Goal: Communication & Community: Ask a question

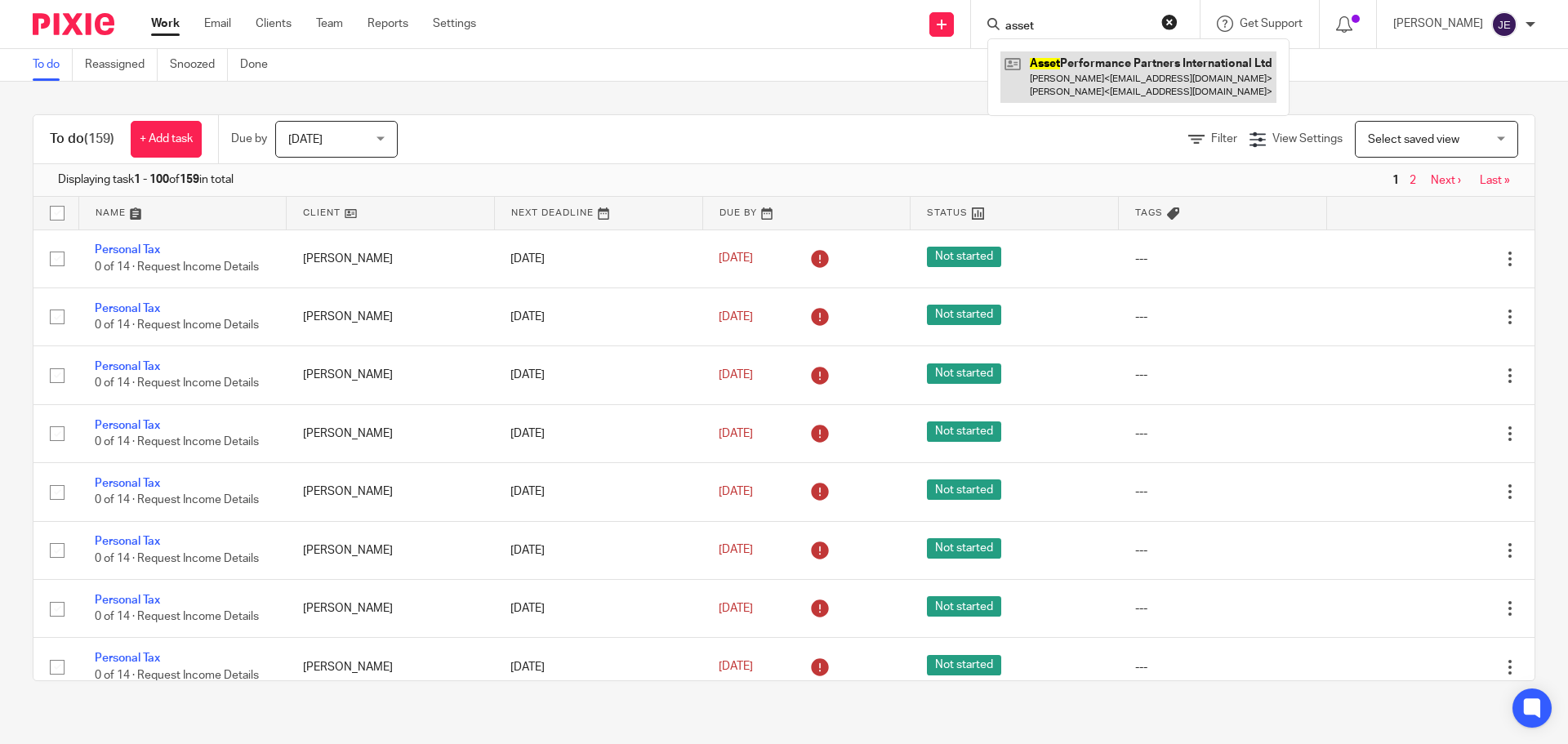
type input "asset"
click at [1081, 63] on link at bounding box center [1138, 76] width 276 height 50
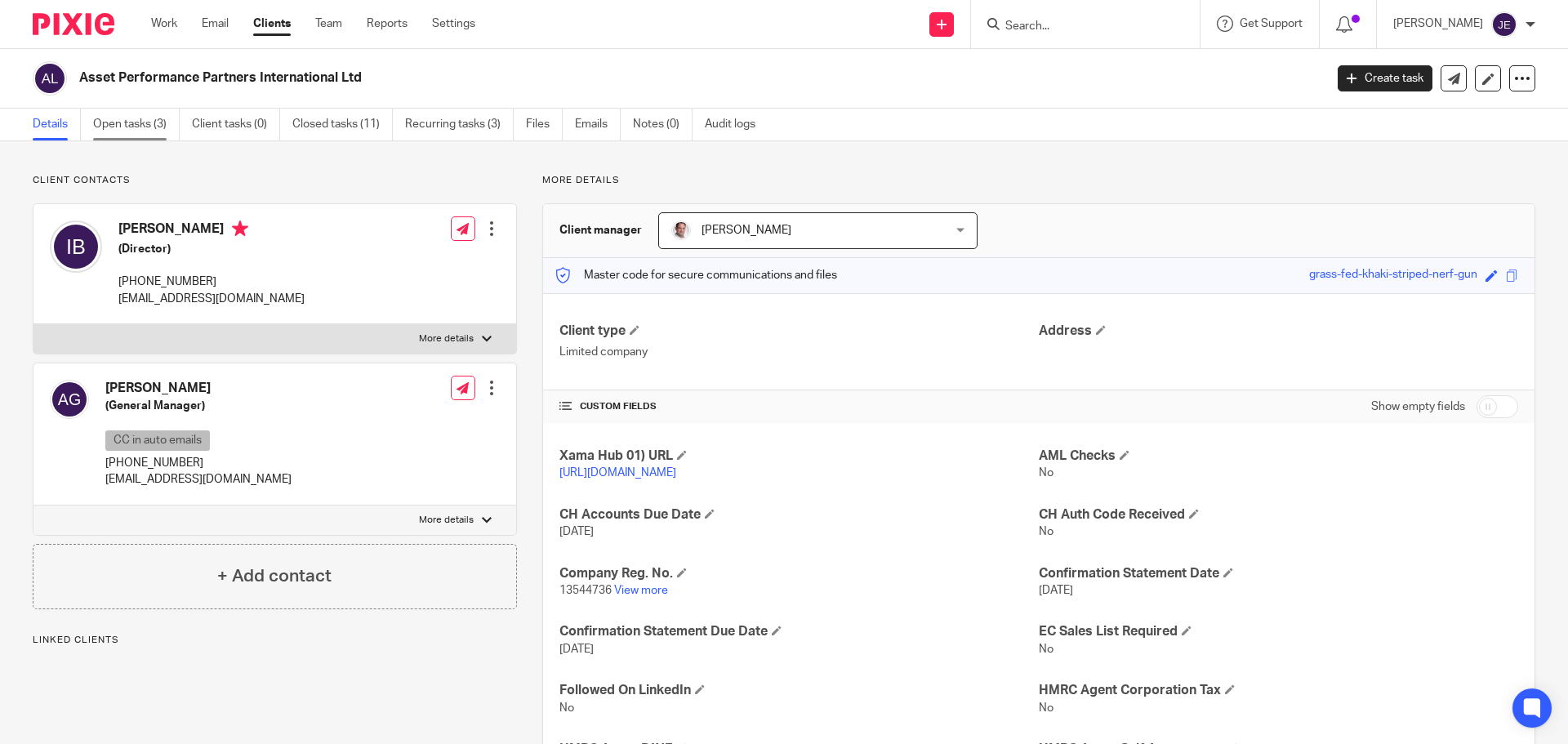
click at [136, 127] on link "Open tasks (3)" at bounding box center [136, 124] width 87 height 31
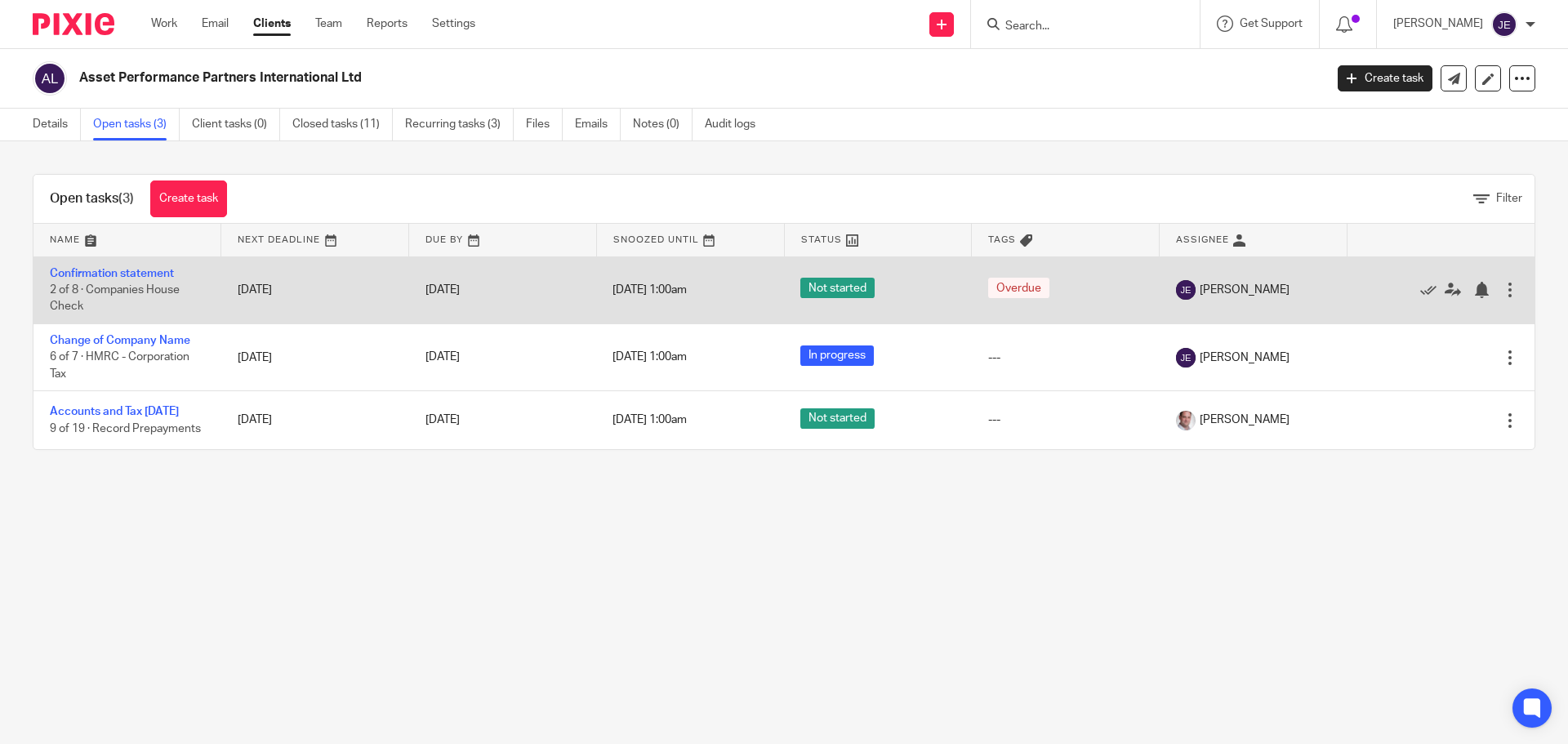
click at [125, 265] on td "Confirmation statement 2 of 8 · Companies House Check" at bounding box center [127, 289] width 188 height 67
click at [122, 272] on link "Confirmation statement" at bounding box center [112, 273] width 124 height 11
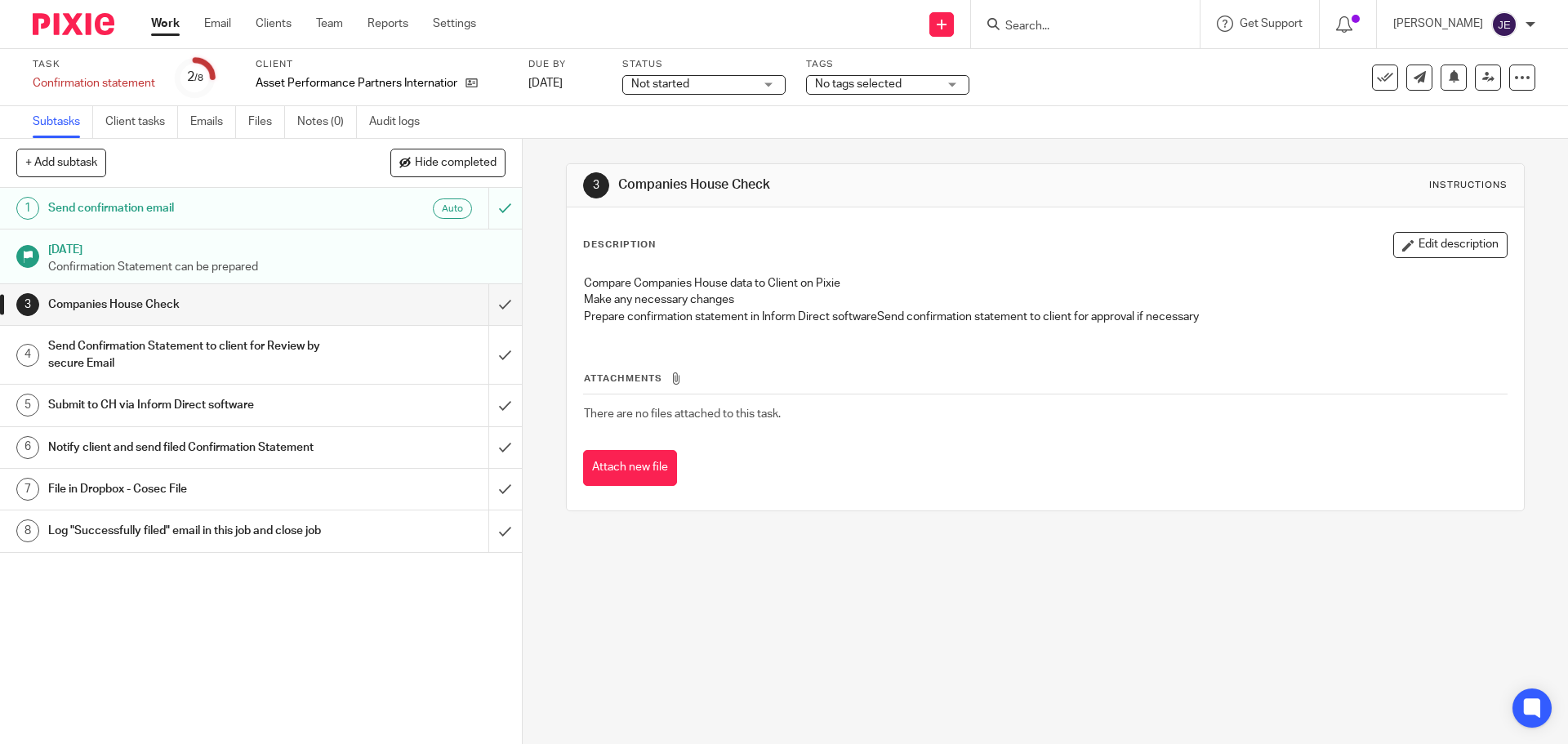
click at [695, 86] on span "Not started" at bounding box center [693, 84] width 123 height 17
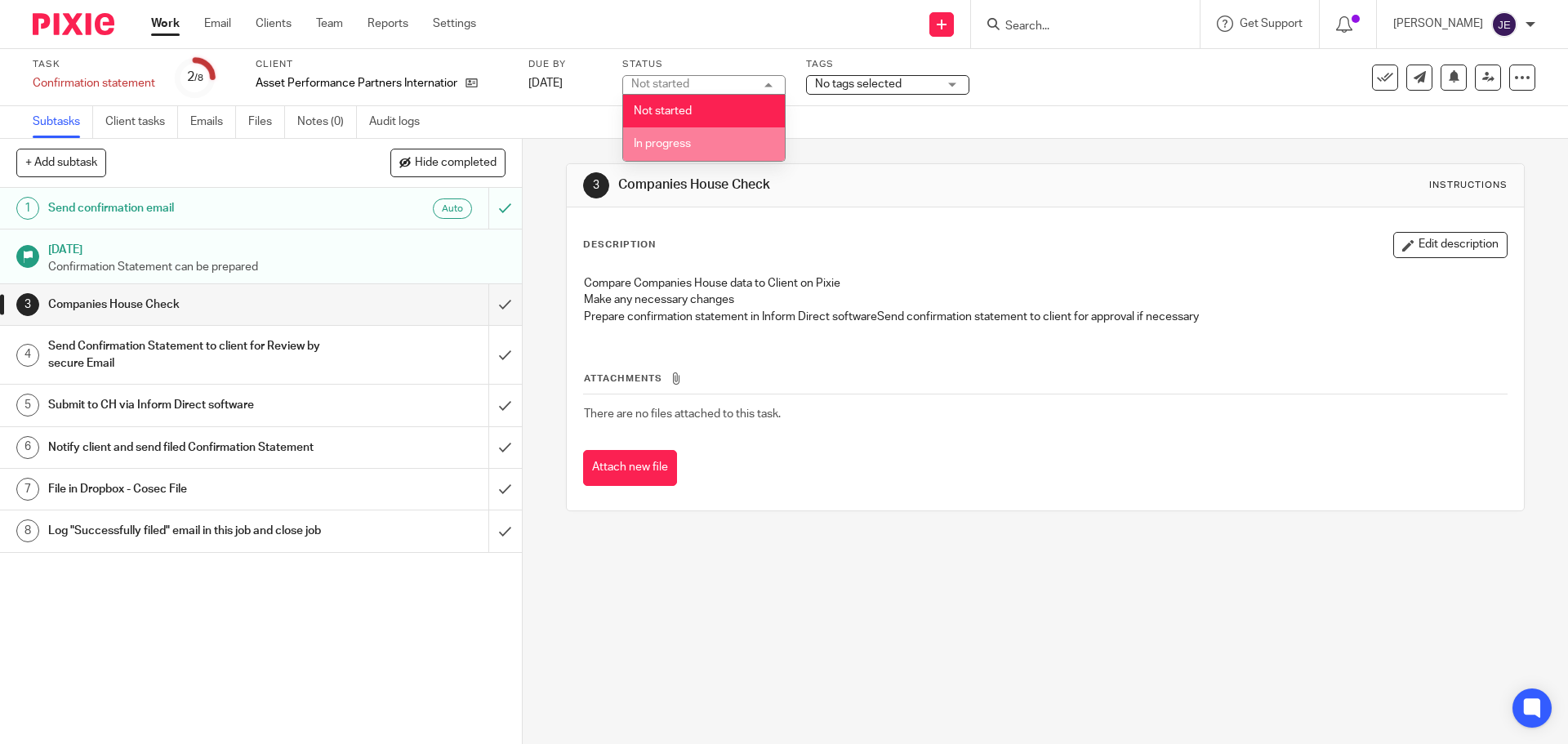
click at [685, 138] on span "In progress" at bounding box center [662, 143] width 57 height 11
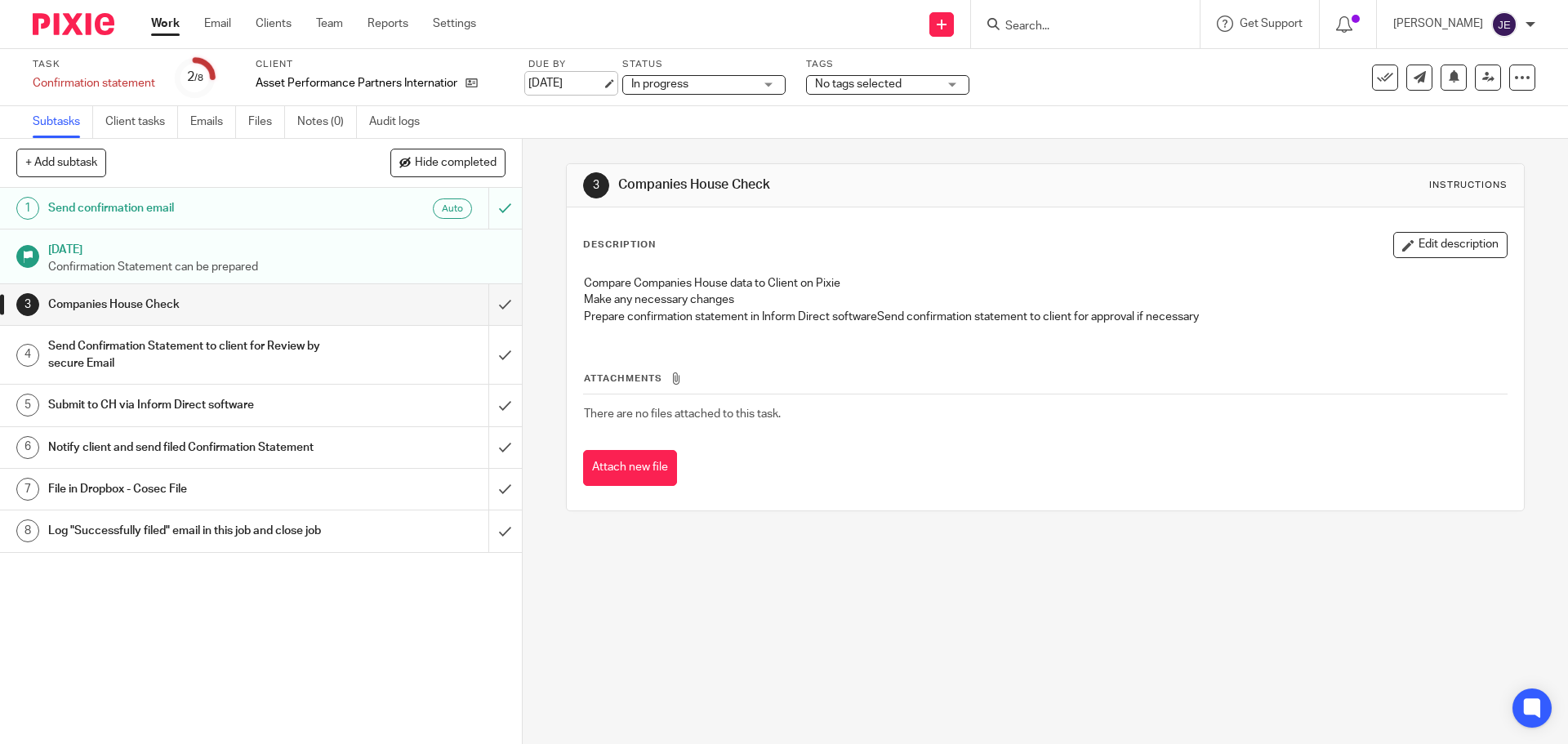
click at [599, 86] on link "4 Aug 2025" at bounding box center [565, 83] width 73 height 17
click at [491, 317] on input "submit" at bounding box center [260, 305] width 522 height 41
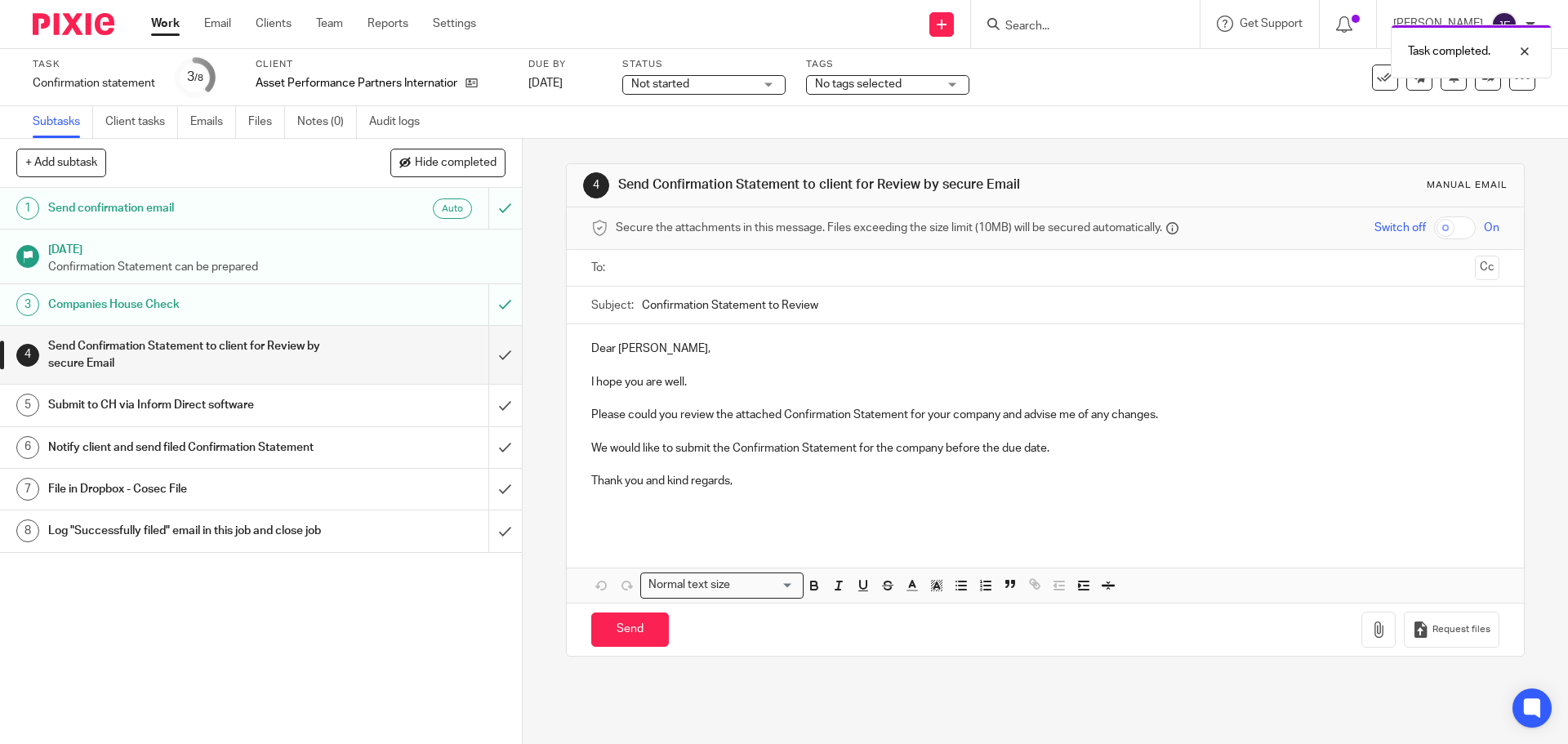
click at [596, 347] on p "Dear Ian," at bounding box center [1045, 348] width 907 height 16
click at [596, 348] on p "Dear Ian," at bounding box center [1045, 348] width 907 height 16
click at [605, 350] on p "Hi Ian," at bounding box center [1045, 348] width 907 height 16
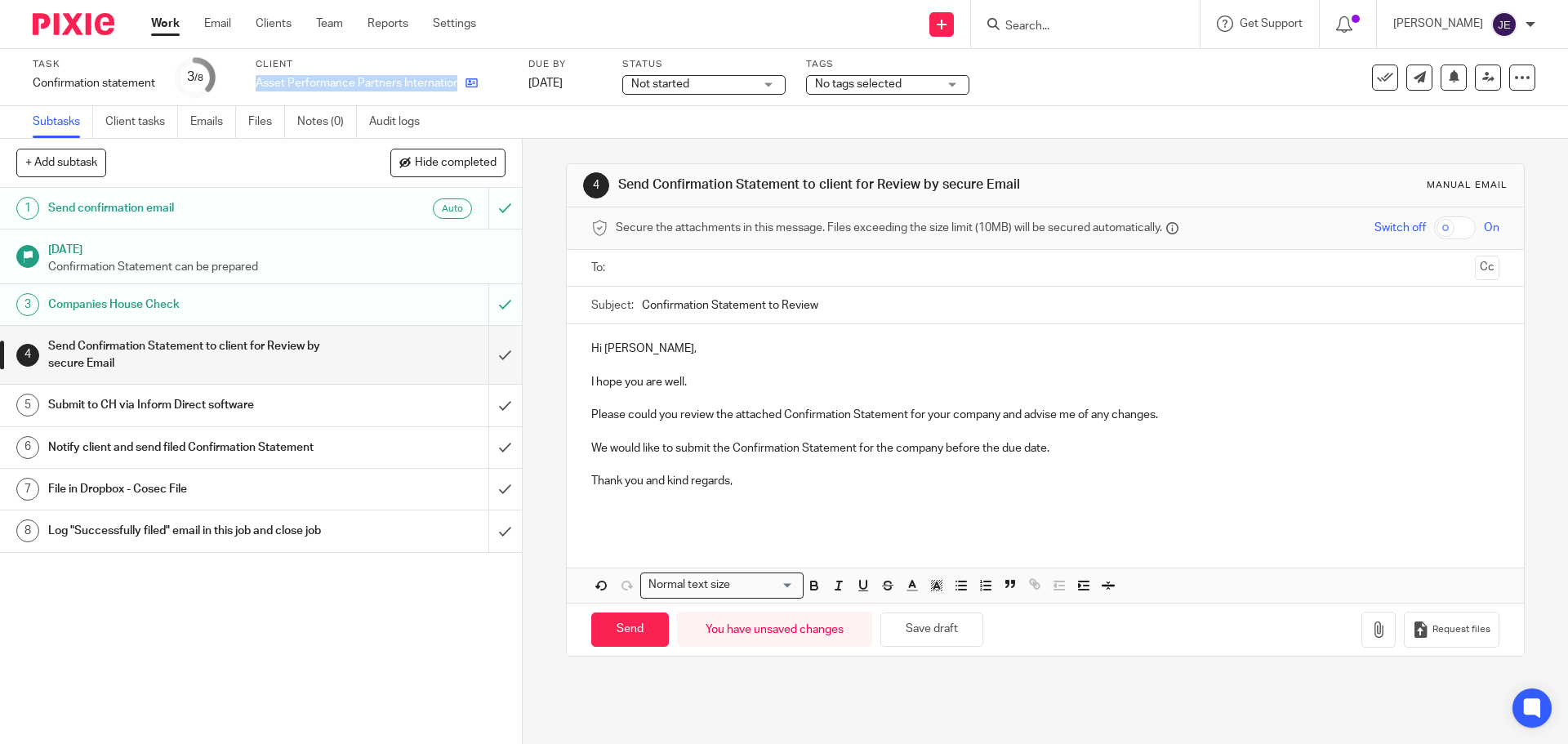
drag, startPoint x: 256, startPoint y: 83, endPoint x: 465, endPoint y: 87, distance: 209.0
click at [465, 87] on div "Asset Performance Partners International Ltd" at bounding box center [381, 83] width 252 height 16
copy div "Asset Performance Partners International Ltd"
drag, startPoint x: 924, startPoint y: 414, endPoint x: 997, endPoint y: 418, distance: 73.1
click at [997, 418] on p "Please could you review the attached Confirmation Statement for your company an…" at bounding box center [1045, 407] width 907 height 33
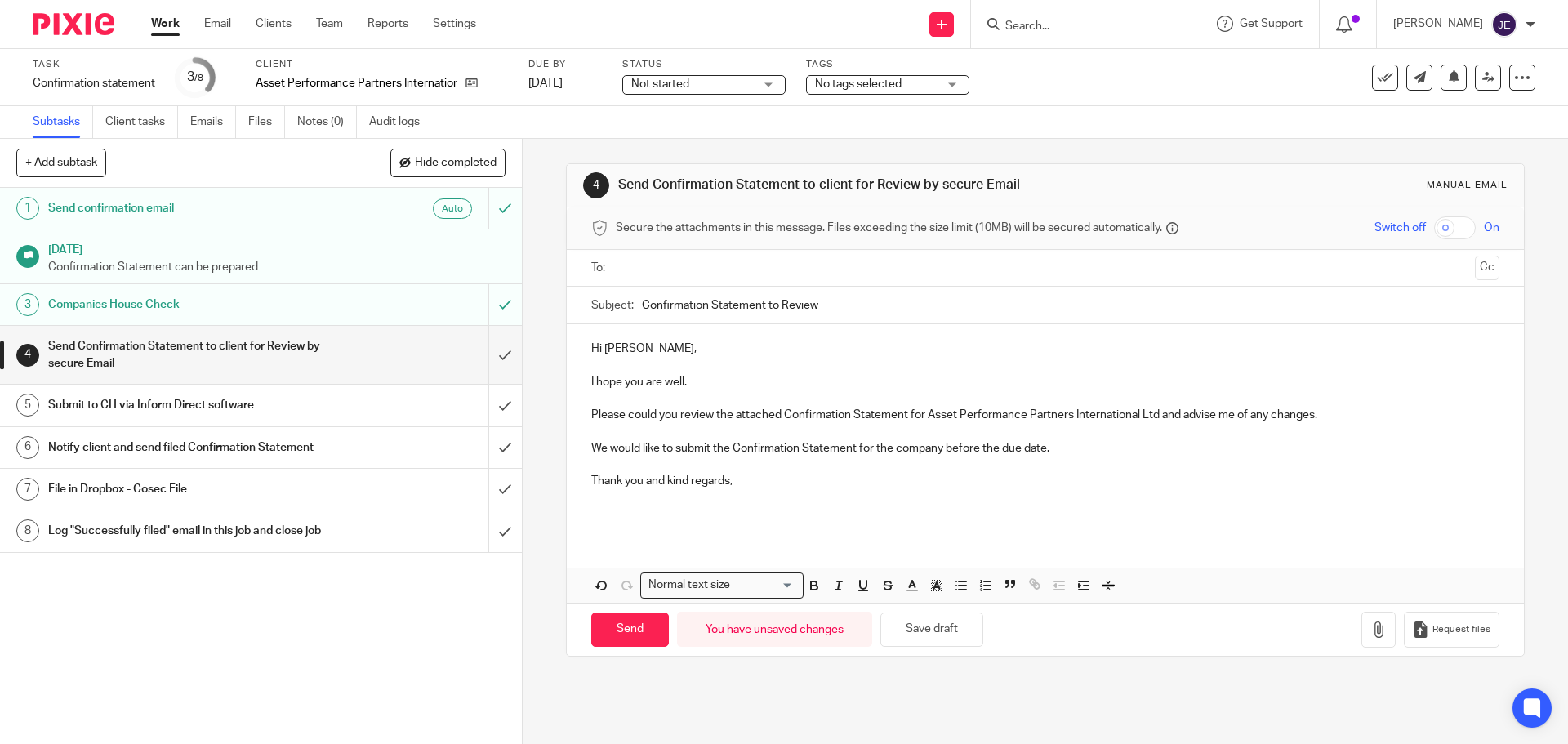
click at [1080, 454] on p "We would like to submit the Confirmation Statement for the company before the d…" at bounding box center [1045, 440] width 907 height 33
click at [661, 516] on p at bounding box center [1045, 506] width 907 height 33
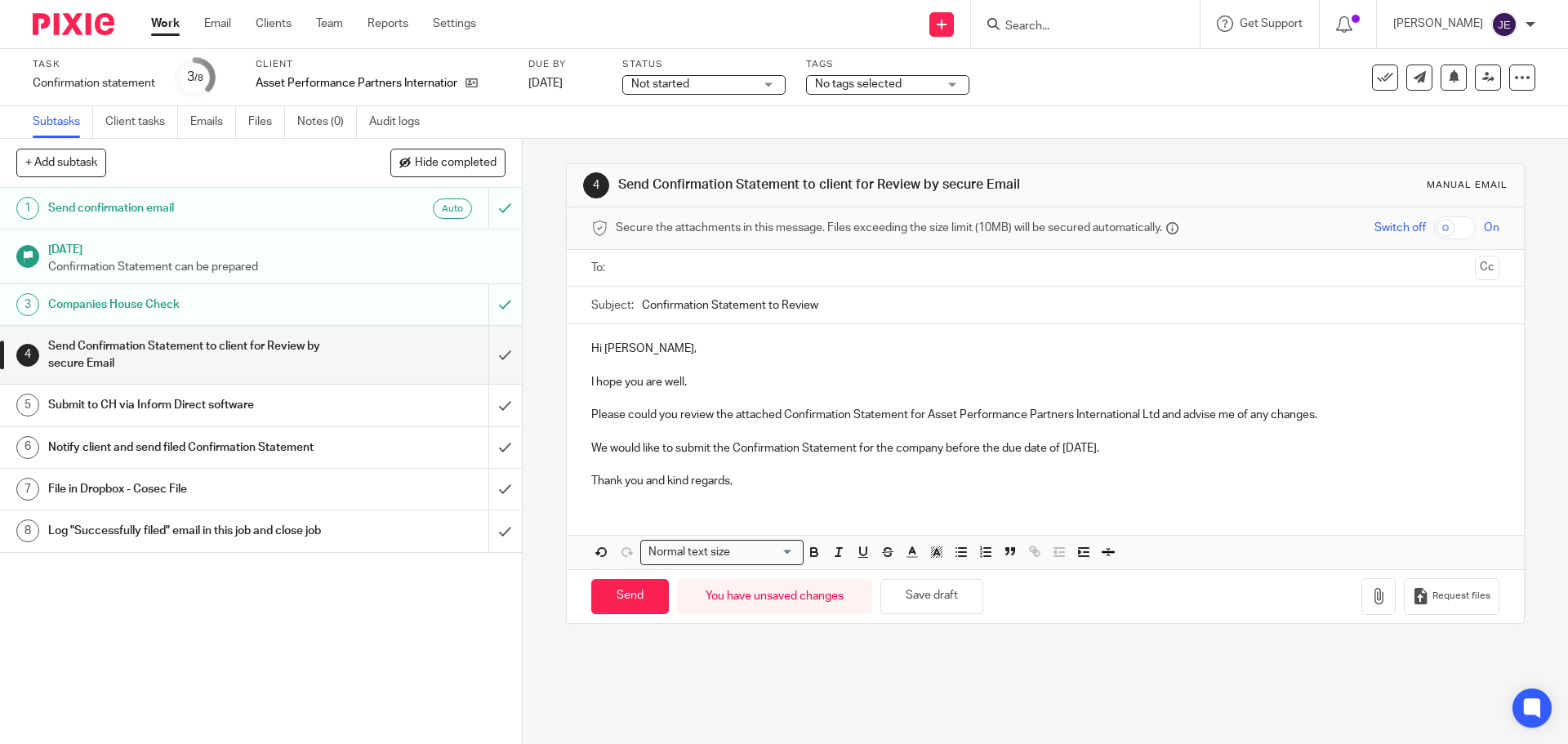
click at [678, 272] on input "text" at bounding box center [1044, 268] width 846 height 19
click at [770, 268] on input "text" at bounding box center [1113, 269] width 710 height 31
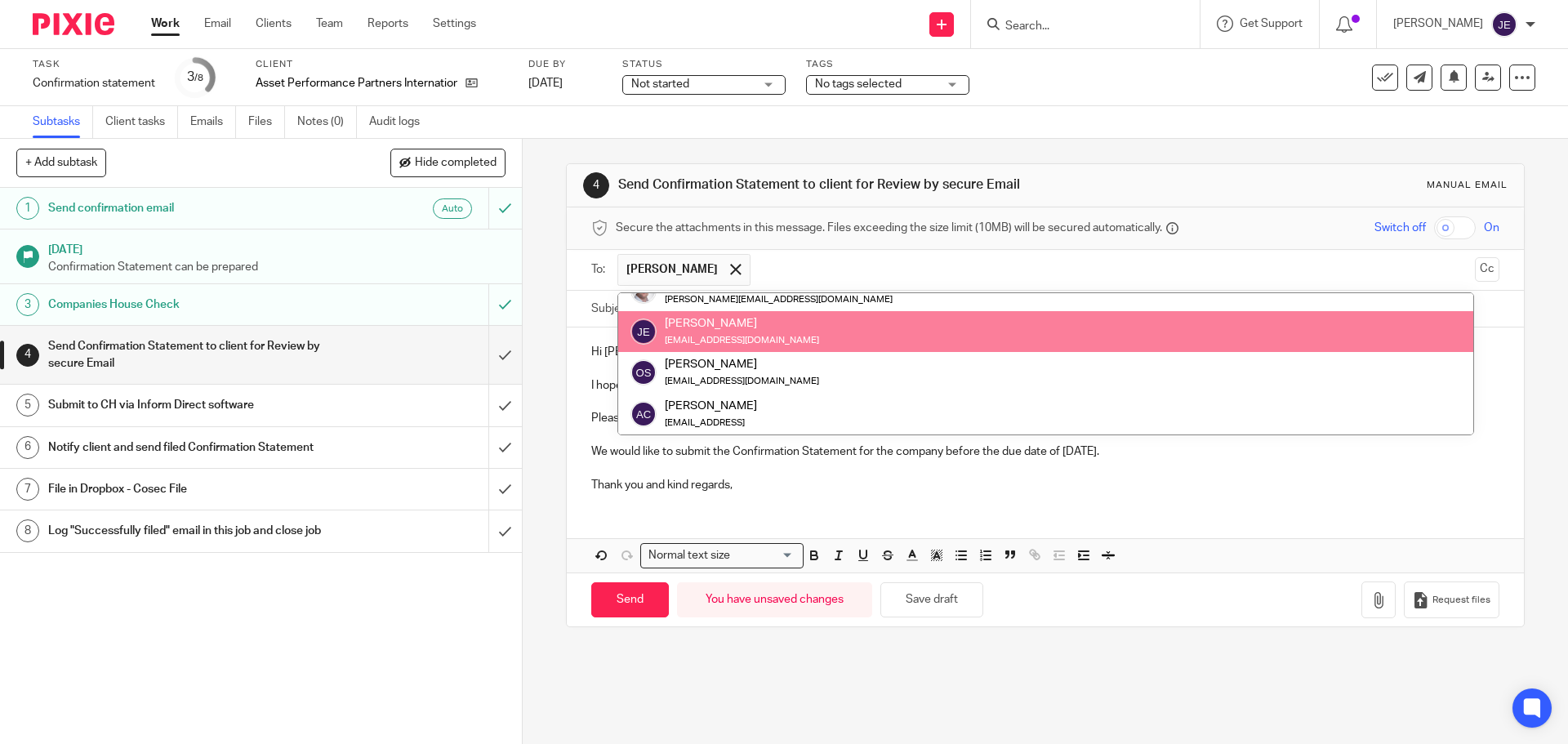
scroll to position [82, 0]
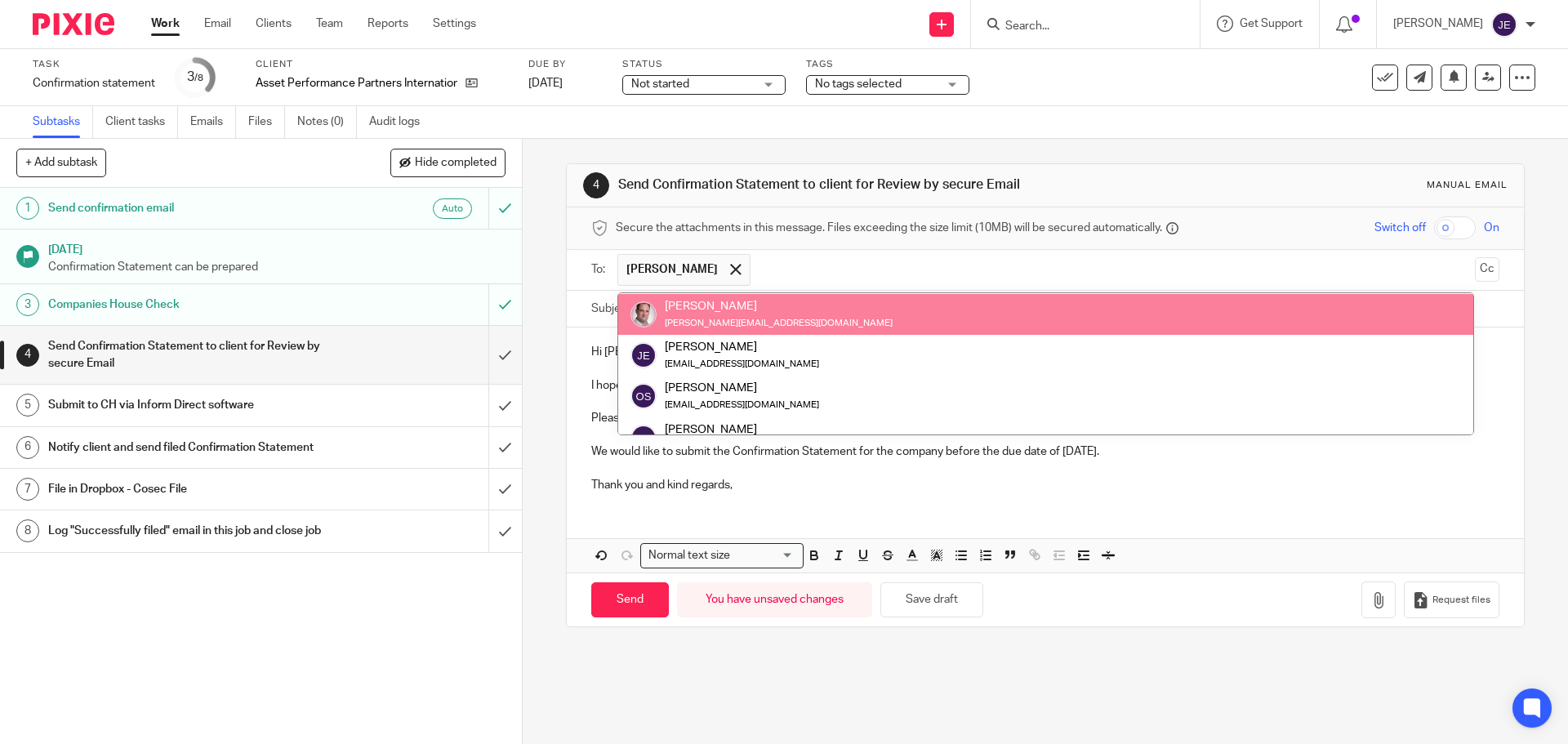
click at [773, 264] on input "text" at bounding box center [1113, 269] width 710 height 31
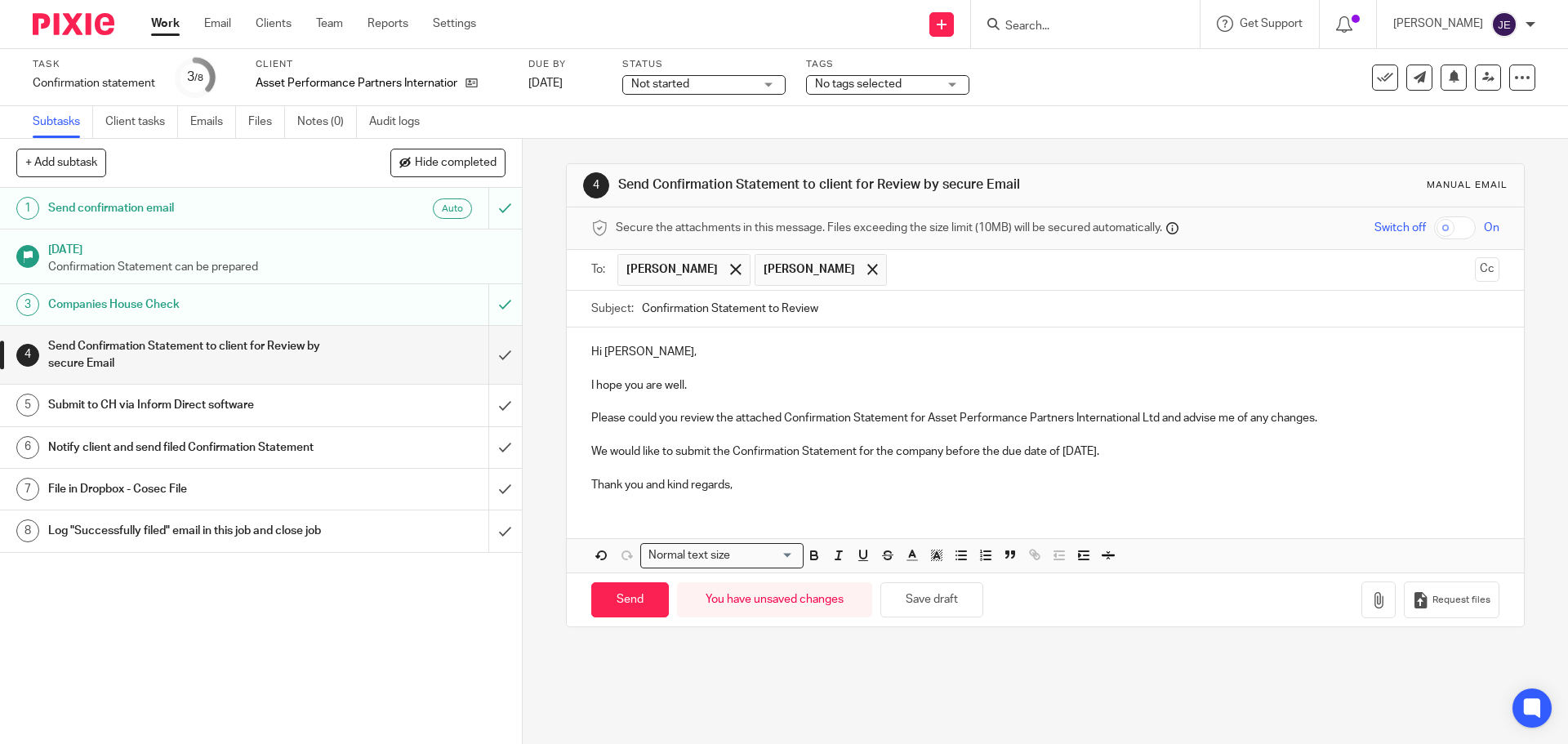
click at [758, 229] on span "Secure the attachments in this message. Files exceeding the size limit (10MB) w…" at bounding box center [889, 227] width 547 height 16
click at [867, 269] on span at bounding box center [873, 269] width 10 height 10
click at [823, 269] on input "text" at bounding box center [1113, 269] width 710 height 31
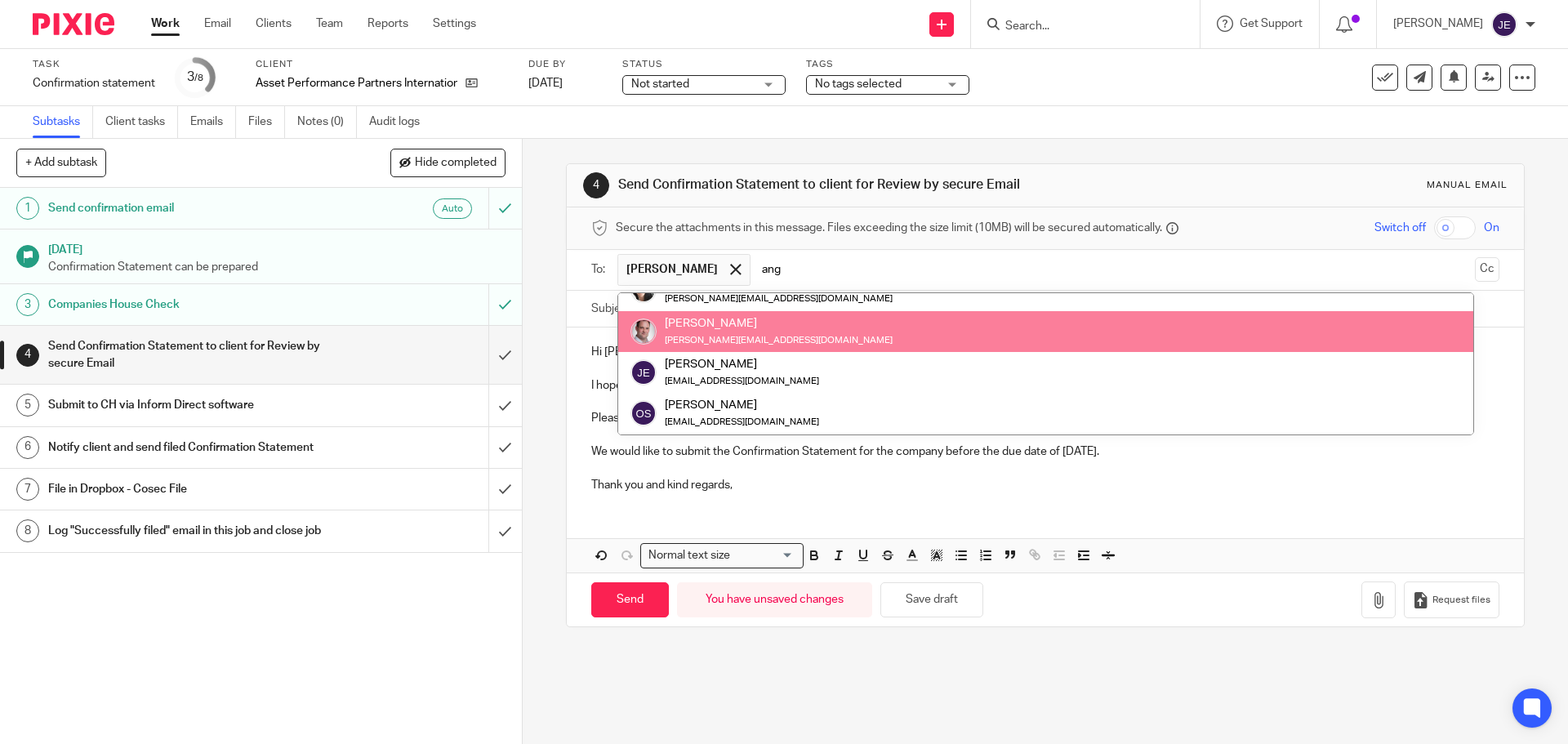
scroll to position [0, 0]
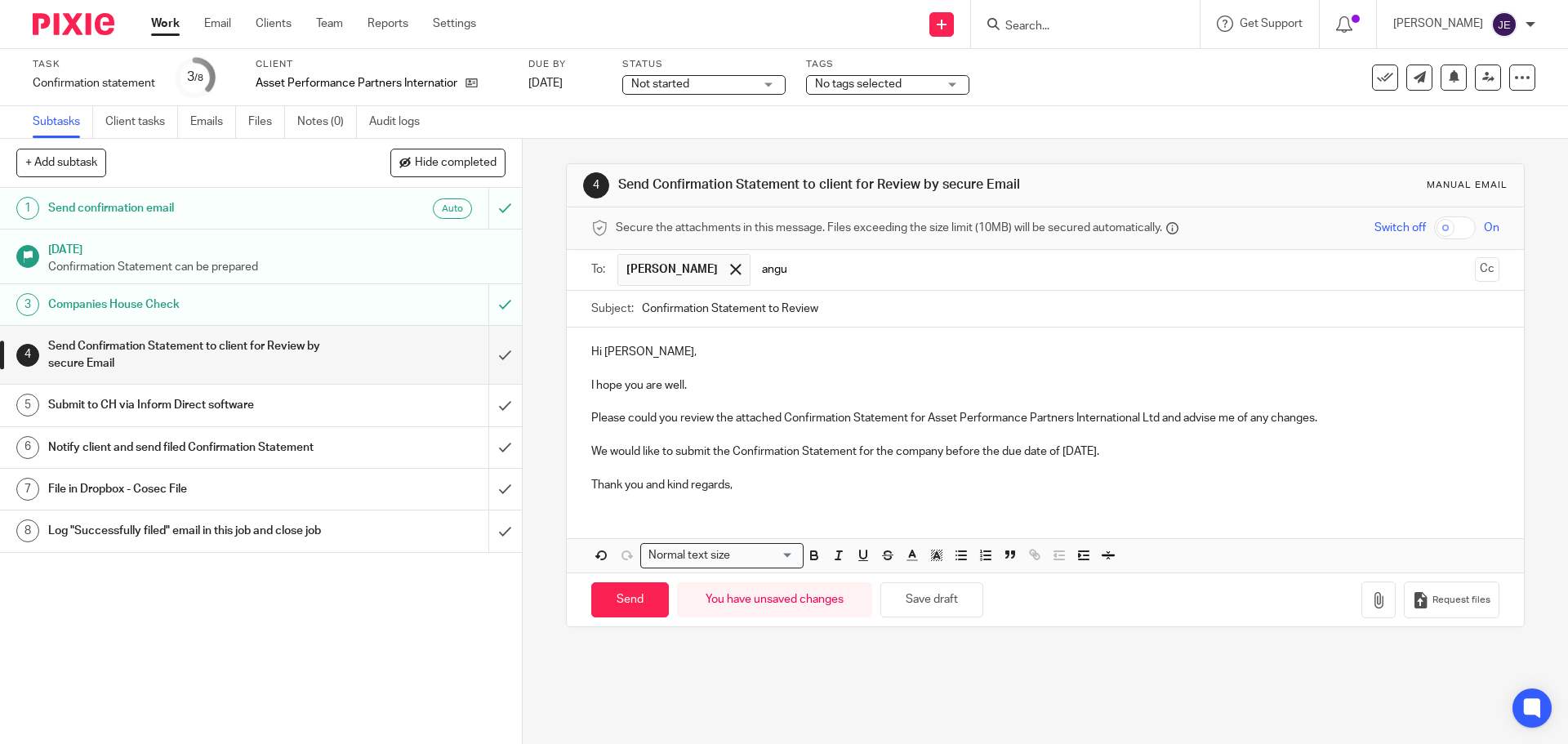
type input "angus"
drag, startPoint x: 823, startPoint y: 269, endPoint x: 710, endPoint y: 262, distance: 113.2
click at [710, 262] on ul "Angus Gafney angus" at bounding box center [1045, 270] width 857 height 40
click at [657, 264] on span "Angus Gafney" at bounding box center [672, 269] width 91 height 16
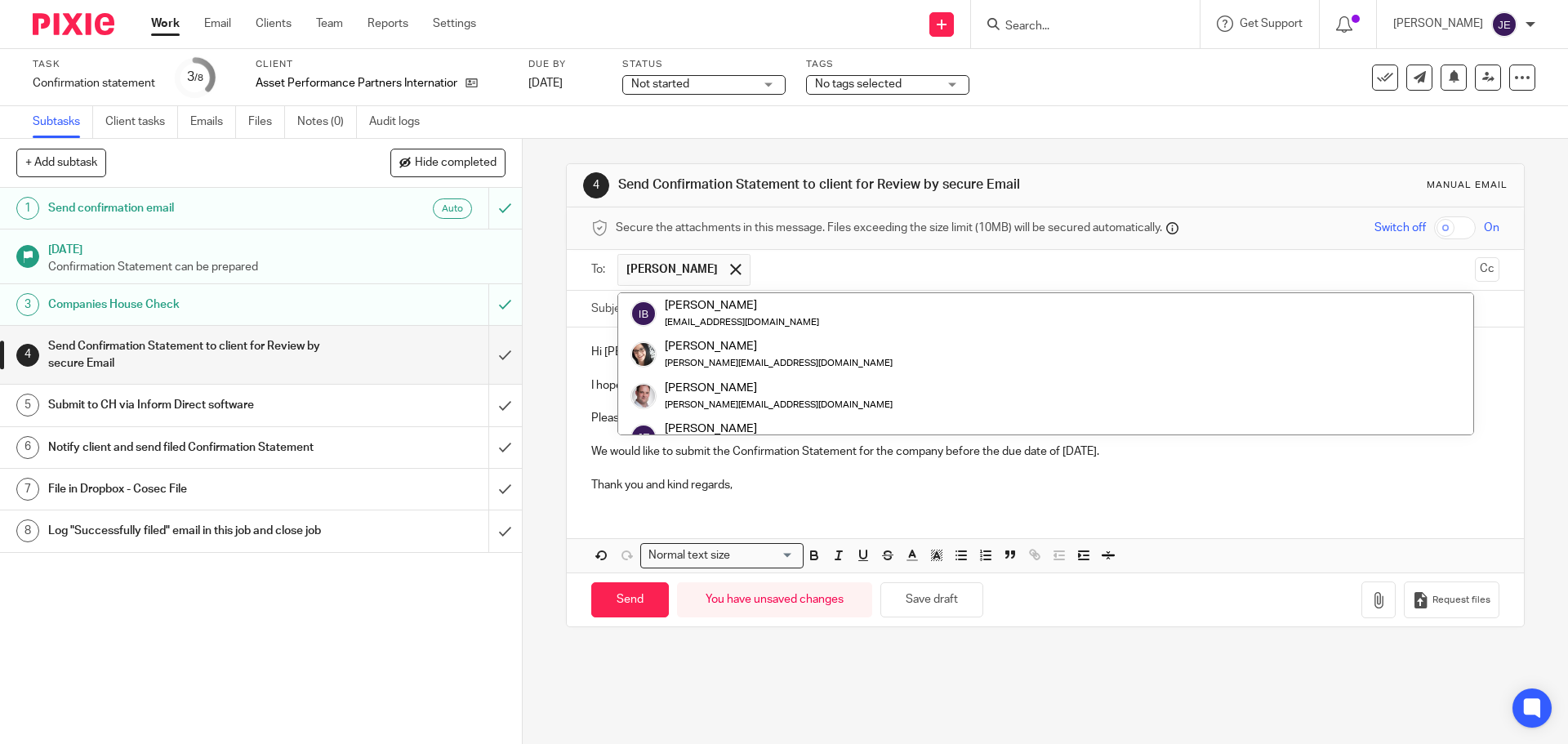
click at [658, 222] on span "Secure the attachments in this message. Files exceeding the size limit (10MB) w…" at bounding box center [889, 227] width 547 height 16
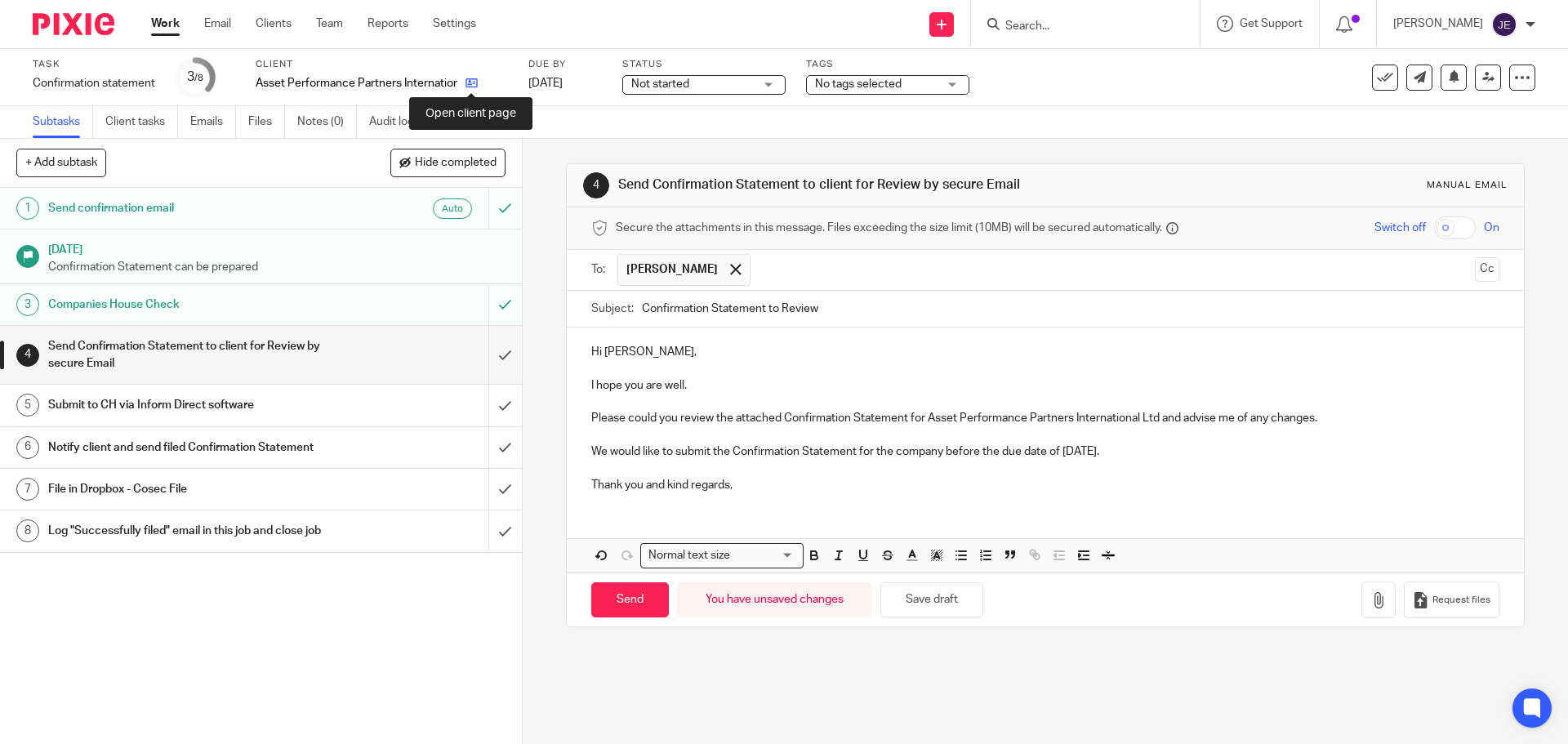
click at [468, 83] on icon at bounding box center [472, 83] width 12 height 12
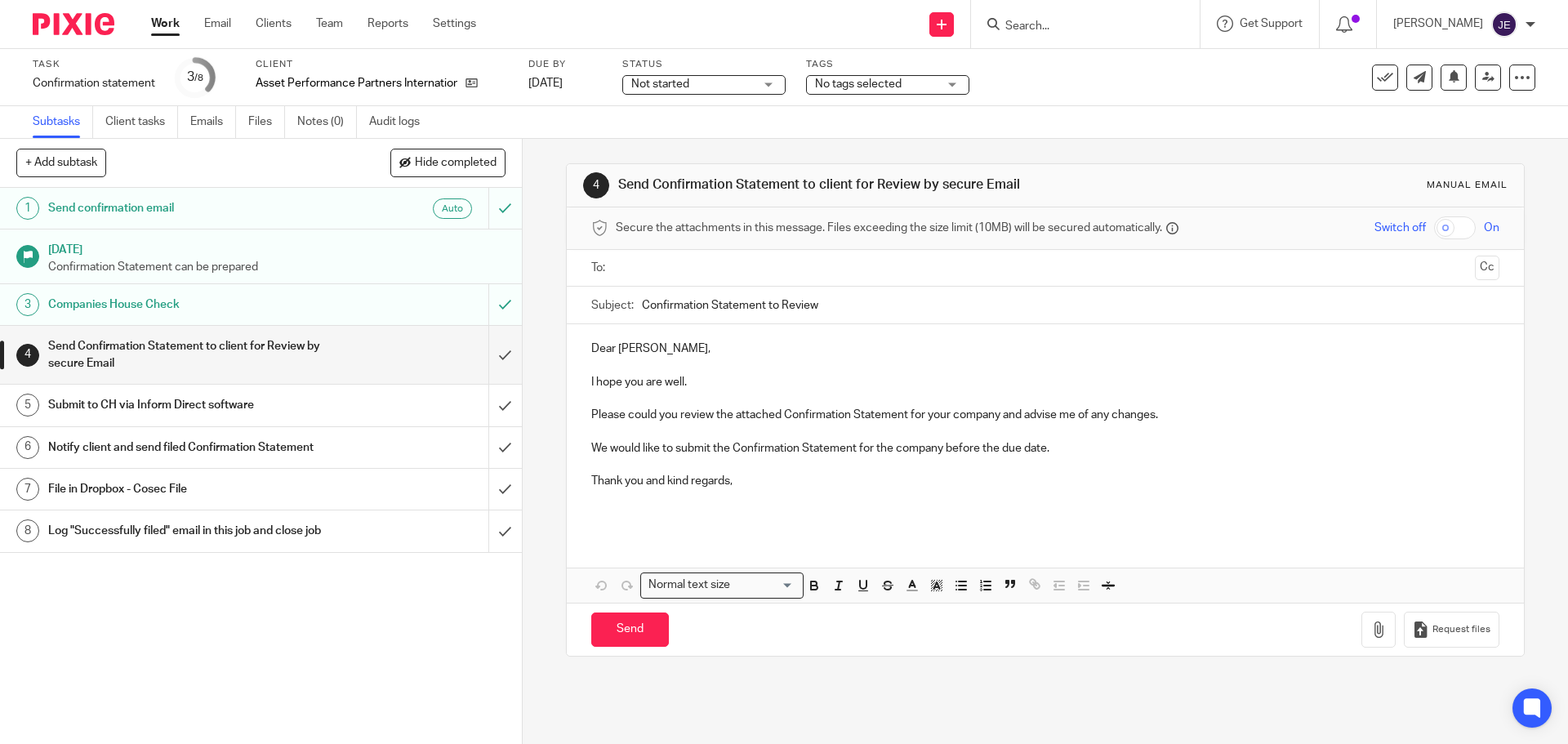
click at [595, 342] on p "Dear Ian," at bounding box center [1045, 348] width 907 height 16
click at [654, 352] on p "Hii AngusIan," at bounding box center [1045, 348] width 907 height 16
click at [598, 353] on p "Hii Angus," at bounding box center [1045, 348] width 907 height 16
drag, startPoint x: 255, startPoint y: 81, endPoint x: 469, endPoint y: 92, distance: 214.3
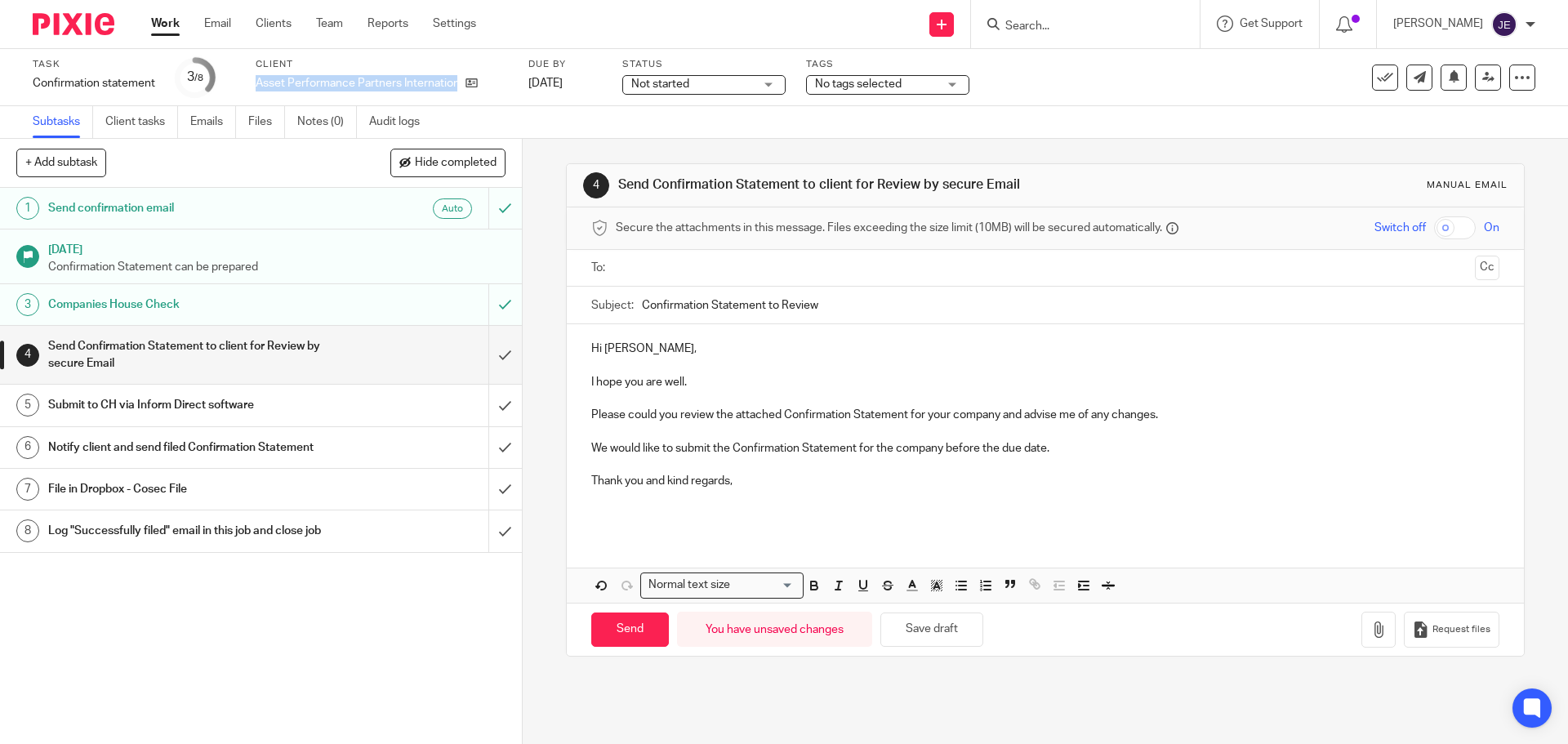
click at [469, 92] on div "Task Confirmation statement Save Confirmation statement 3 /8 Client Asset Perfo…" at bounding box center [658, 77] width 1252 height 39
copy div "Asset Performance Partners International Ltd"
click at [898, 417] on p "Please could you review the attached Confirmation Statement for your company an…" at bounding box center [1045, 407] width 907 height 33
drag, startPoint x: 922, startPoint y: 417, endPoint x: 998, endPoint y: 417, distance: 76.0
click at [998, 417] on p "Please could you review the attached Confirmation Statement for your company an…" at bounding box center [1045, 407] width 907 height 33
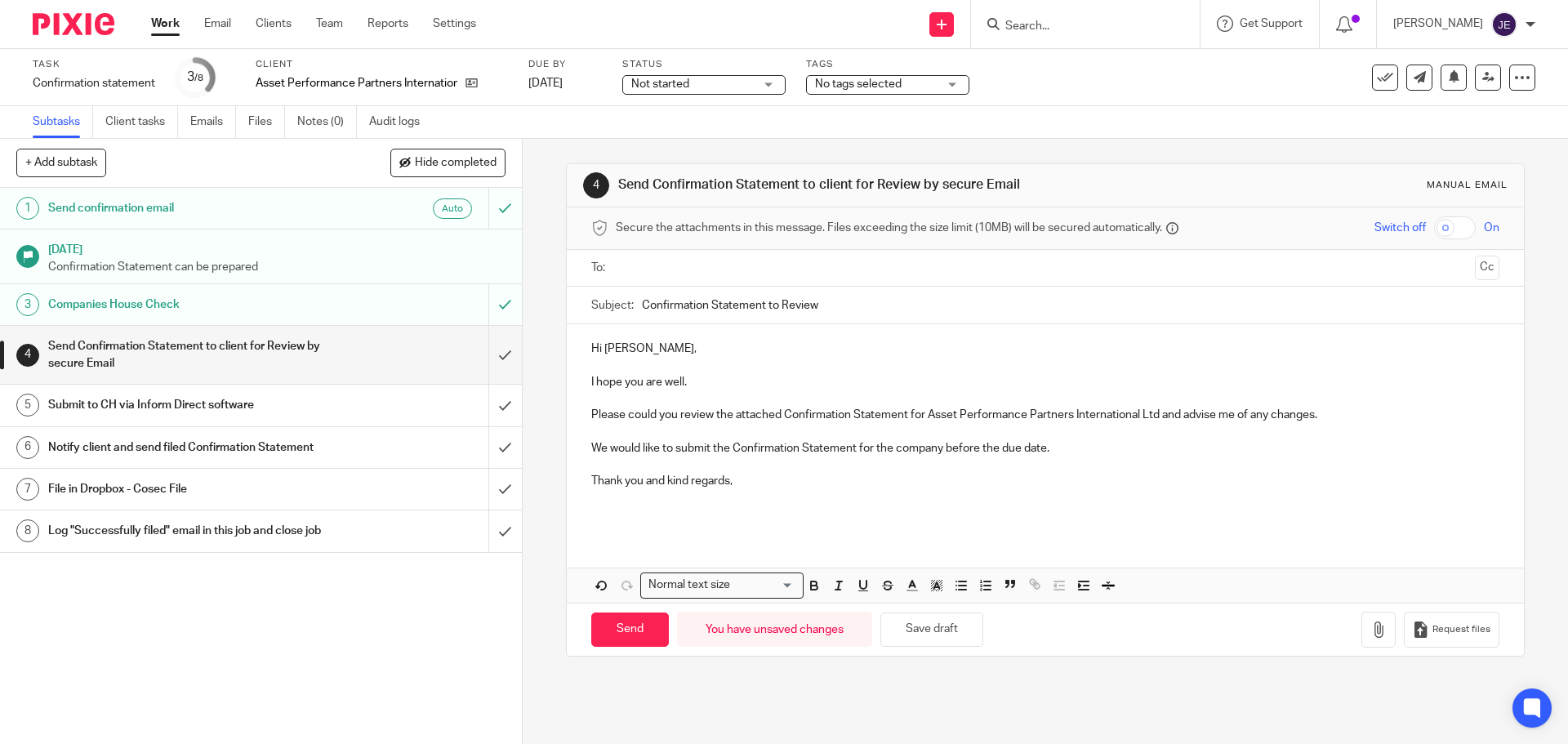
click at [1079, 453] on p "We would like to submit the Confirmation Statement for the company before the d…" at bounding box center [1045, 440] width 907 height 33
click at [655, 518] on p at bounding box center [1045, 506] width 907 height 33
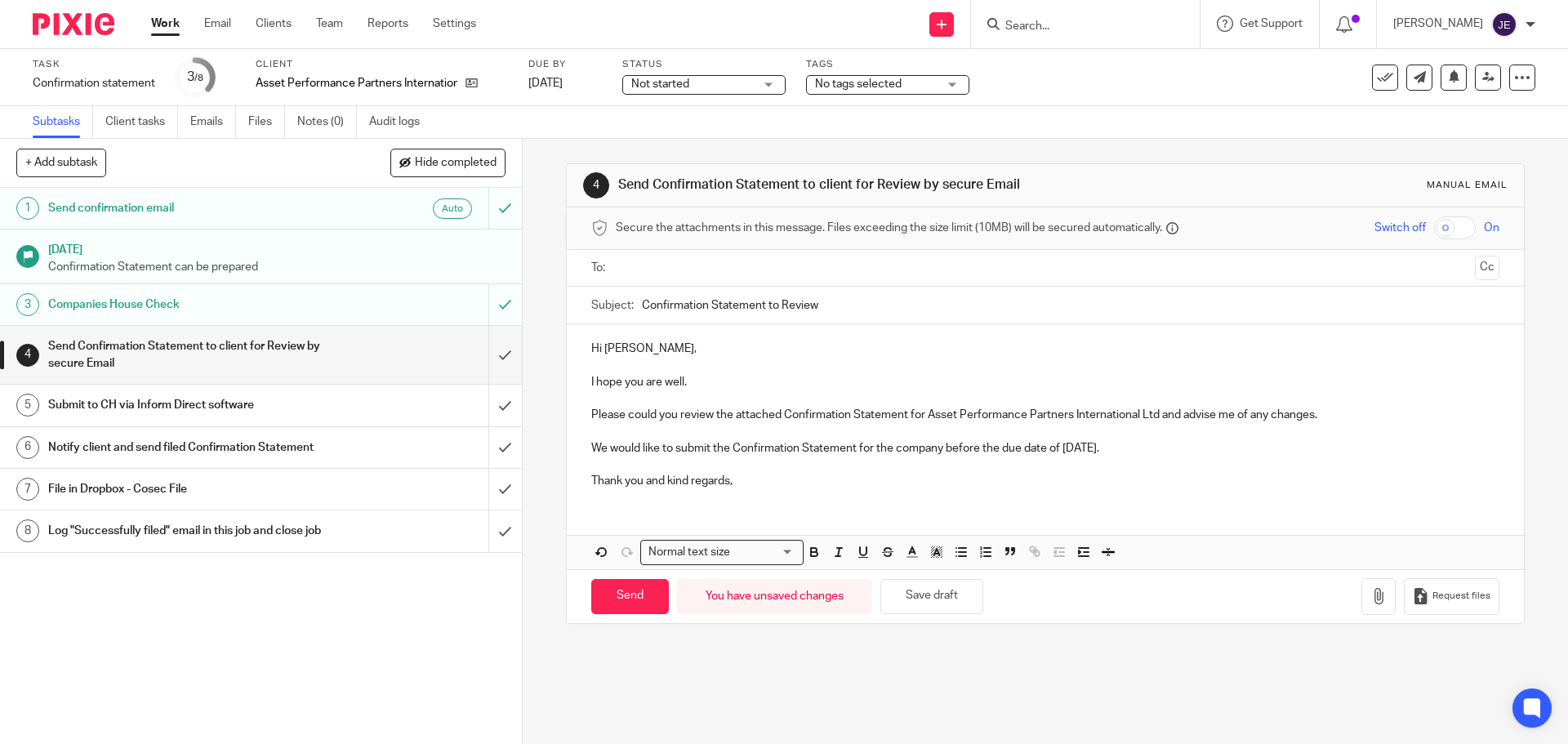
click at [1100, 31] on input "Search" at bounding box center [1077, 26] width 147 height 14
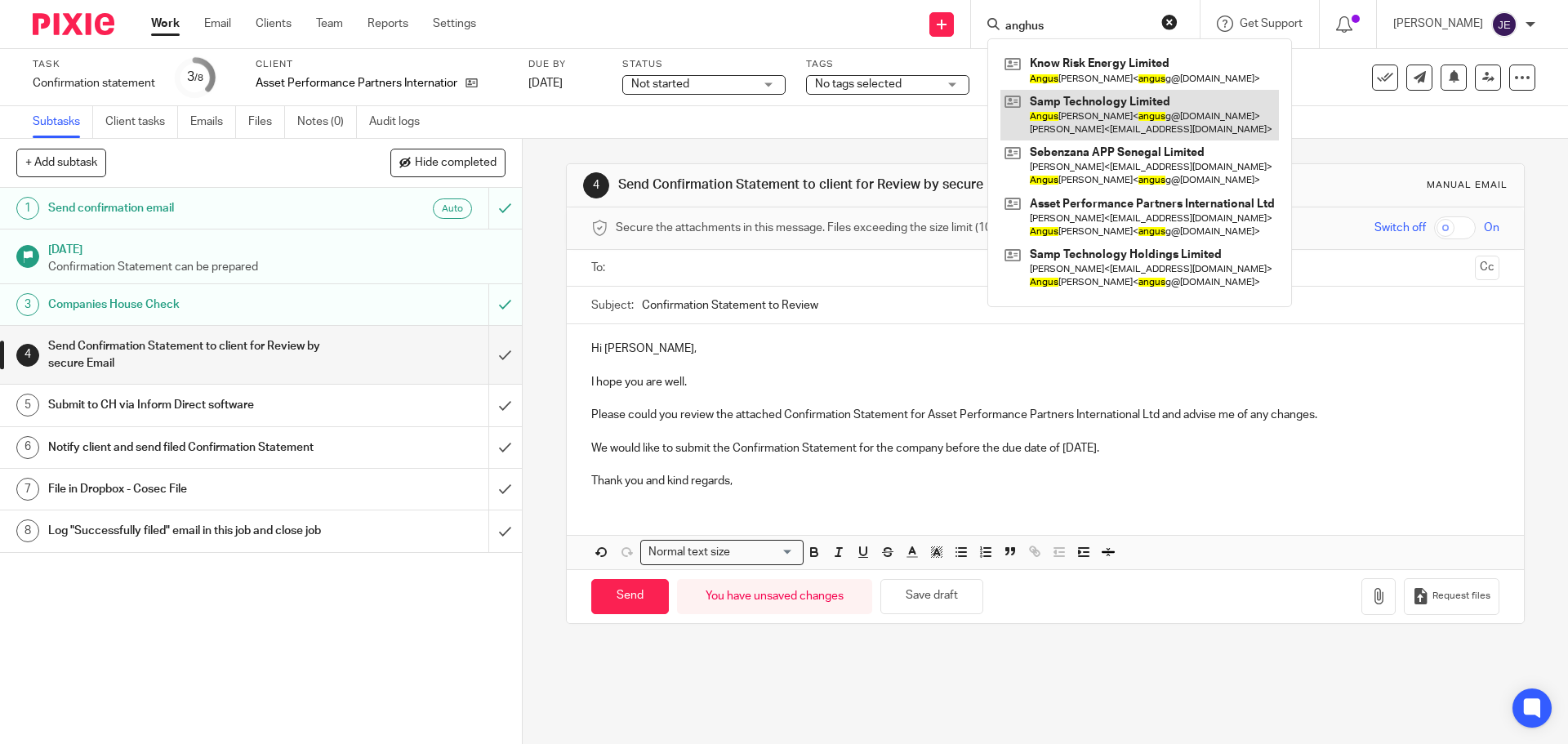
type input "anghus"
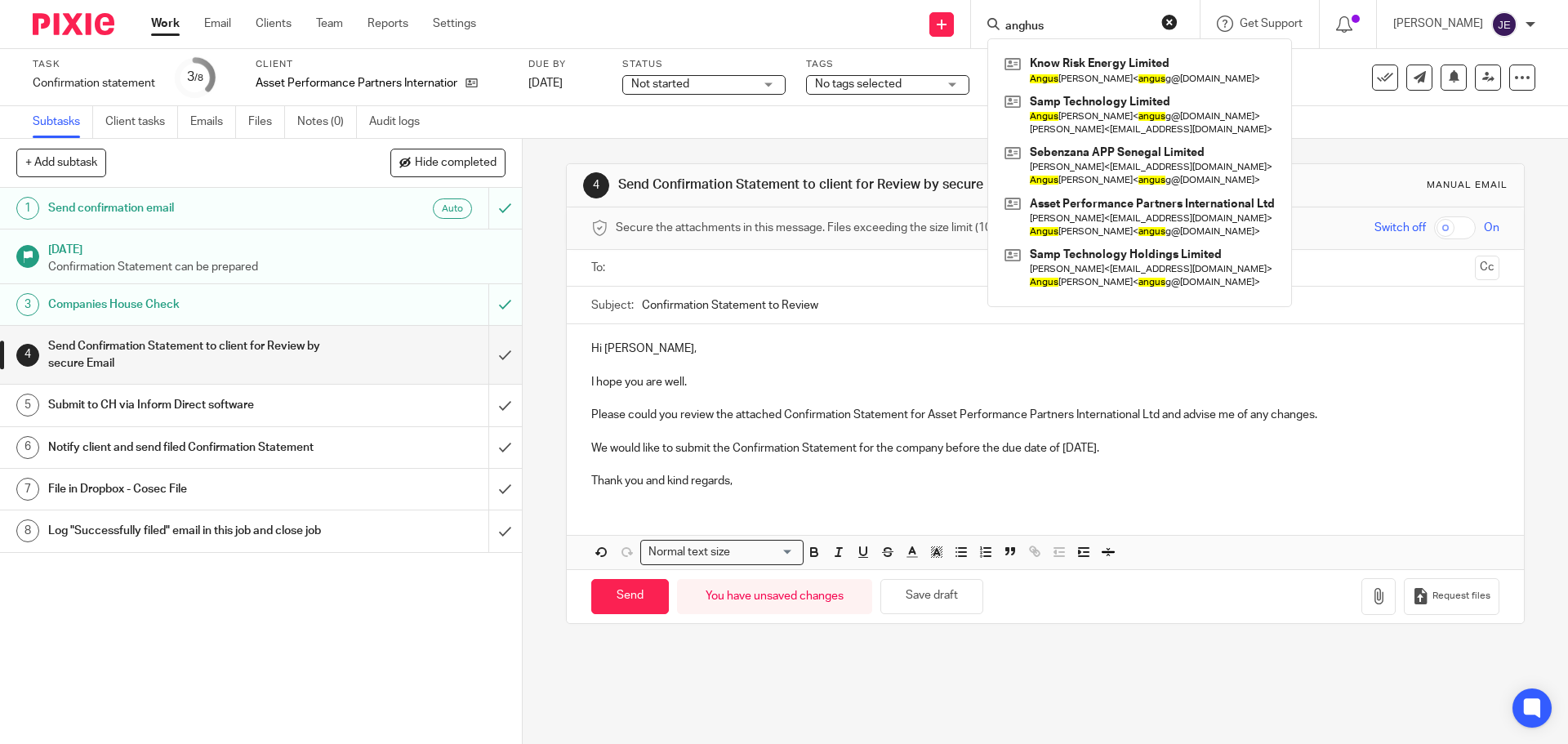
click at [672, 267] on input "text" at bounding box center [1044, 268] width 846 height 19
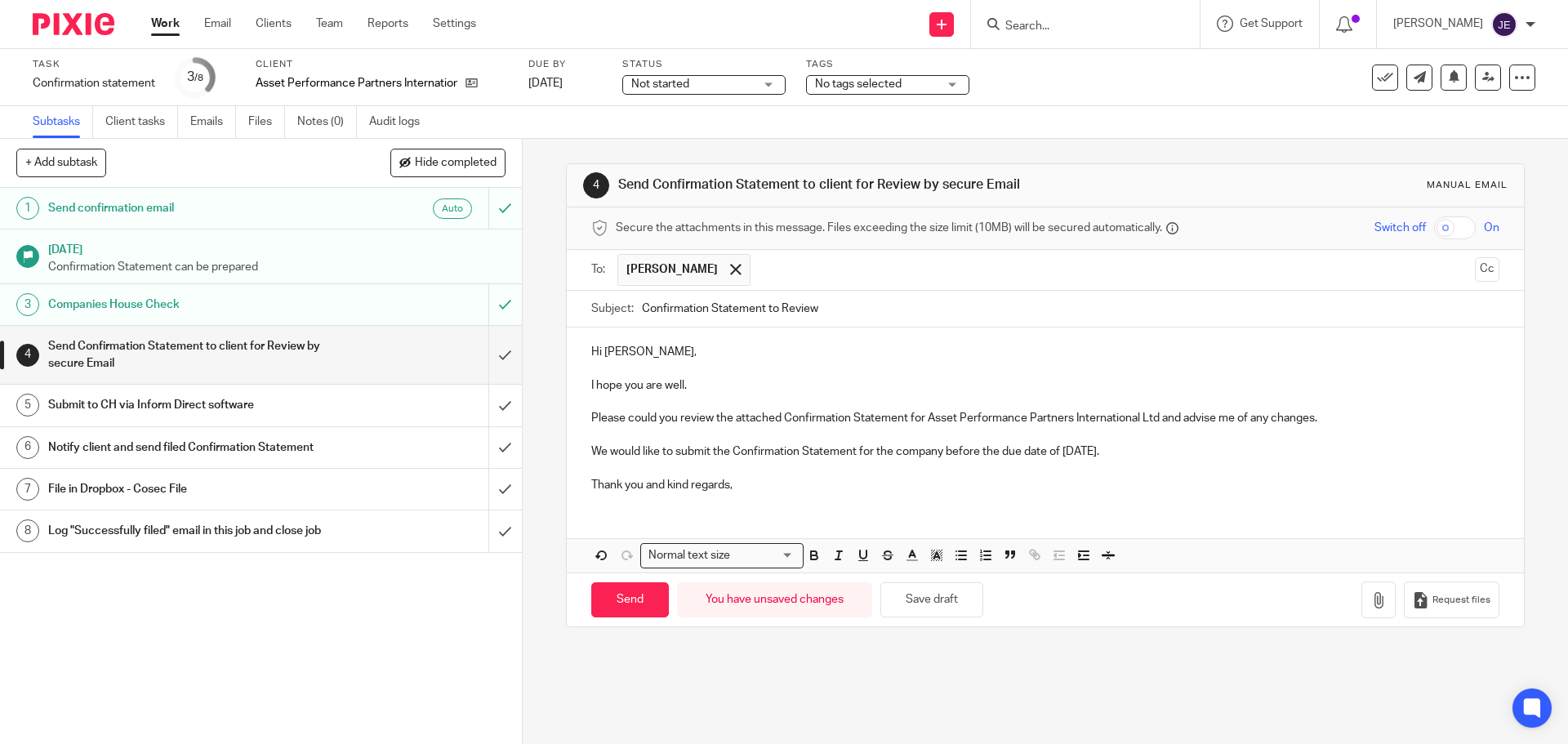
click at [804, 280] on input "text" at bounding box center [1113, 269] width 710 height 31
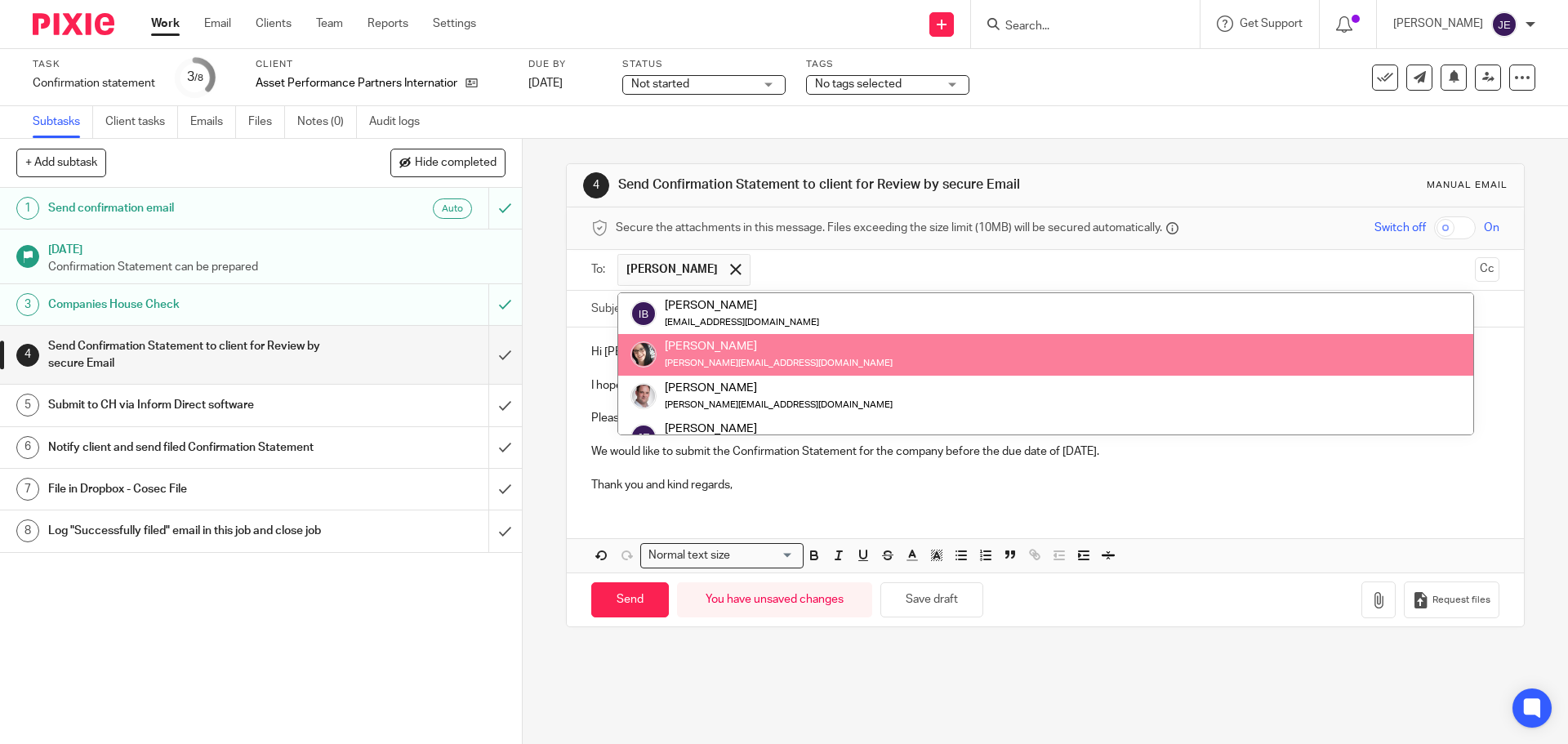
paste input "angusg@sebenzana.com"
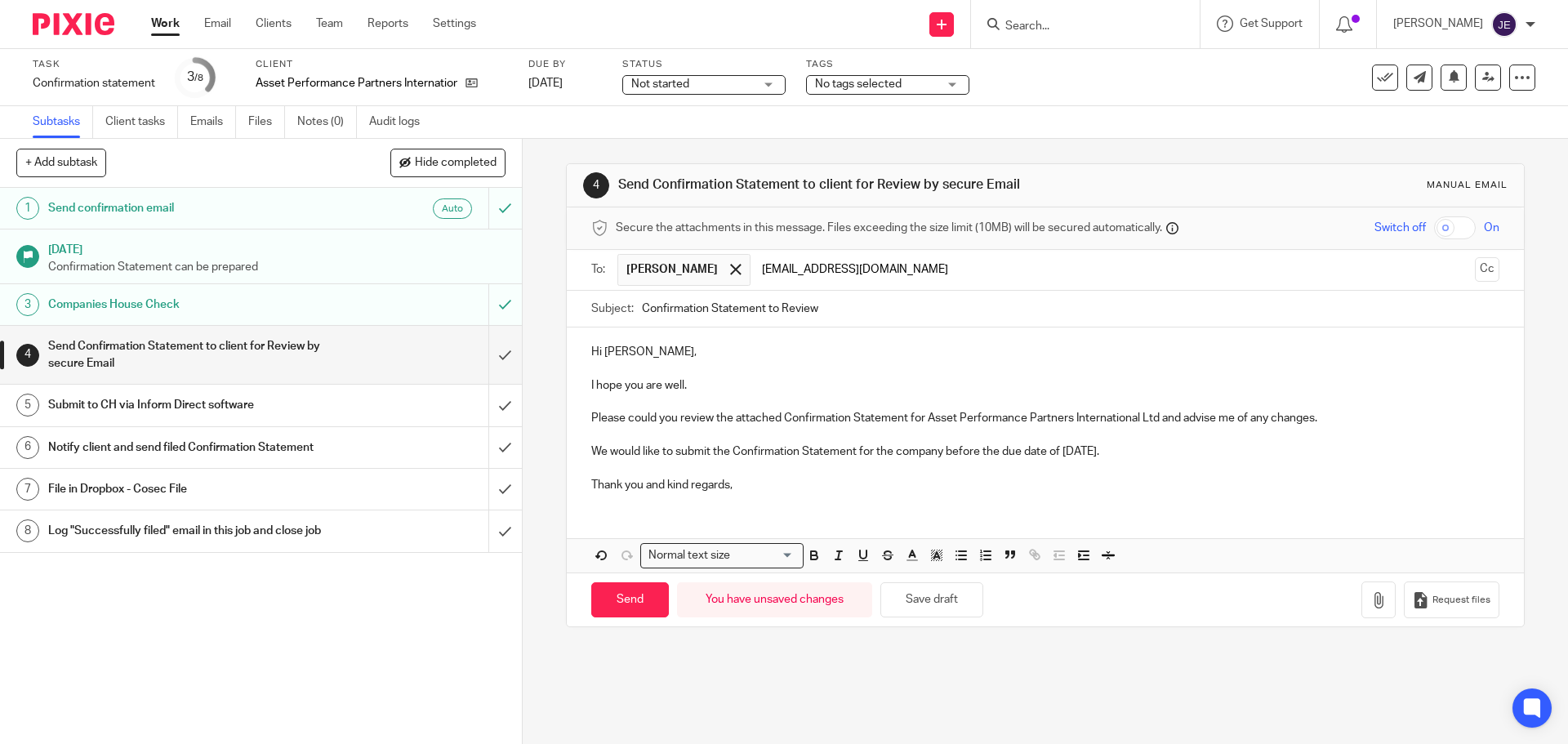
type input "angusg@sebenzana.com"
click at [785, 222] on span "Secure the attachments in this message. Files exceeding the size limit (10MB) w…" at bounding box center [889, 227] width 547 height 16
click at [1371, 604] on icon "button" at bounding box center [1378, 600] width 16 height 16
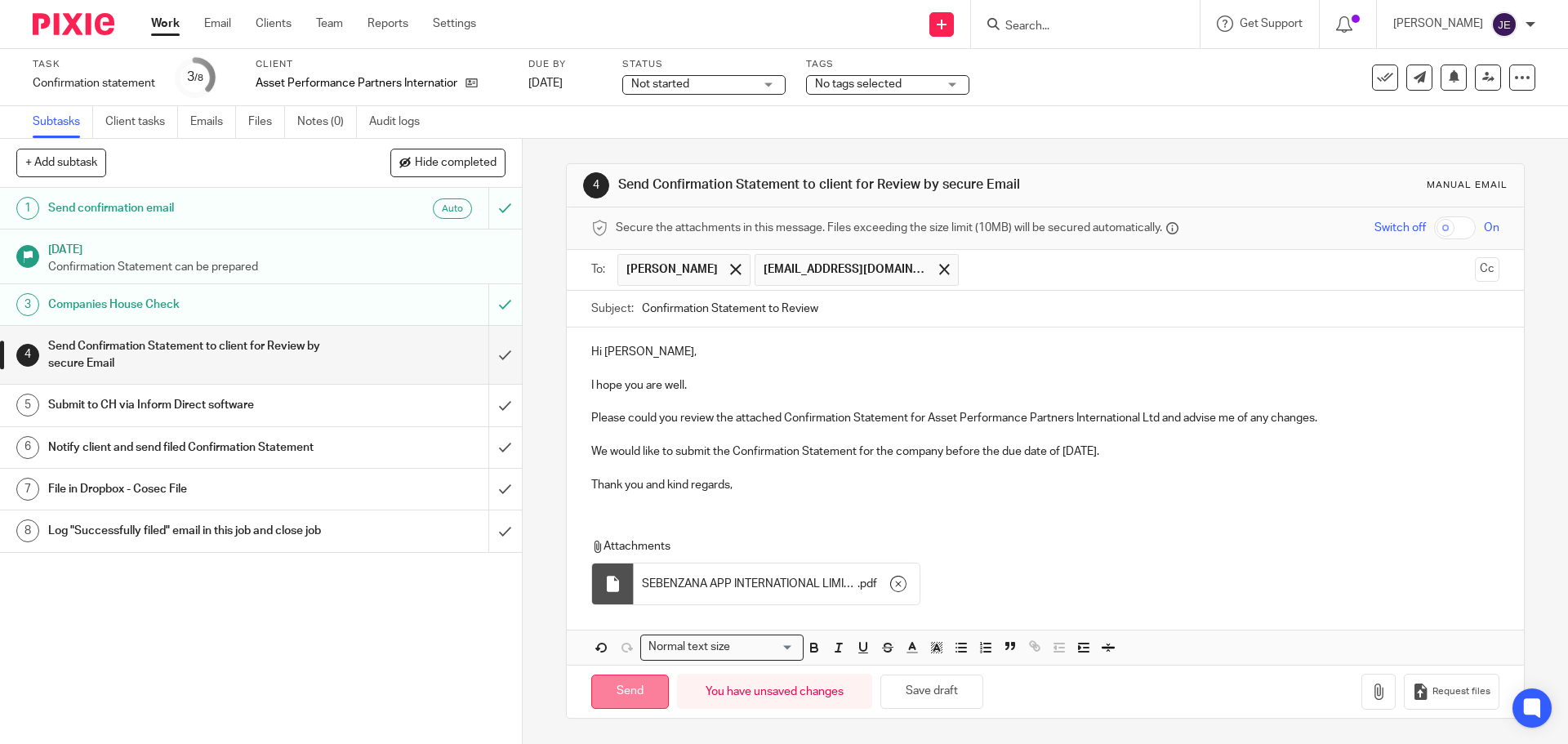
click at [642, 690] on input "Send" at bounding box center [630, 692] width 77 height 35
click at [599, 83] on link "[DATE]" at bounding box center [565, 83] width 73 height 17
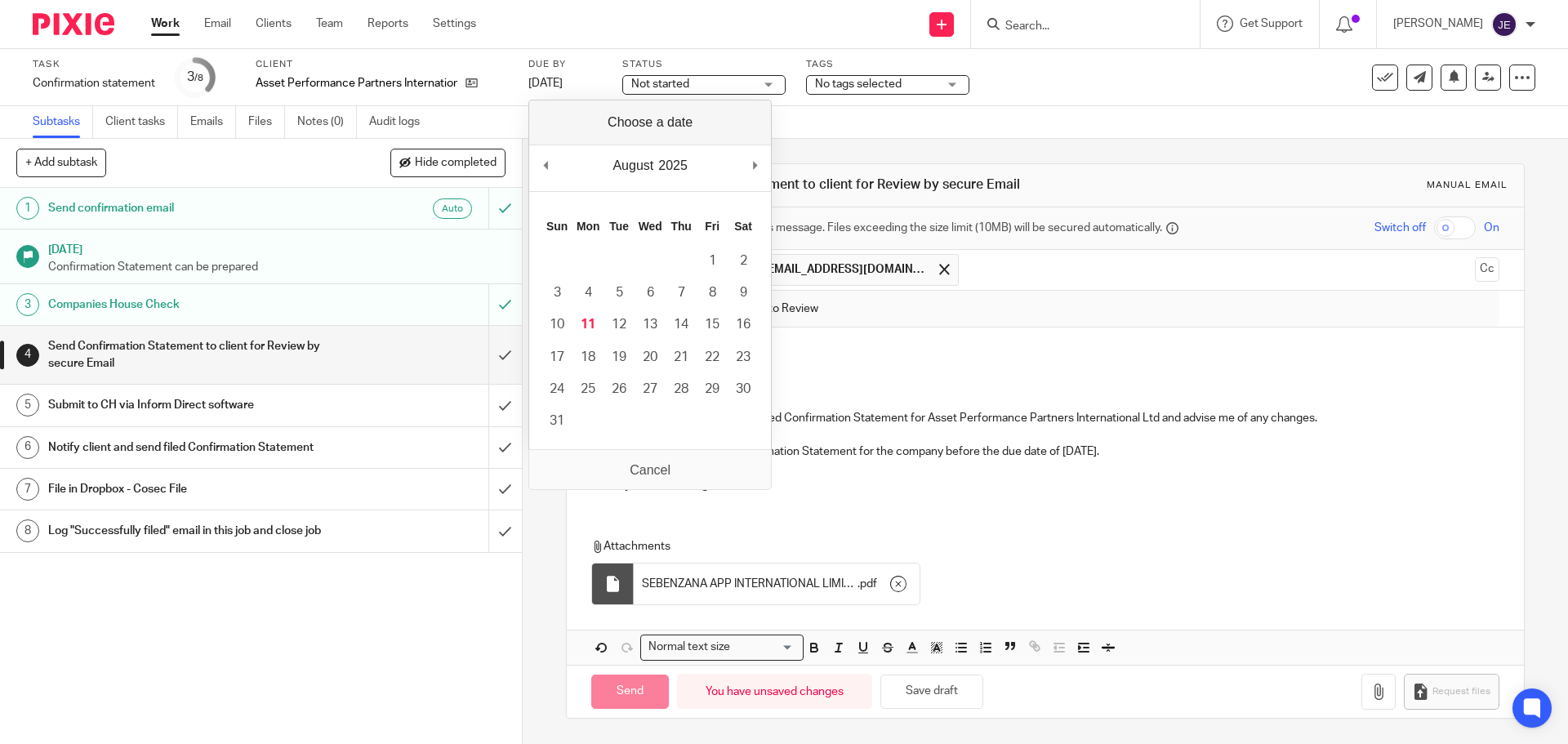
type input "Sent"
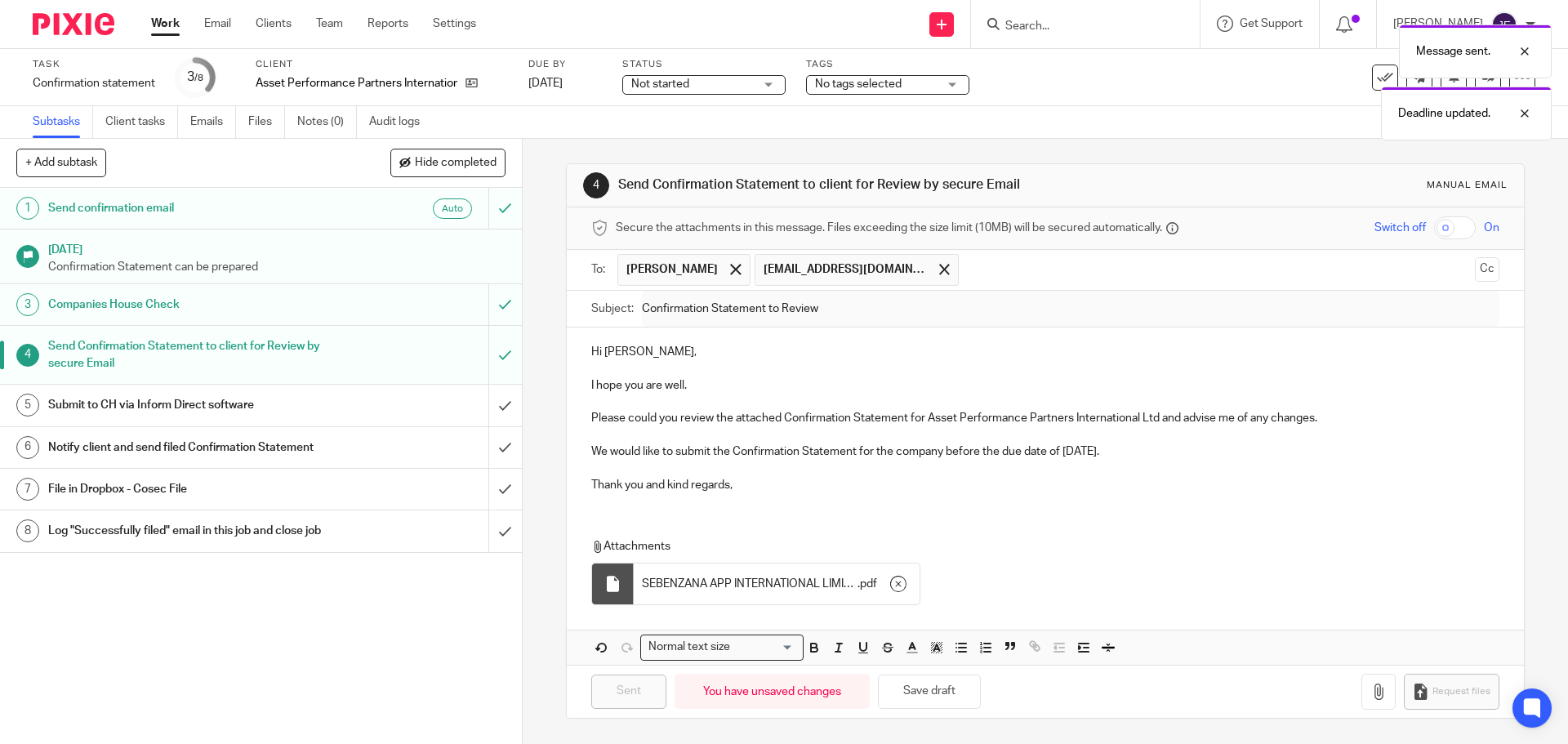
click at [699, 86] on span "Not started" at bounding box center [693, 84] width 123 height 17
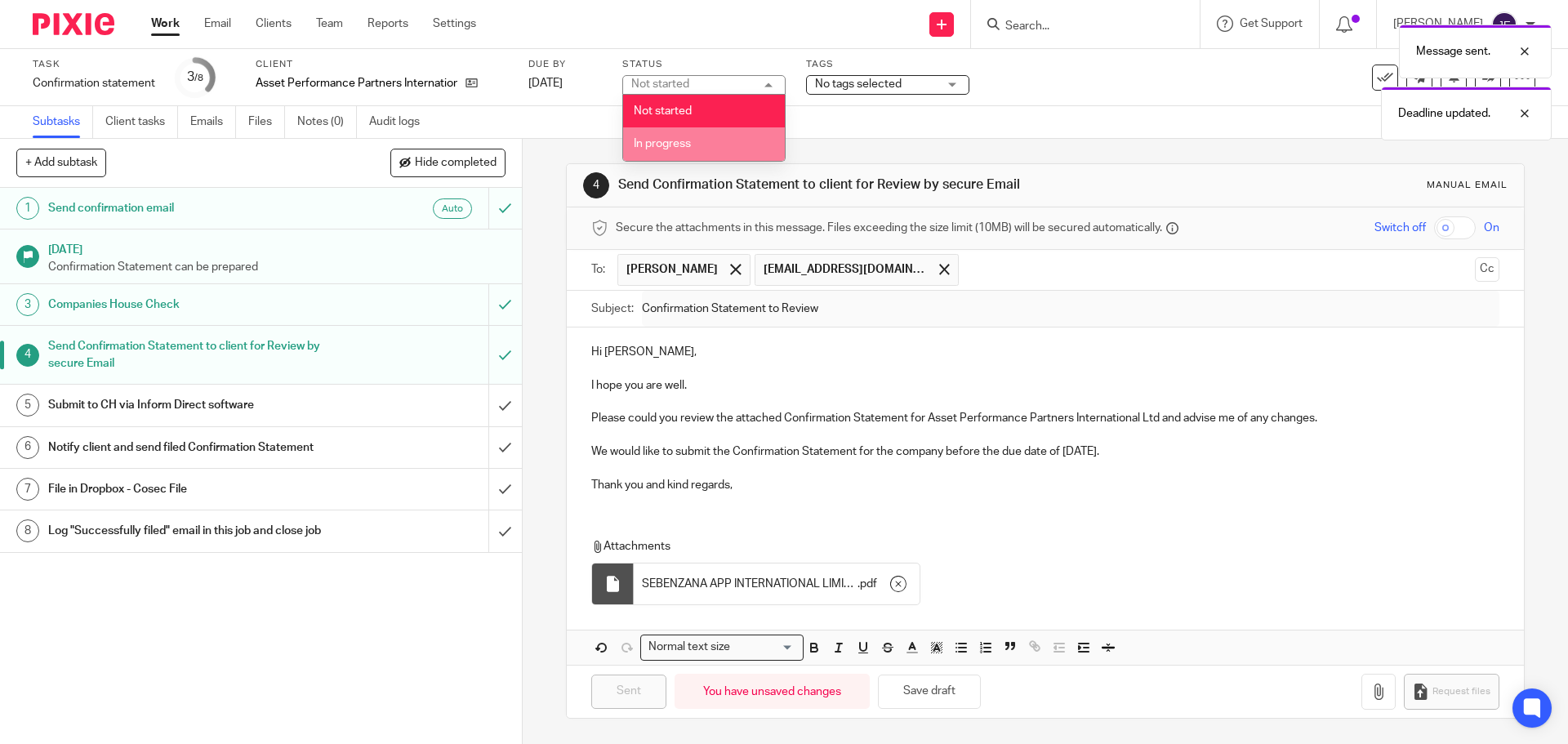
click at [697, 140] on li "In progress" at bounding box center [704, 144] width 162 height 33
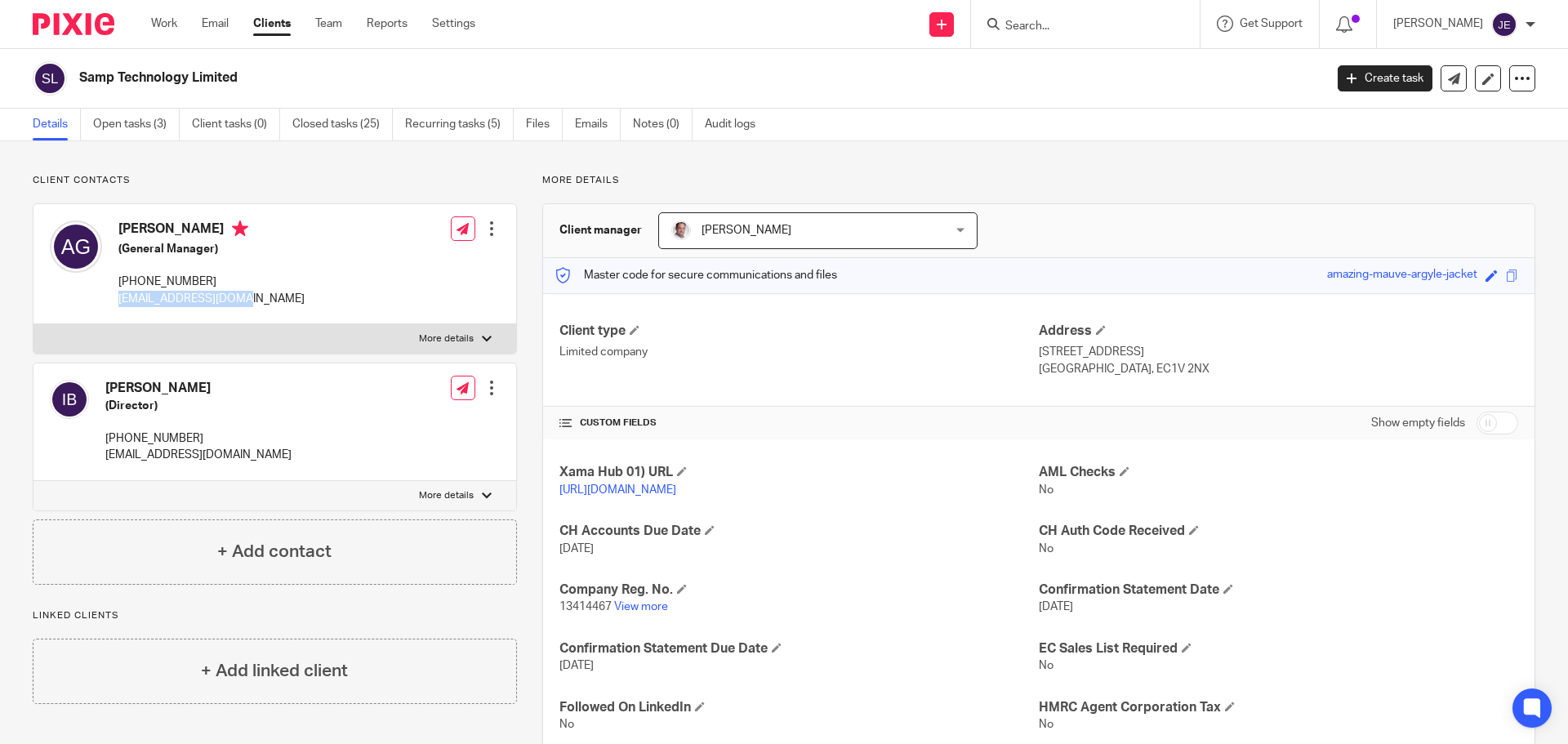
drag, startPoint x: 247, startPoint y: 299, endPoint x: 117, endPoint y: 301, distance: 130.0
click at [117, 301] on div "[PERSON_NAME] (General Manager) [PHONE_NUMBER] [EMAIL_ADDRESS][DOMAIN_NAME]" at bounding box center [177, 263] width 255 height 103
copy p "[EMAIL_ADDRESS][DOMAIN_NAME]"
click at [1084, 21] on input "Search" at bounding box center [1077, 26] width 147 height 14
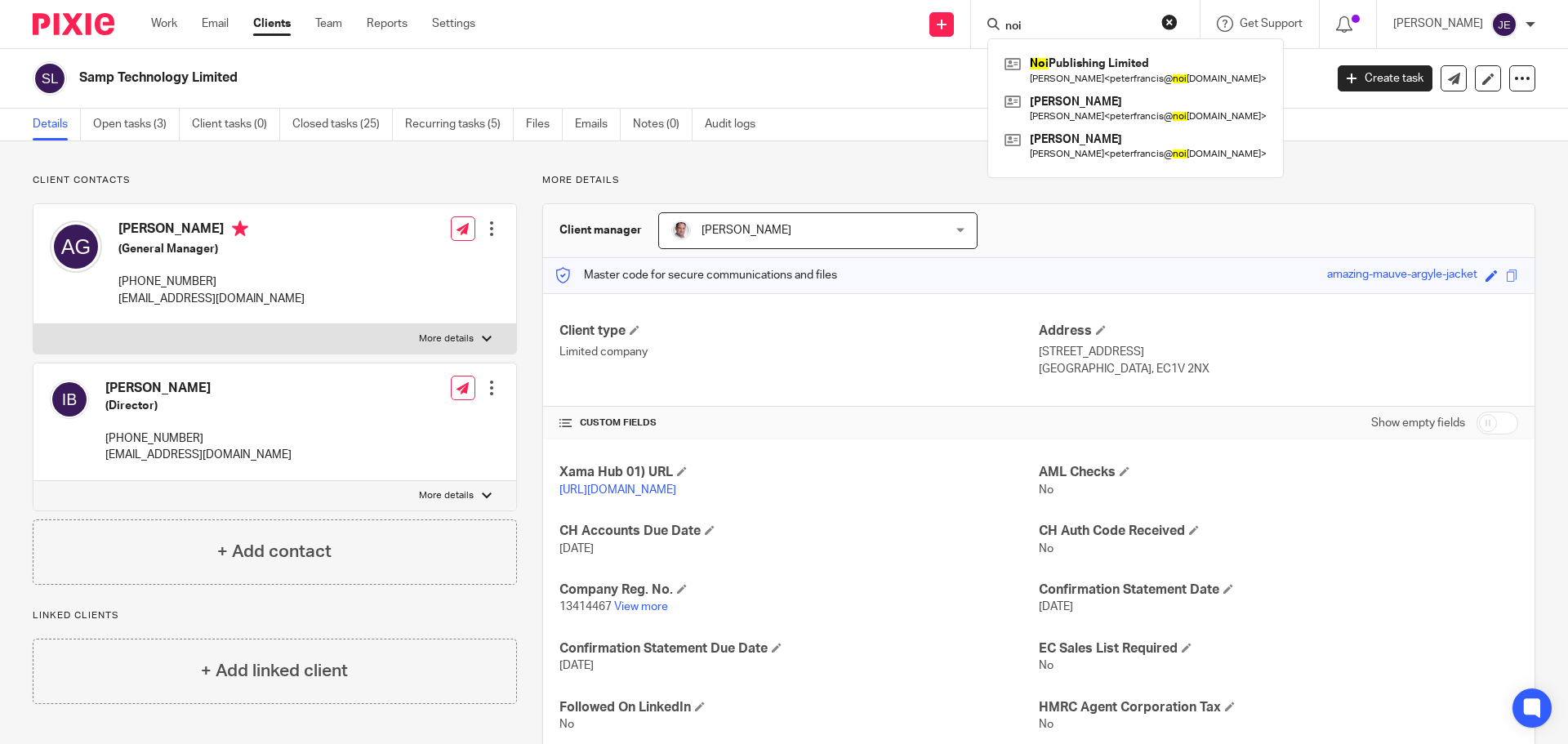
type input "noi"
click button "submit" at bounding box center [0, 0] width 0 height 0
click at [1115, 75] on link at bounding box center [1136, 70] width 271 height 37
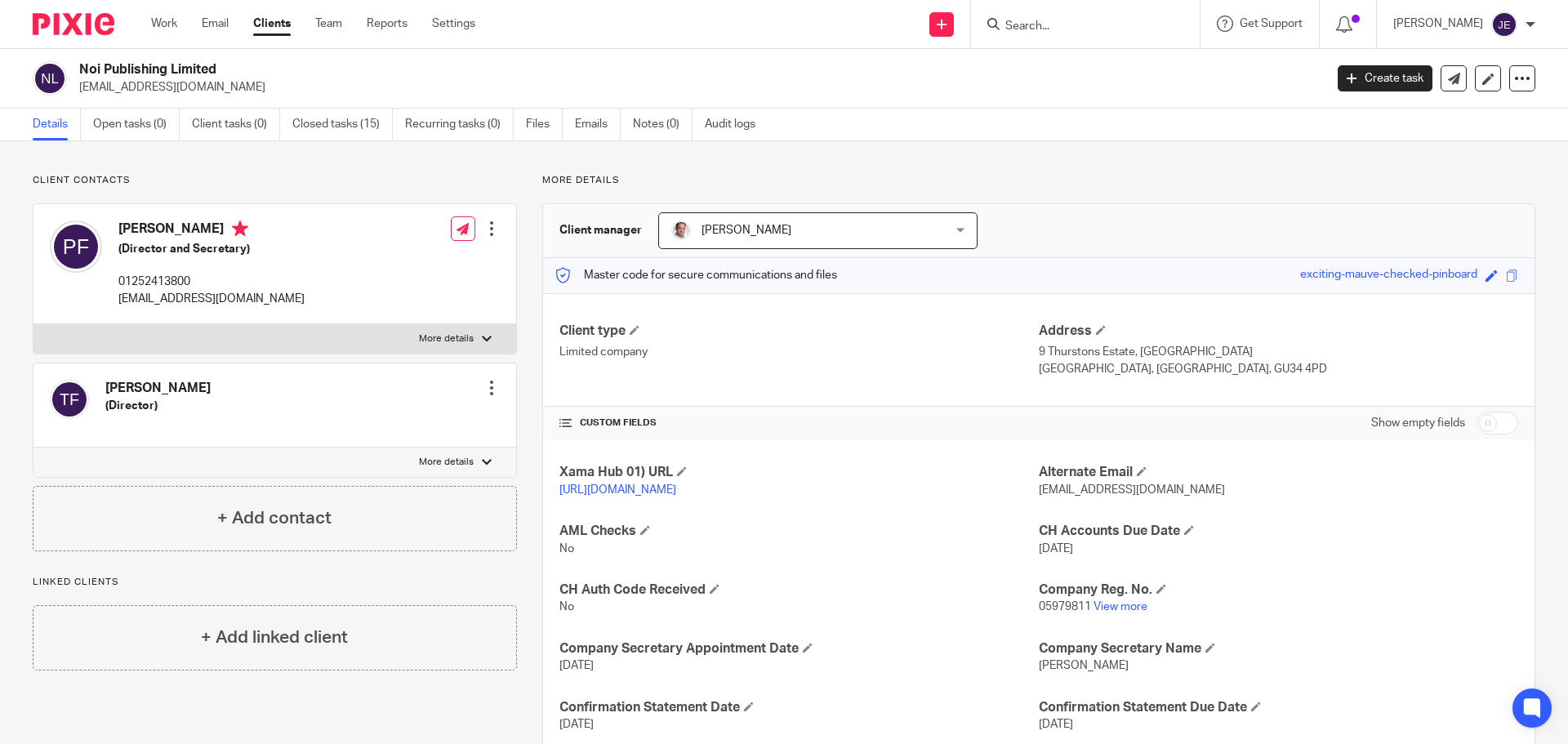
click at [1073, 23] on input "Search" at bounding box center [1077, 26] width 147 height 14
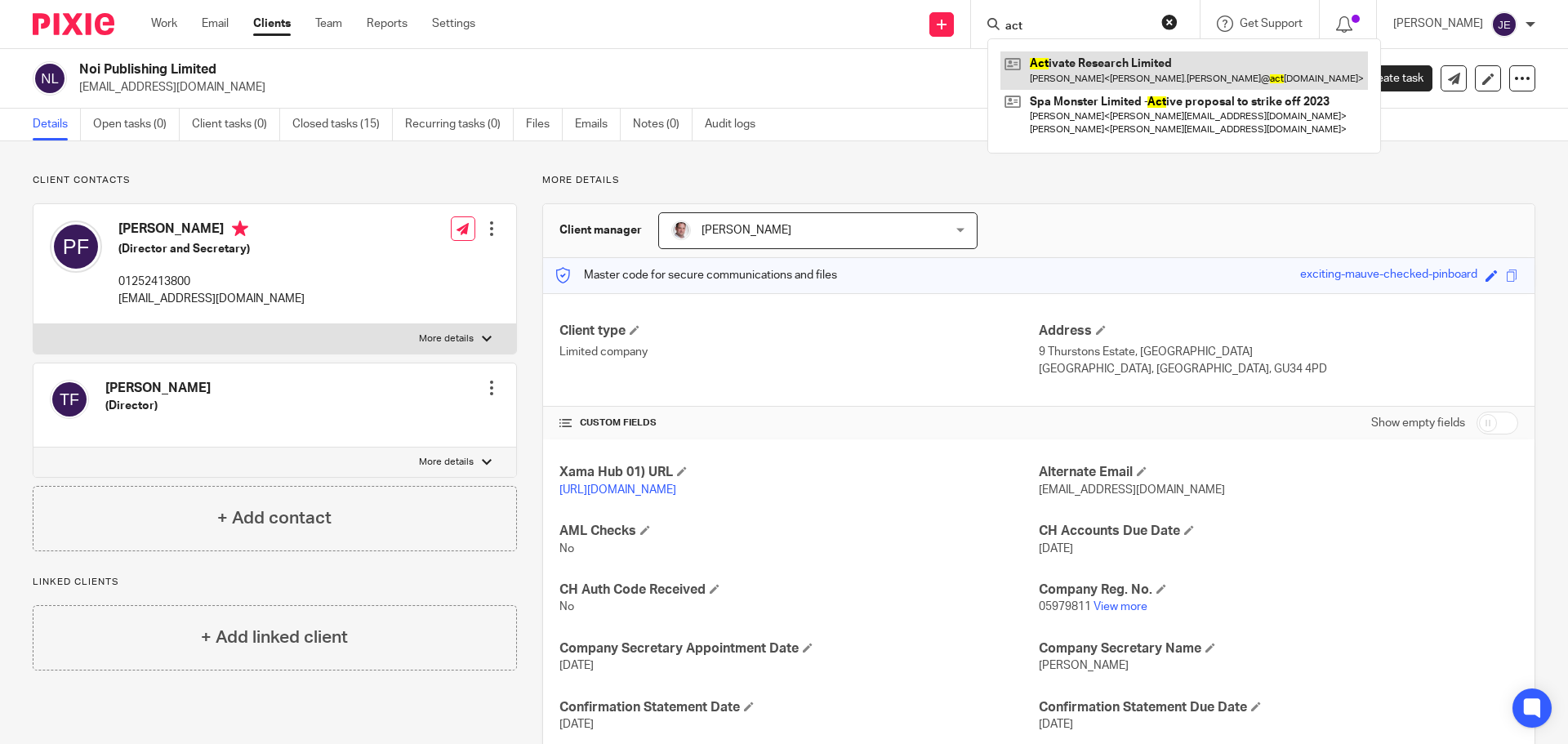
type input "act"
click at [1074, 66] on link at bounding box center [1184, 70] width 368 height 37
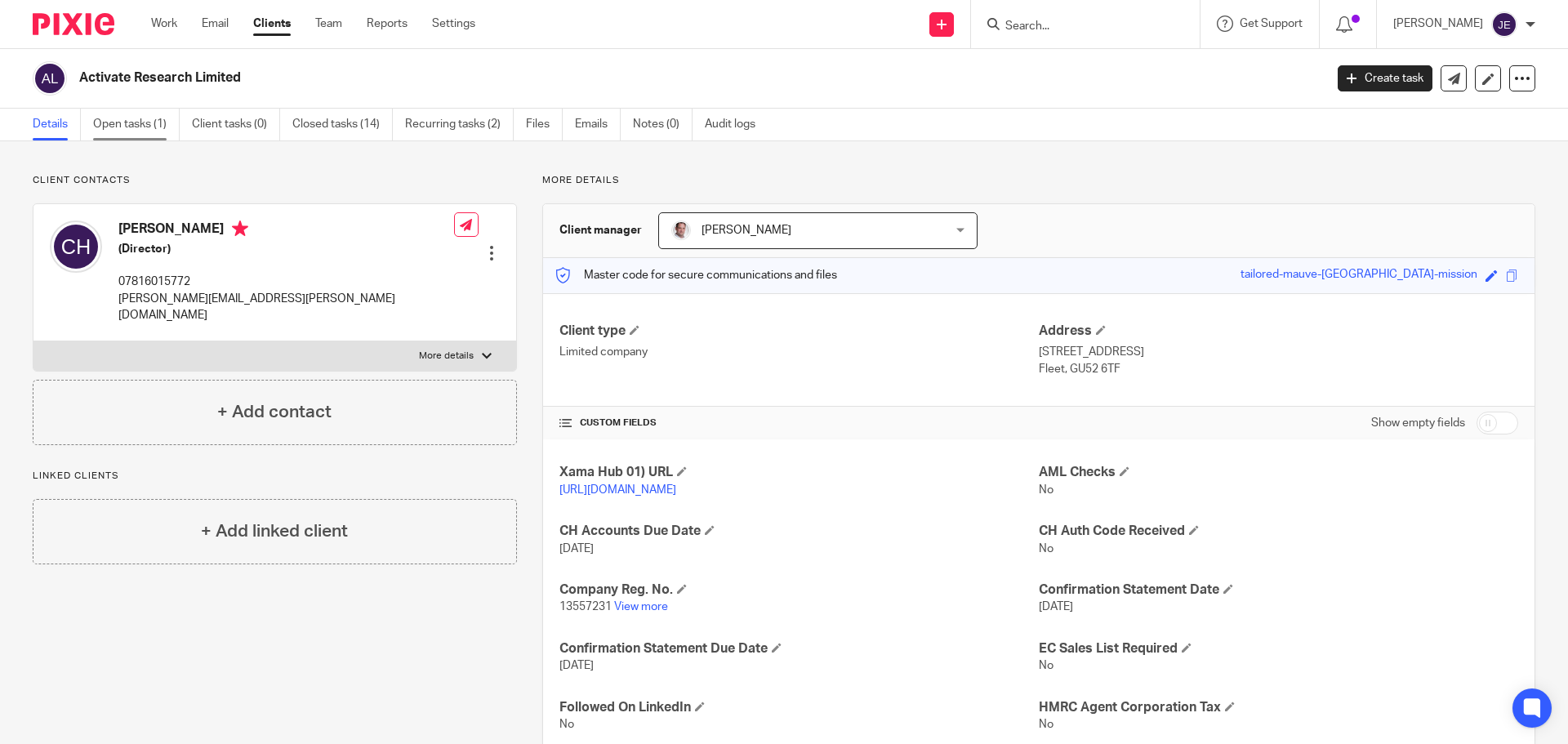
click at [99, 126] on link "Open tasks (1)" at bounding box center [136, 124] width 87 height 31
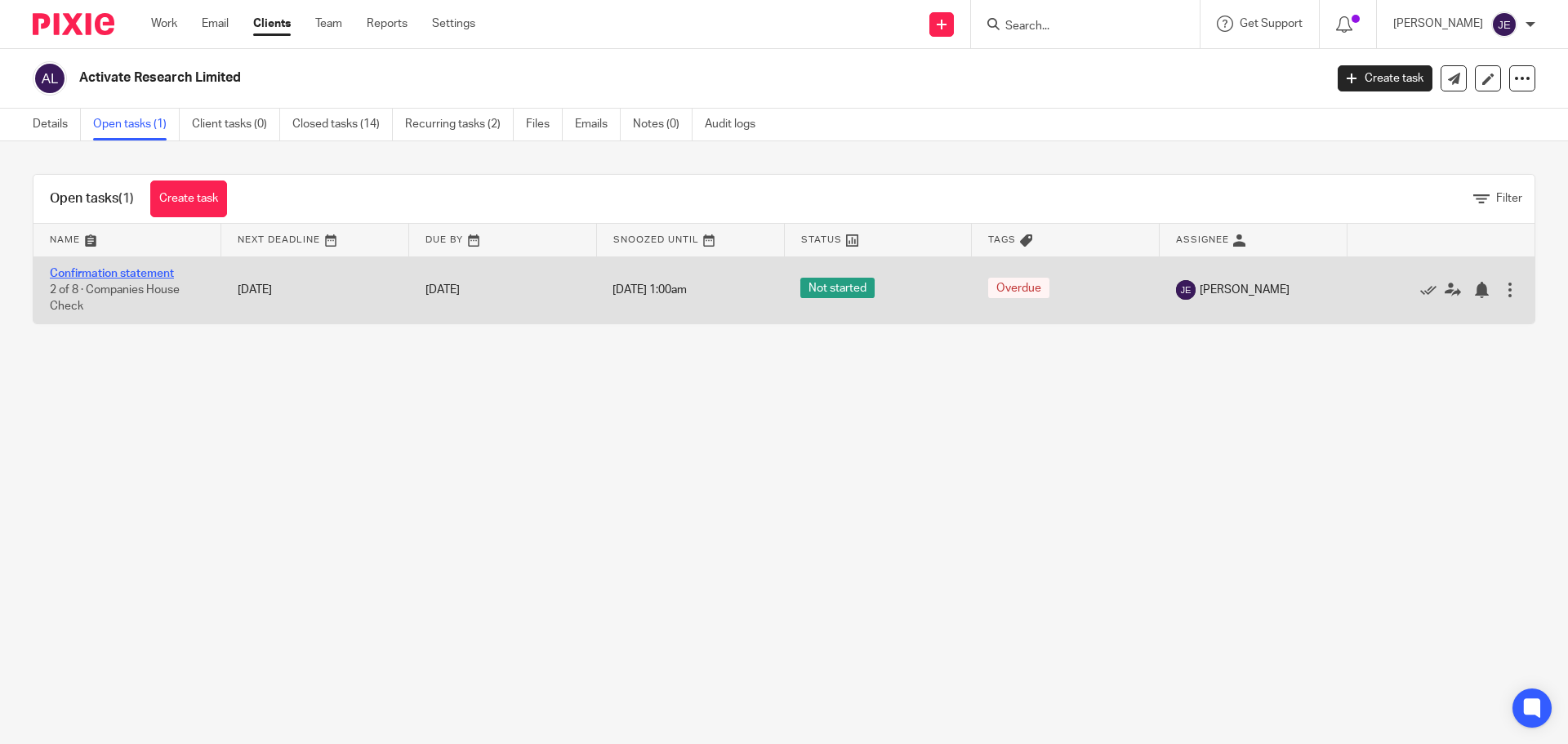
click at [168, 276] on link "Confirmation statement" at bounding box center [112, 273] width 124 height 11
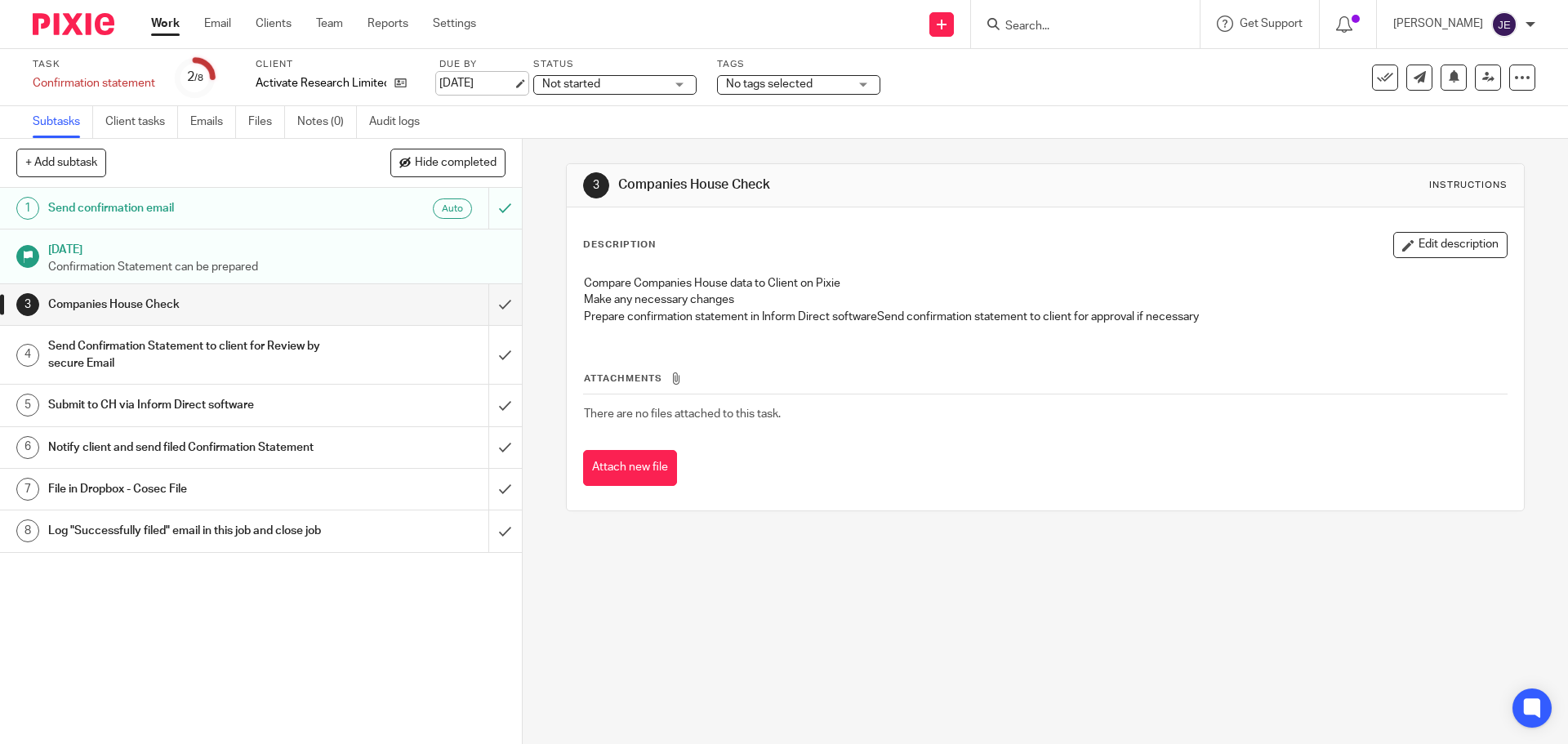
click at [512, 81] on link "[DATE]" at bounding box center [476, 83] width 73 height 17
click at [625, 89] on span "Not started" at bounding box center [604, 84] width 123 height 17
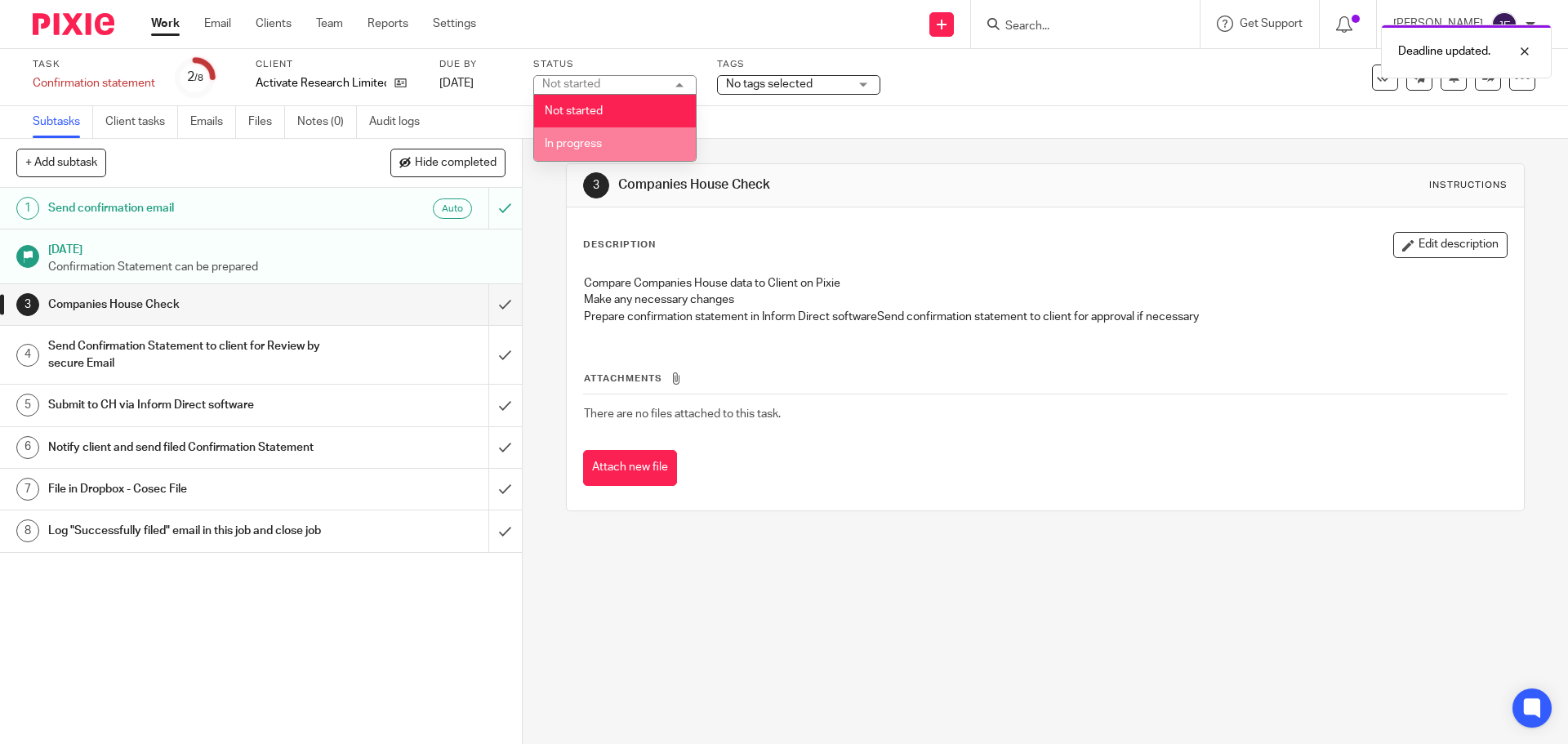
click at [625, 141] on li "In progress" at bounding box center [615, 144] width 162 height 33
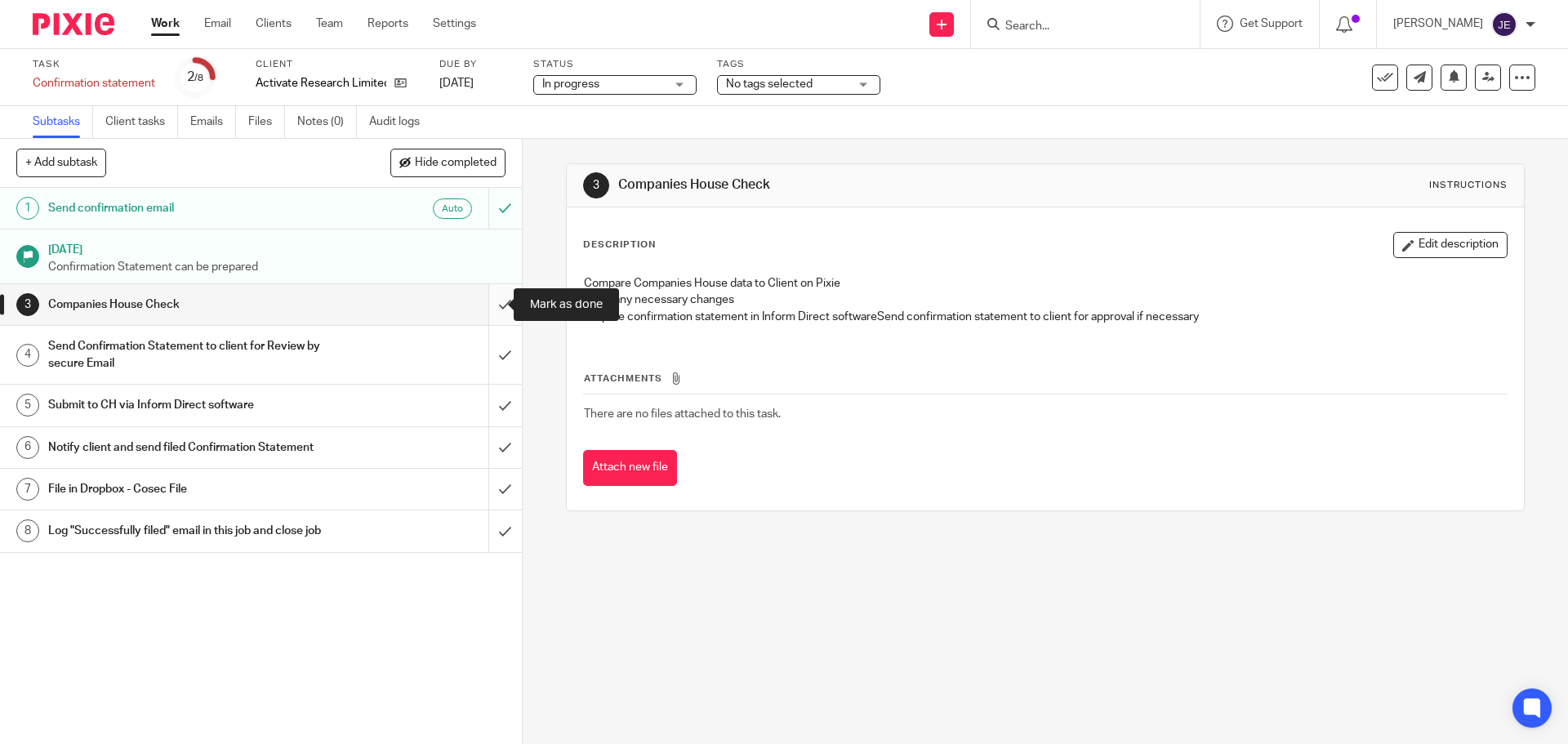
click at [489, 303] on input "submit" at bounding box center [260, 305] width 522 height 41
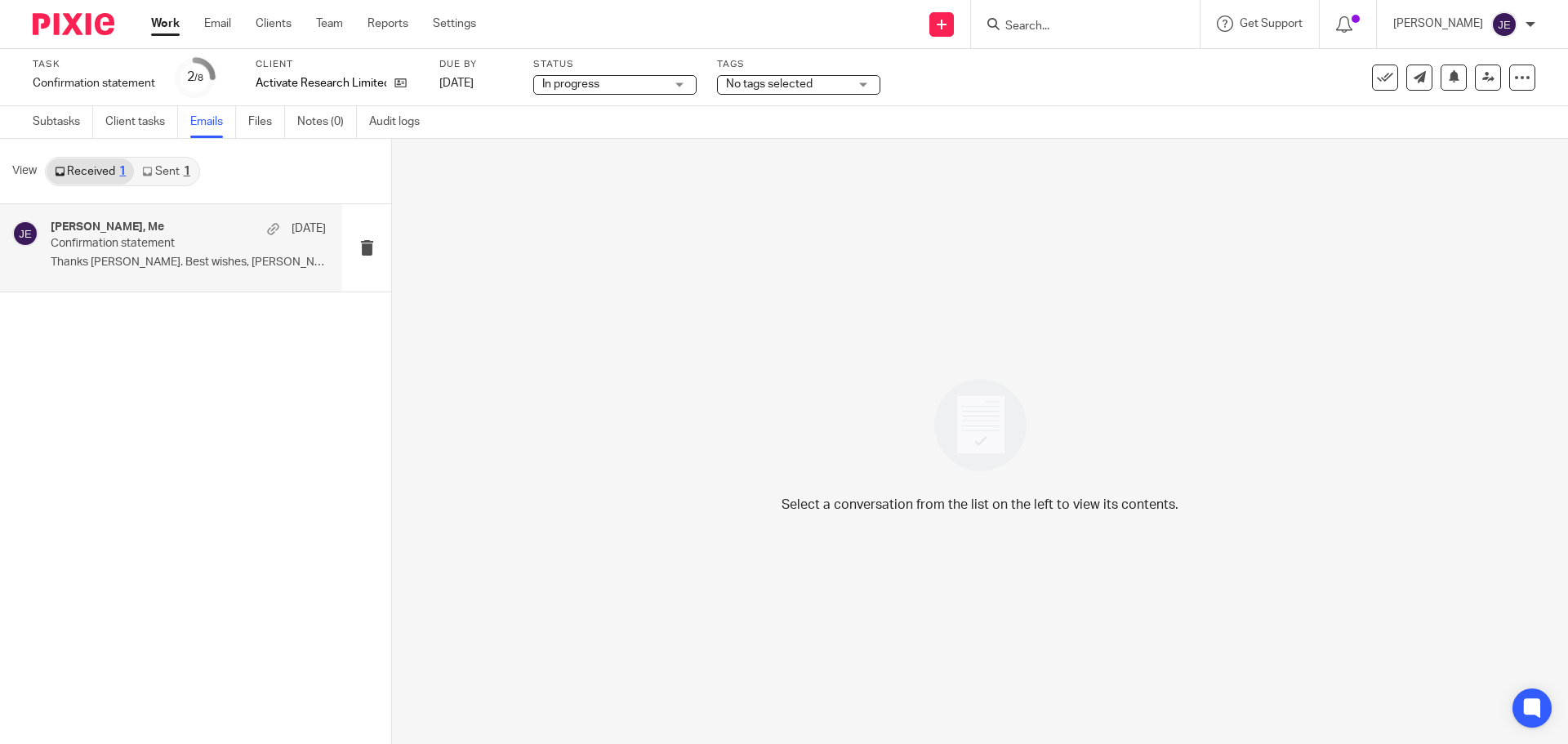
click at [186, 246] on p "Confirmation statement" at bounding box center [160, 243] width 220 height 14
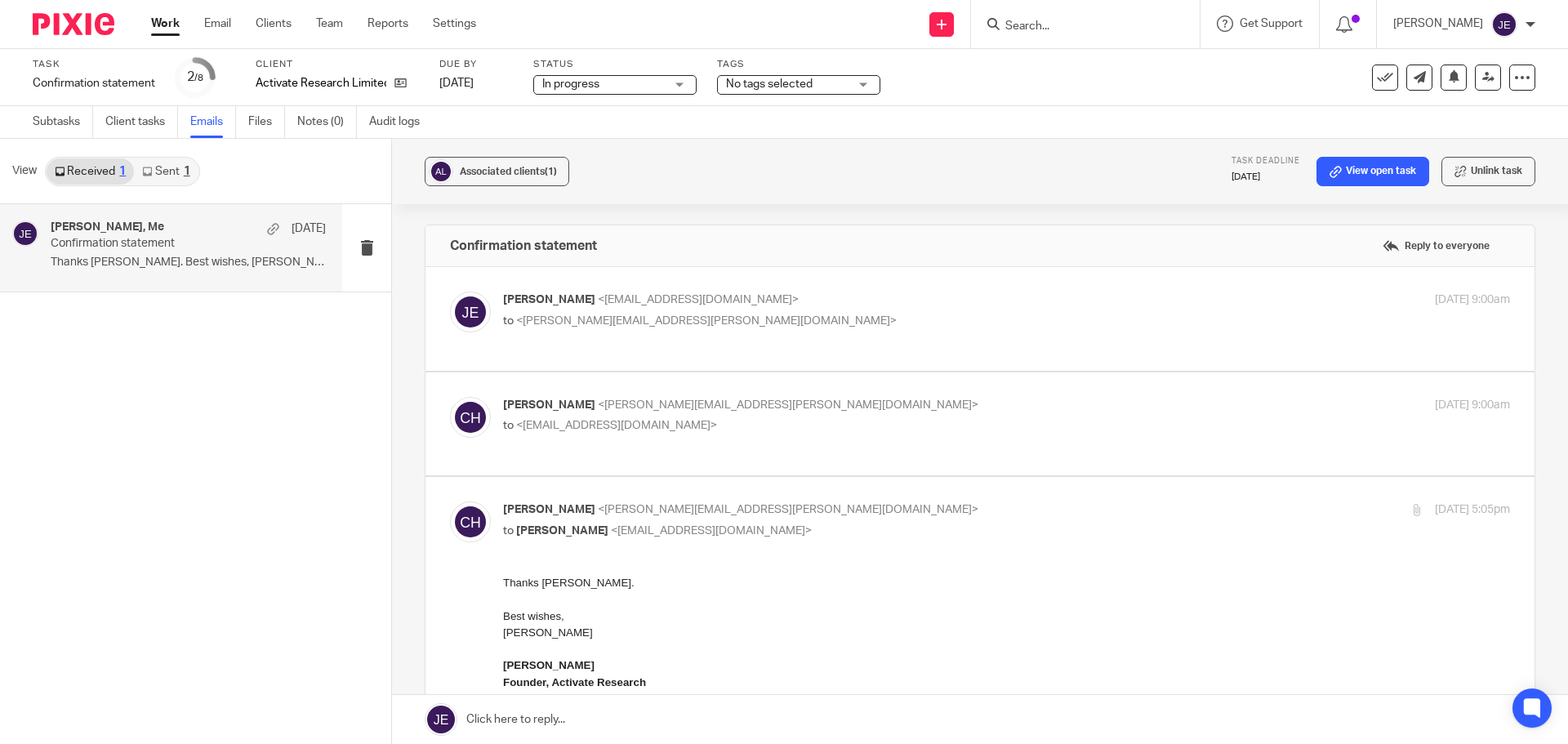
click at [787, 420] on p "to <jade@munroandpartners.com>" at bounding box center [838, 426] width 672 height 17
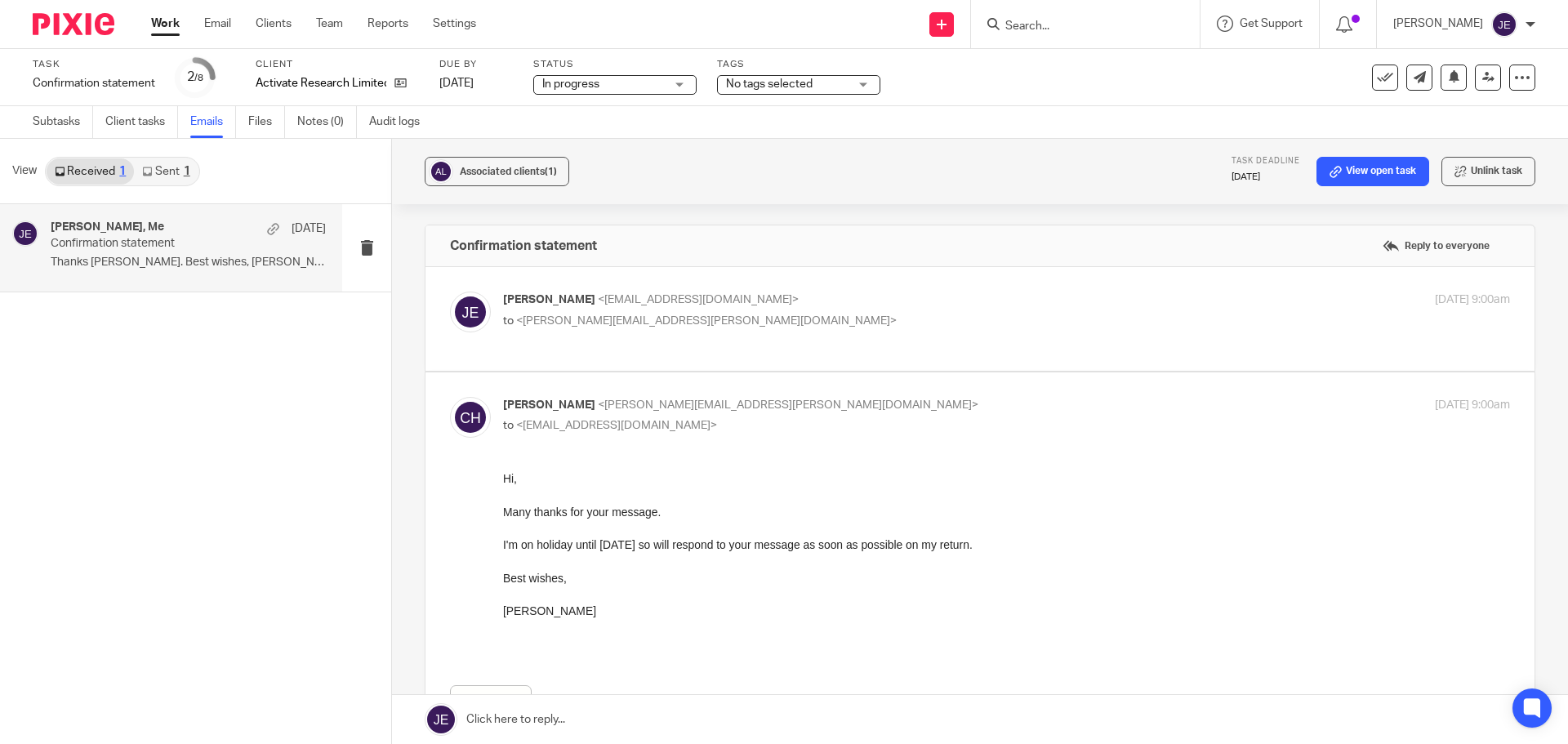
click at [787, 420] on p "to <jade@munroandpartners.com>" at bounding box center [838, 426] width 672 height 17
checkbox input "false"
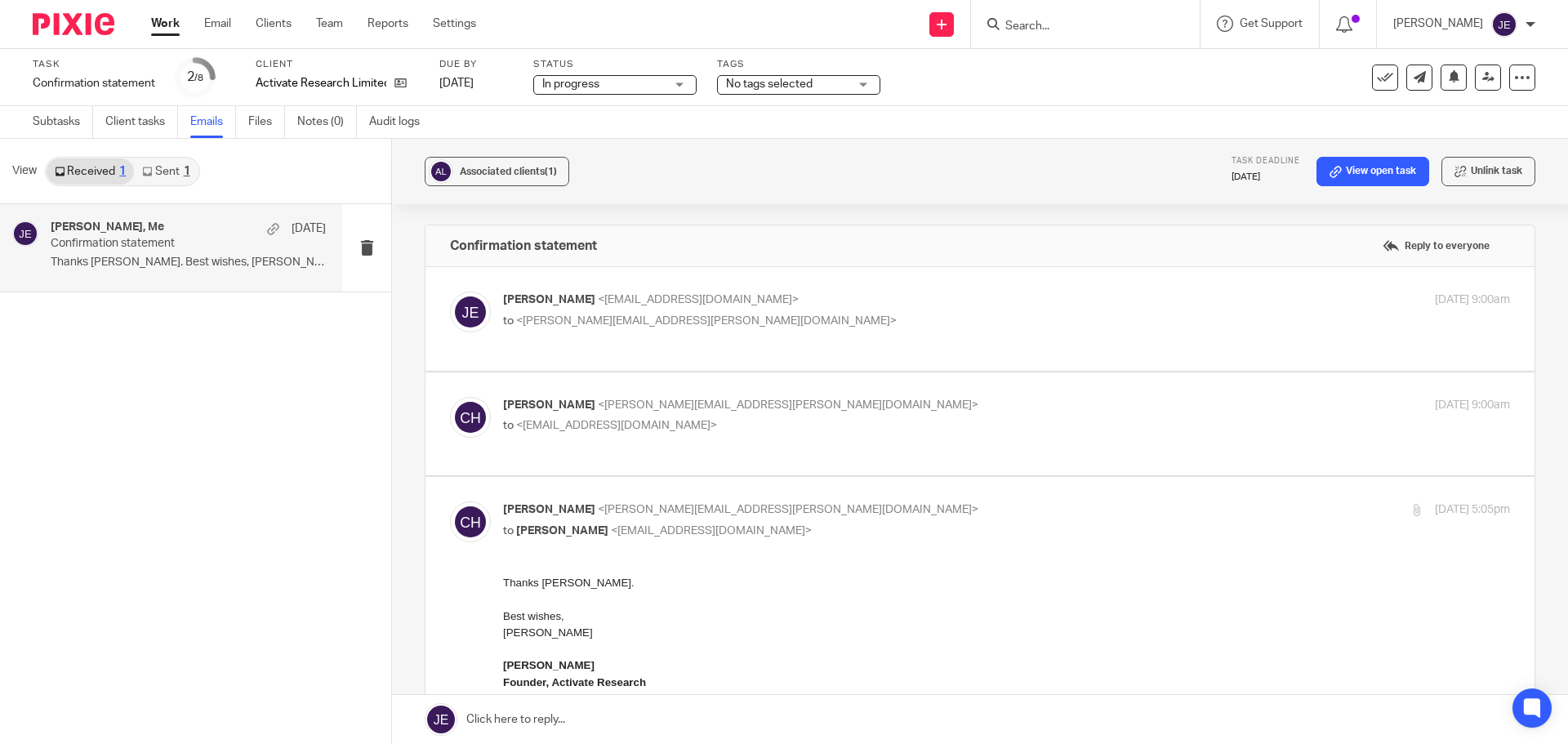
click at [818, 312] on p "to <chris.harvey@activate-research.com>" at bounding box center [838, 321] width 672 height 17
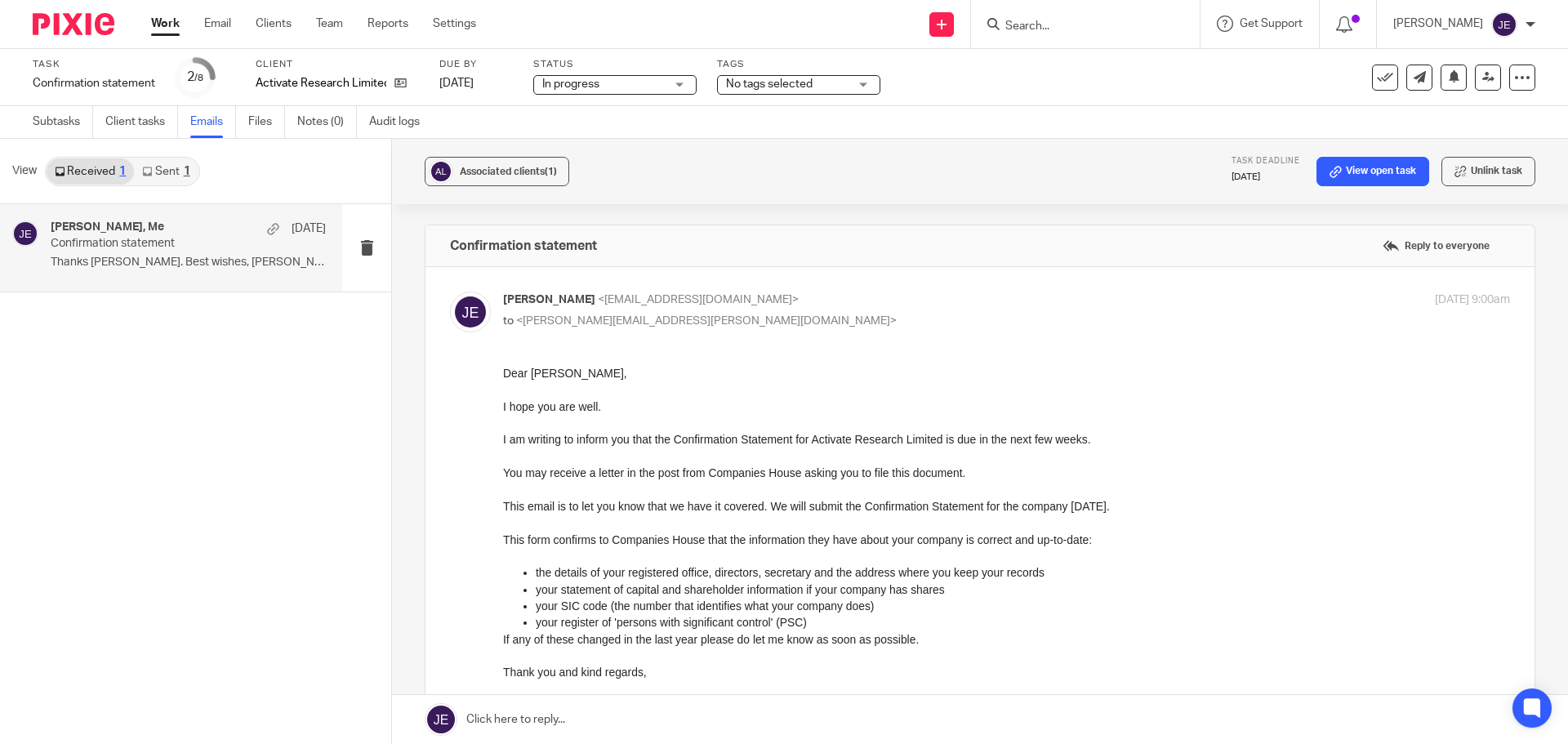
click at [818, 312] on p "to <chris.harvey@activate-research.com>" at bounding box center [838, 321] width 672 height 17
checkbox input "false"
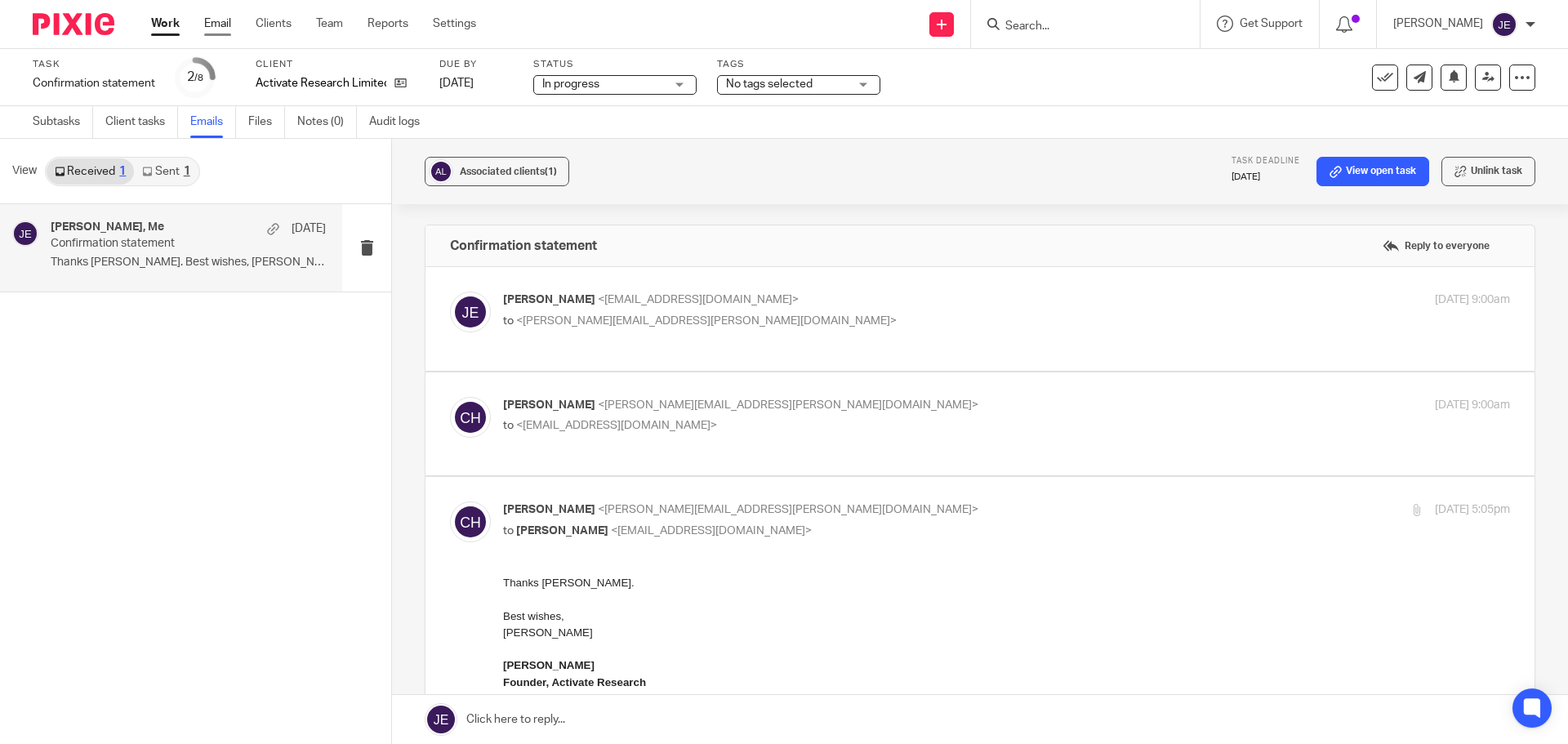
click at [217, 26] on link "Email" at bounding box center [218, 23] width 27 height 16
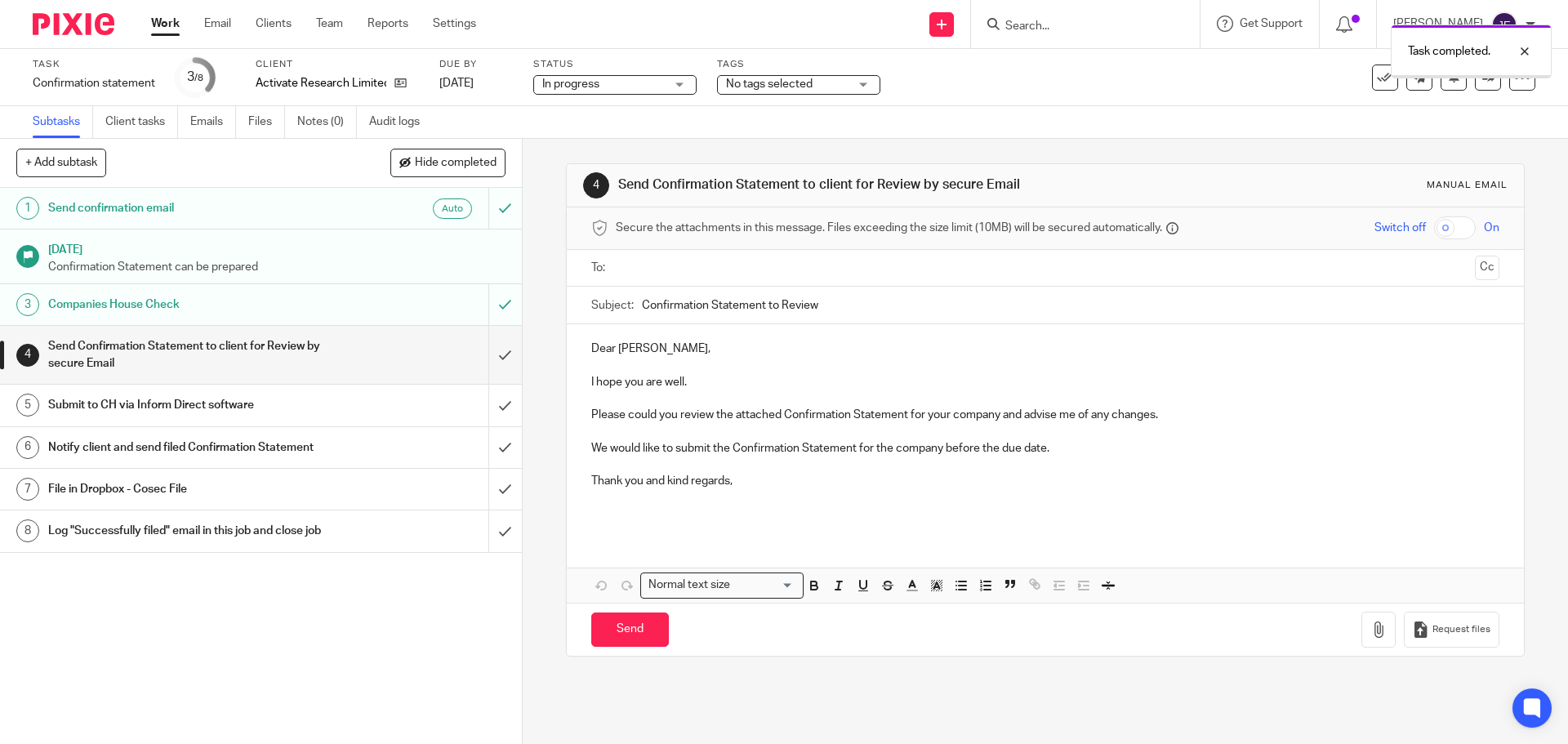
click at [598, 346] on p "Dear [PERSON_NAME]," at bounding box center [1045, 348] width 907 height 16
drag, startPoint x: 259, startPoint y: 80, endPoint x: 393, endPoint y: 78, distance: 134.0
click at [393, 78] on div "Activate Research Limited" at bounding box center [337, 83] width 163 height 16
copy div "Activate Research Limited"
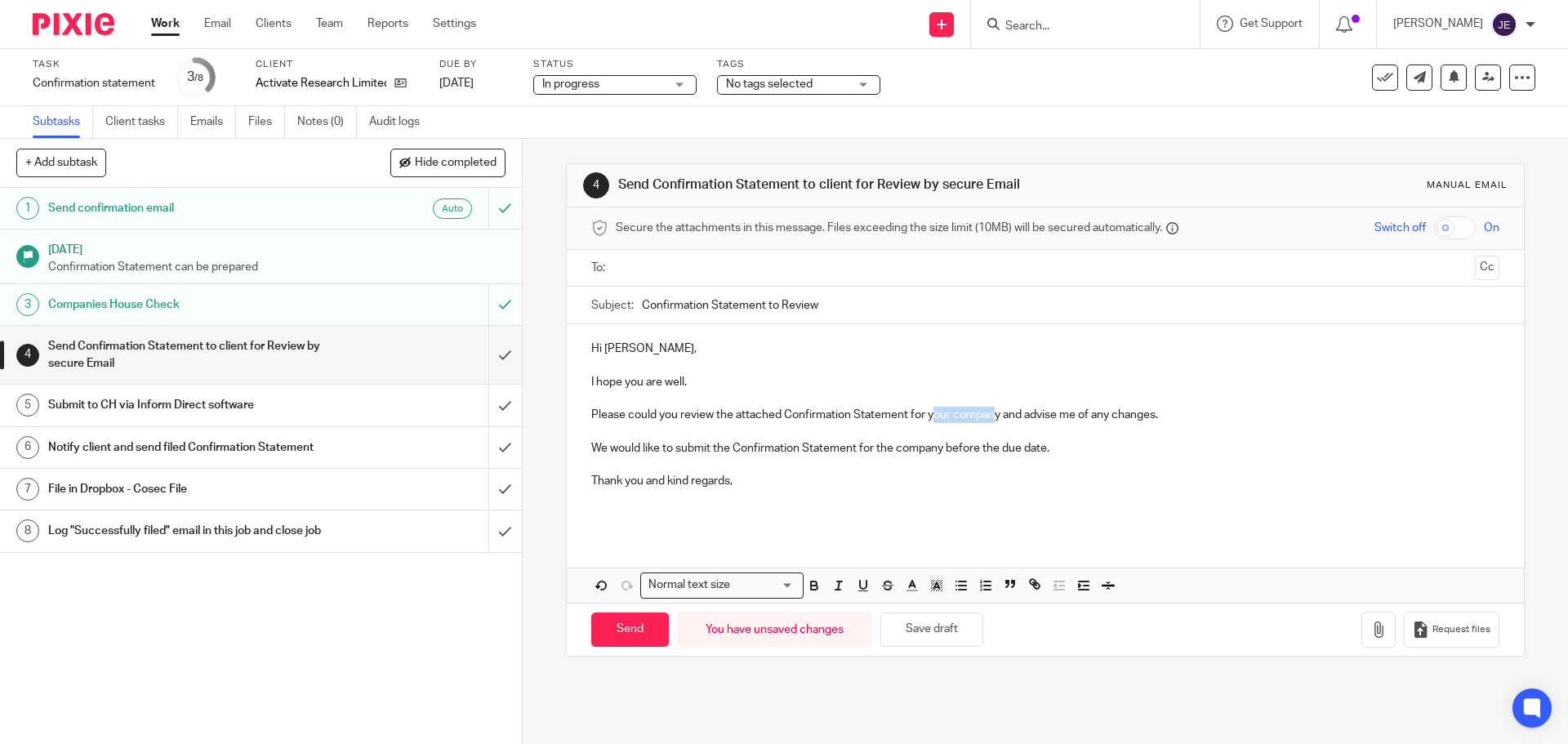
drag, startPoint x: 927, startPoint y: 417, endPoint x: 993, endPoint y: 422, distance: 66.2
click at [993, 422] on p "Please could you review the attached Confirmation Statement for your company an…" at bounding box center [1045, 407] width 907 height 33
click at [1073, 454] on p "We would like to submit the Confirmation Statement for the company before the d…" at bounding box center [1045, 440] width 907 height 33
click at [1371, 638] on button "button" at bounding box center [1379, 630] width 34 height 37
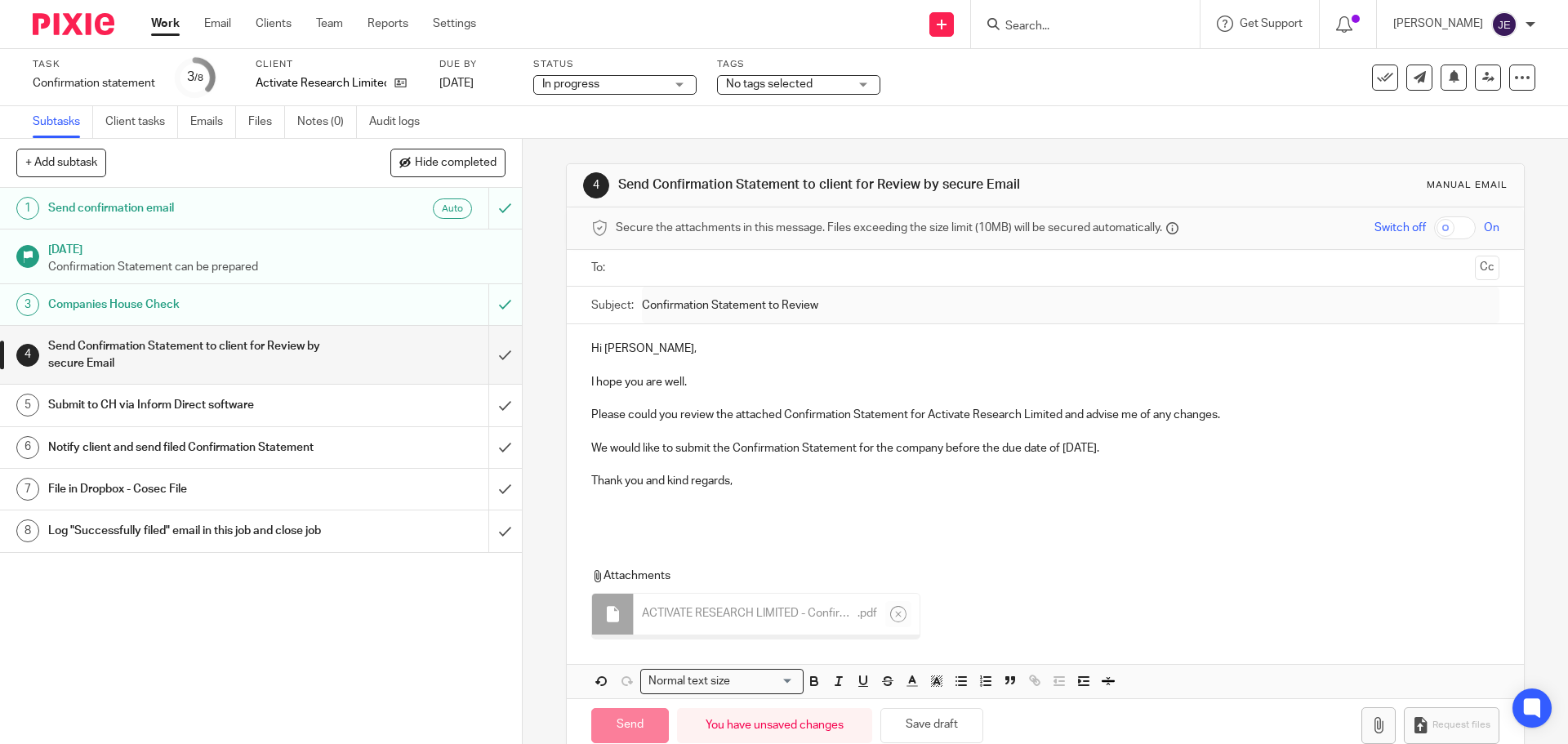
click at [656, 268] on input "text" at bounding box center [1044, 268] width 846 height 19
click at [638, 724] on input "Send" at bounding box center [630, 724] width 77 height 35
type input "Sent"
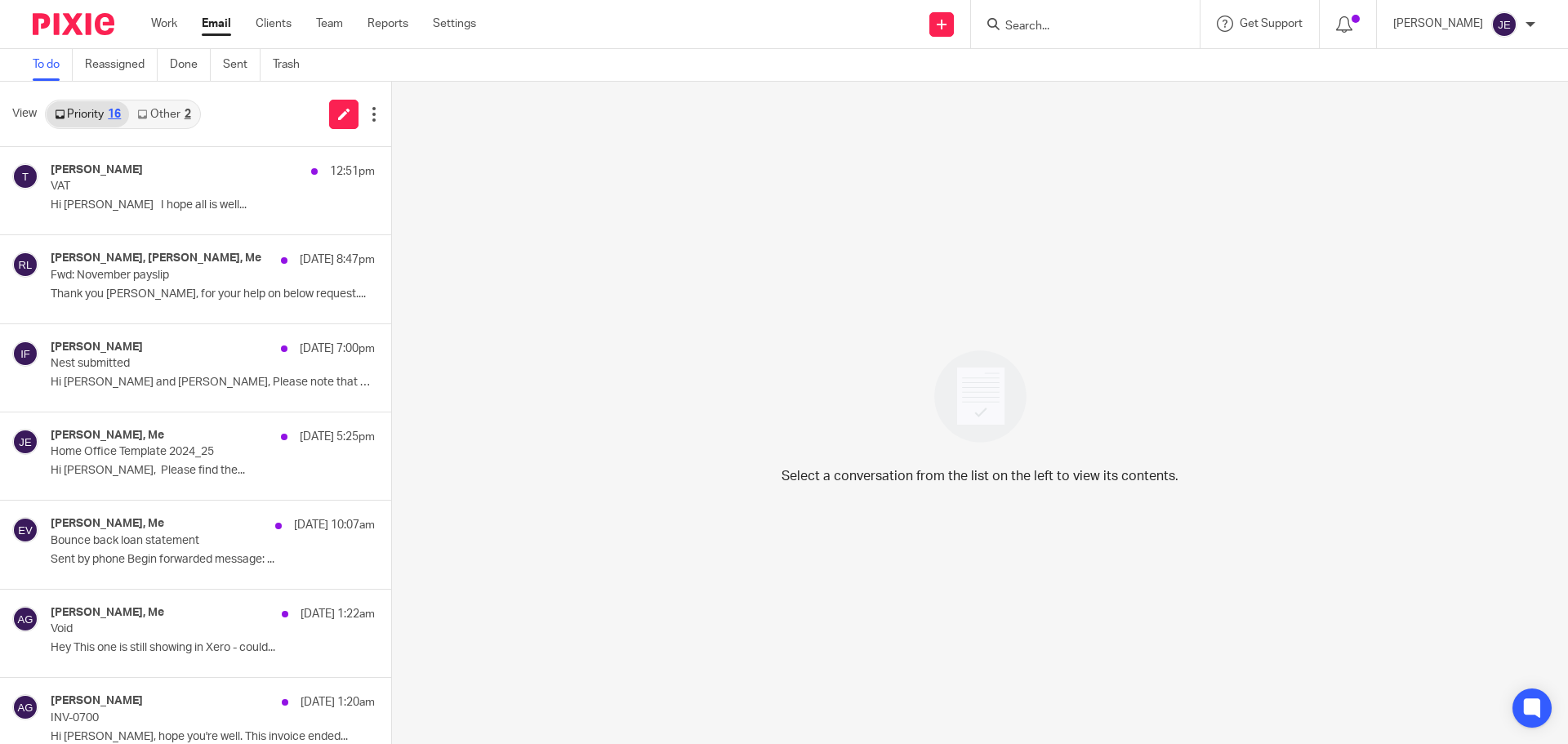
click at [1056, 26] on input "Search" at bounding box center [1077, 26] width 147 height 14
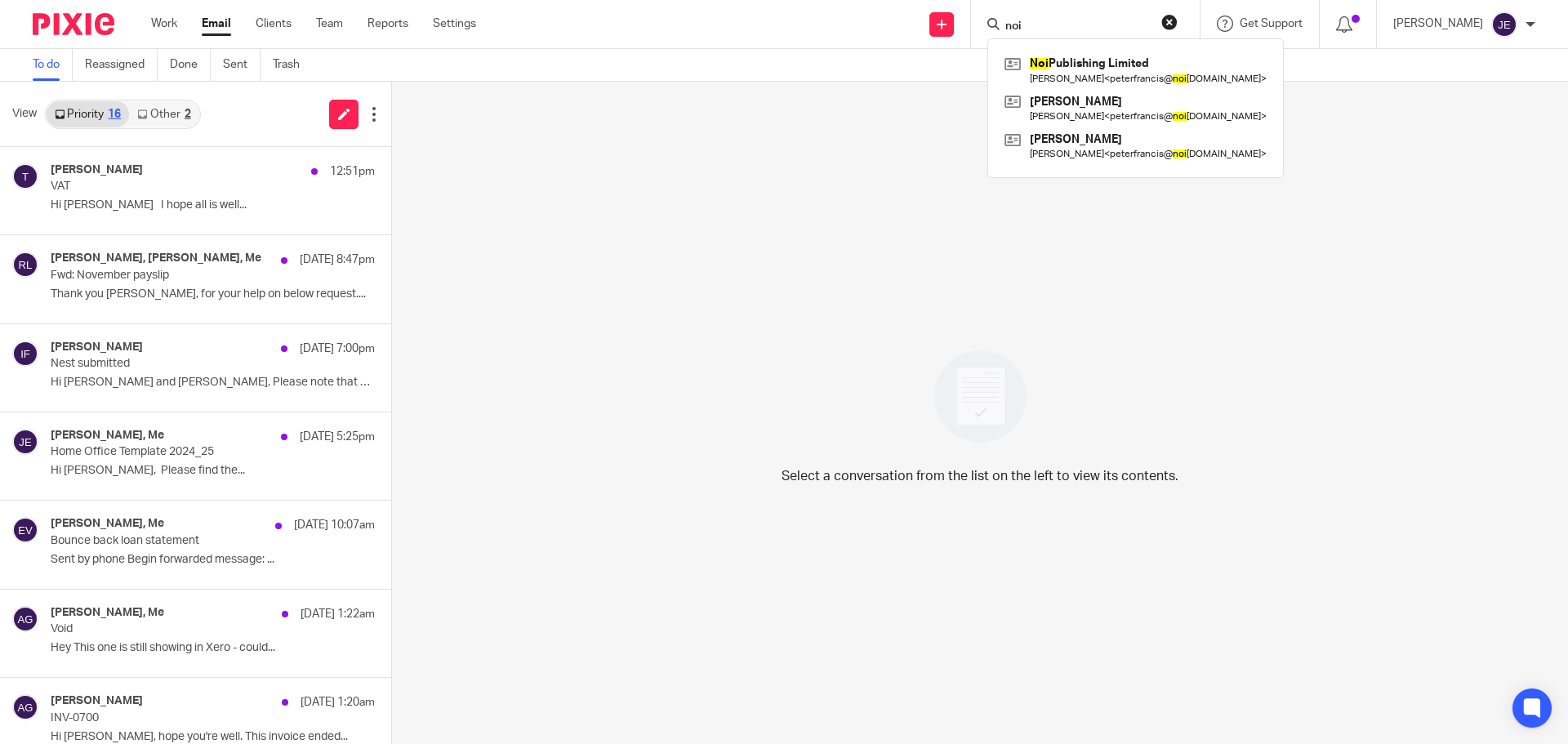
type input "noi"
click button "submit" at bounding box center [0, 0] width 0 height 0
click at [1076, 86] on link at bounding box center [1136, 70] width 271 height 37
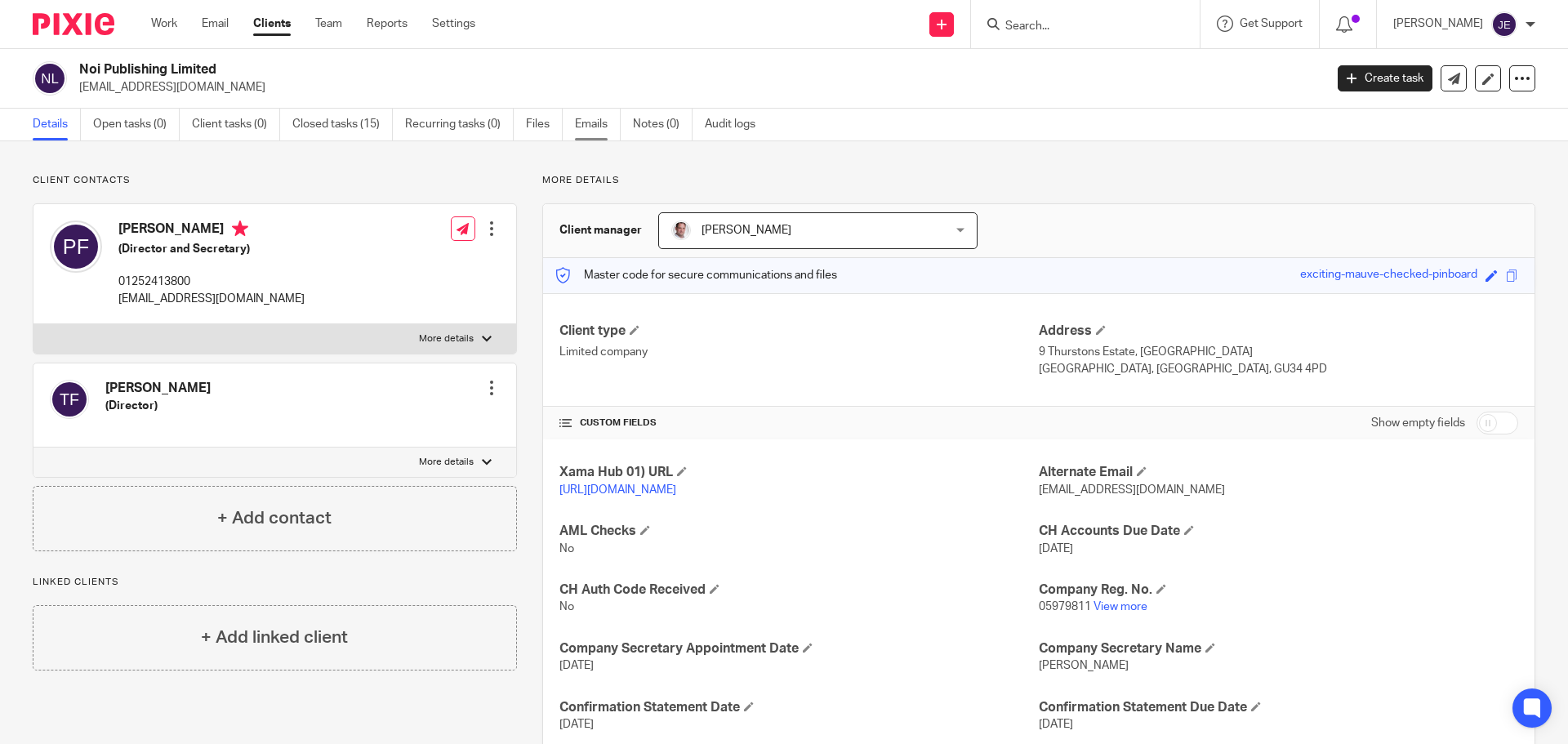
click at [586, 116] on link "Emails" at bounding box center [598, 124] width 46 height 31
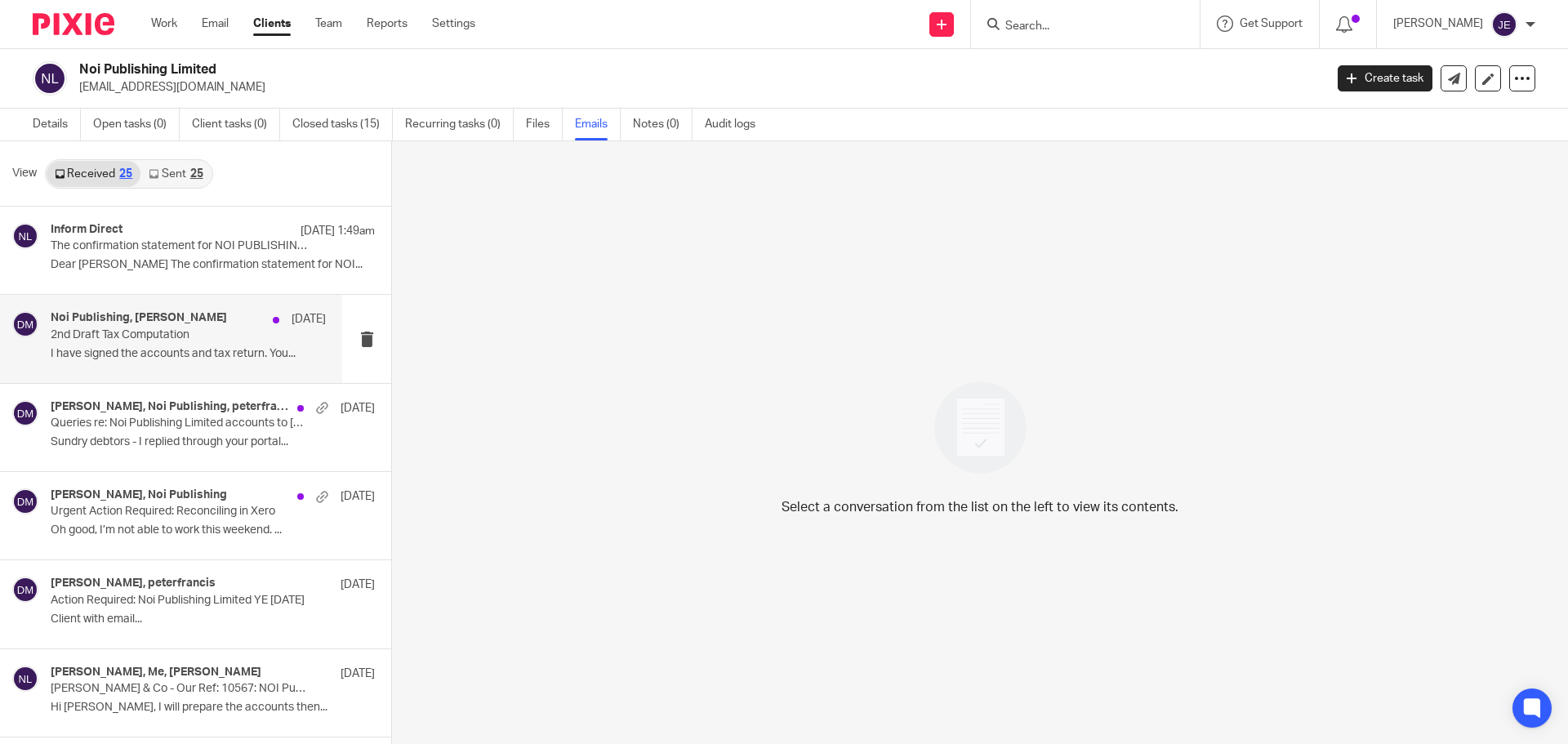
click at [131, 348] on p "I have signed the accounts and tax return. You..." at bounding box center [187, 354] width 275 height 14
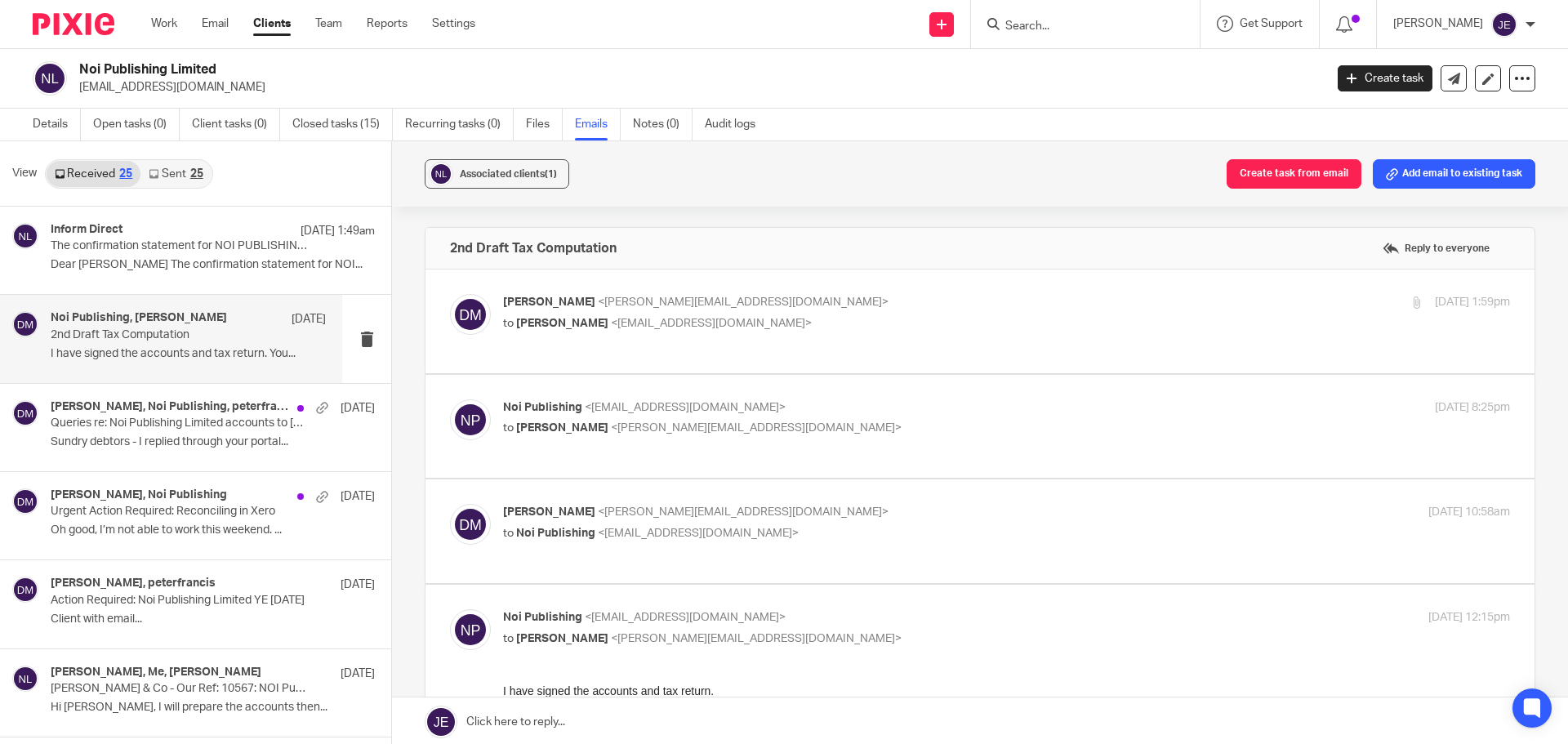
click at [820, 405] on p "Noi Publishing <[EMAIL_ADDRESS][DOMAIN_NAME]>" at bounding box center [838, 408] width 672 height 17
checkbox input "true"
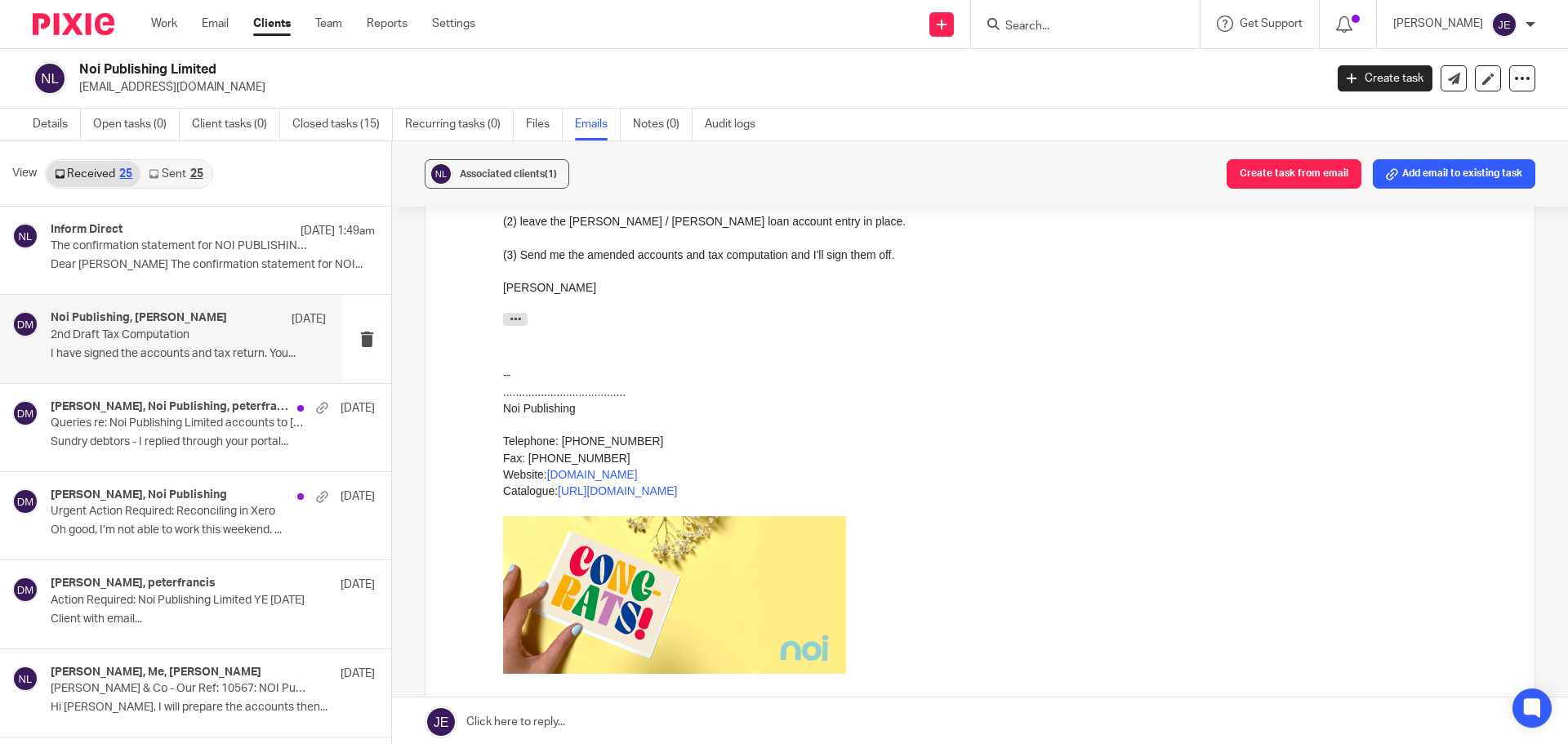
scroll to position [409, 0]
click at [137, 426] on p "Queries re: Noi Publishing Limited accounts to 31 Oct 2024" at bounding box center [160, 423] width 220 height 14
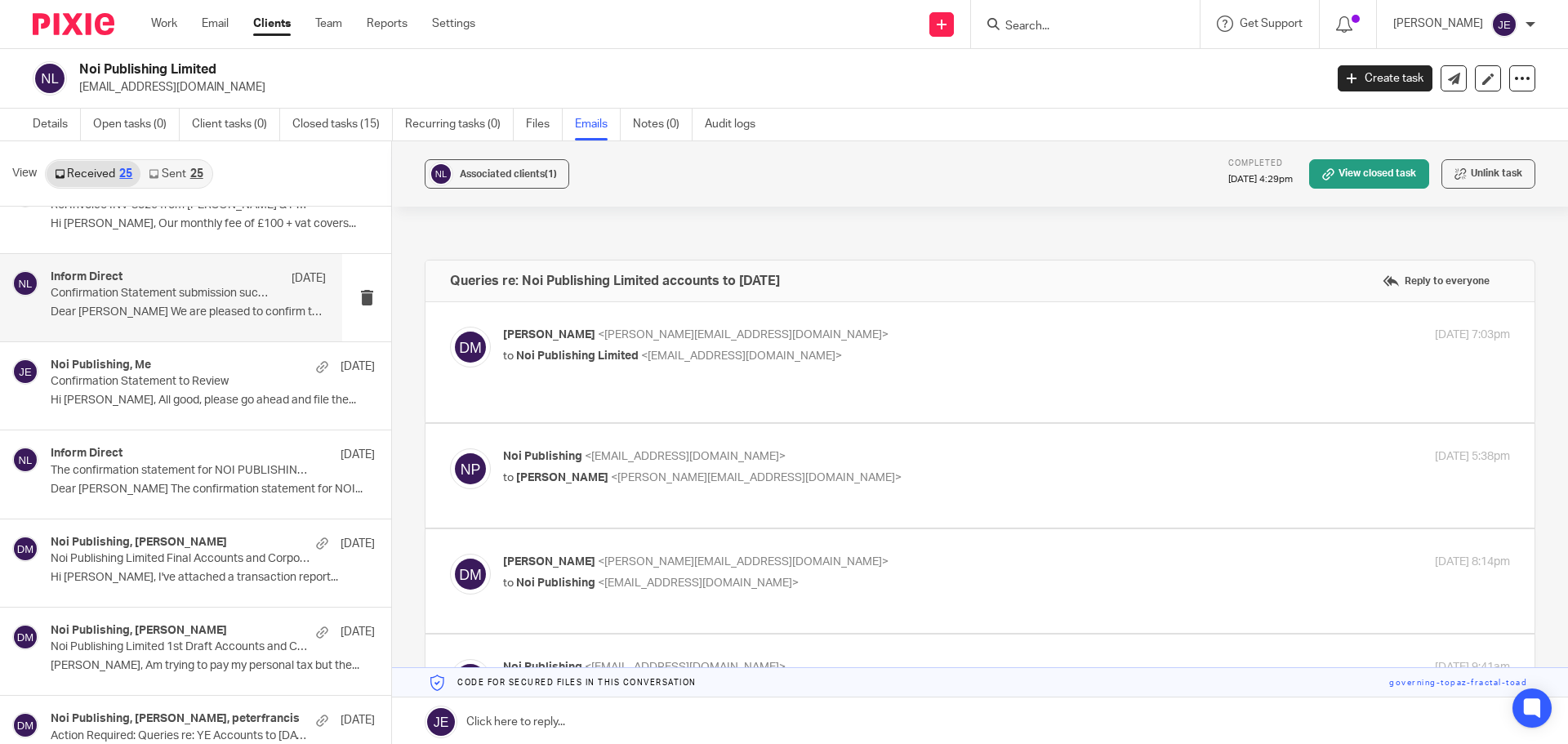
scroll to position [1143, 0]
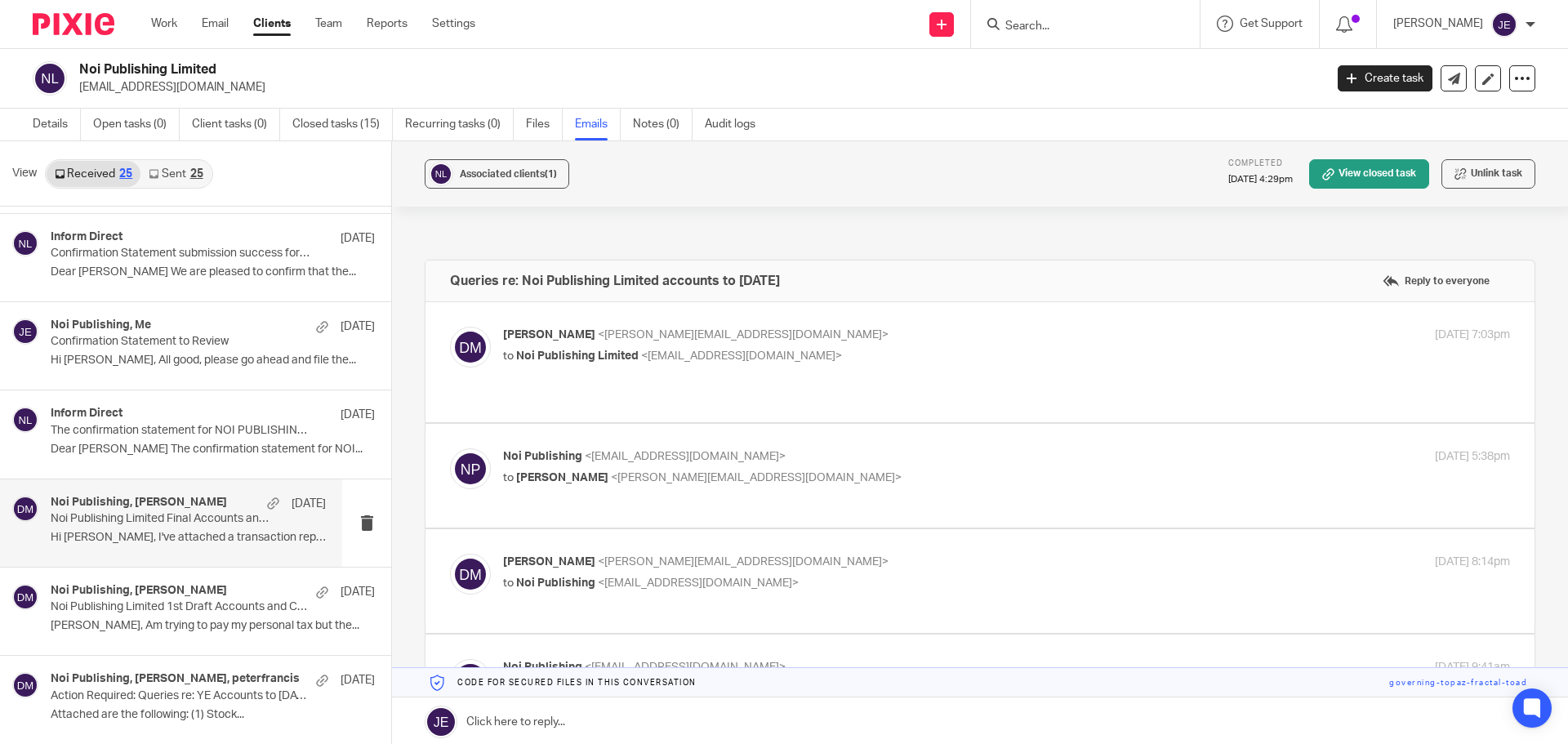
click at [138, 517] on p "Noi Publishing Limited Final Accounts and Corporation Tax Return 31 Oct 2023 + …" at bounding box center [160, 519] width 220 height 14
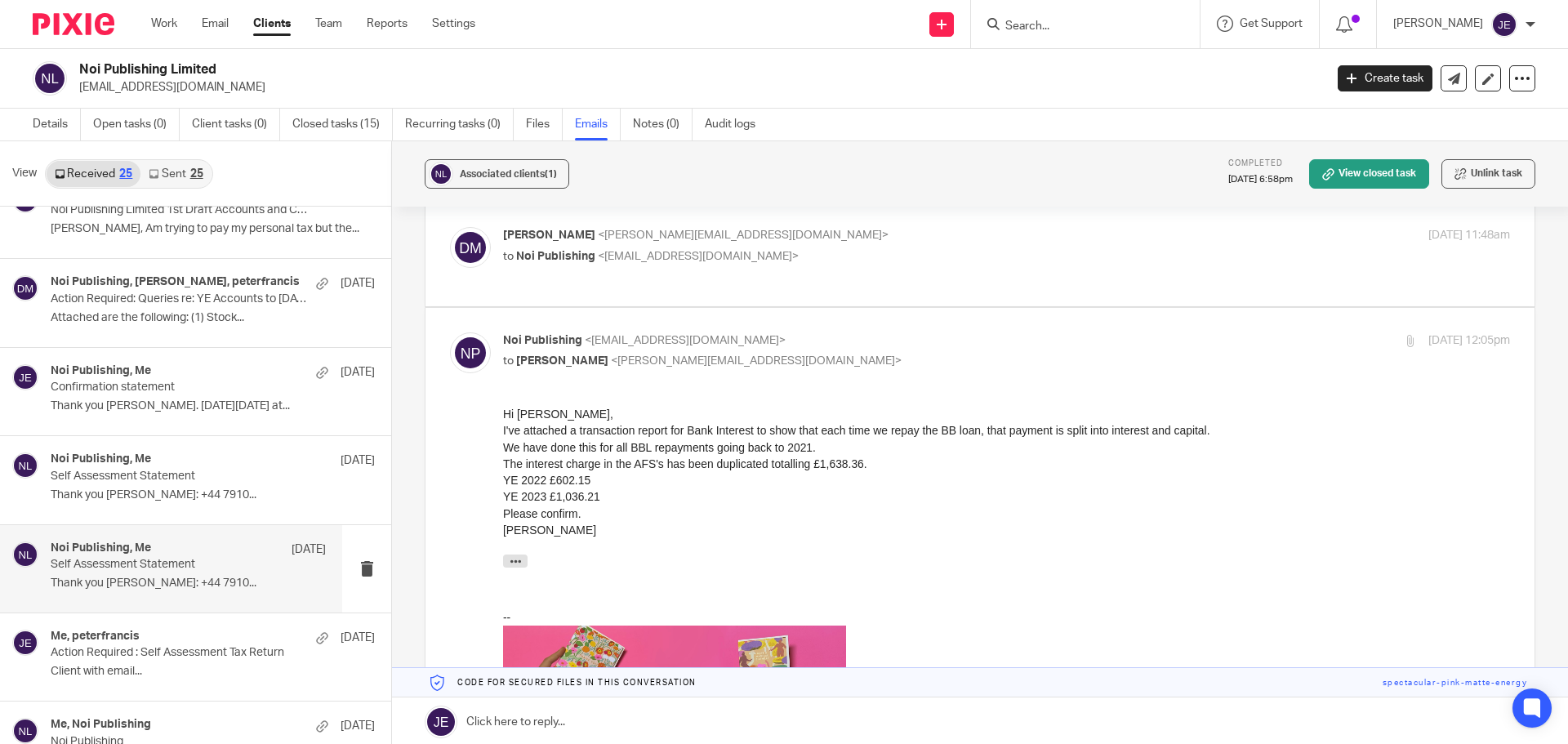
scroll to position [1552, 0]
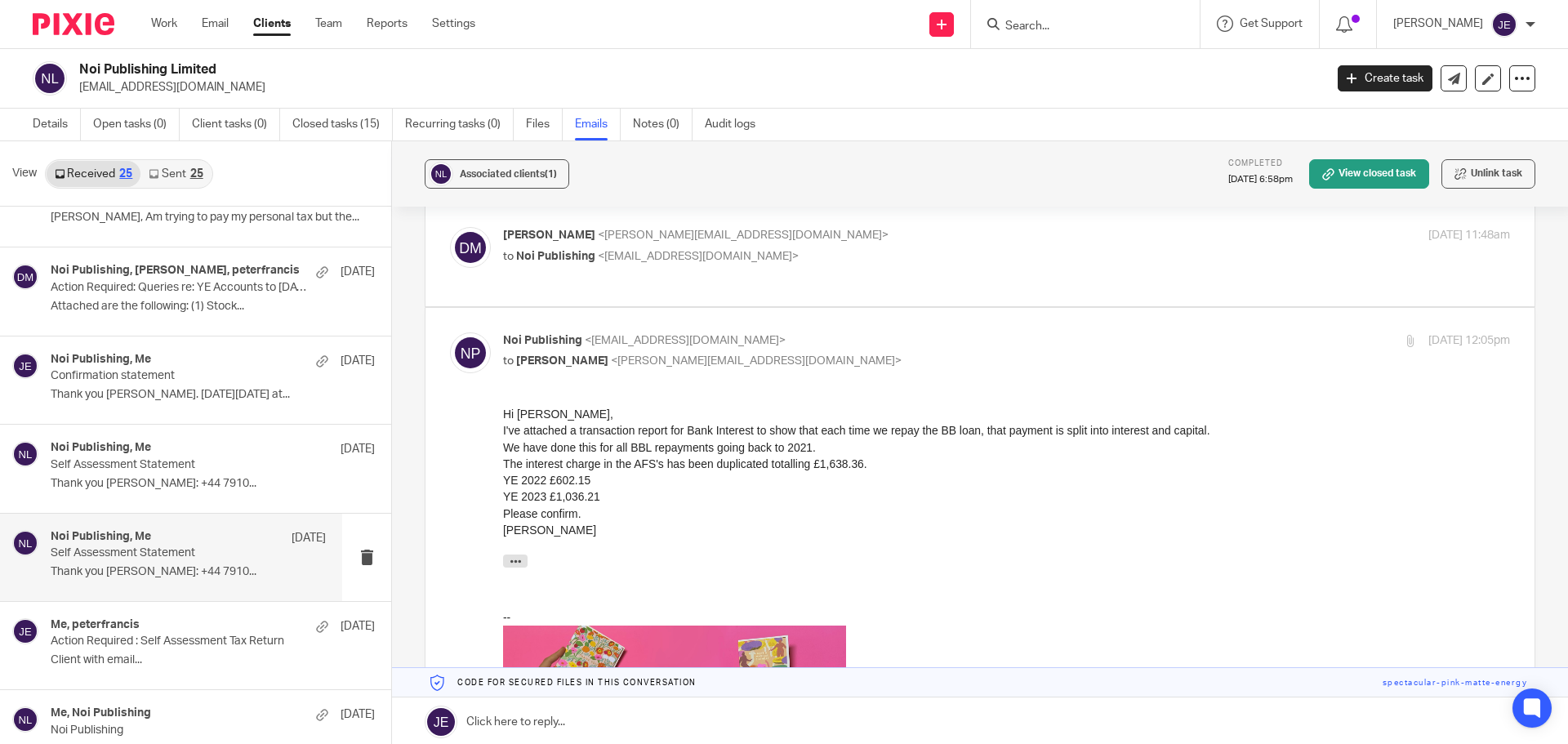
click at [187, 528] on div "Noi Publishing, Me 12 Jul 2024 Self Assessment Statement Thank you Jade Peter F…" at bounding box center [171, 558] width 342 height 88
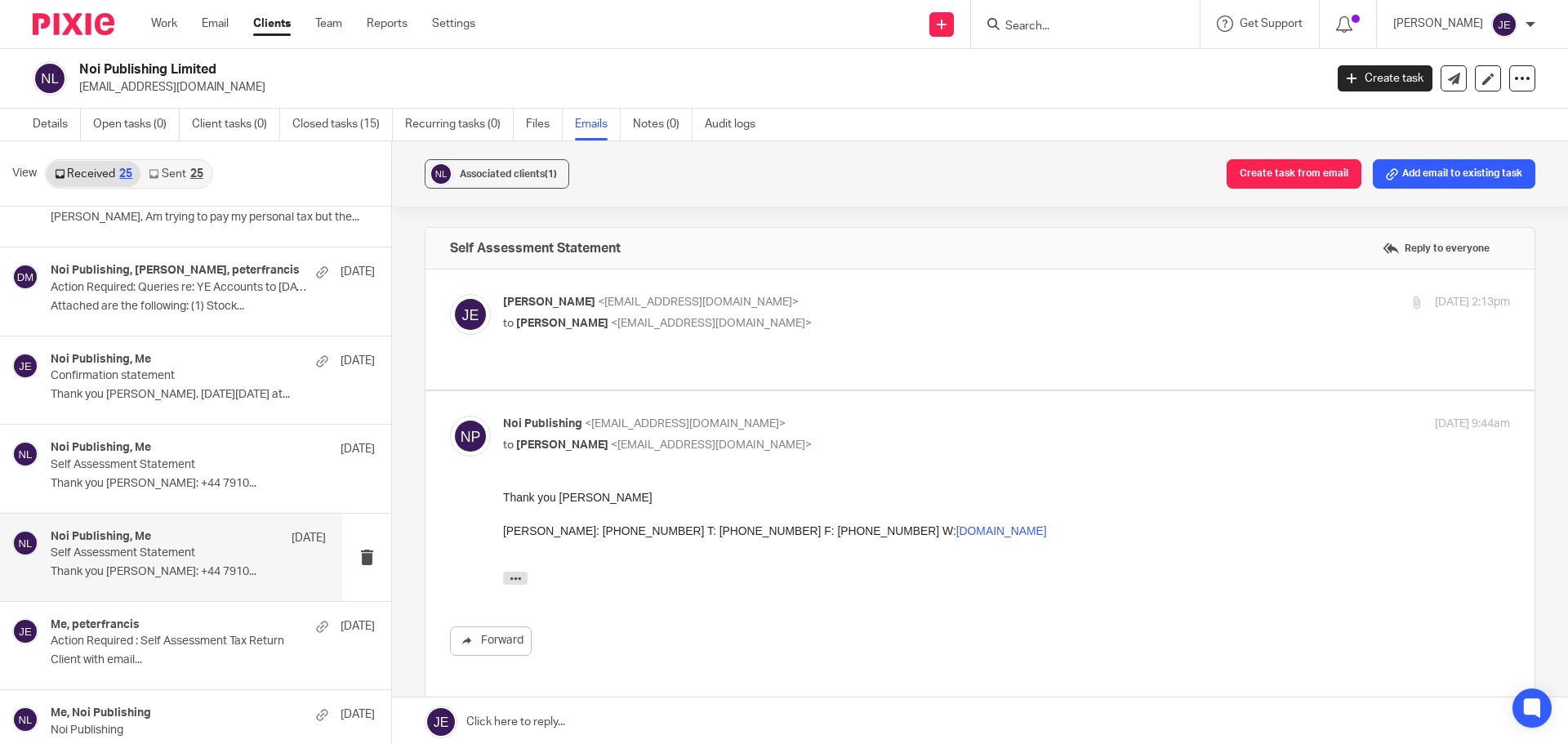
scroll to position [0, 0]
drag, startPoint x: 670, startPoint y: 529, endPoint x: 586, endPoint y: 532, distance: 84.1
click at [586, 532] on div "Peter Francis M: +44 7910 887519 T: +44 1252 413800 ext 1 F: +44 1252 607760 W:…" at bounding box center [1006, 530] width 1007 height 16
copy div "+44 7910 887519"
drag, startPoint x: 230, startPoint y: 71, endPoint x: 76, endPoint y: 64, distance: 154.2
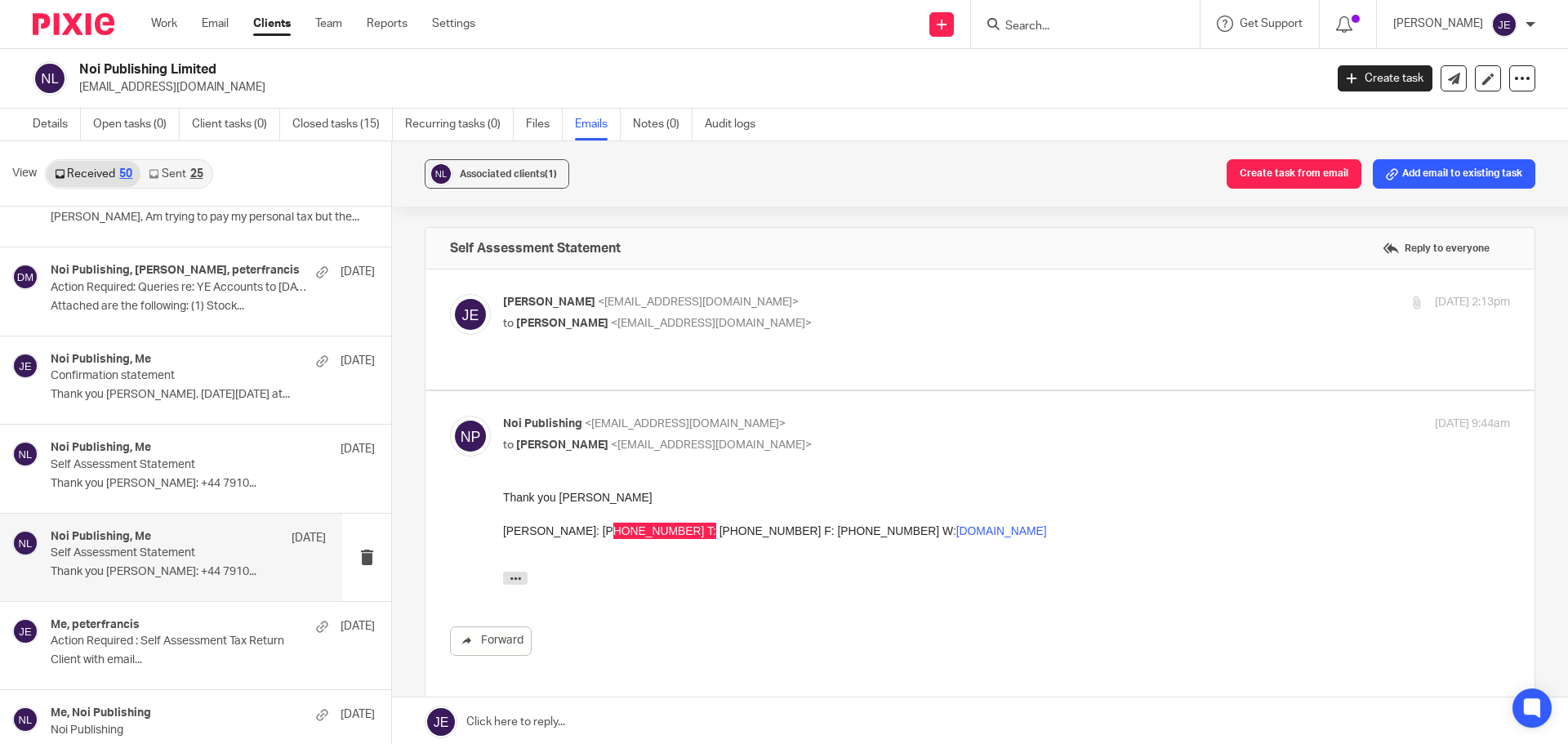
click at [76, 64] on div "Noi Publishing Limited peterfrancis@noipublishing.com" at bounding box center [672, 78] width 1281 height 34
copy h2 "Noi Publishing Limited"
click at [171, 169] on link "Sent 25" at bounding box center [175, 174] width 71 height 26
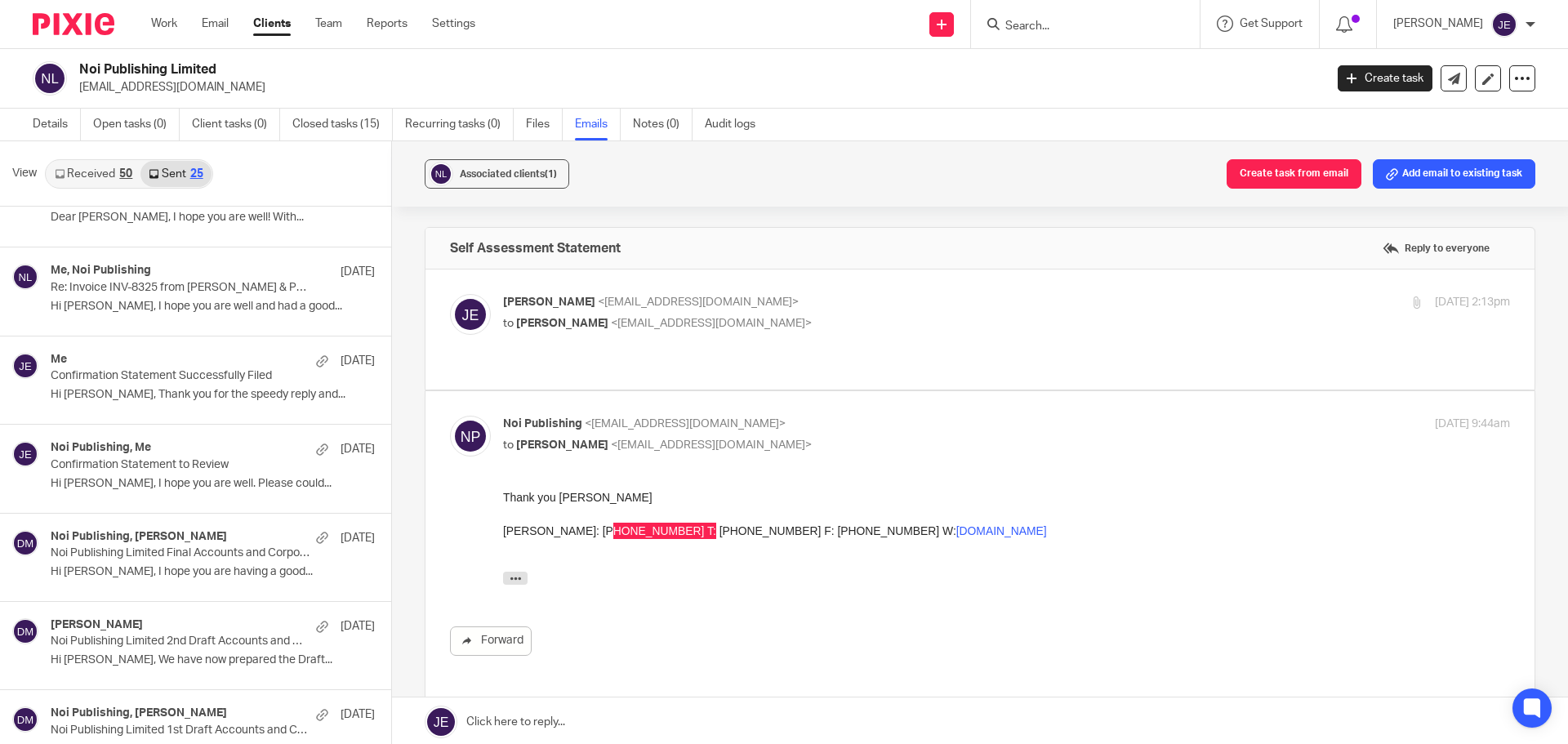
scroll to position [3, 0]
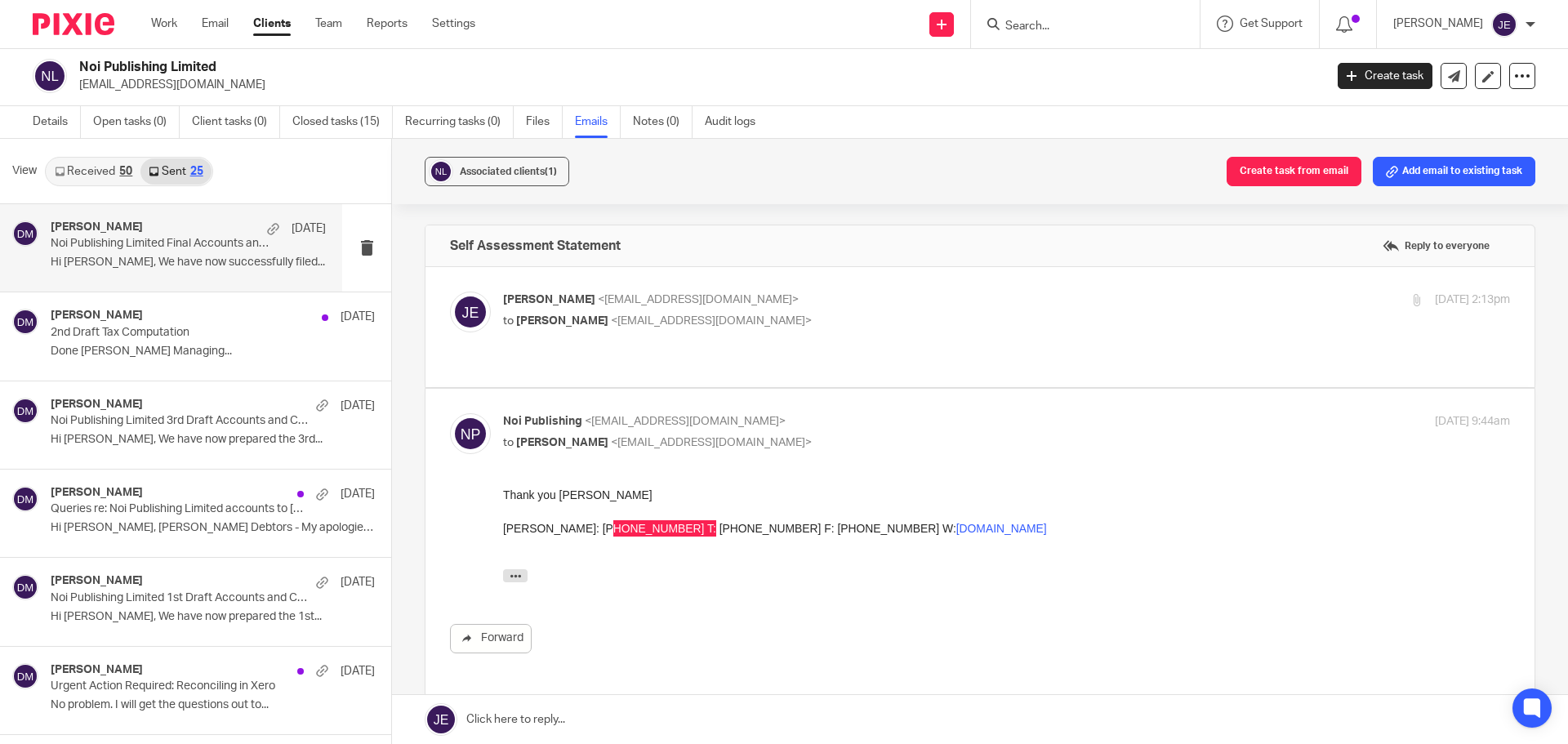
click at [185, 226] on div "David Munro 31 Jul" at bounding box center [187, 228] width 275 height 16
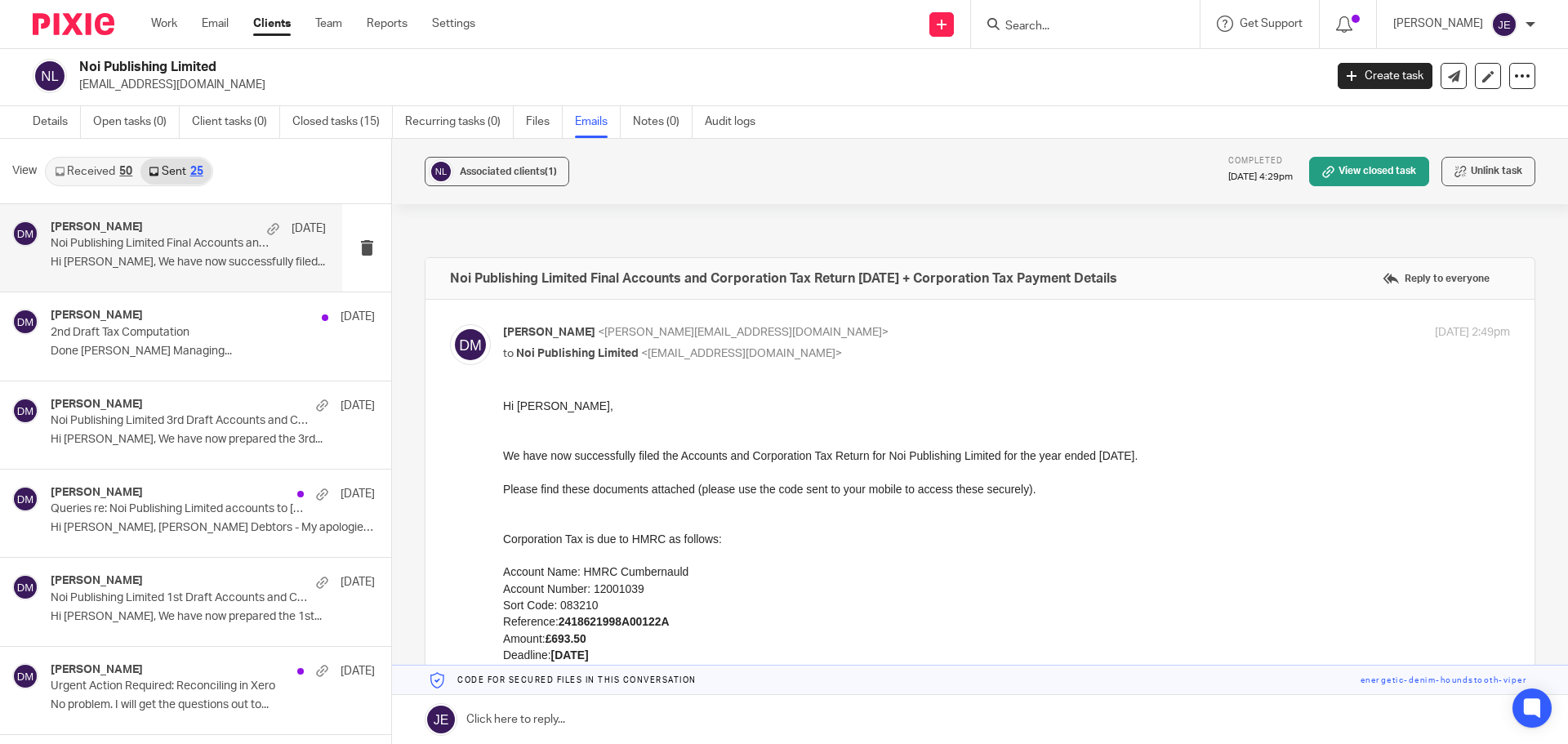
scroll to position [0, 0]
click at [210, 22] on link "Email" at bounding box center [215, 23] width 27 height 16
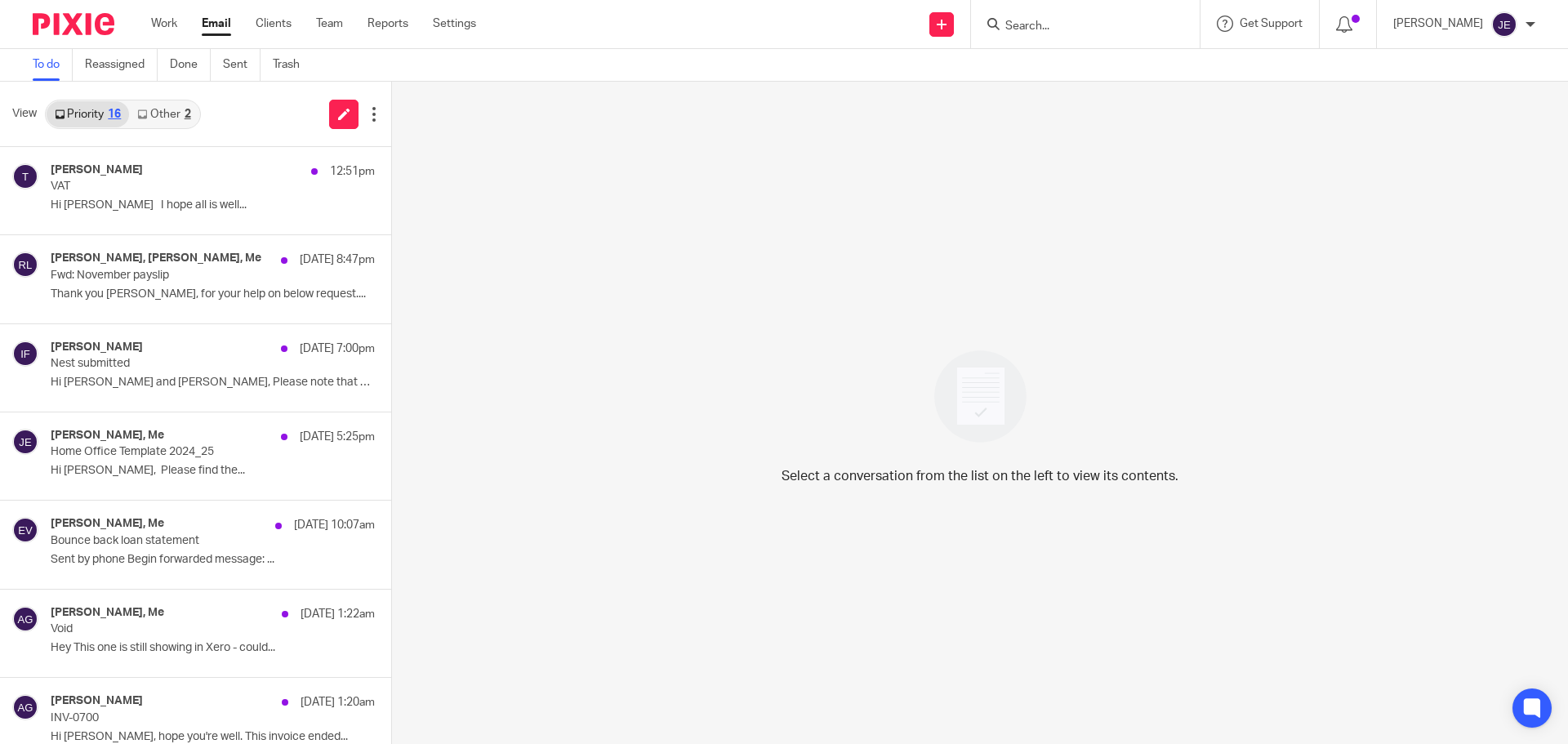
click at [171, 129] on div "Priority 16 Other 2" at bounding box center [123, 114] width 156 height 30
click at [167, 118] on link "Other 2" at bounding box center [164, 114] width 70 height 26
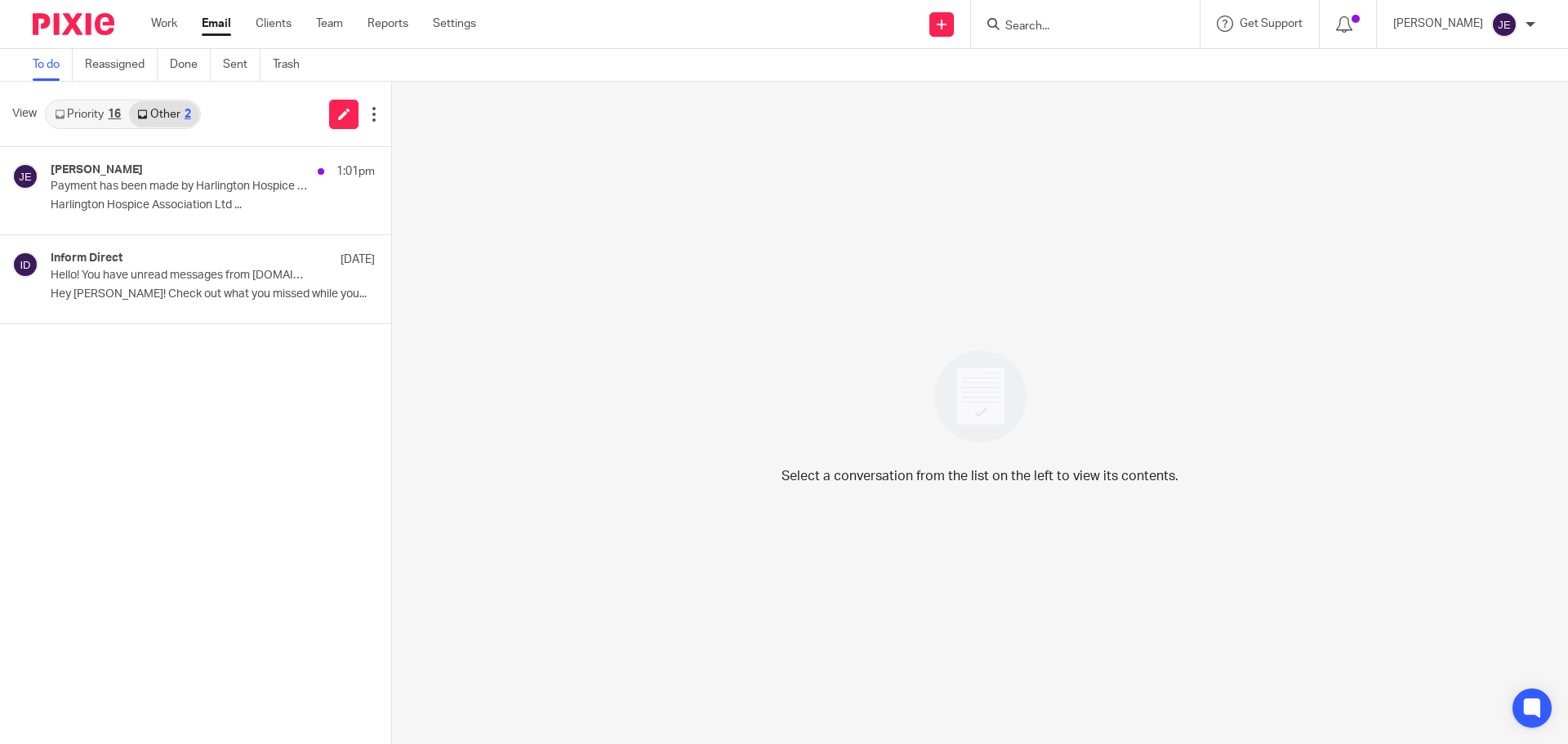
click at [167, 184] on p "Payment has been made by Harlington Hospice Association Ltd for Sigma Pharmaceu…" at bounding box center [180, 186] width 260 height 14
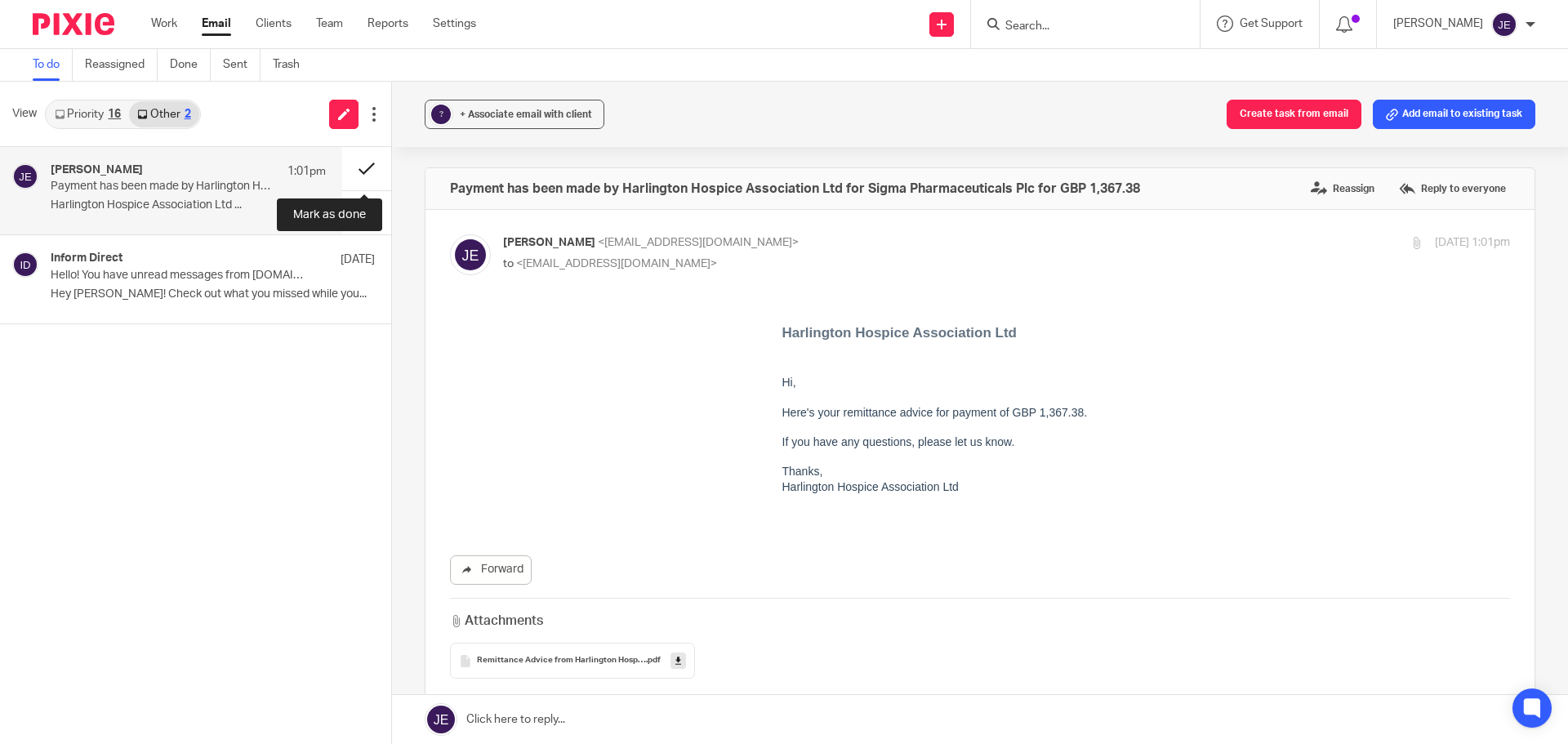
click at [362, 167] on button at bounding box center [367, 169] width 49 height 43
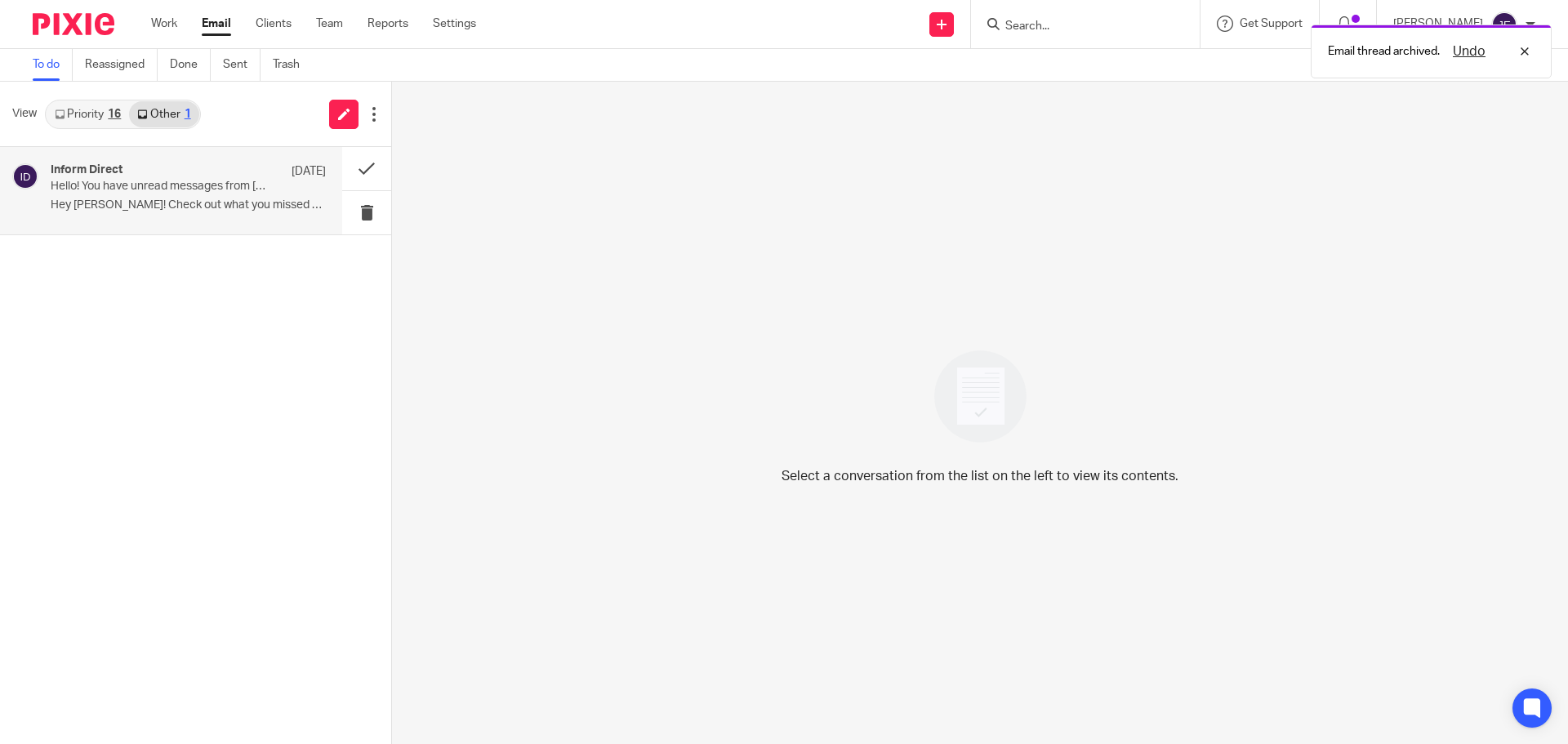
click at [174, 179] on div "Inform Direct 8 Aug" at bounding box center [187, 171] width 275 height 16
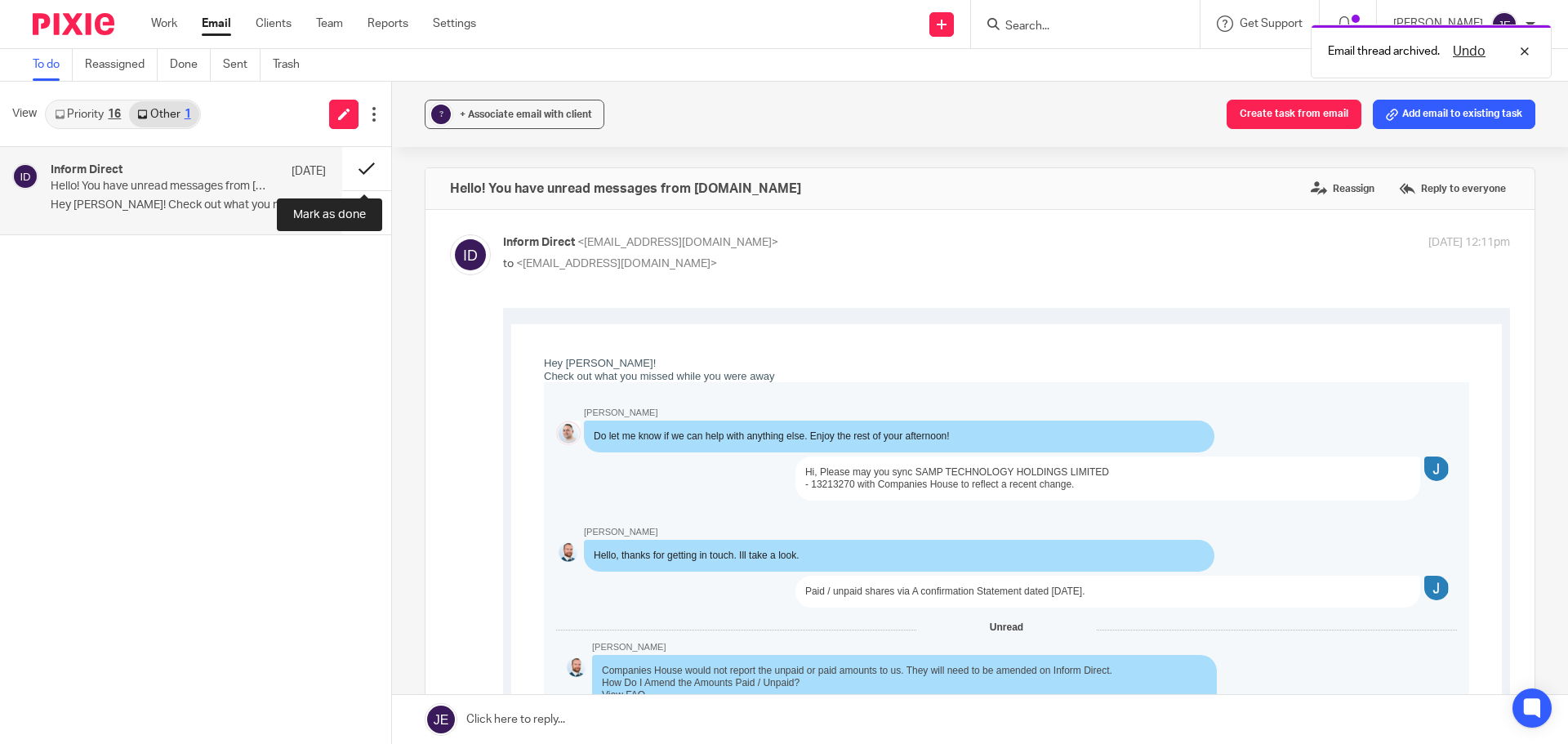
click at [371, 166] on button at bounding box center [367, 169] width 49 height 43
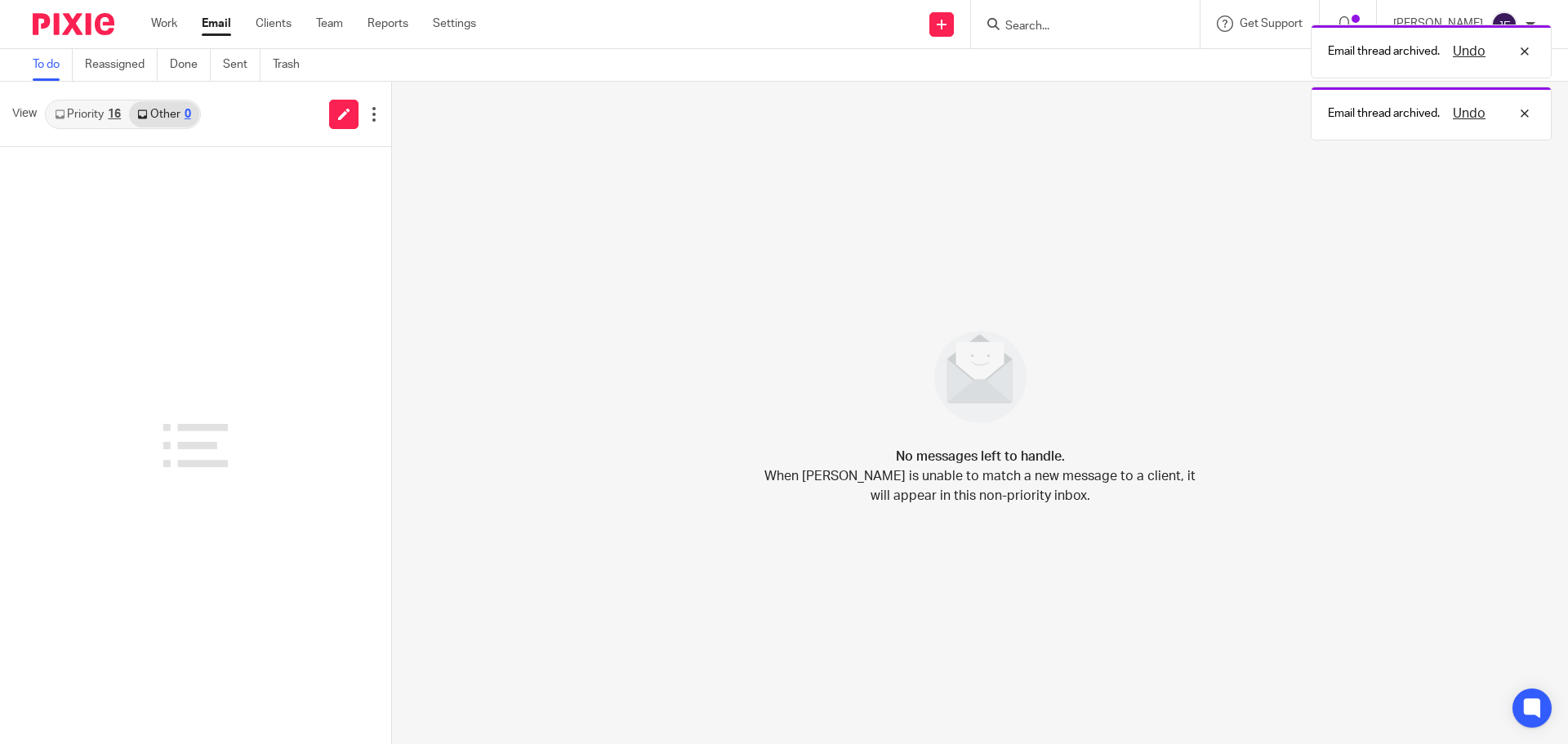
click at [95, 121] on link "Priority 16" at bounding box center [88, 114] width 83 height 26
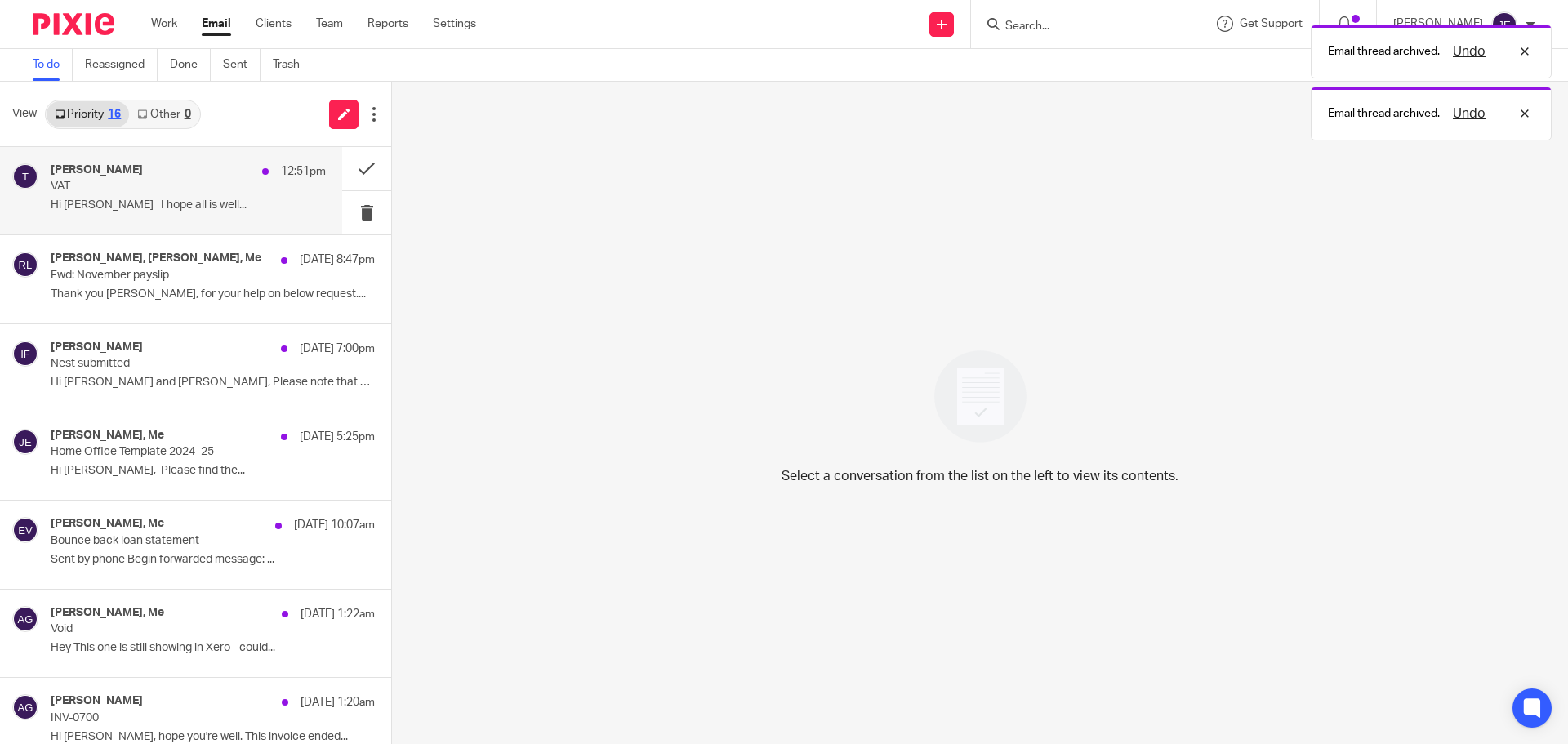
click at [142, 187] on p "VAT" at bounding box center [160, 186] width 220 height 14
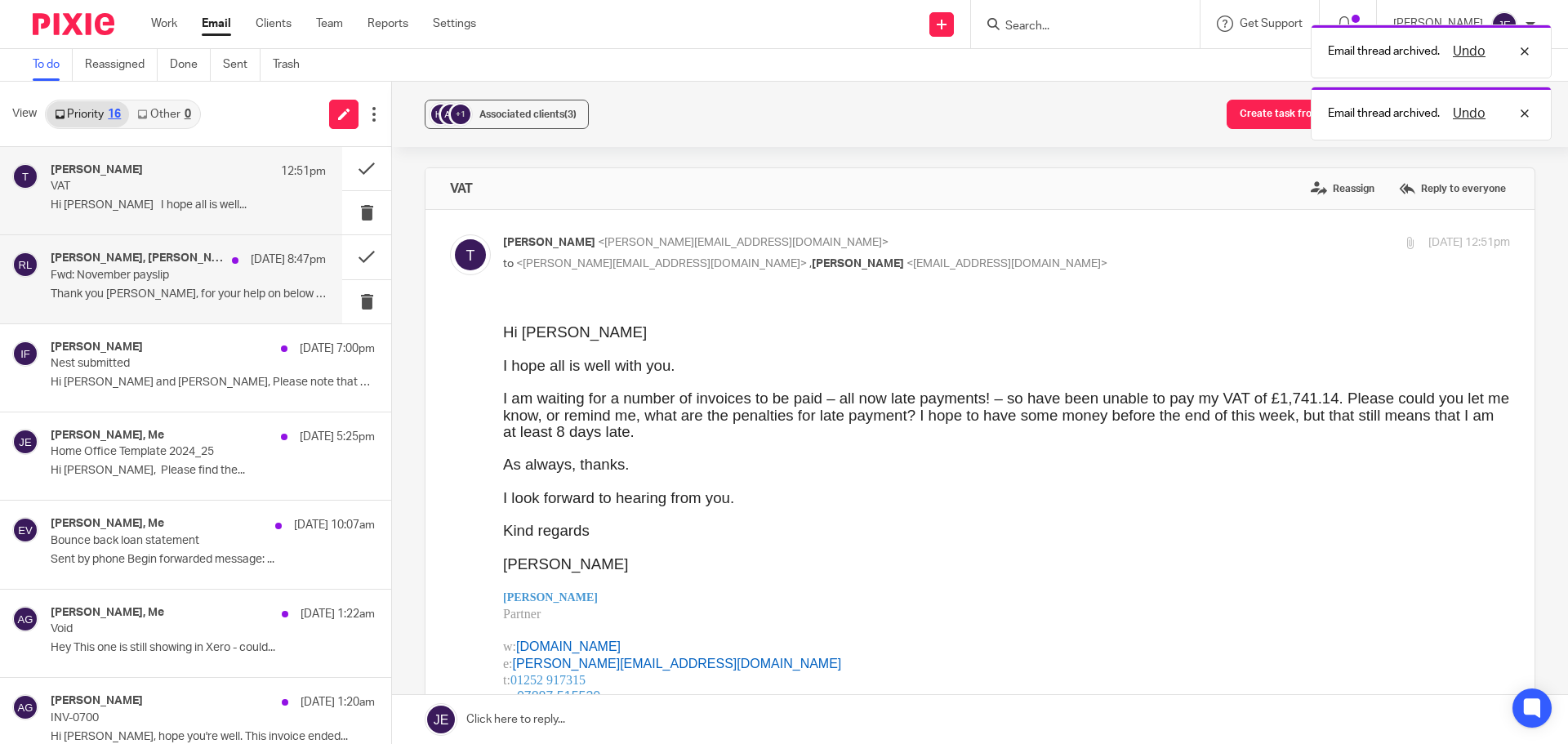
click at [141, 267] on div "Iwona Frankowska, Jo Morris, Me 10 Aug 8:47pm" at bounding box center [187, 260] width 275 height 16
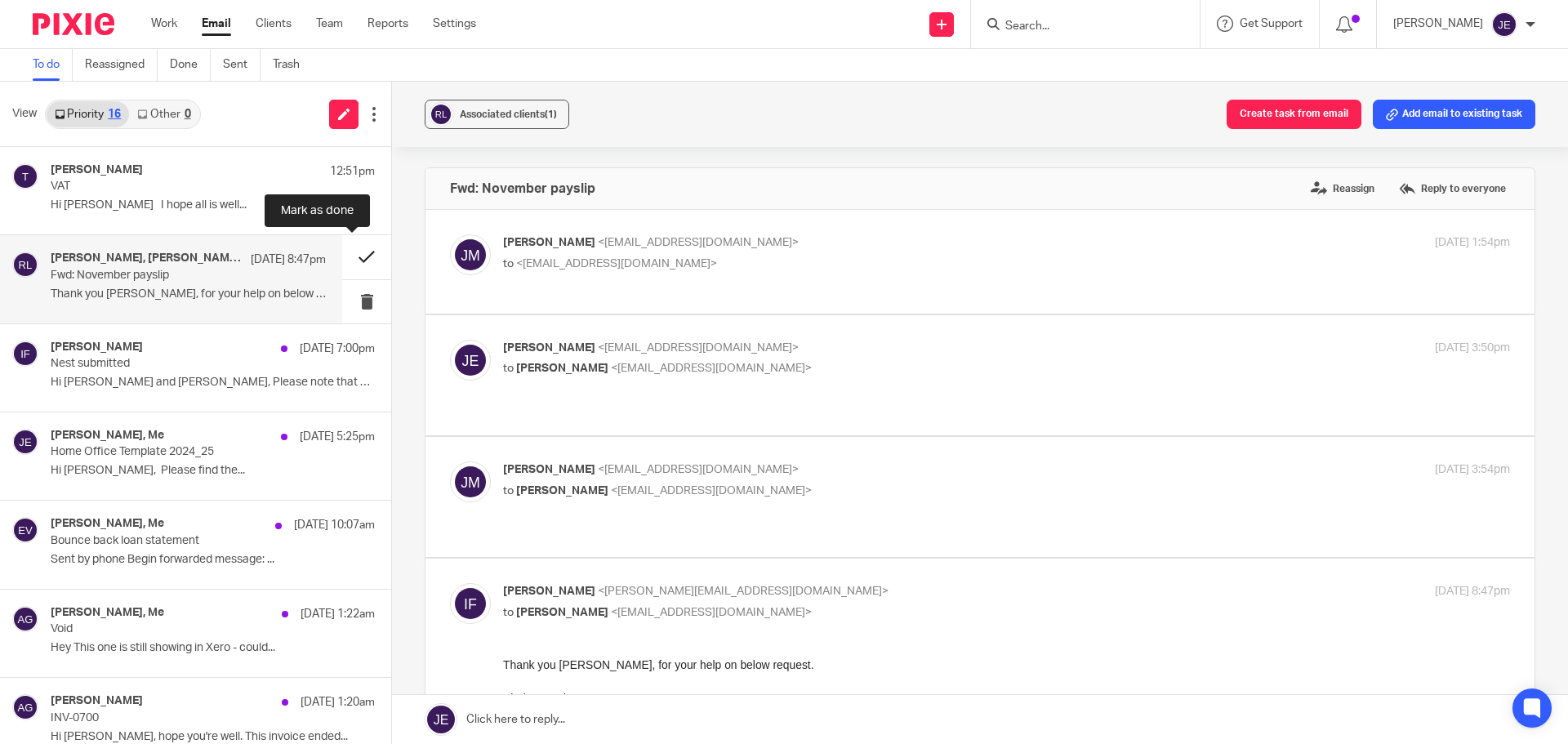
click at [350, 260] on button at bounding box center [367, 256] width 49 height 43
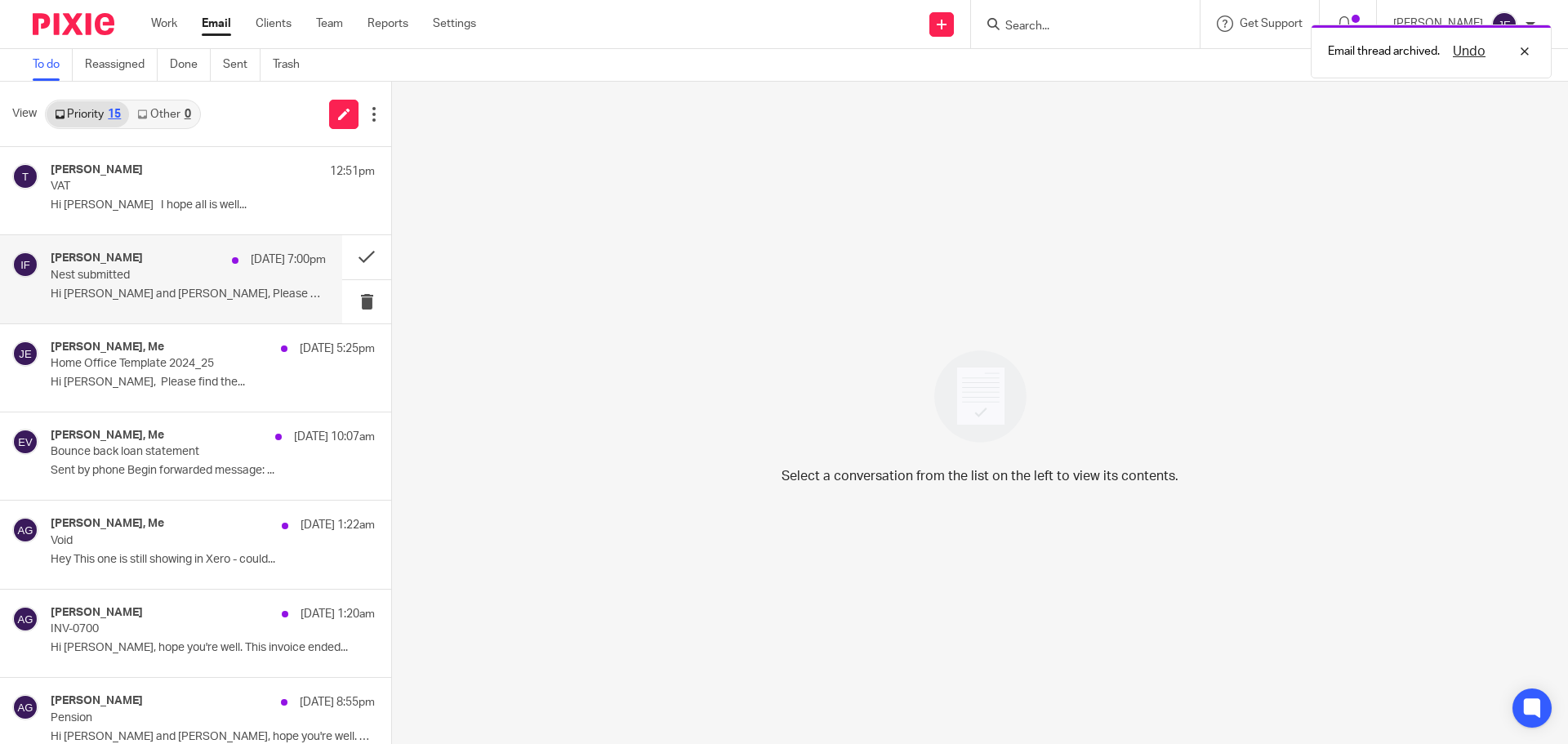
click at [164, 274] on p "Nest submitted" at bounding box center [160, 276] width 220 height 14
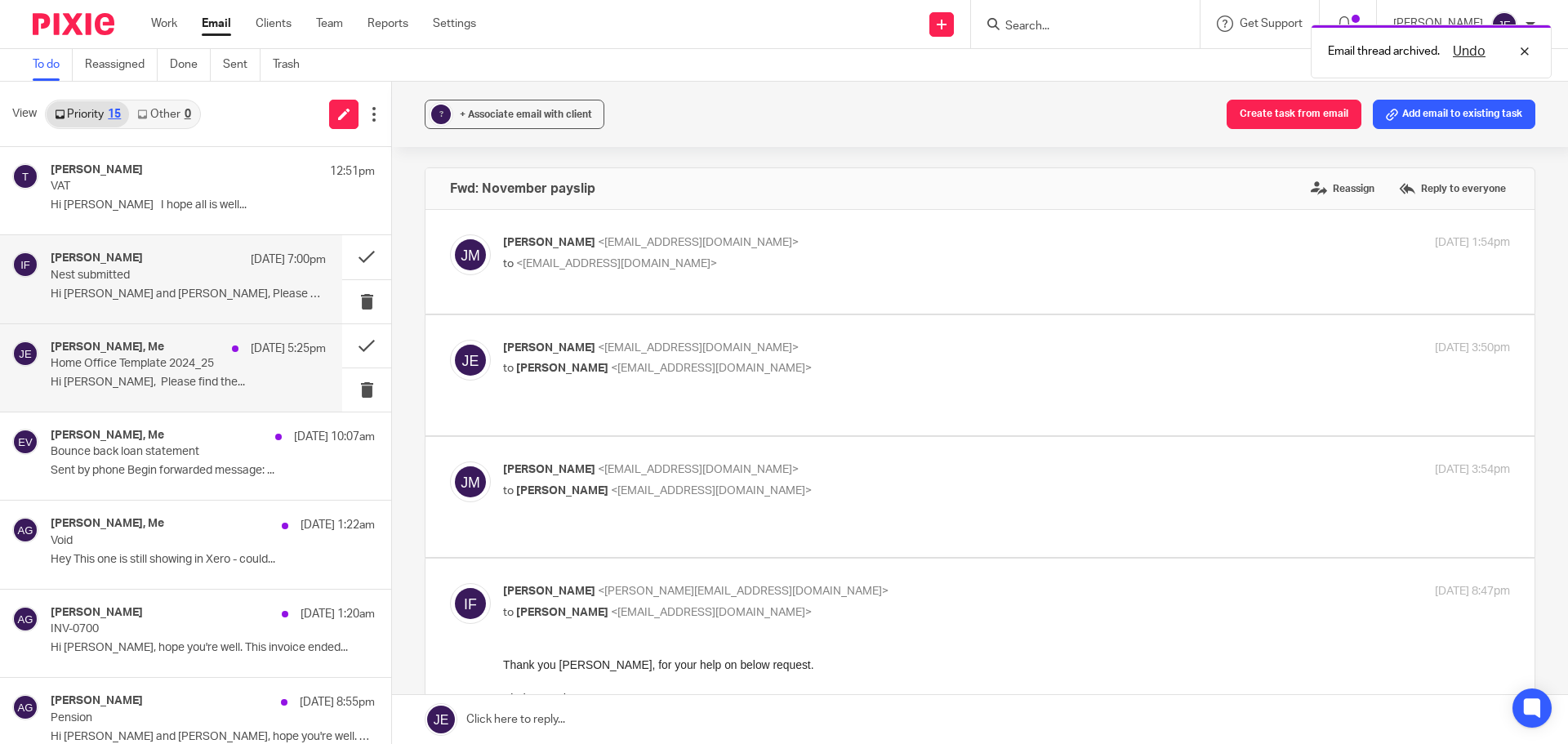
click at [168, 375] on div "Graham James, Me 10 Aug 5:25pm Home Office Template 2024_25 Hi Jade, Please fin…" at bounding box center [187, 368] width 275 height 54
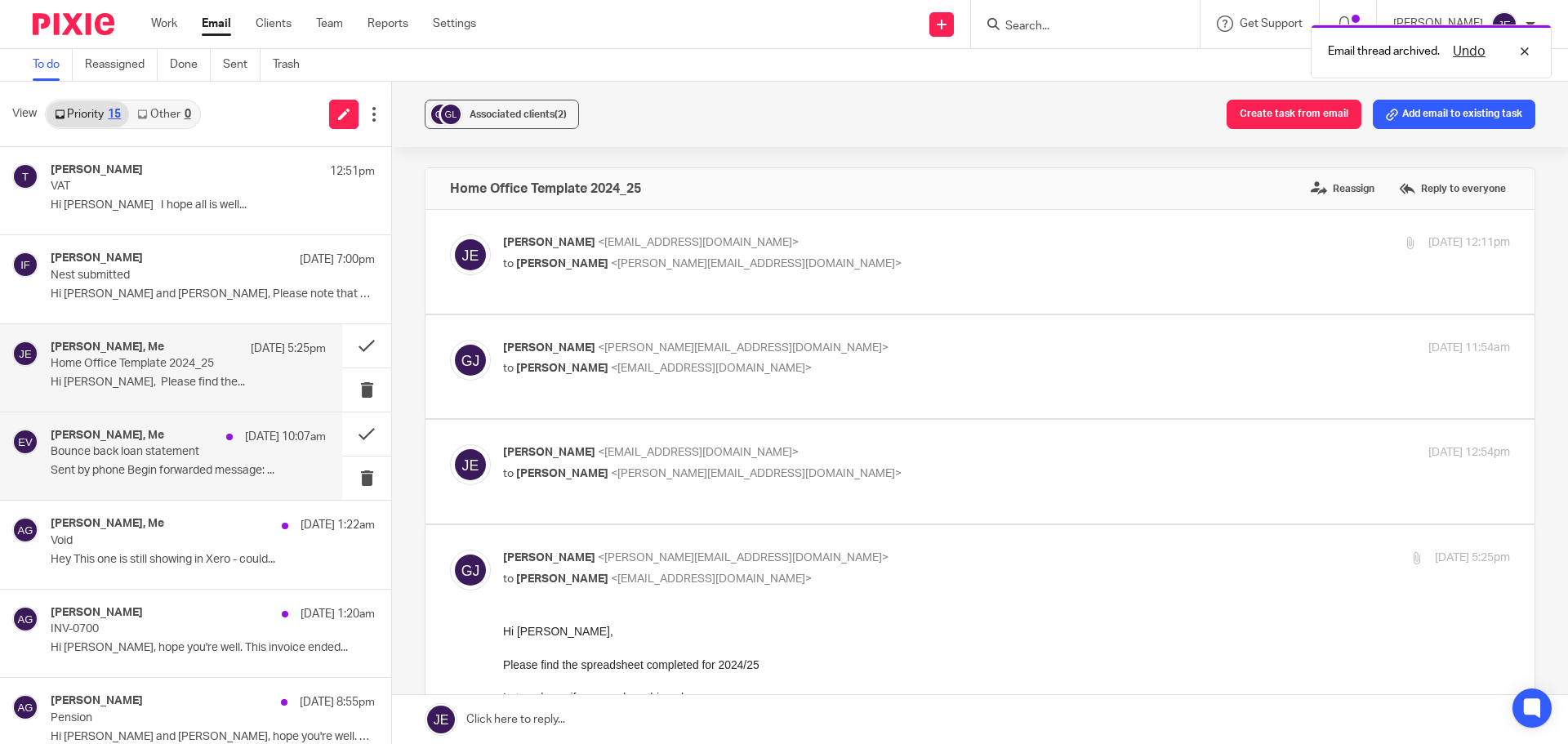
click at [183, 445] on p "Bounce back loan statement" at bounding box center [160, 452] width 220 height 14
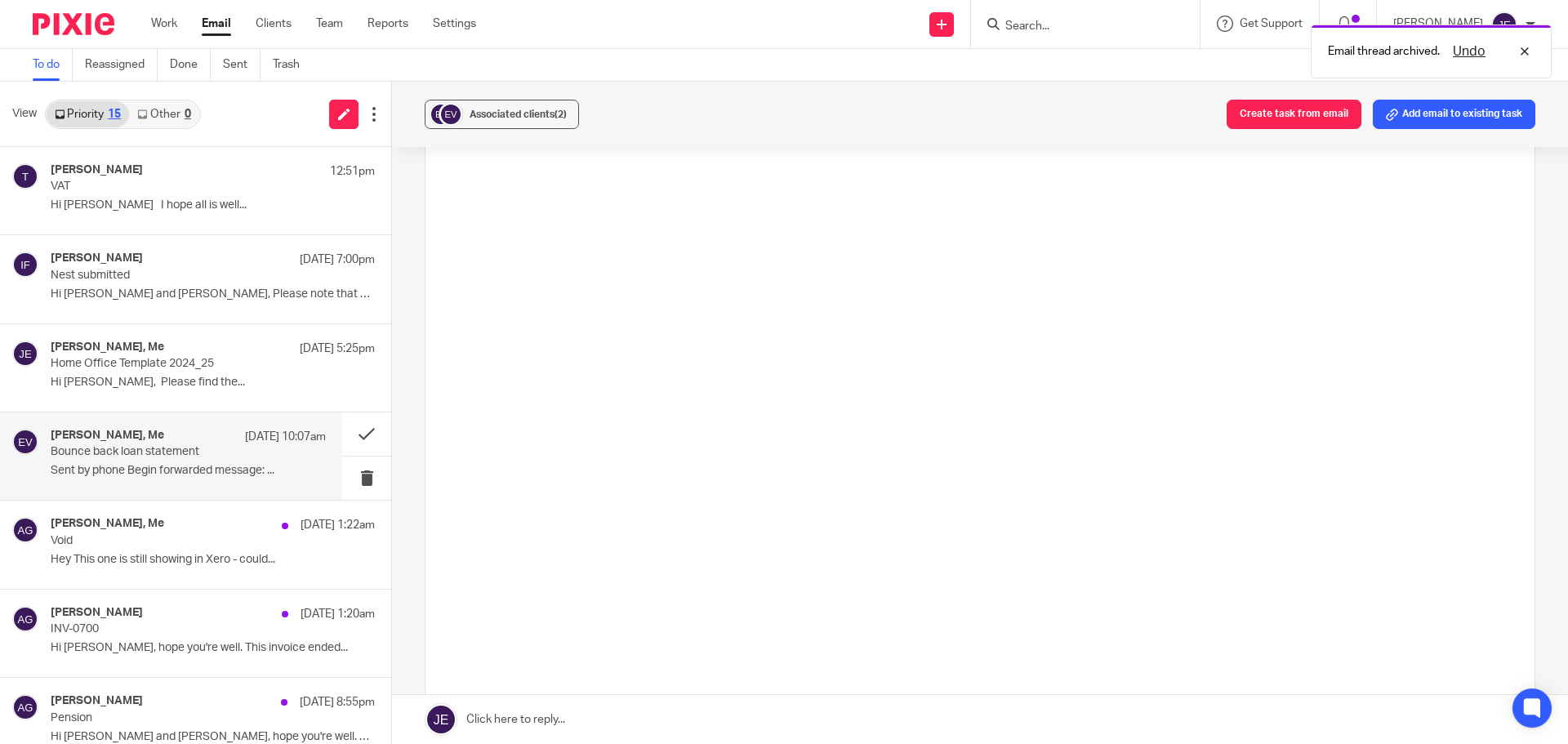
scroll to position [735, 0]
drag, startPoint x: 811, startPoint y: 439, endPoint x: 753, endPoint y: 438, distance: 58.0
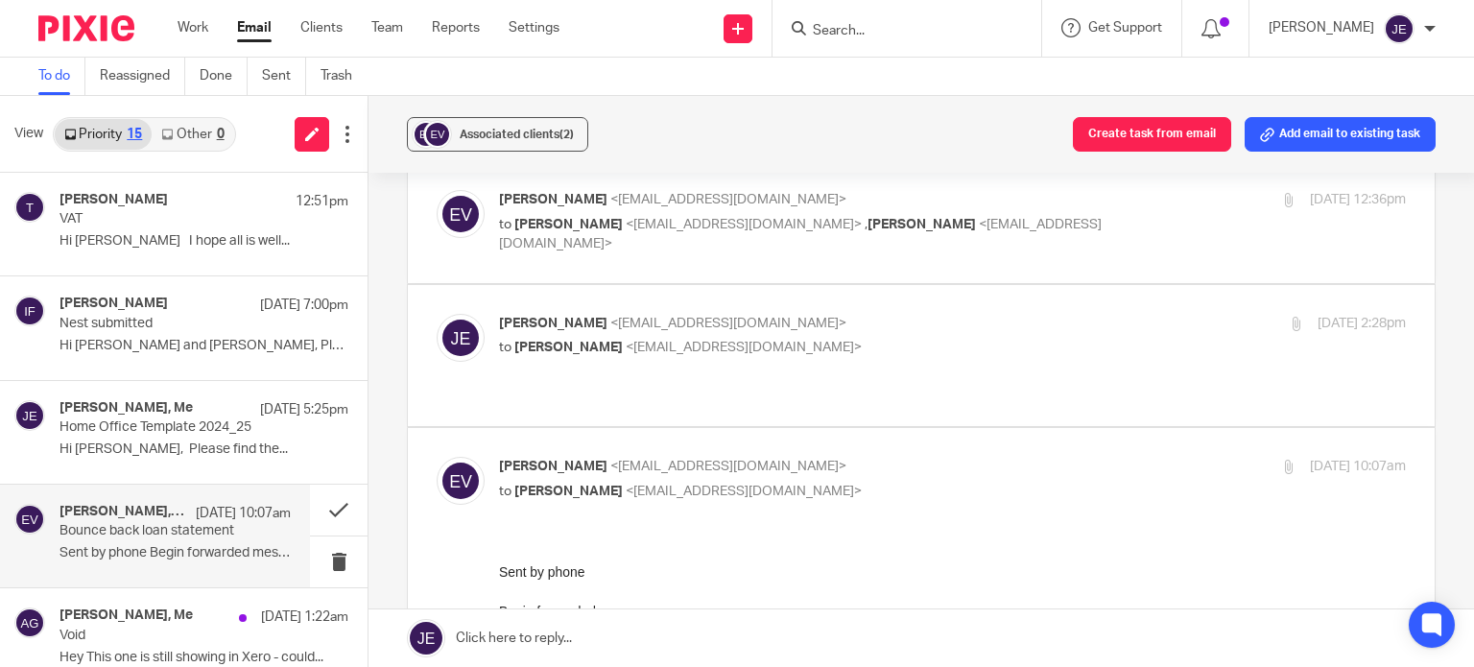
scroll to position [0, 0]
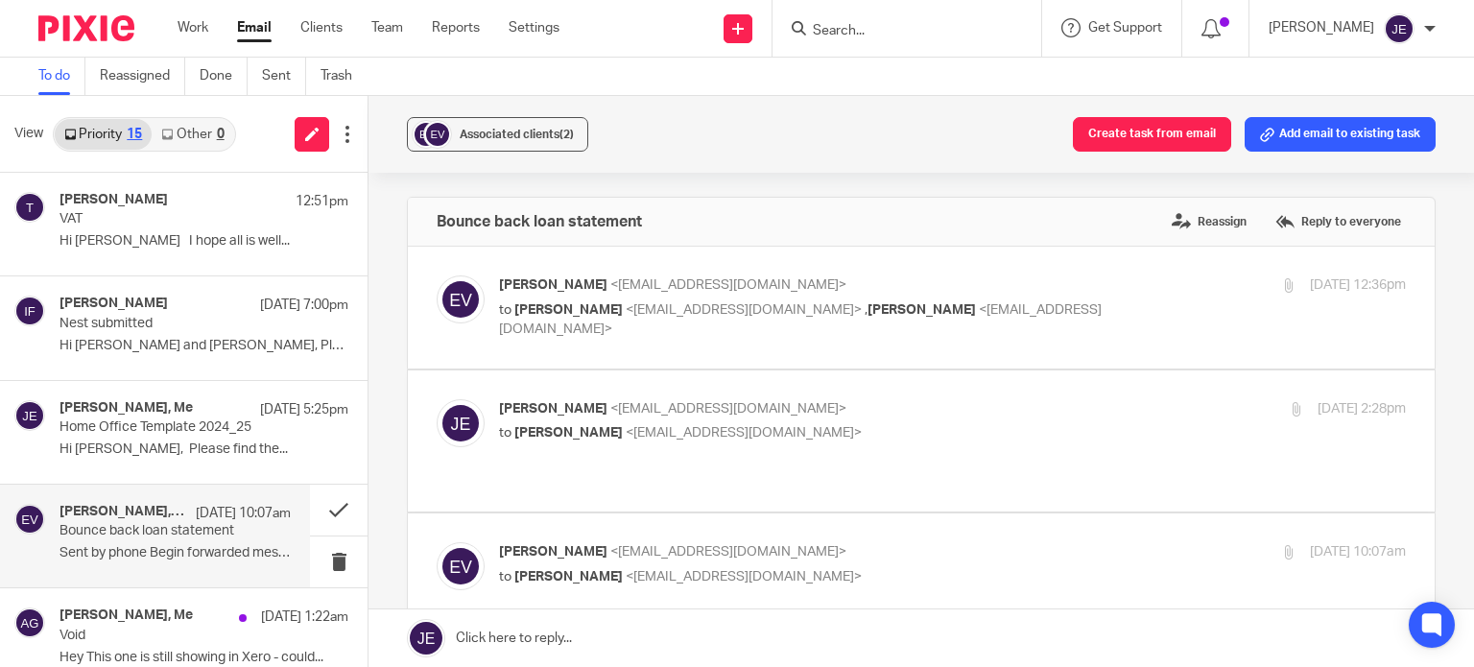
click at [1058, 293] on p "Edward Verity <ed@edwardverity.com>" at bounding box center [801, 285] width 604 height 20
checkbox input "true"
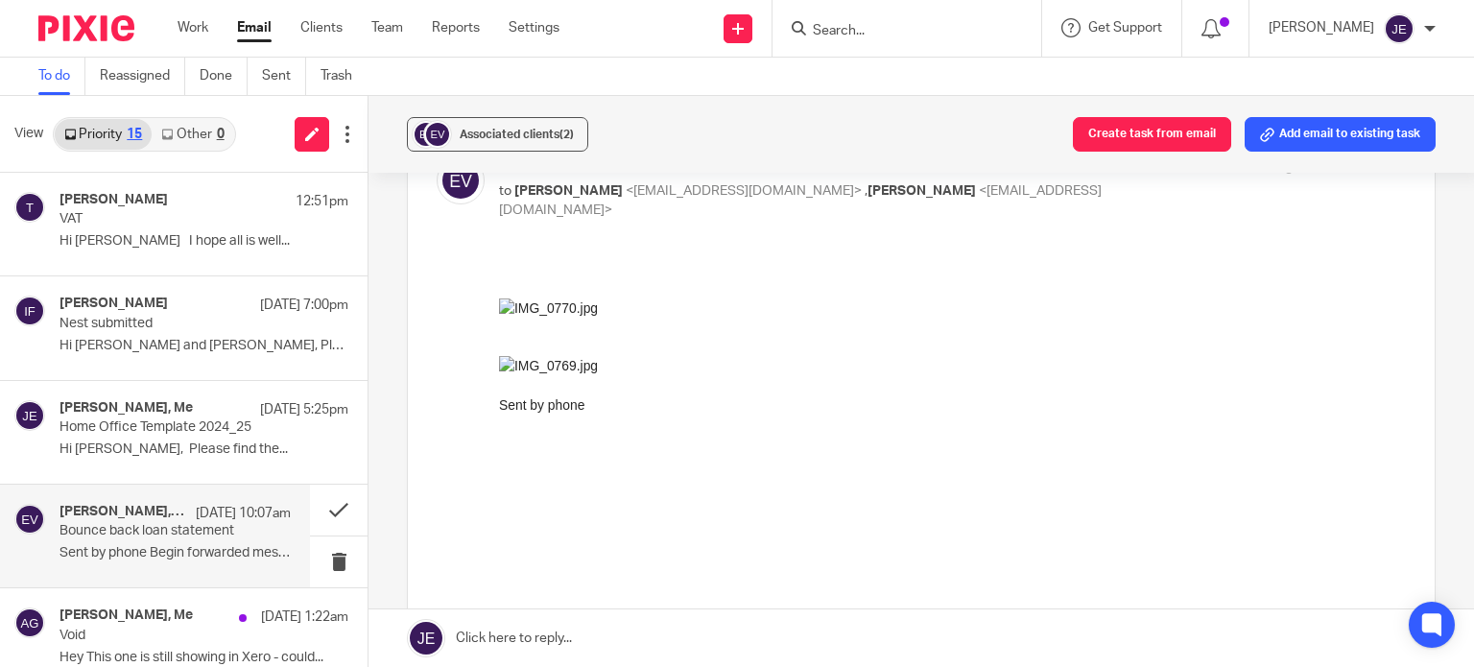
scroll to position [480, 0]
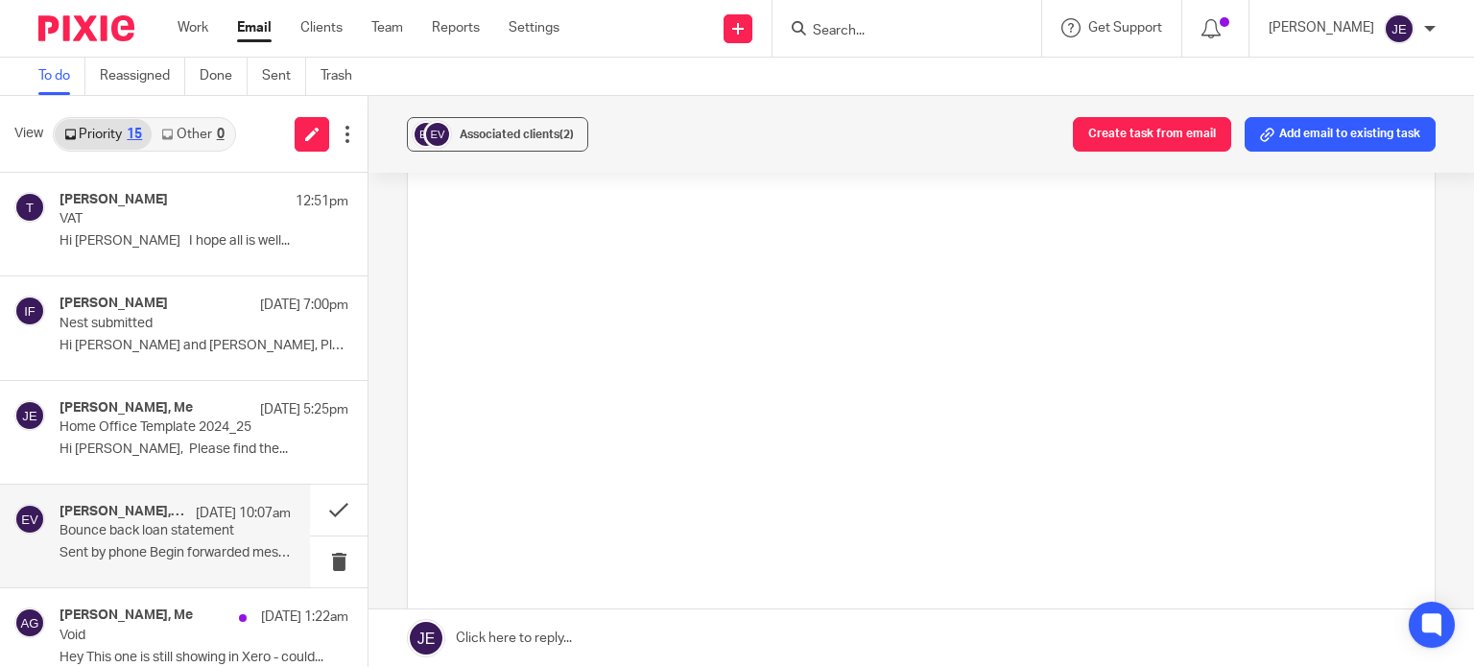
drag, startPoint x: 617, startPoint y: 647, endPoint x: 728, endPoint y: 501, distance: 183.5
click at [617, 647] on link at bounding box center [920, 638] width 1105 height 58
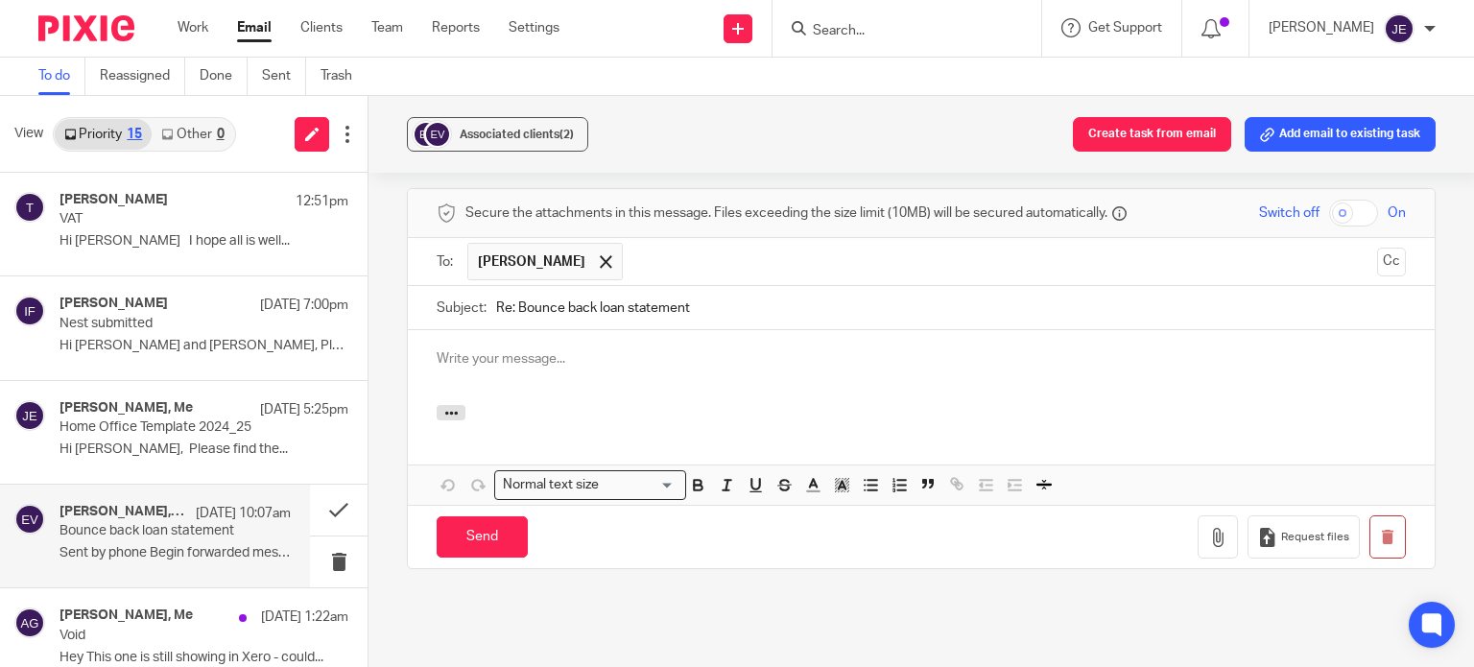
scroll to position [0, 0]
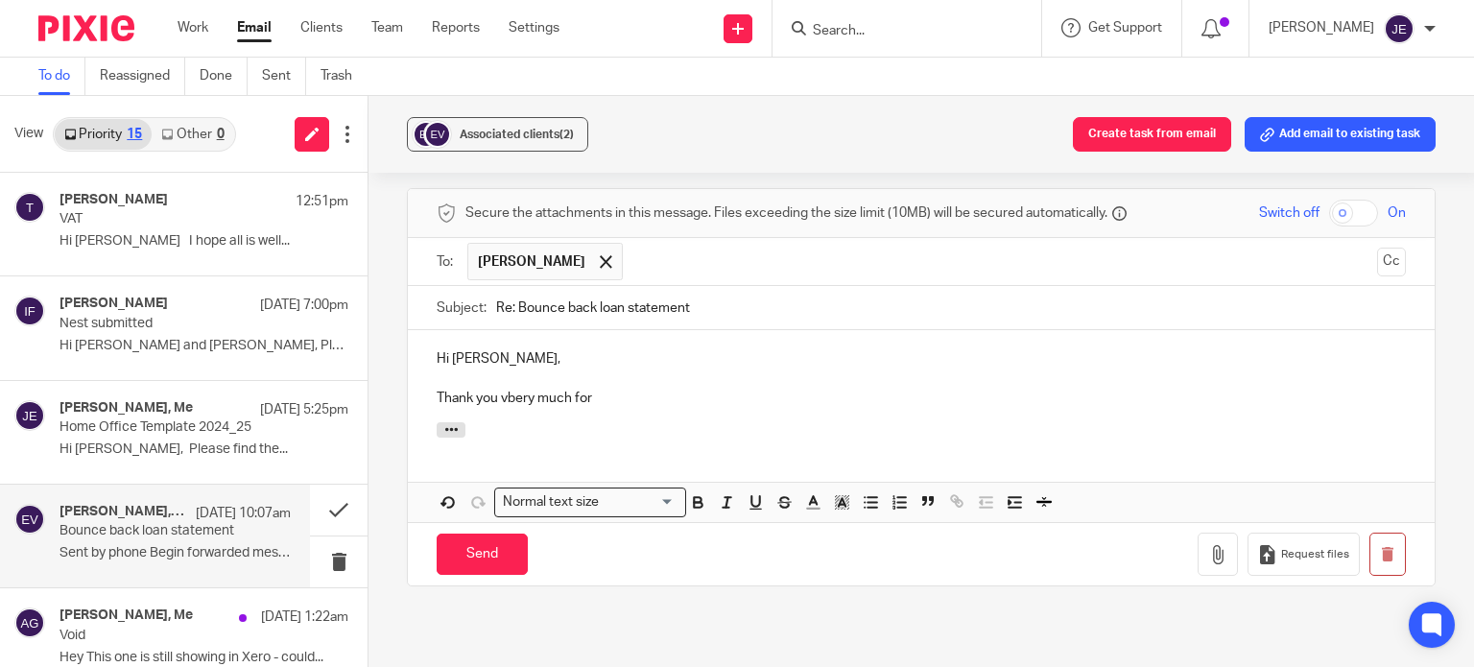
click at [531, 389] on p "Thank you vbery much for" at bounding box center [921, 398] width 969 height 19
click at [521, 389] on p "Thank you vbery much for" at bounding box center [921, 398] width 969 height 19
click at [514, 389] on p "Thank you vbery much for" at bounding box center [921, 398] width 969 height 19
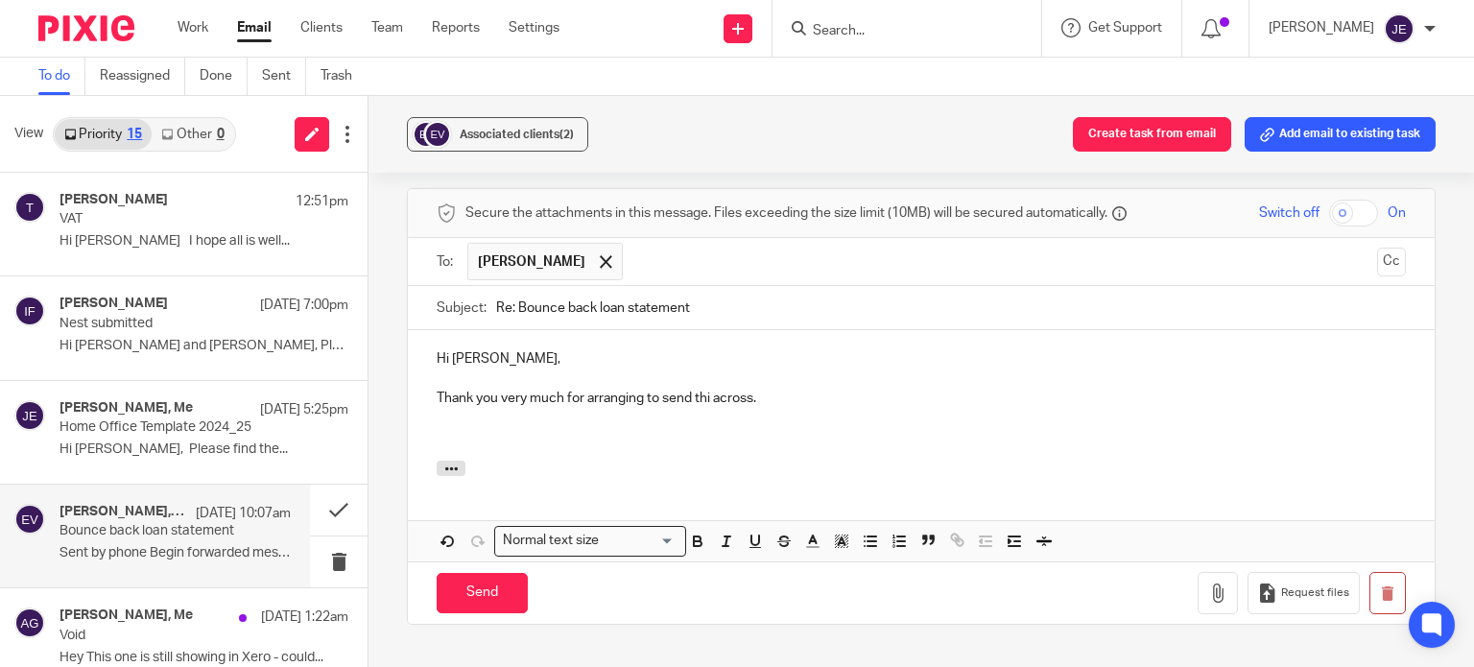
click at [702, 389] on p "Thank you very much for arranging to send thi across." at bounding box center [921, 398] width 969 height 19
click at [808, 368] on p at bounding box center [921, 377] width 969 height 19
click at [668, 427] on p at bounding box center [921, 436] width 969 height 19
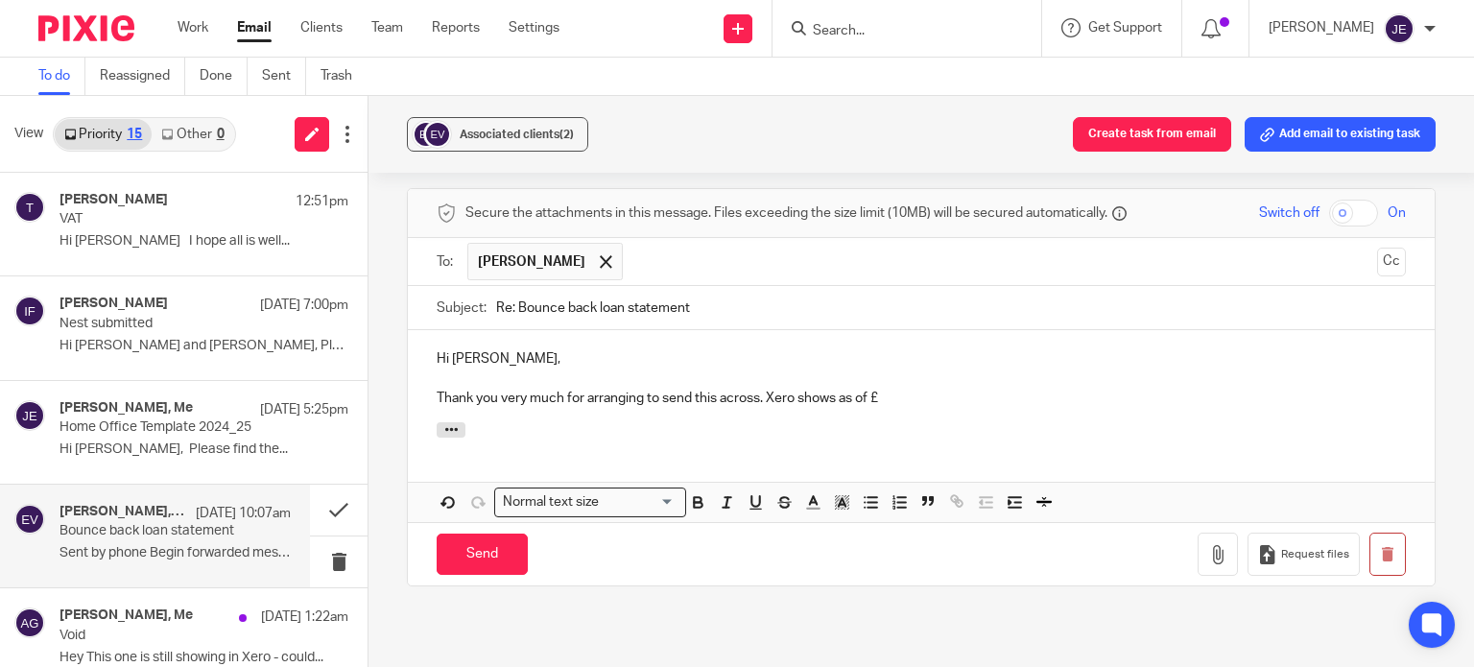
click at [1067, 389] on p "Thank you very much for arranging to send this across. Xero shows as of £" at bounding box center [921, 398] width 969 height 19
click at [878, 389] on p "Thank you very much for arranging to send this across. Xero shows as of £13,733…" at bounding box center [921, 398] width 969 height 19
click at [984, 389] on p "Thank you very much for arranging to send this across. Xero shows as of -£13,73…" at bounding box center [921, 398] width 969 height 19
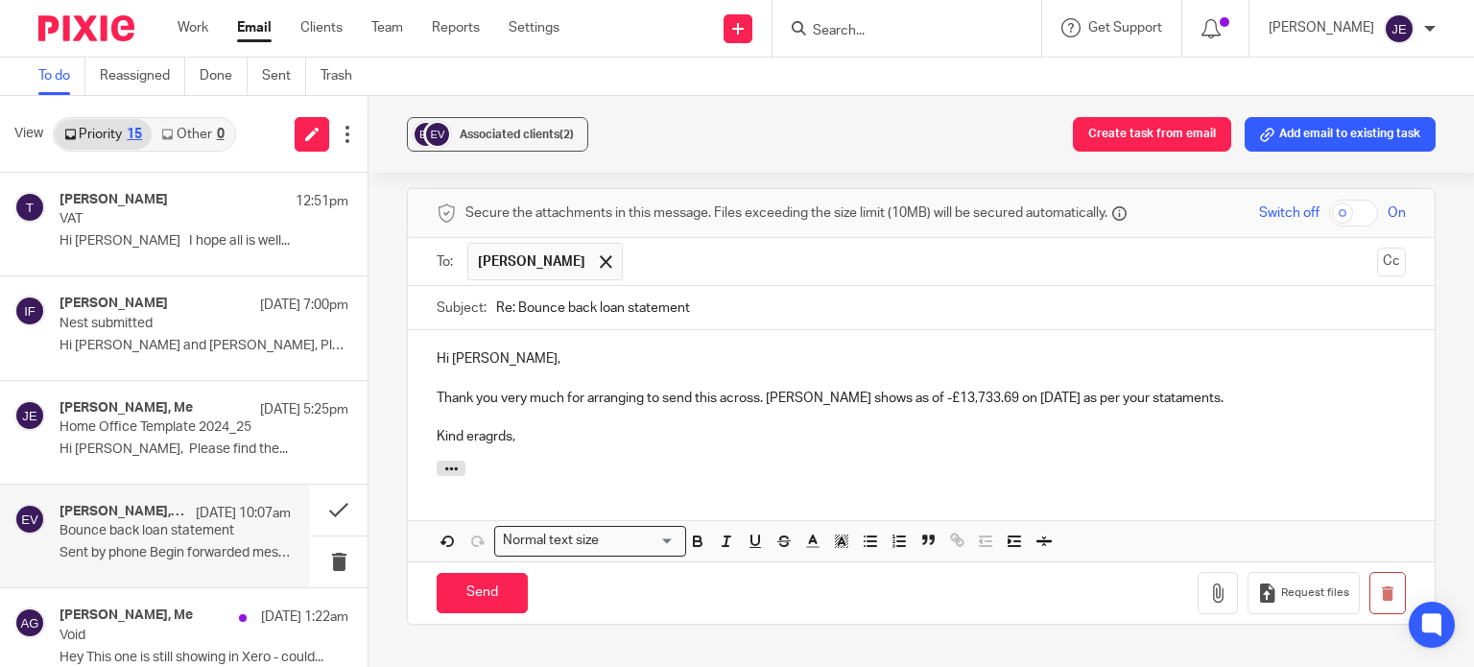
click at [504, 427] on p "Kind eragrds," at bounding box center [921, 436] width 969 height 19
click at [487, 427] on p "Kind eragrds," at bounding box center [921, 436] width 969 height 19
click at [1161, 368] on p at bounding box center [921, 377] width 969 height 19
click at [1160, 389] on p "Thank you very much for arranging to send this across. Xero shows as of -£13,73…" at bounding box center [921, 398] width 969 height 19
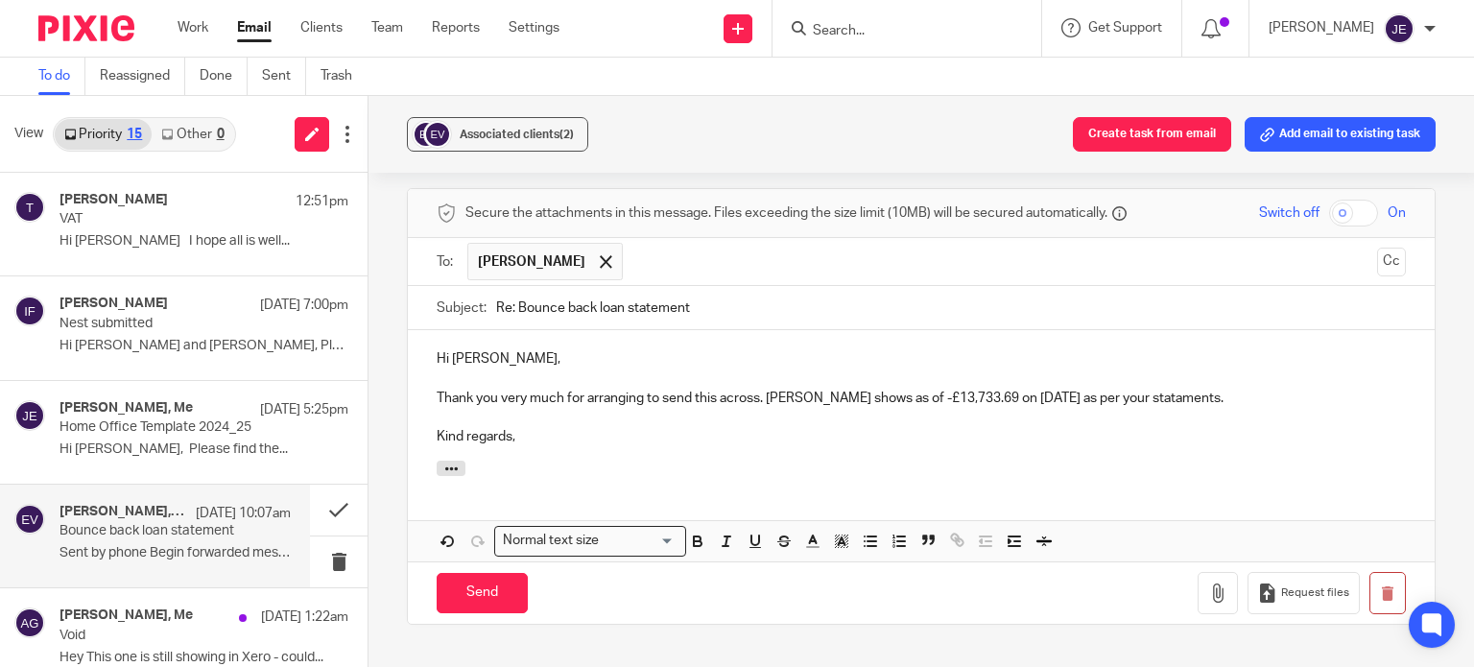
drag, startPoint x: 1160, startPoint y: 333, endPoint x: 1147, endPoint y: 327, distance: 14.6
click at [463, 573] on input "Send" at bounding box center [482, 593] width 91 height 41
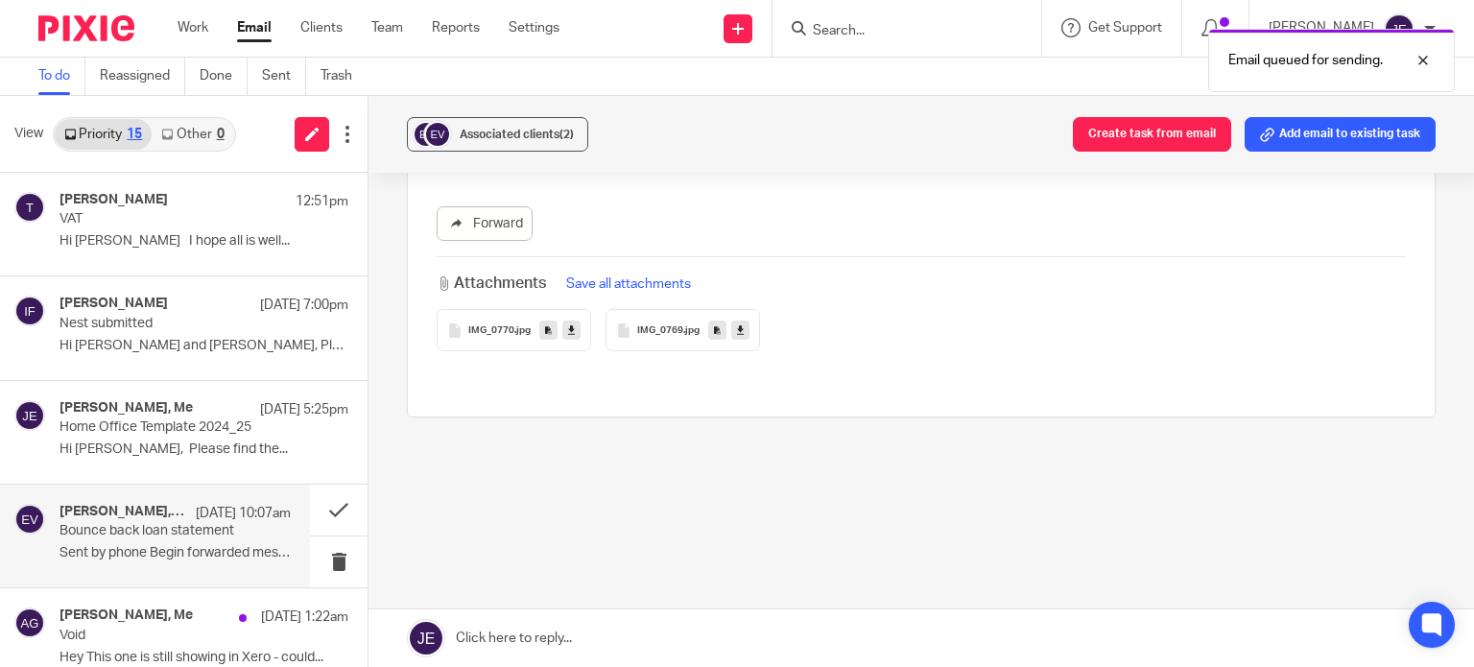
scroll to position [5510, 0]
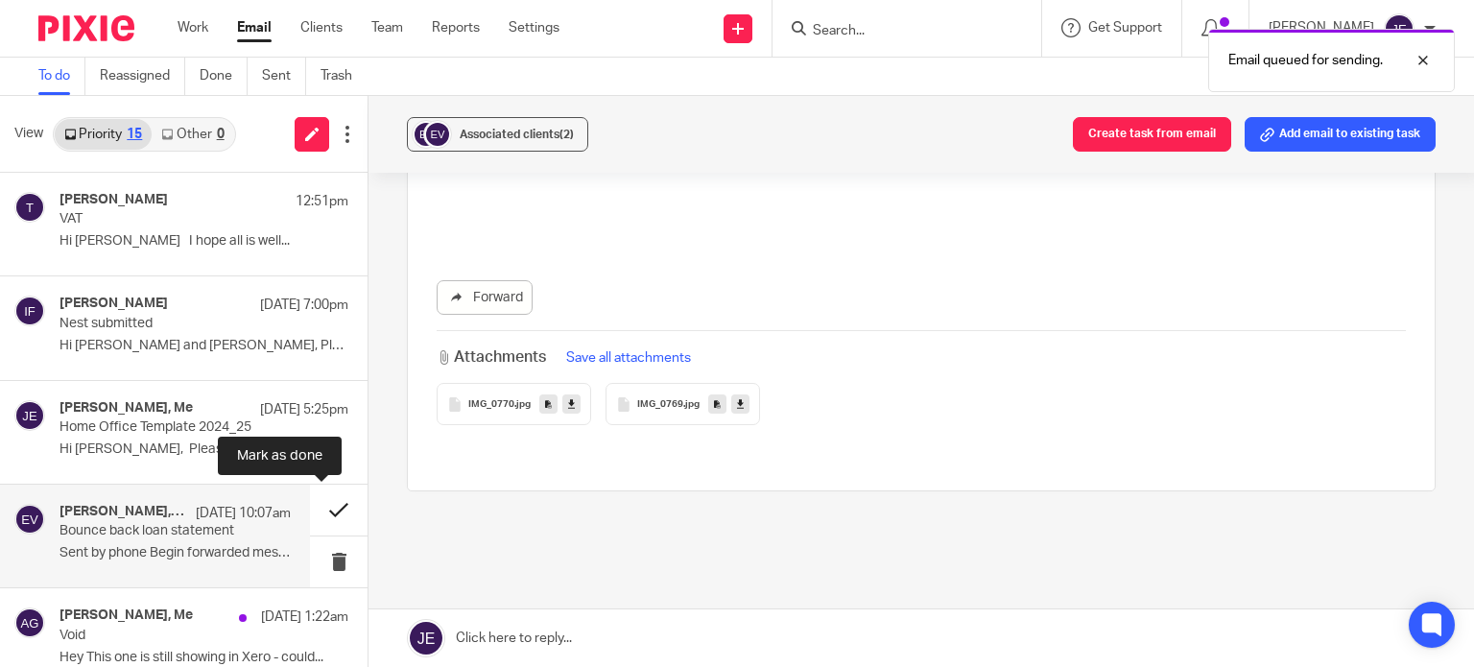
click at [316, 510] on button at bounding box center [339, 510] width 58 height 51
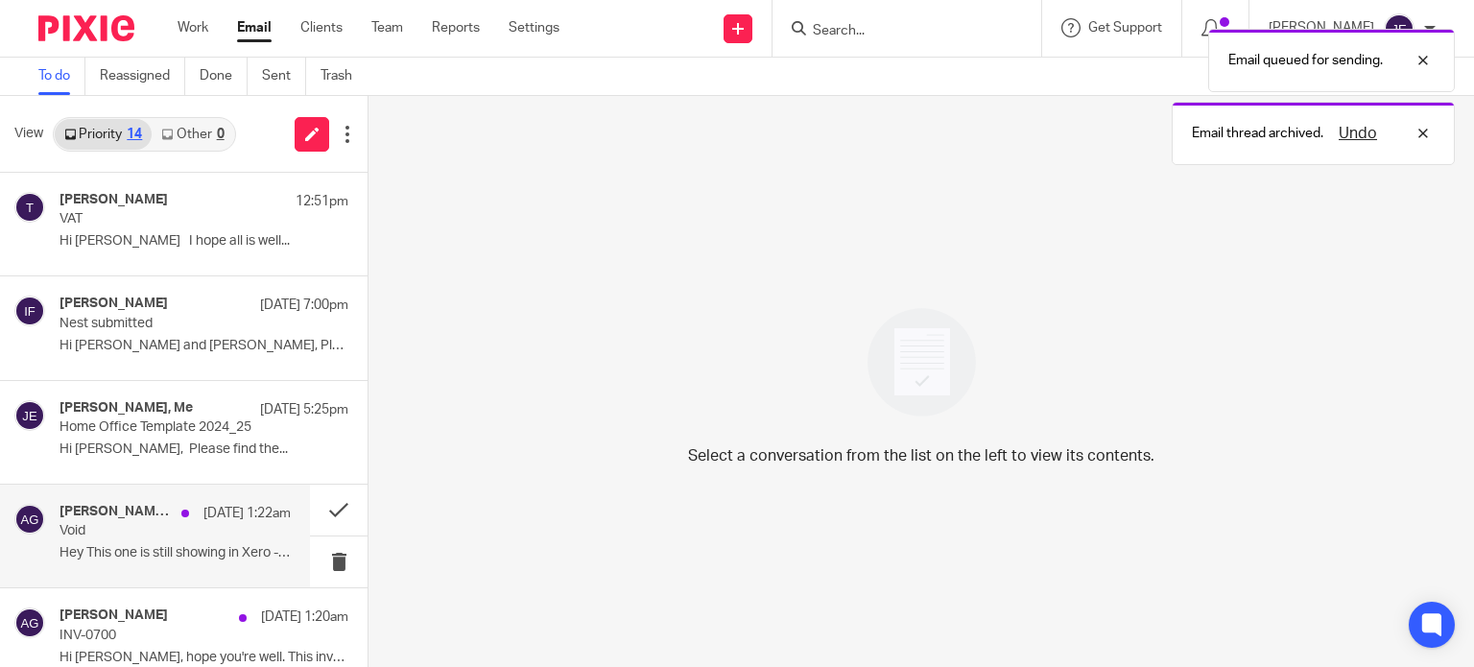
click at [118, 530] on p "Void" at bounding box center [151, 531] width 185 height 16
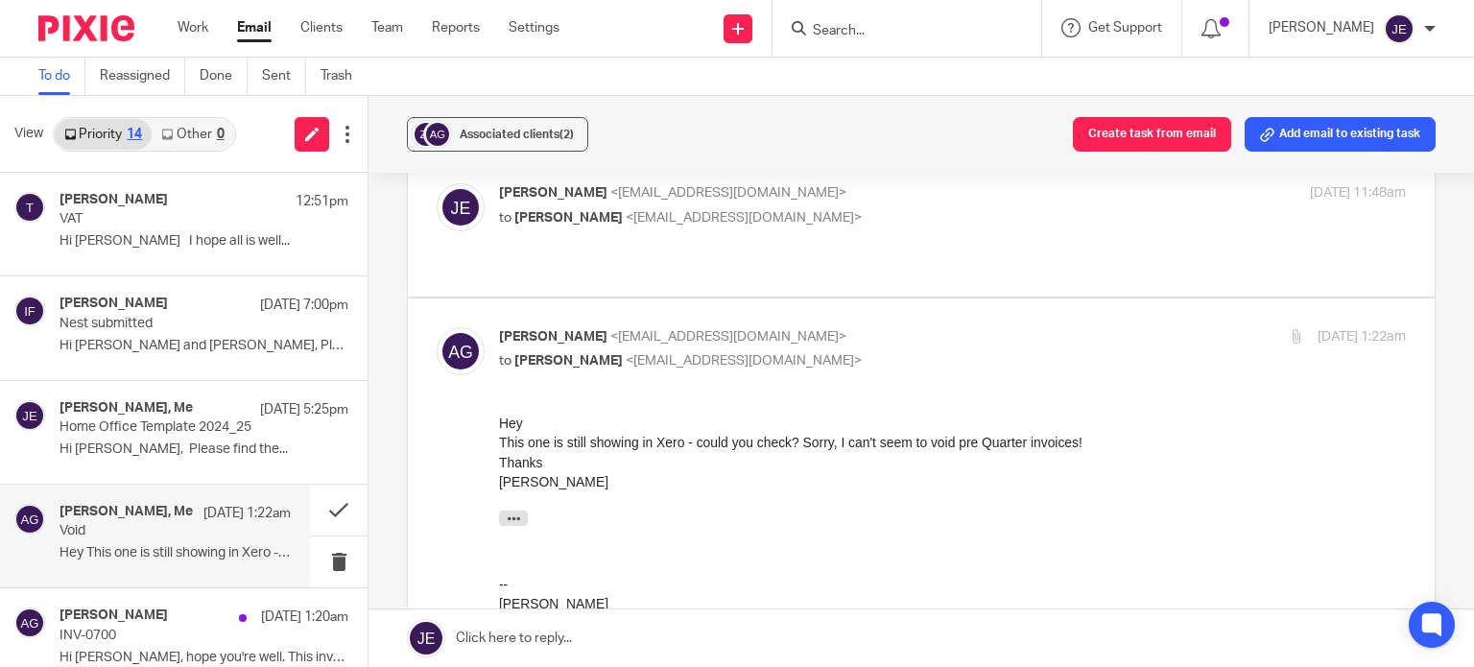
scroll to position [192, 0]
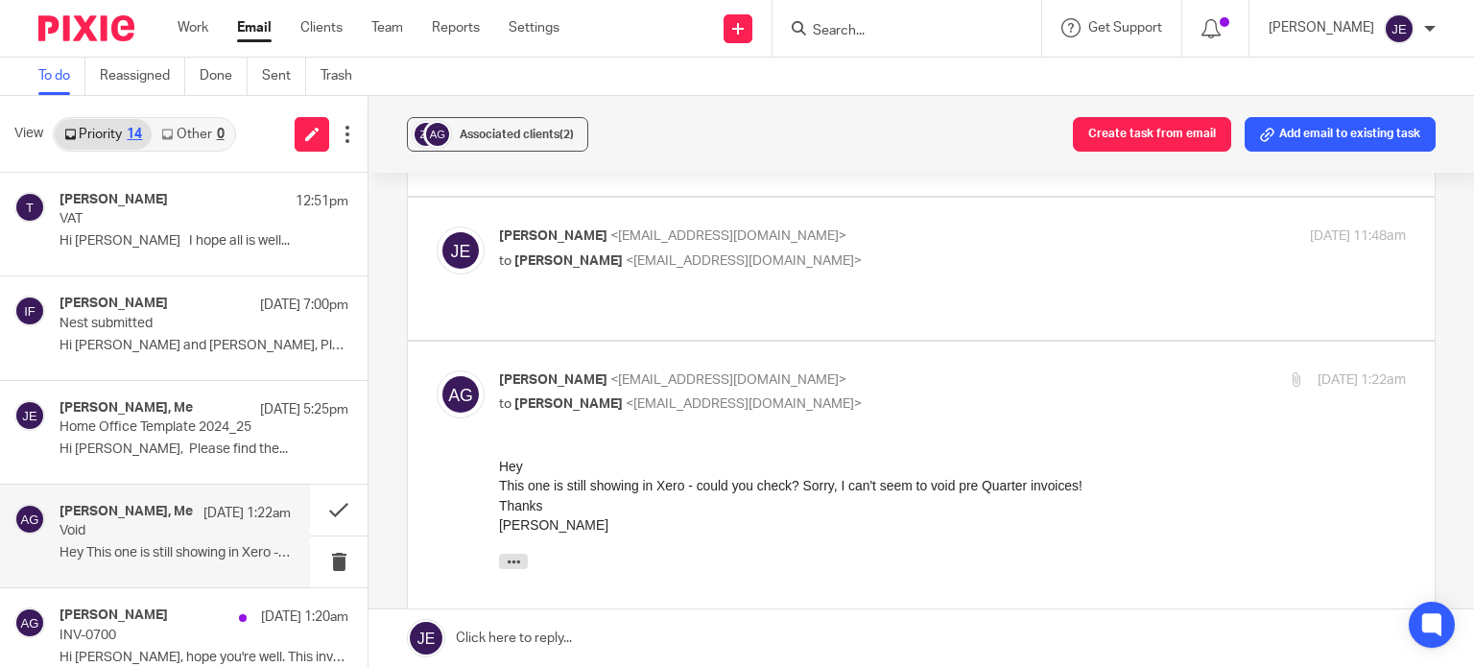
click at [841, 251] on p "to Adam Green <writing@adamgreen.space>" at bounding box center [801, 261] width 604 height 20
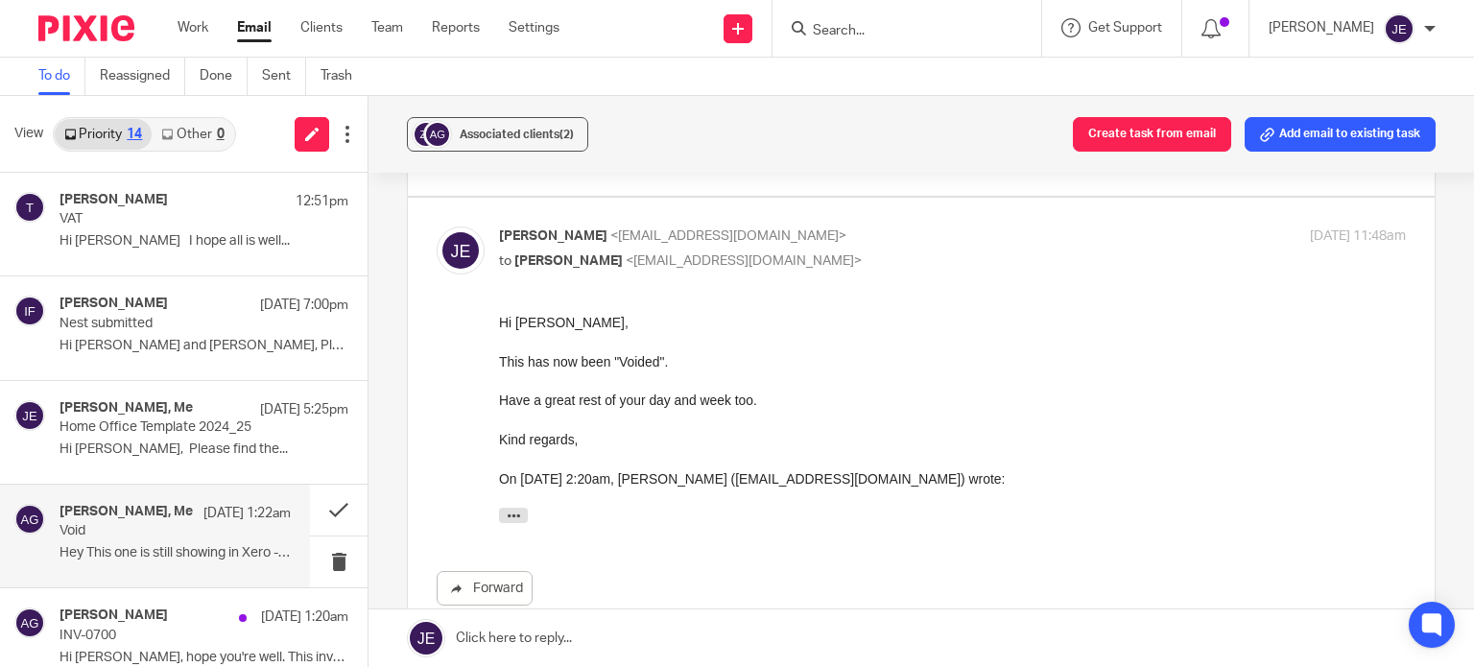
scroll to position [0, 0]
click at [841, 251] on p "to Adam Green <writing@adamgreen.space>" at bounding box center [801, 261] width 604 height 20
checkbox input "false"
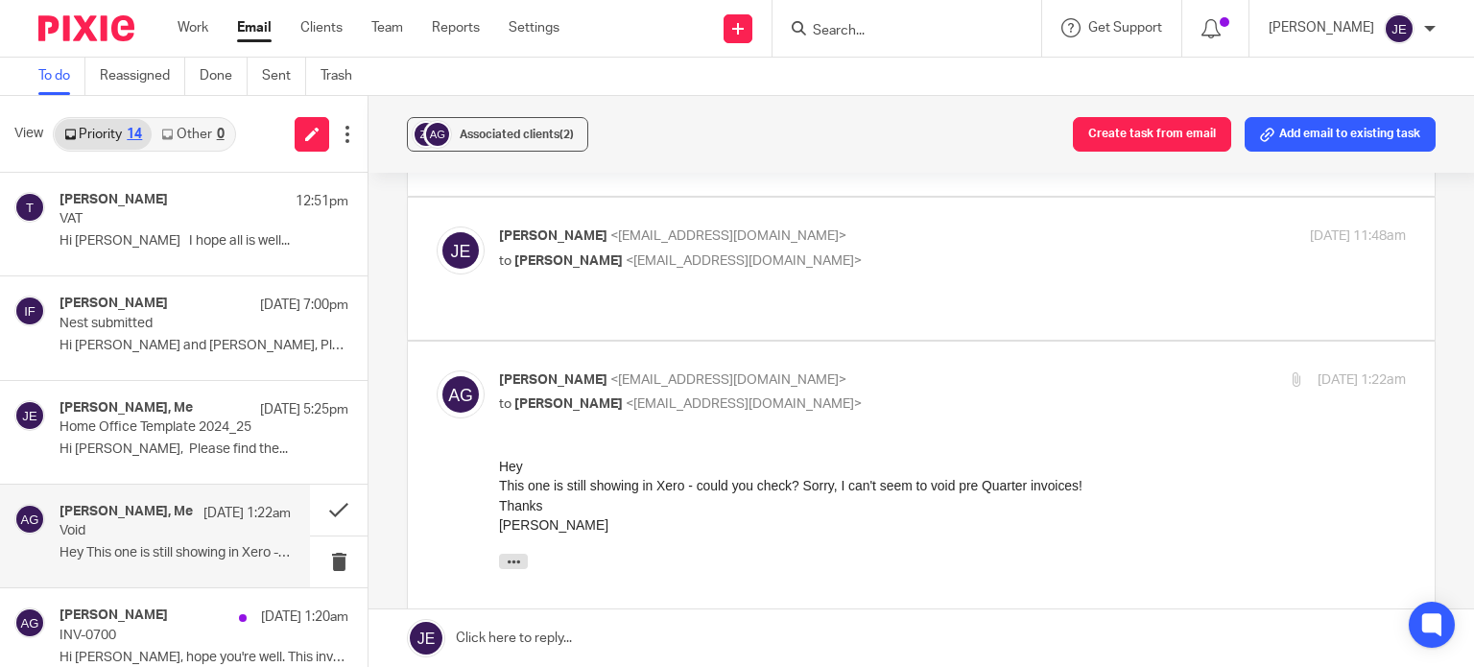
click at [873, 370] on div "Adam Green <writing@adamgreen.space> to Jade Eveleigh <jade@munroandpartners.co…" at bounding box center [801, 392] width 604 height 44
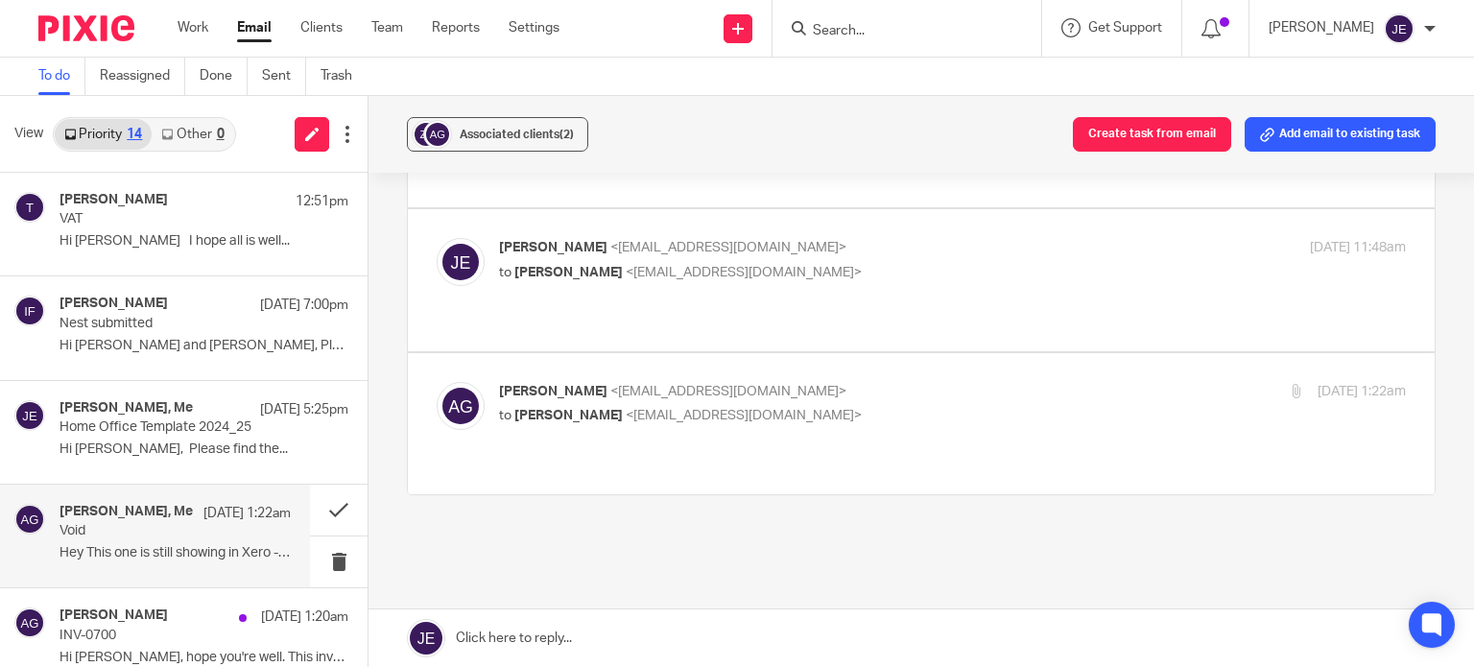
click at [873, 382] on p "Adam Green <writing@adamgreen.space>" at bounding box center [801, 392] width 604 height 20
checkbox input "true"
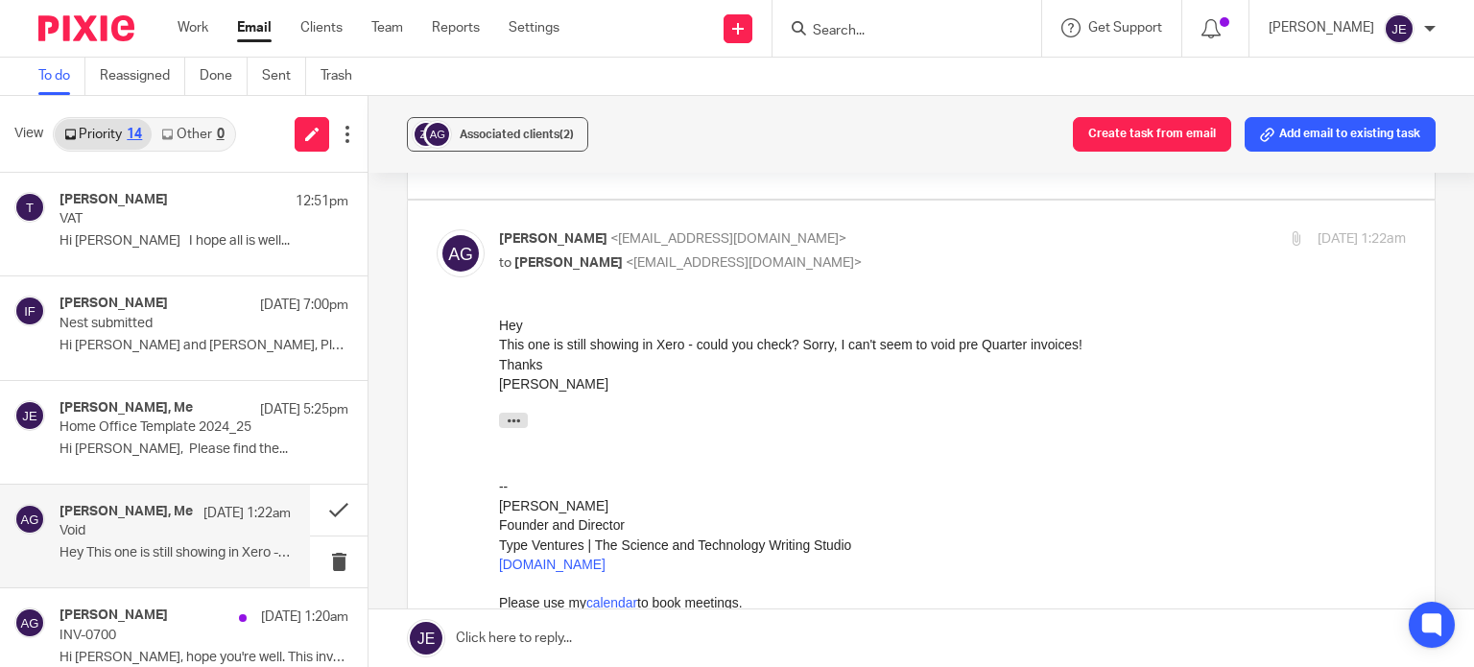
scroll to position [576, 0]
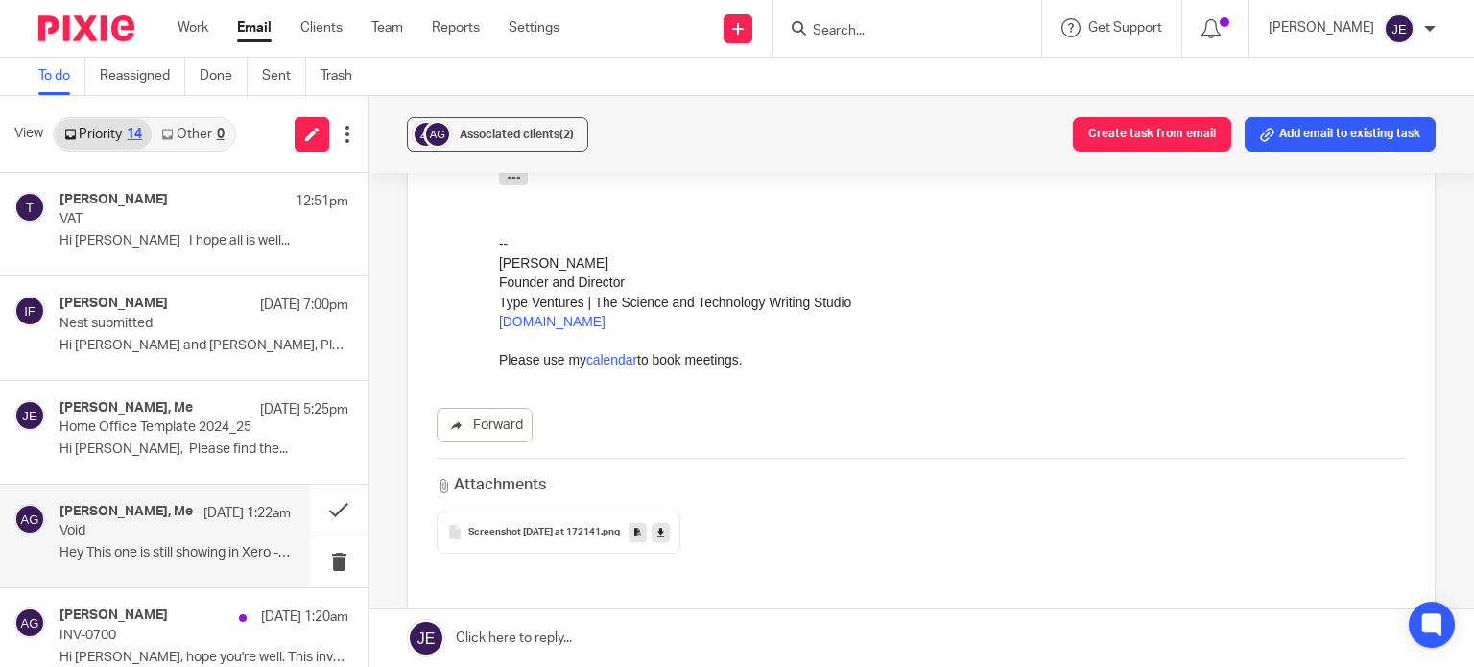
click at [548, 511] on div "Screenshot 2025-08-09 at 172141 .png" at bounding box center [559, 532] width 244 height 42
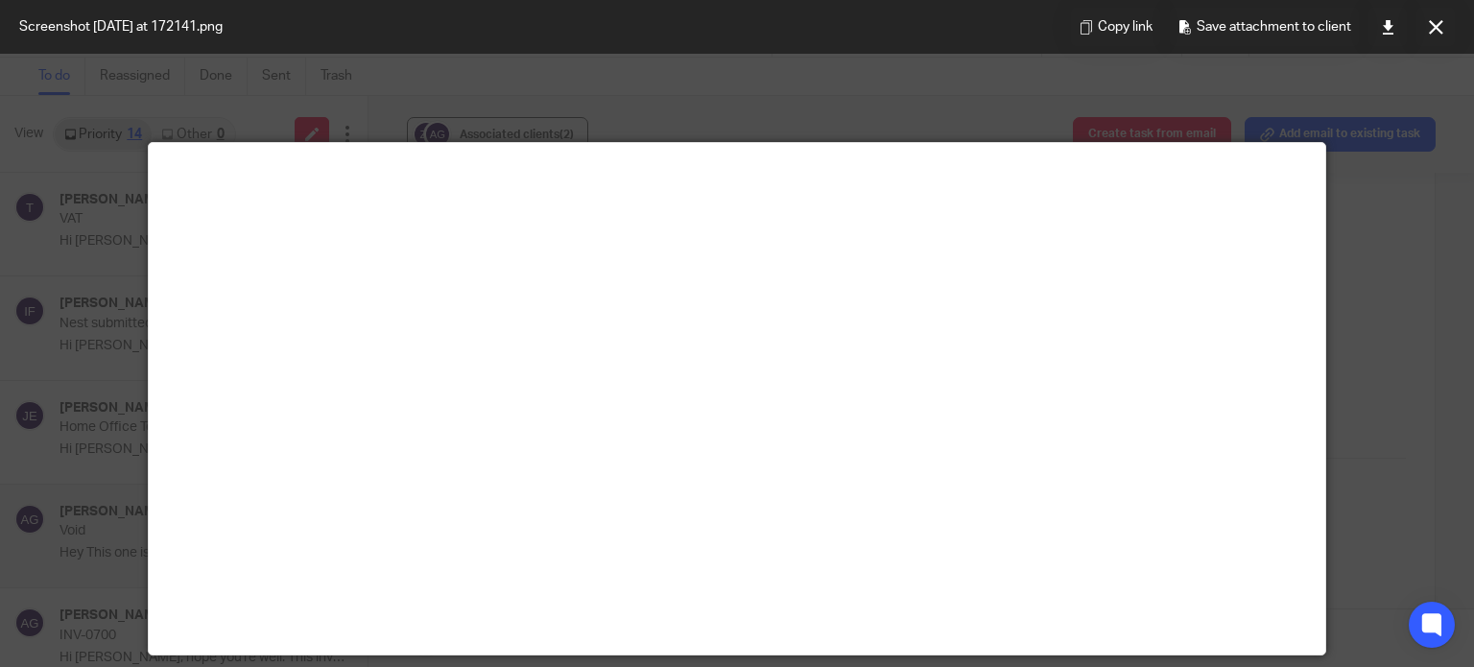
scroll to position [0, 0]
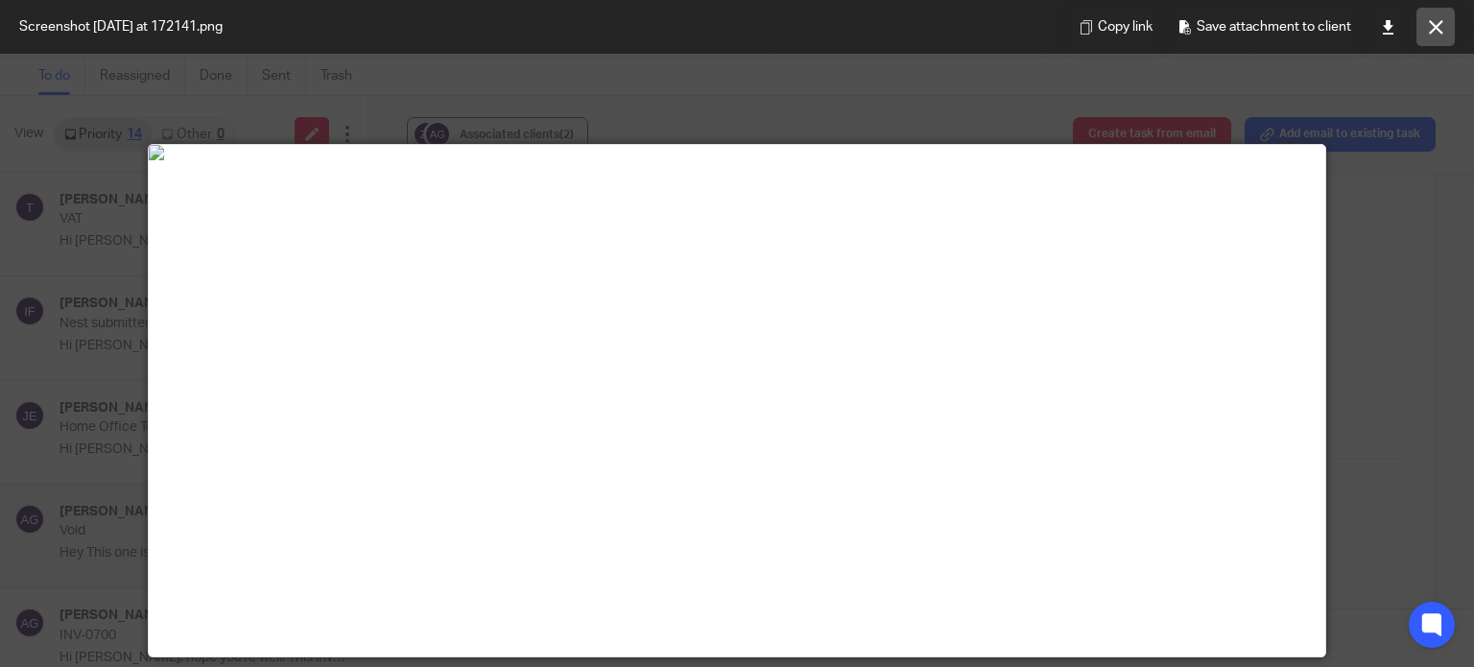
click at [1443, 30] on button at bounding box center [1435, 27] width 38 height 38
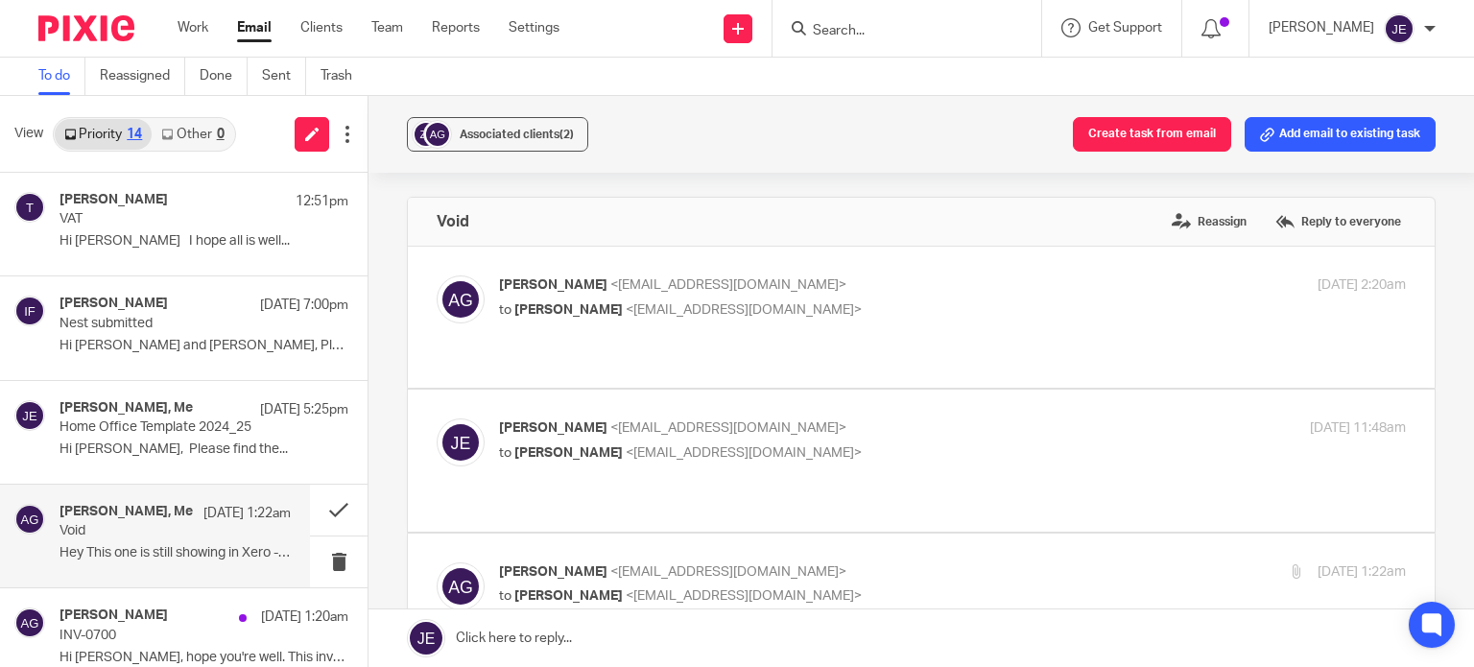
click at [892, 287] on p "Adam Green <writing@adamgreen.space>" at bounding box center [801, 285] width 604 height 20
checkbox input "true"
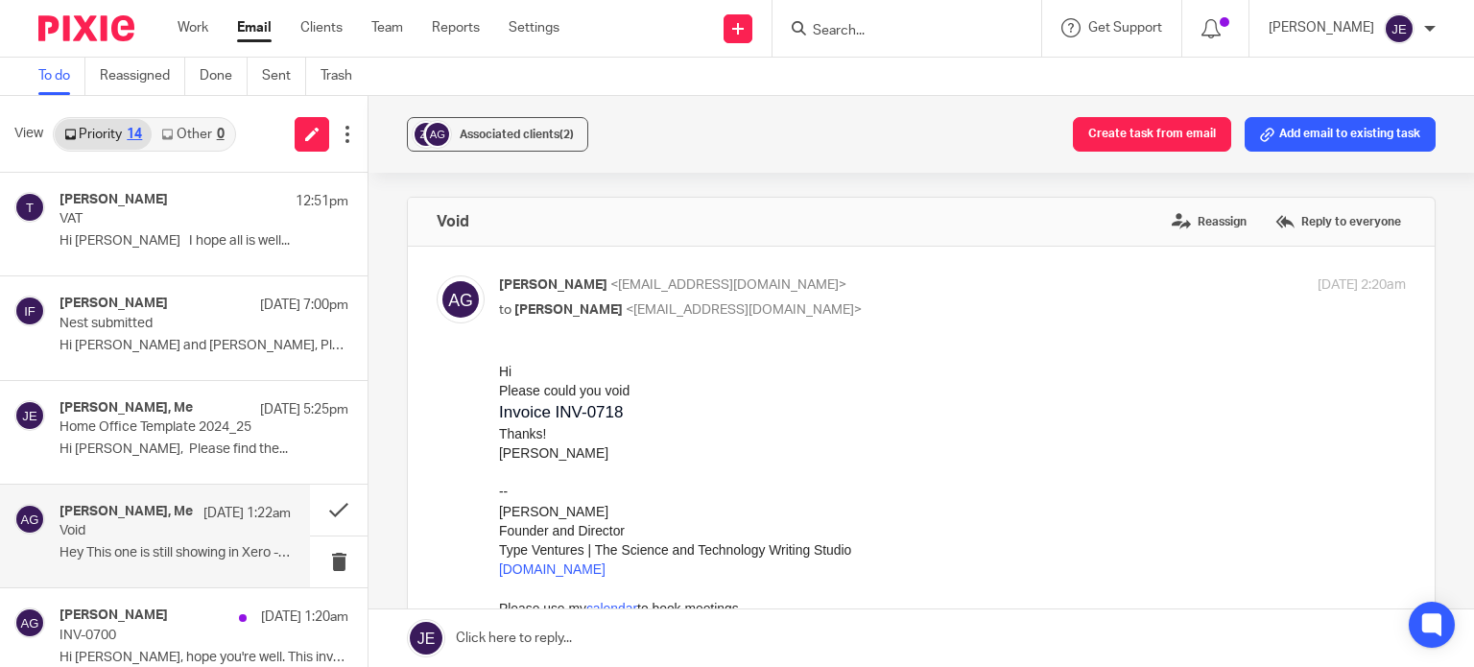
scroll to position [480, 0]
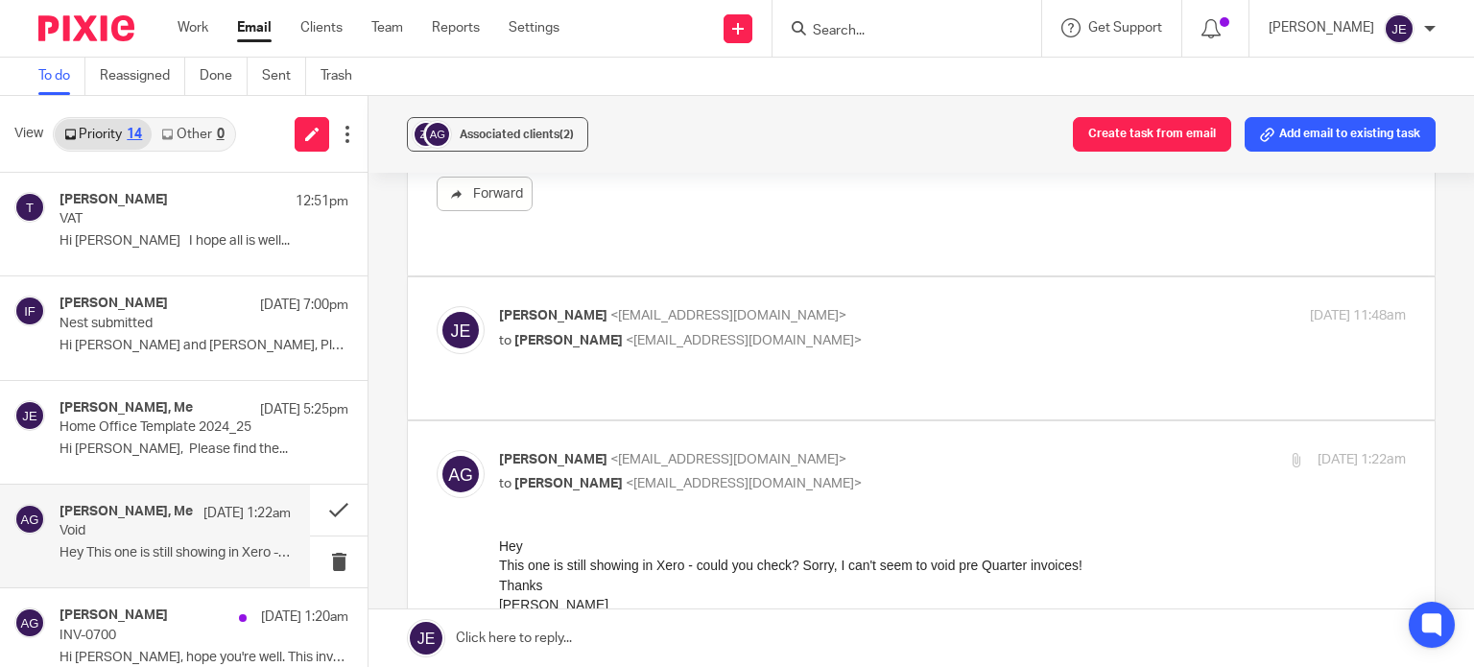
click at [931, 331] on p "to Adam Green <writing@adamgreen.space>" at bounding box center [801, 341] width 604 height 20
checkbox input "true"
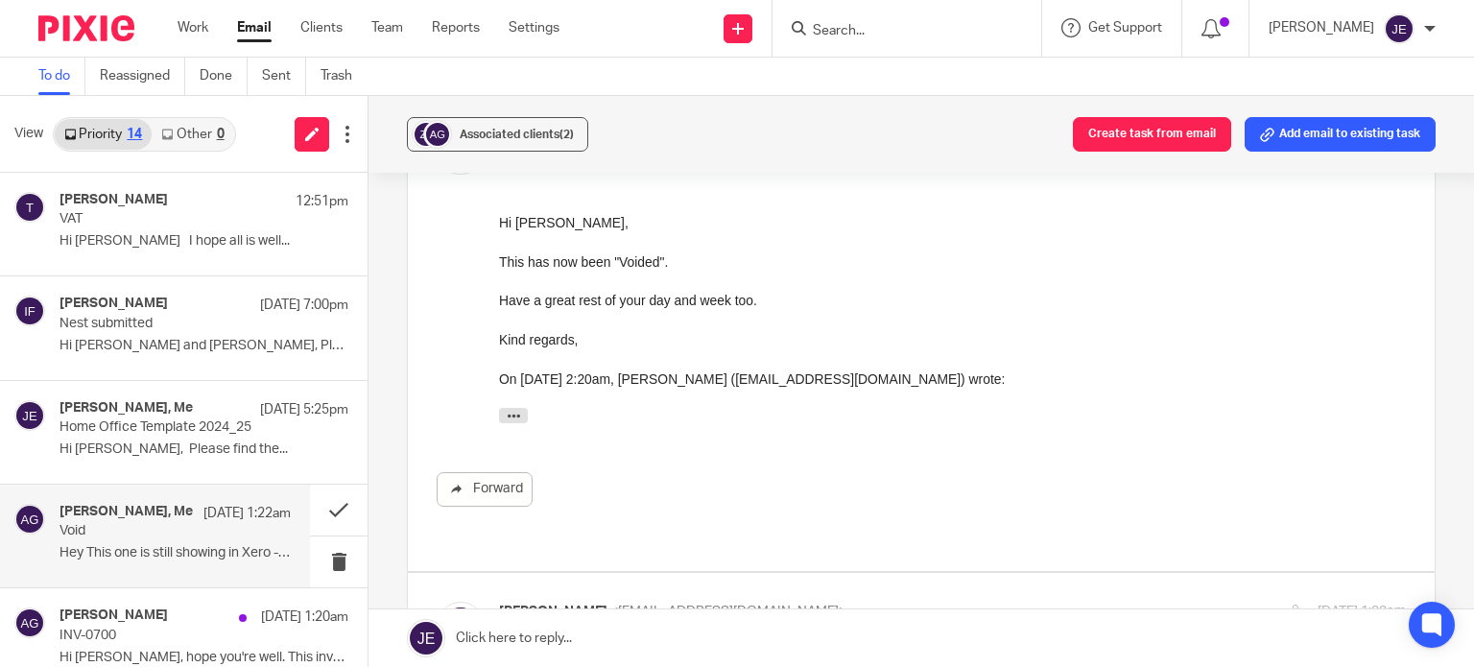
scroll to position [960, 0]
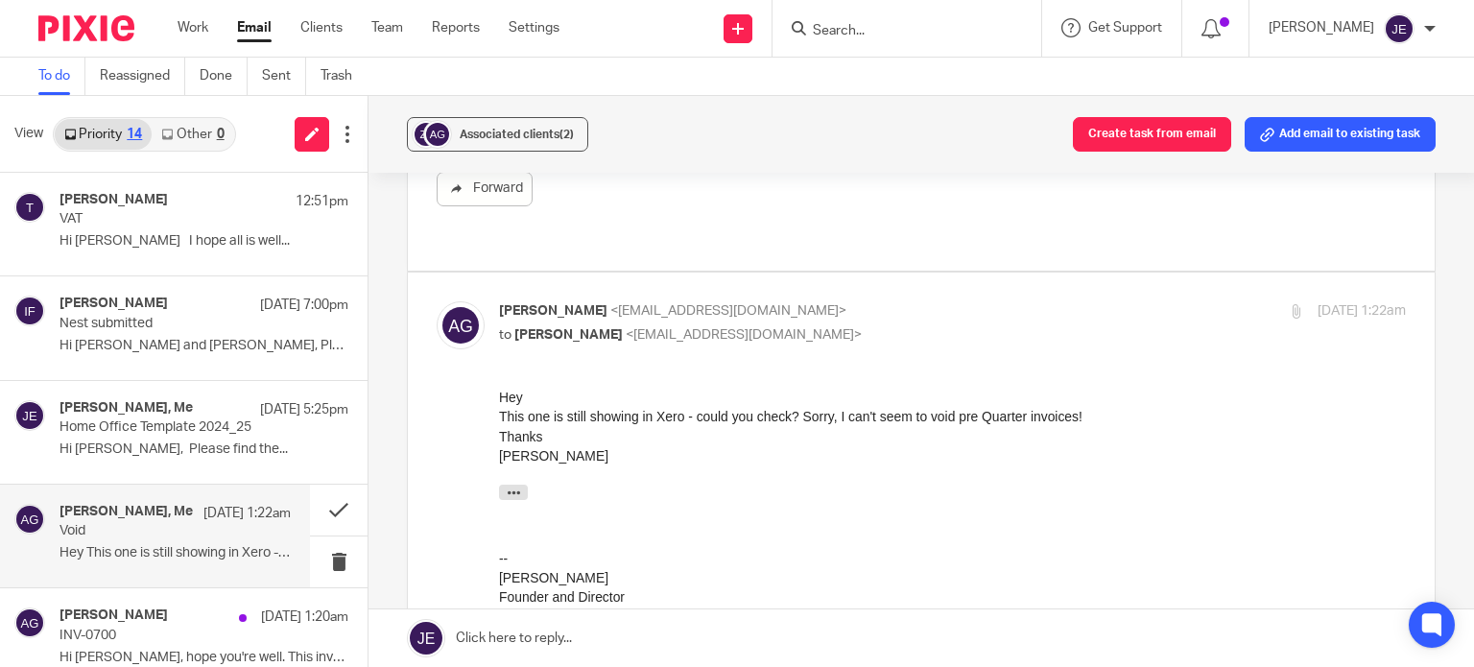
click at [706, 635] on link at bounding box center [920, 638] width 1105 height 58
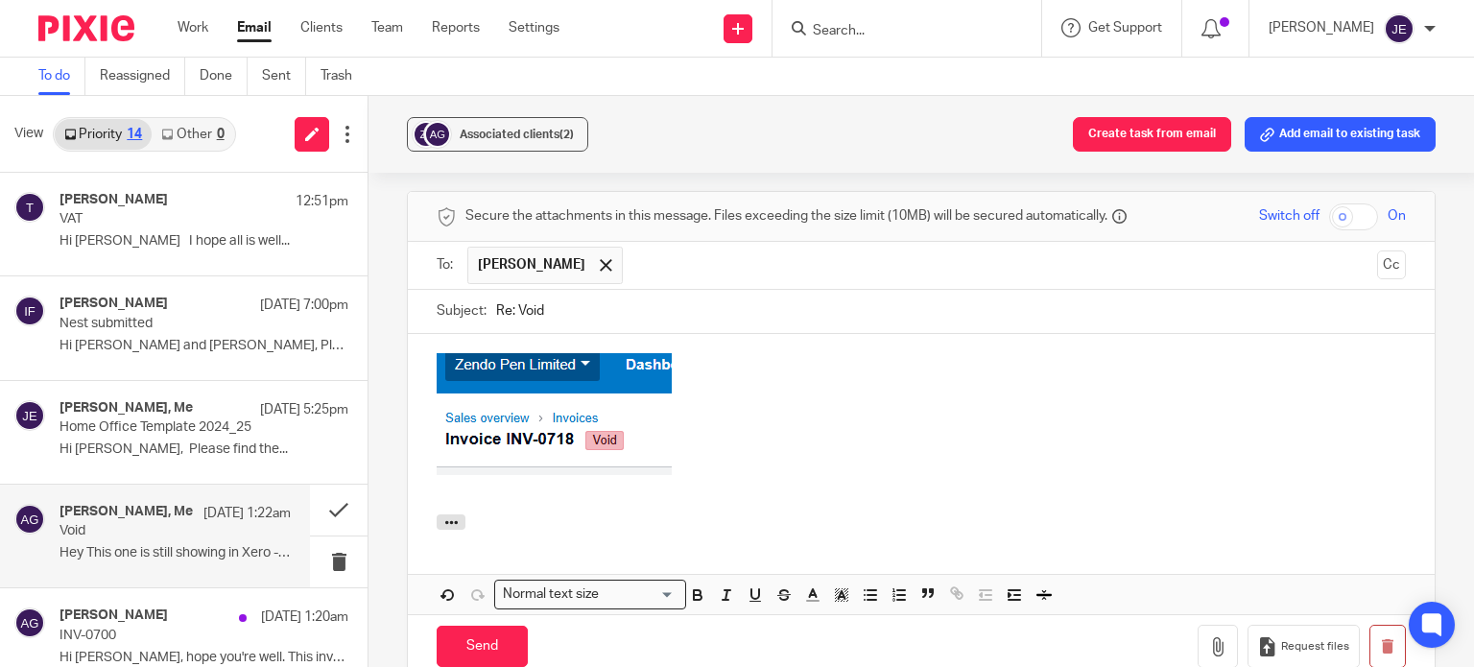
scroll to position [1631, 0]
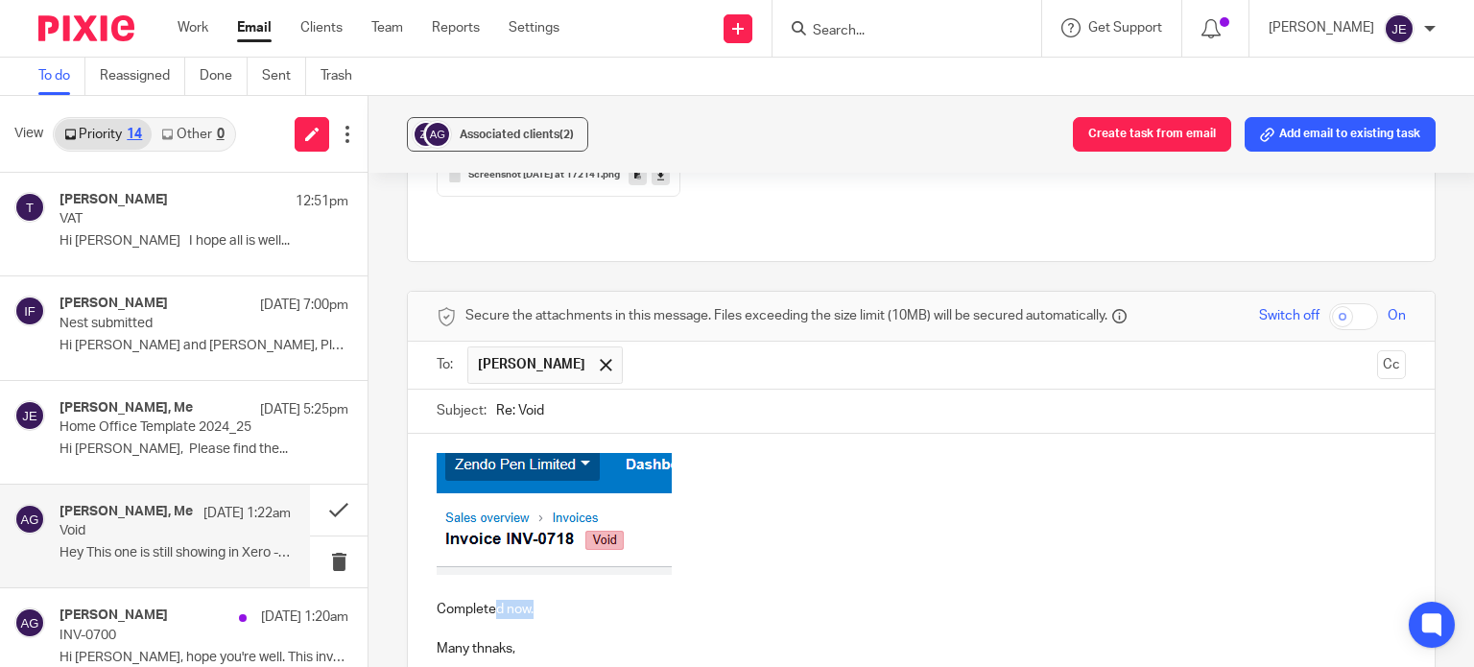
drag, startPoint x: 553, startPoint y: 536, endPoint x: 489, endPoint y: 525, distance: 64.4
click at [489, 600] on p "Completed now." at bounding box center [921, 609] width 969 height 19
click at [487, 639] on p "Many thnaks," at bounding box center [921, 648] width 969 height 19
click at [495, 639] on p "Many thnaks," at bounding box center [921, 648] width 969 height 19
drag, startPoint x: 432, startPoint y: 528, endPoint x: 569, endPoint y: 525, distance: 137.2
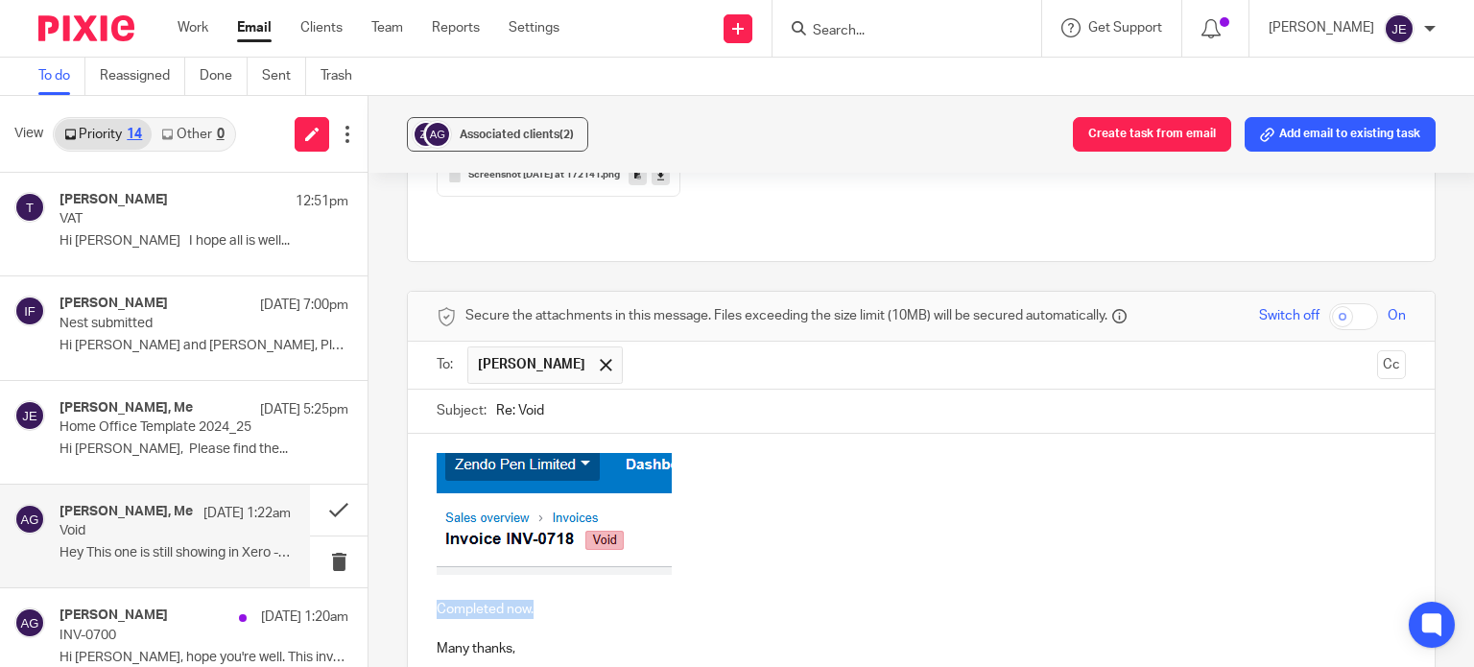
click at [569, 600] on p "Completed now." at bounding box center [921, 609] width 969 height 19
copy p "Completed now."
click at [464, 453] on img at bounding box center [554, 514] width 235 height 122
drag, startPoint x: 533, startPoint y: 391, endPoint x: 533, endPoint y: 448, distance: 57.6
click at [545, 507] on span at bounding box center [554, 516] width 19 height 19
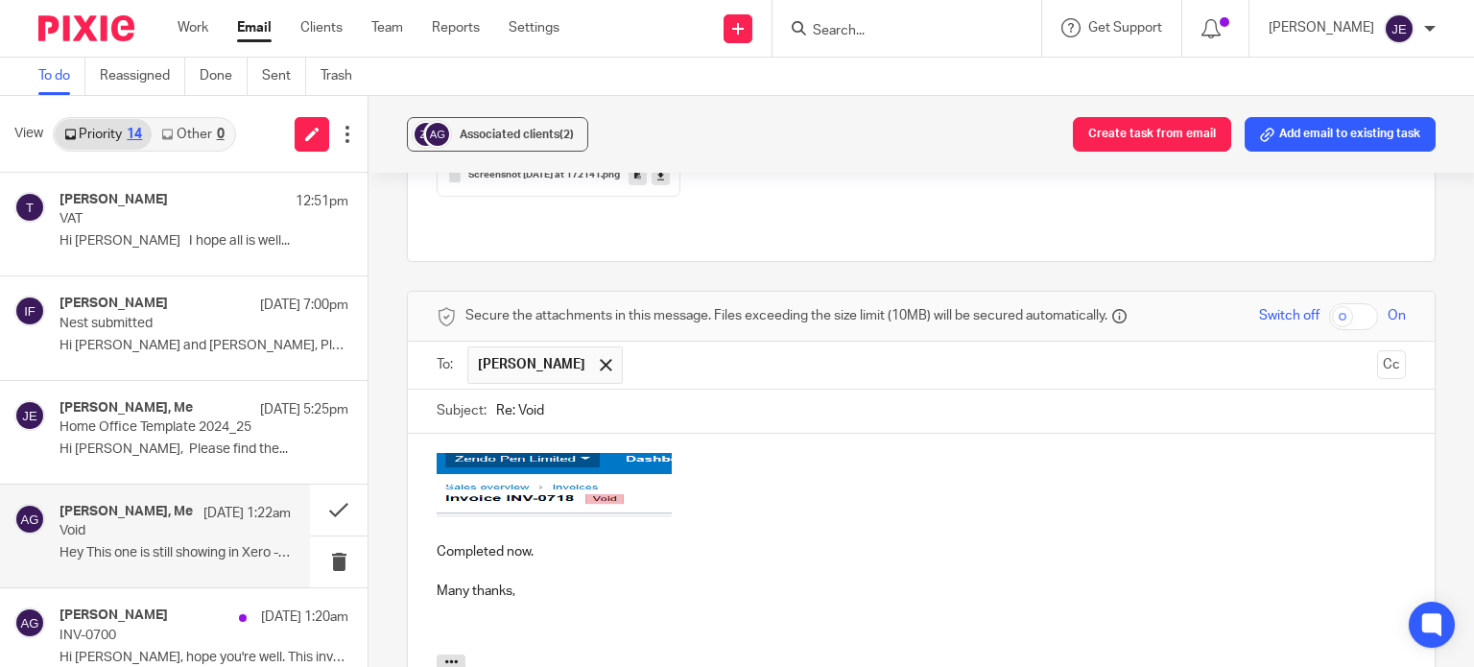
click at [577, 453] on img at bounding box center [554, 485] width 235 height 64
drag, startPoint x: 668, startPoint y: 438, endPoint x: 668, endPoint y: 481, distance: 43.2
click at [668, 481] on div "Completed now. Many thanks," at bounding box center [921, 544] width 1027 height 221
drag, startPoint x: 549, startPoint y: 438, endPoint x: 548, endPoint y: 467, distance: 29.8
click at [548, 537] on span at bounding box center [554, 546] width 19 height 19
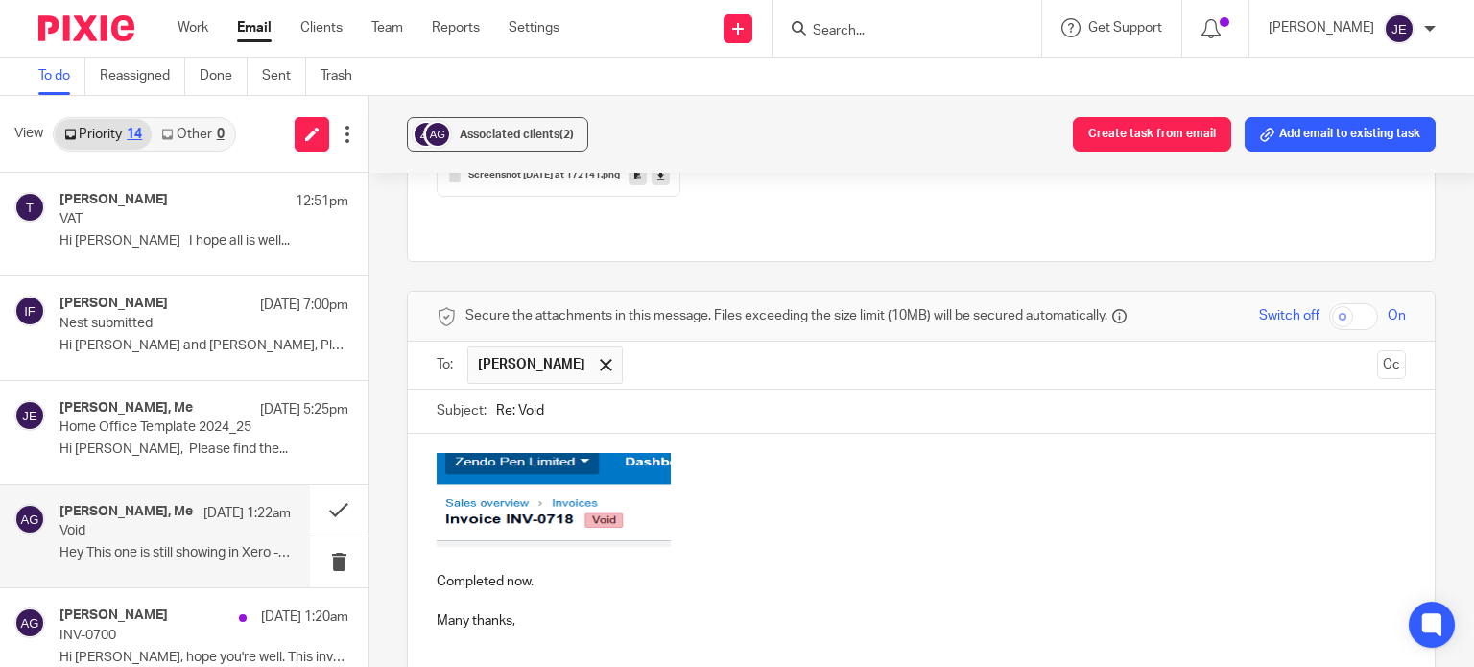
click at [534, 453] on img at bounding box center [554, 500] width 234 height 94
drag, startPoint x: 550, startPoint y: 469, endPoint x: 547, endPoint y: 504, distance: 34.7
click at [547, 572] on span at bounding box center [553, 581] width 19 height 19
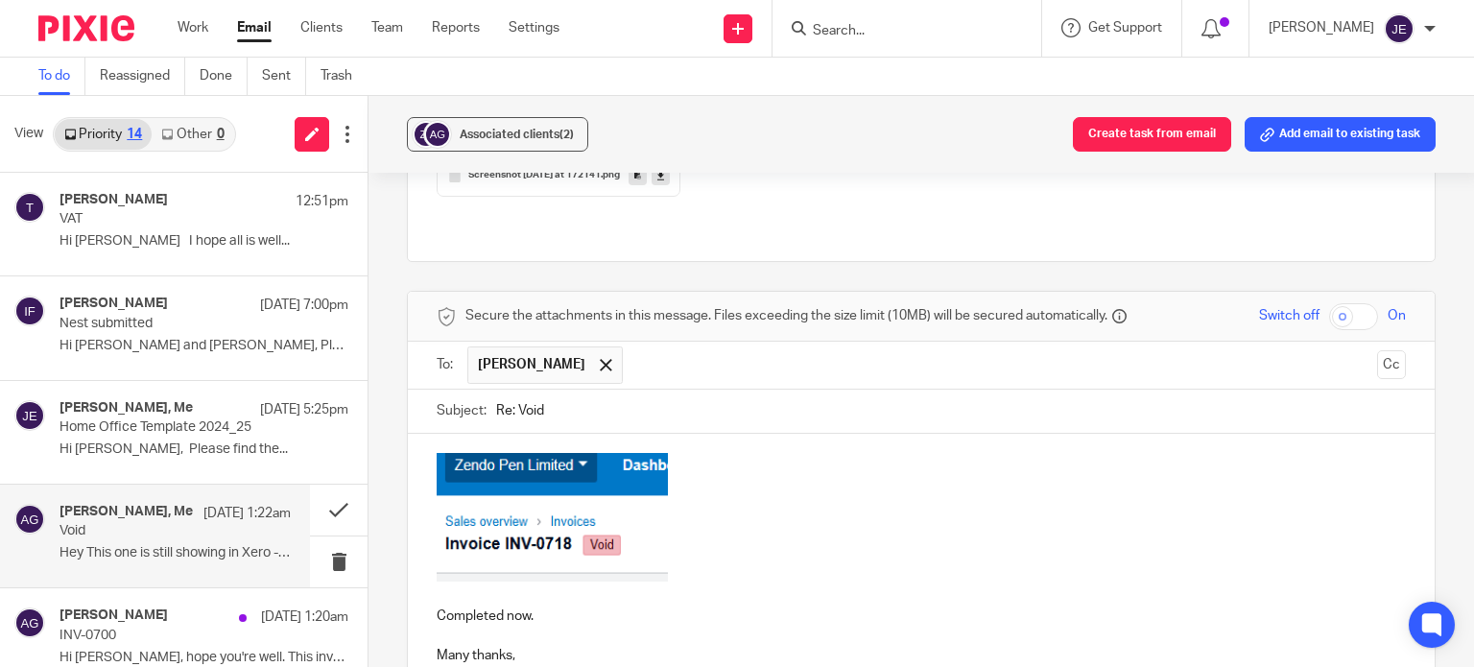
click at [402, 371] on div "Associated clients (2) Create task from email Add email to existing task Void R…" at bounding box center [920, 381] width 1105 height 571
click at [438, 434] on div "Completed now. Many thanks," at bounding box center [921, 576] width 1027 height 285
click at [444, 434] on div "Completed now. Many thanks," at bounding box center [921, 576] width 1027 height 285
click at [415, 434] on div "Completed now. Many thanks," at bounding box center [921, 576] width 1027 height 285
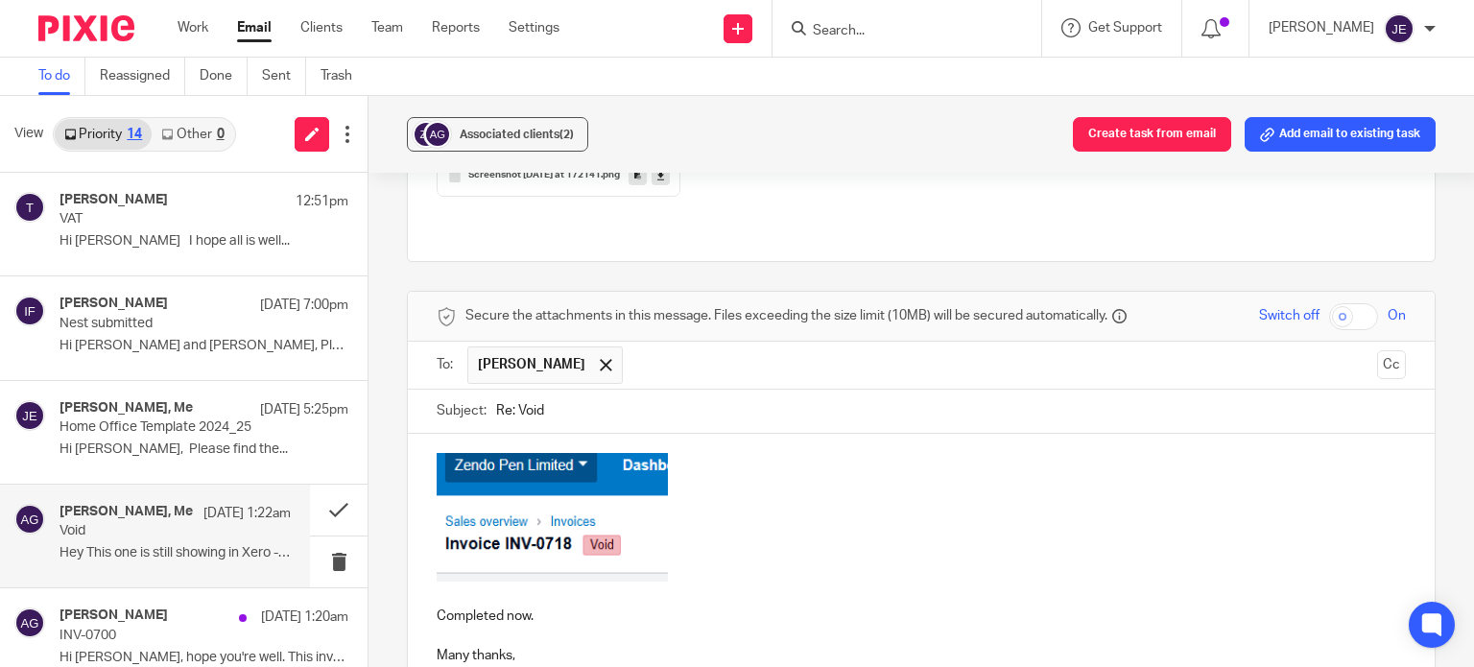
click at [420, 434] on div "Completed now. Many thanks," at bounding box center [921, 576] width 1027 height 285
click at [749, 453] on p at bounding box center [921, 520] width 969 height 134
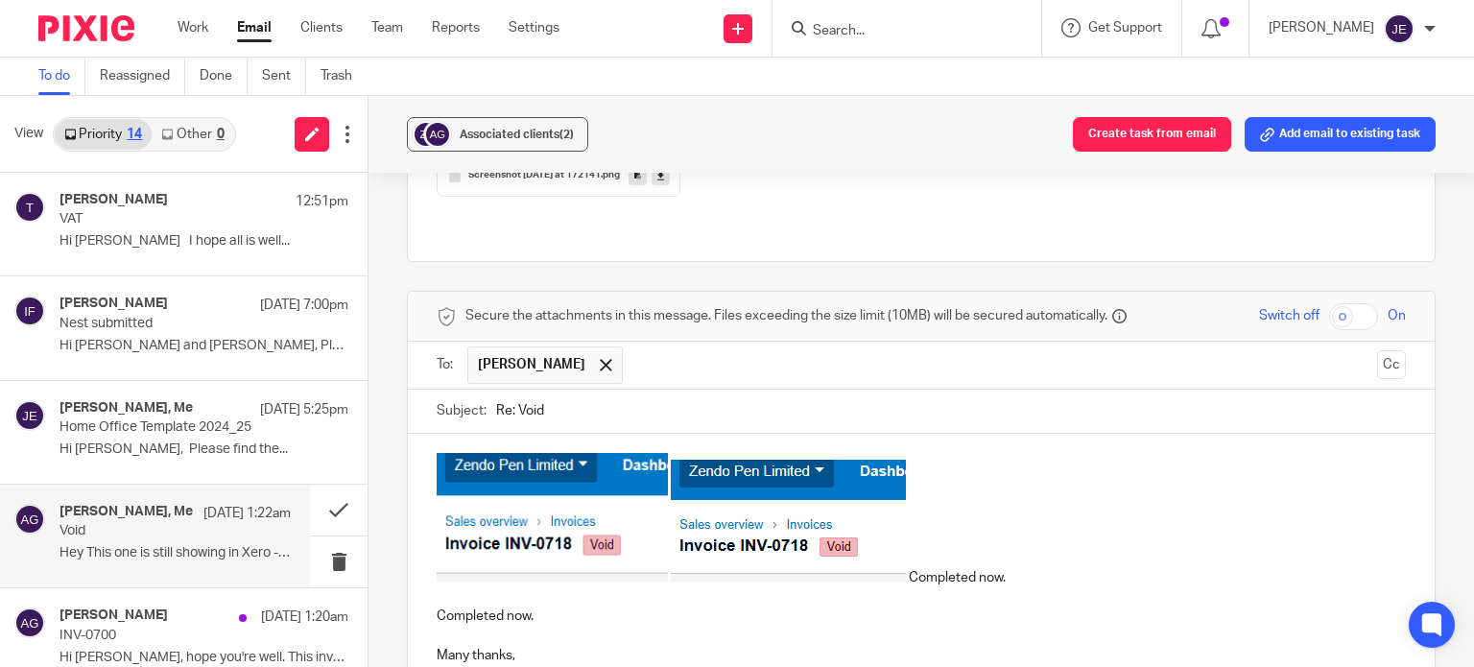
click at [752, 462] on img at bounding box center [788, 521] width 235 height 122
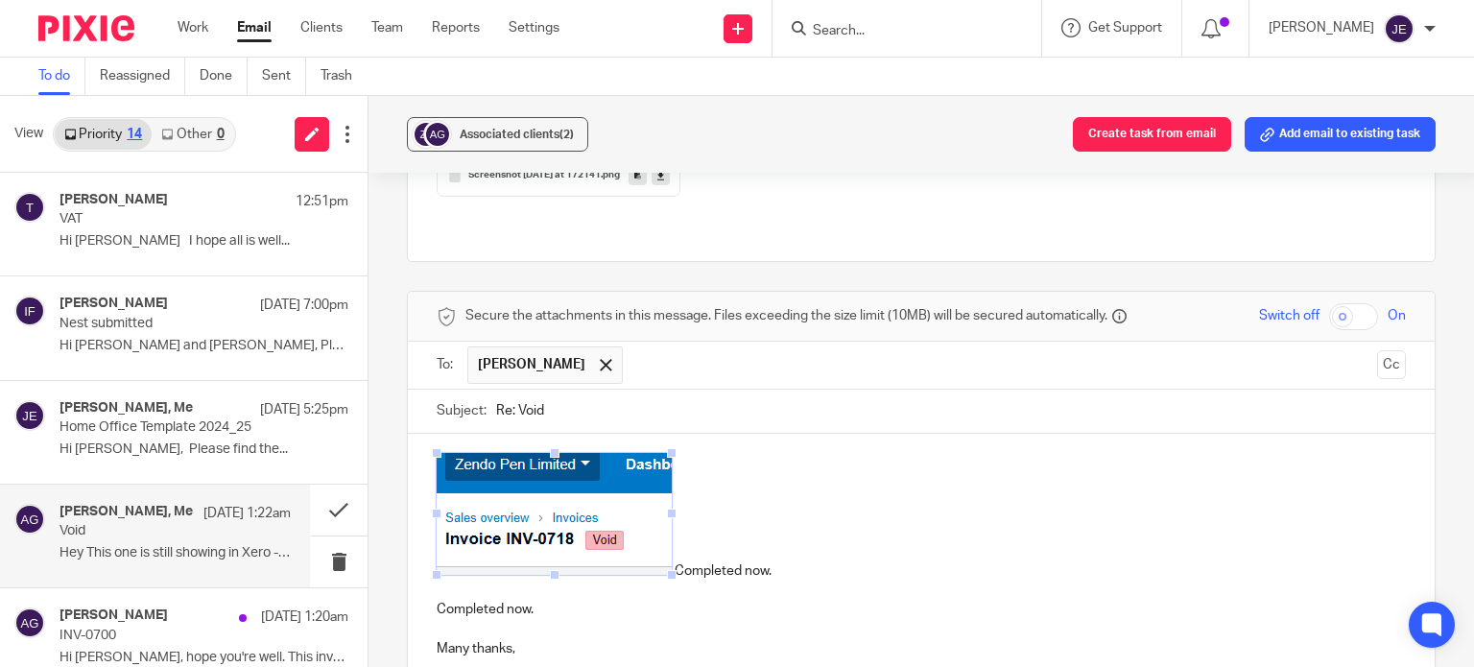
click at [693, 456] on p "Completed now." at bounding box center [921, 517] width 969 height 128
click at [595, 453] on img at bounding box center [554, 514] width 235 height 122
drag, startPoint x: 595, startPoint y: 423, endPoint x: 554, endPoint y: 417, distance: 41.7
click at [554, 453] on img at bounding box center [554, 514] width 235 height 122
click at [454, 434] on div "Completed now. Completed now. Many thanks," at bounding box center [921, 592] width 1027 height 317
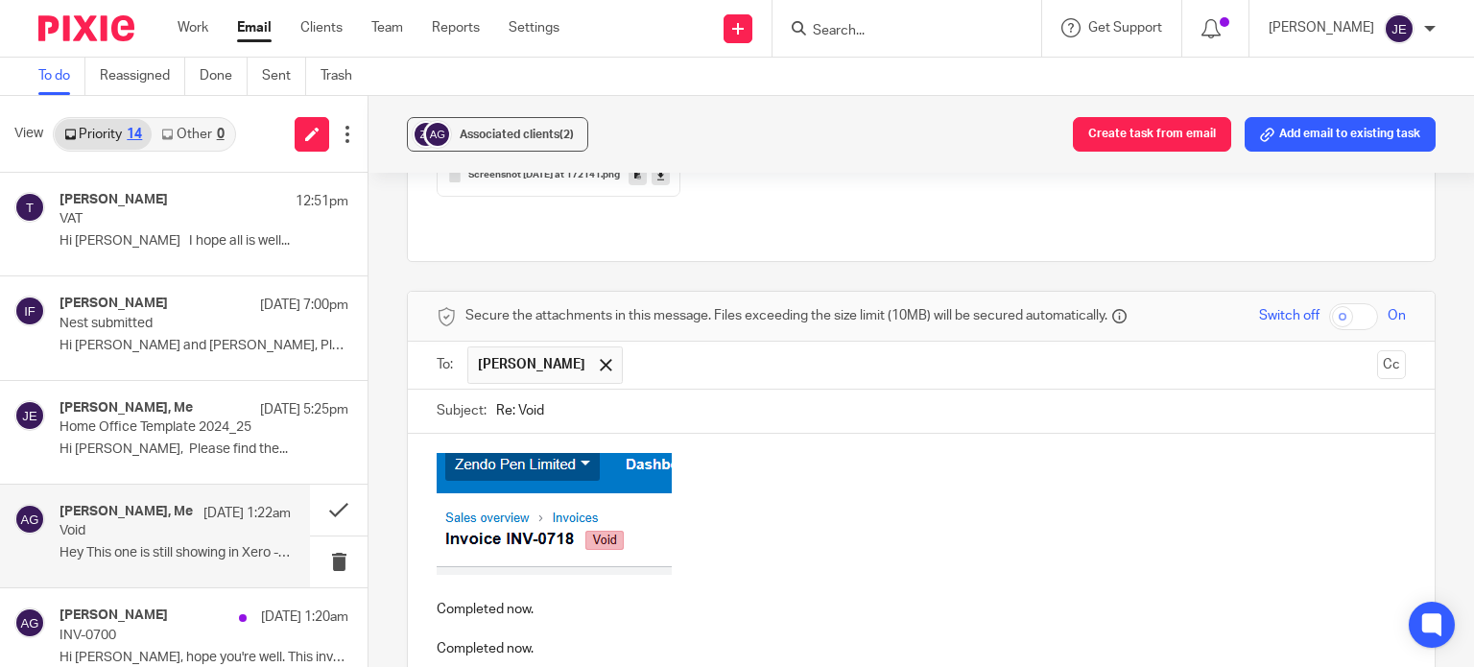
click at [492, 453] on img at bounding box center [554, 514] width 235 height 122
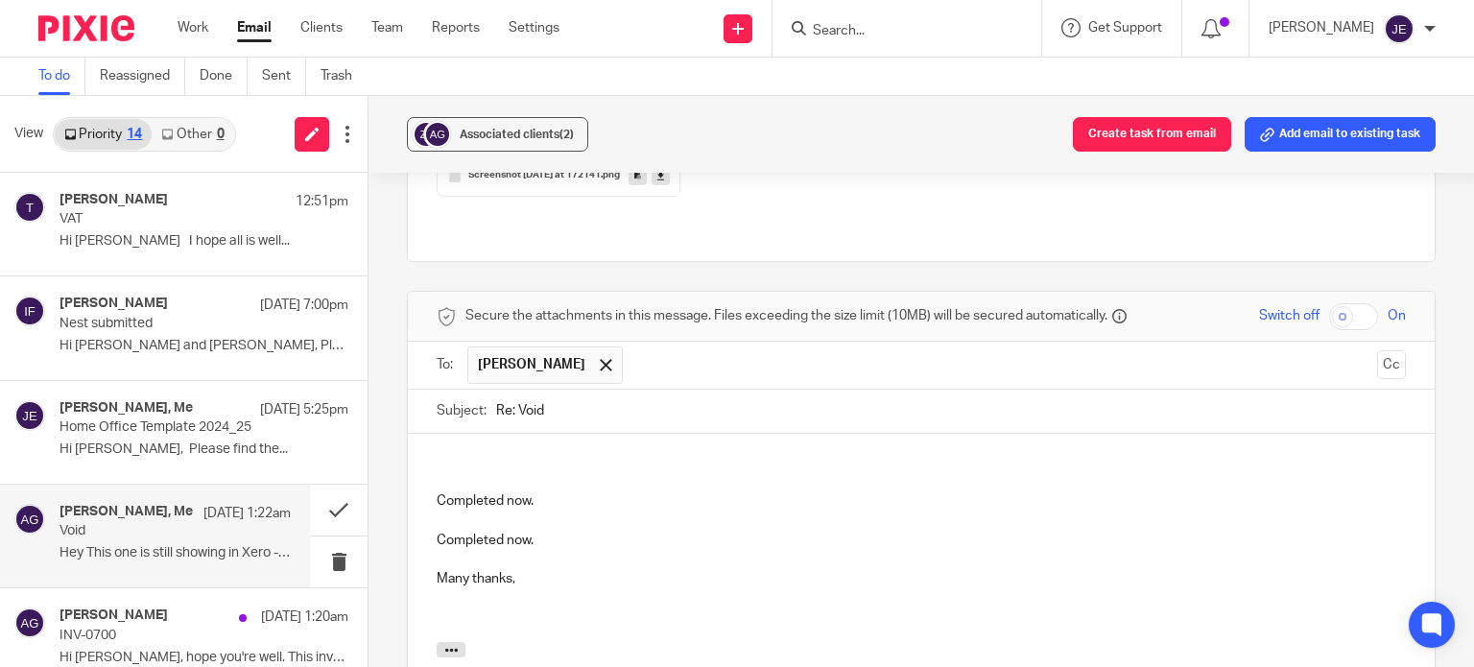
click at [437, 491] on p "Completed now." at bounding box center [921, 500] width 969 height 19
click at [551, 472] on p at bounding box center [921, 481] width 969 height 19
click at [490, 491] on p at bounding box center [921, 500] width 969 height 19
drag, startPoint x: 541, startPoint y: 425, endPoint x: 431, endPoint y: 415, distance: 110.8
click at [431, 434] on div "Completed now. Completed now. Completed now. Many thanks," at bounding box center [921, 538] width 1027 height 208
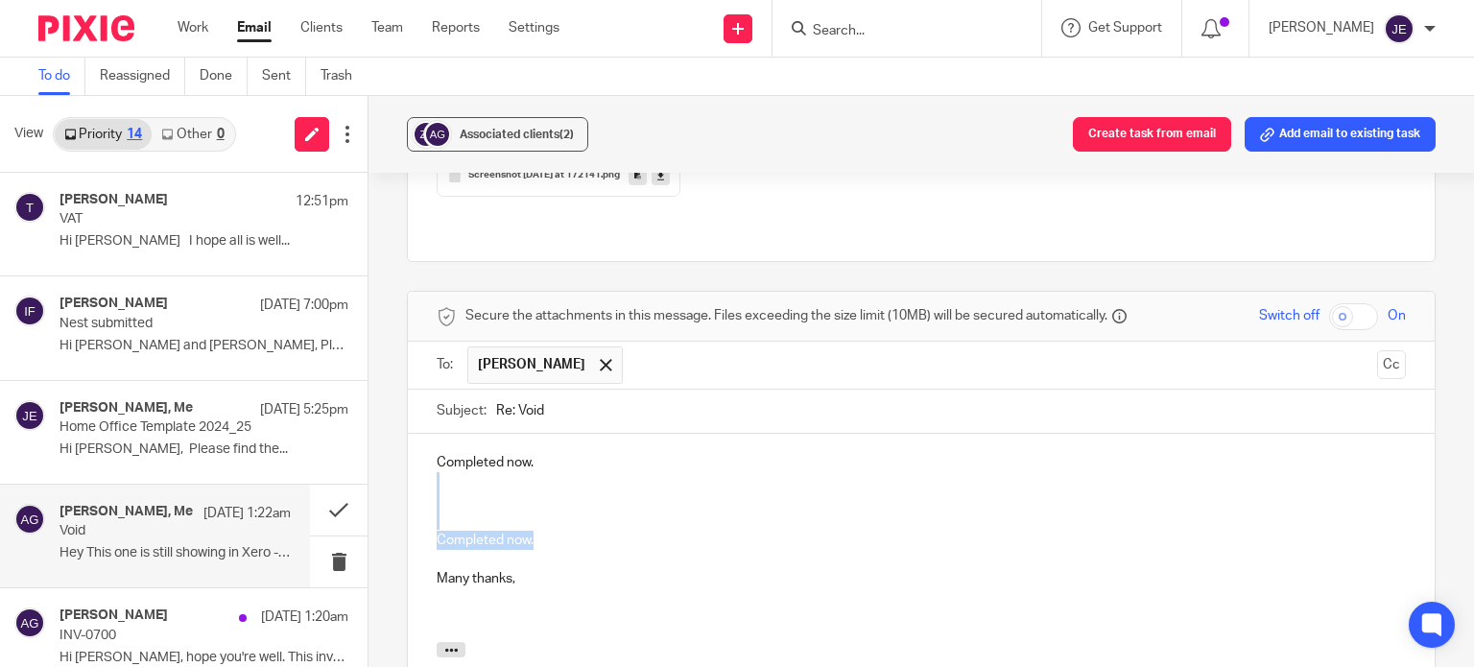
drag, startPoint x: 466, startPoint y: 449, endPoint x: 415, endPoint y: 405, distance: 68.1
click at [415, 434] on div "Completed now. Completed now. Many thanks," at bounding box center [921, 538] width 1027 height 208
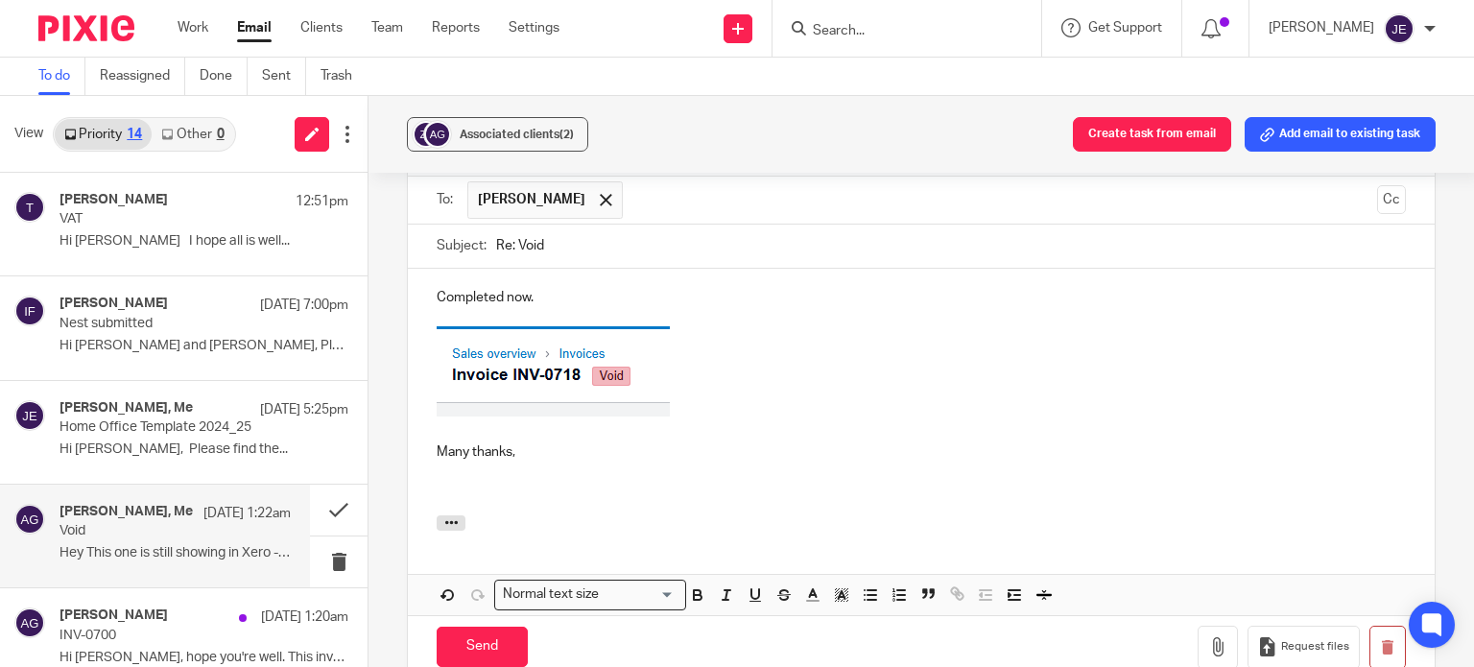
scroll to position [1977, 0]
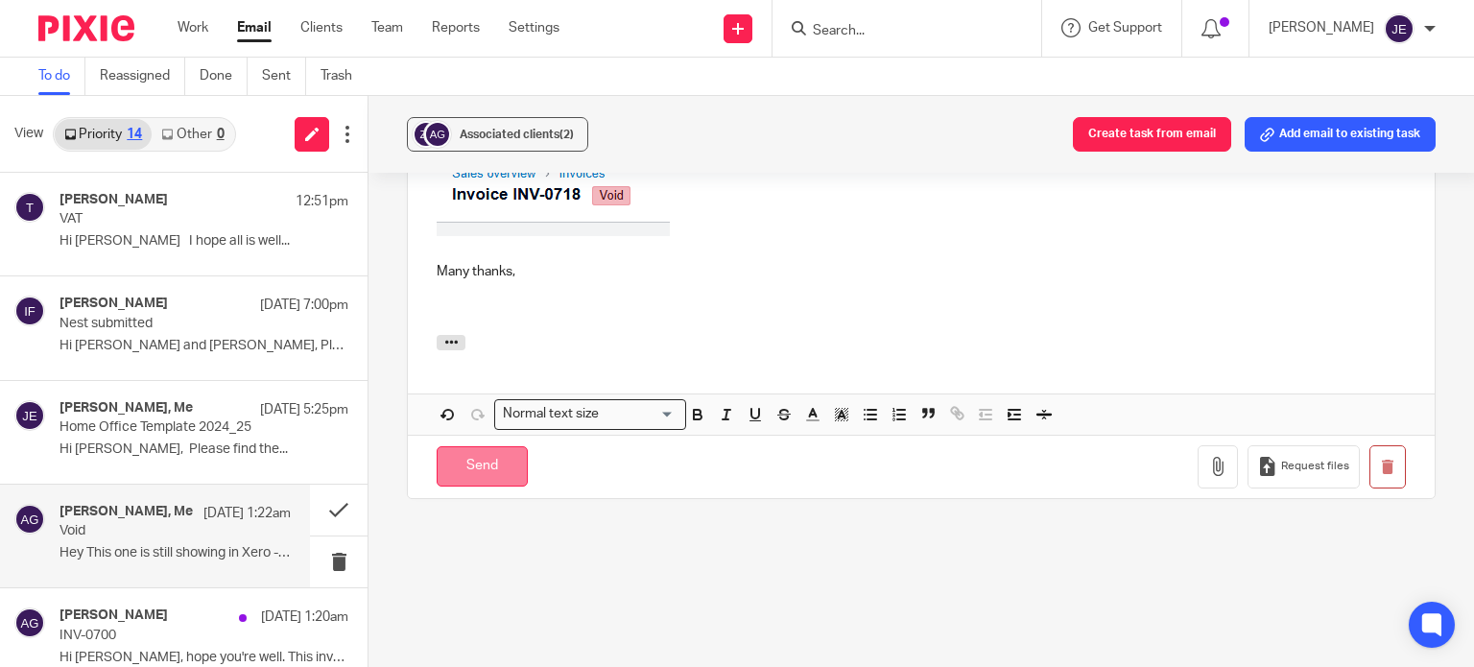
click at [499, 446] on input "Send" at bounding box center [482, 466] width 91 height 41
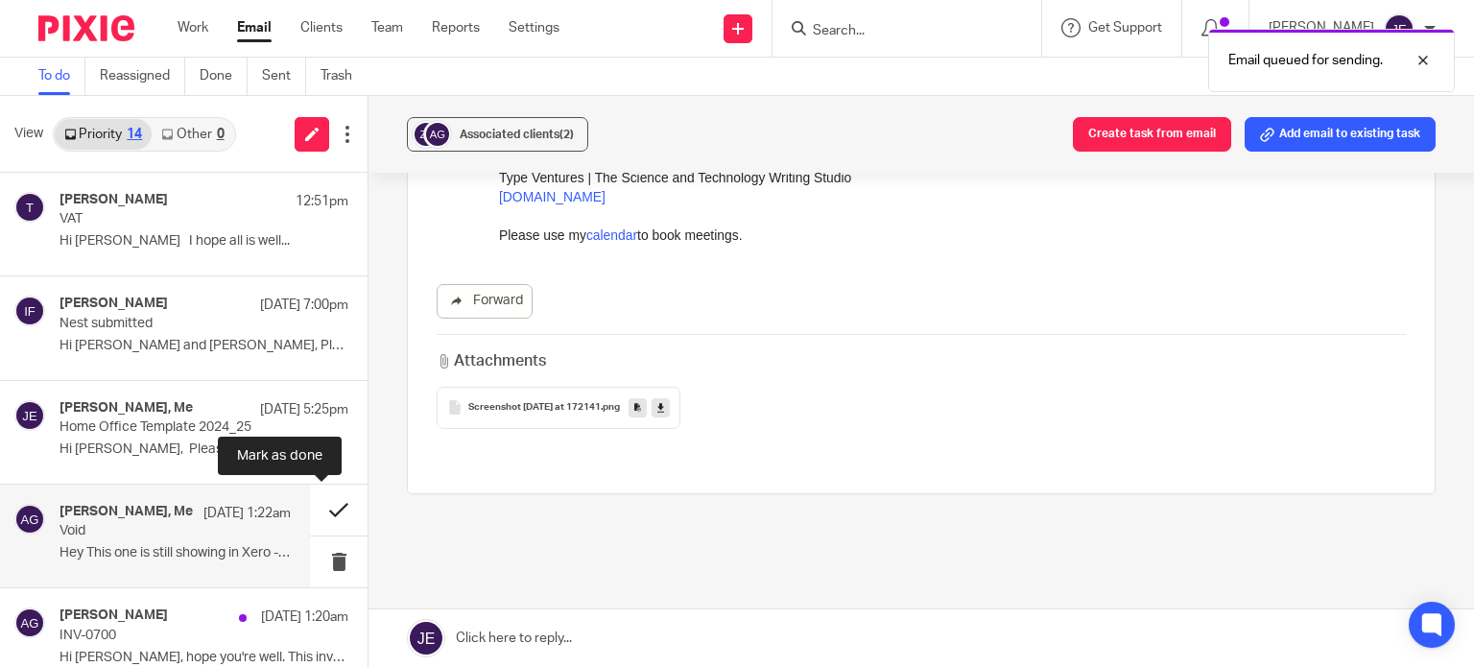
click at [317, 507] on button at bounding box center [339, 510] width 58 height 51
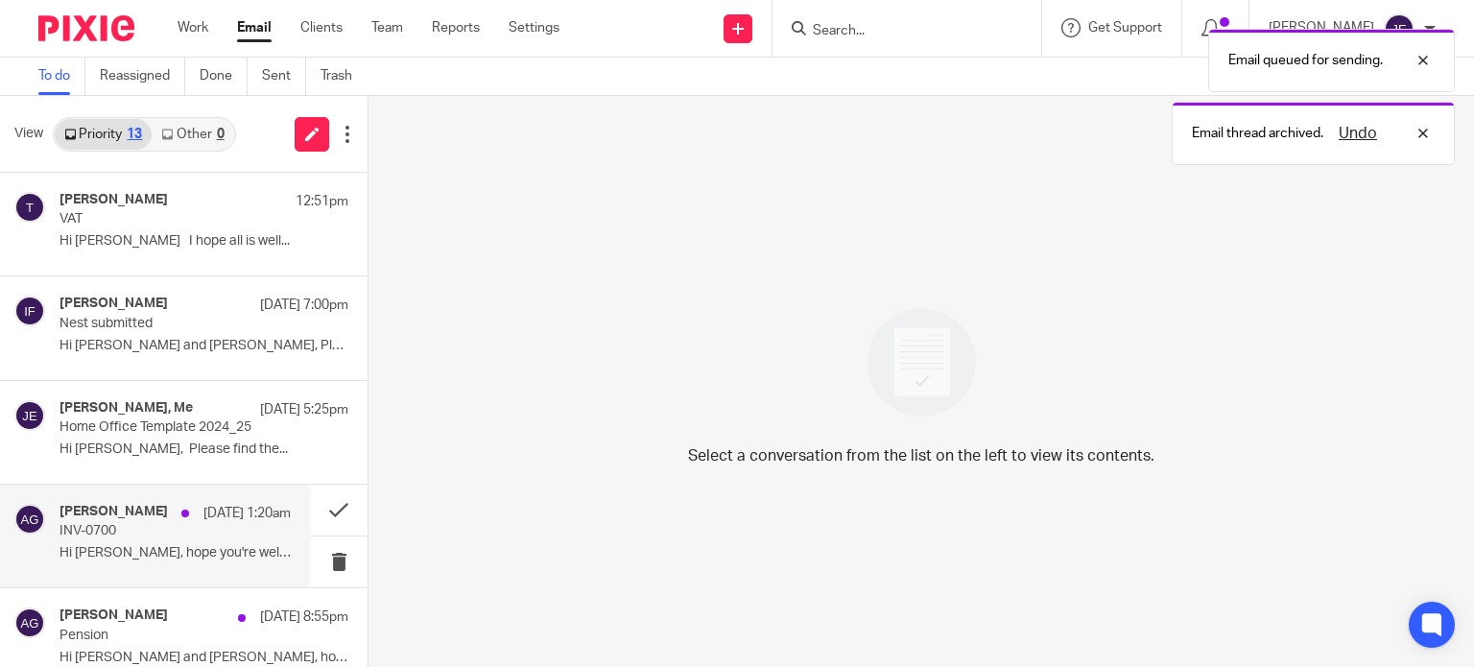
click at [231, 524] on div "Adam Green 10 Aug 1:20am INV-0700 Hi Jade, hope you're well. This invoice ended…" at bounding box center [174, 536] width 231 height 64
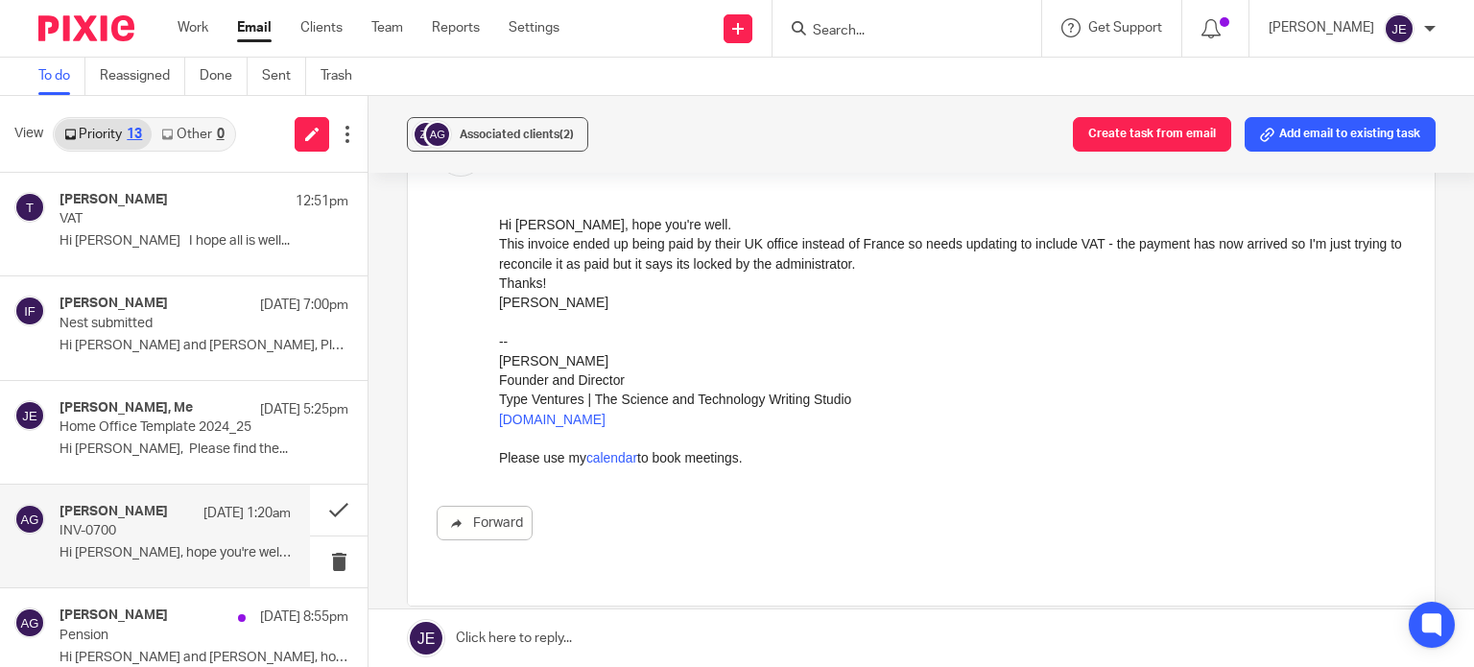
scroll to position [0, 0]
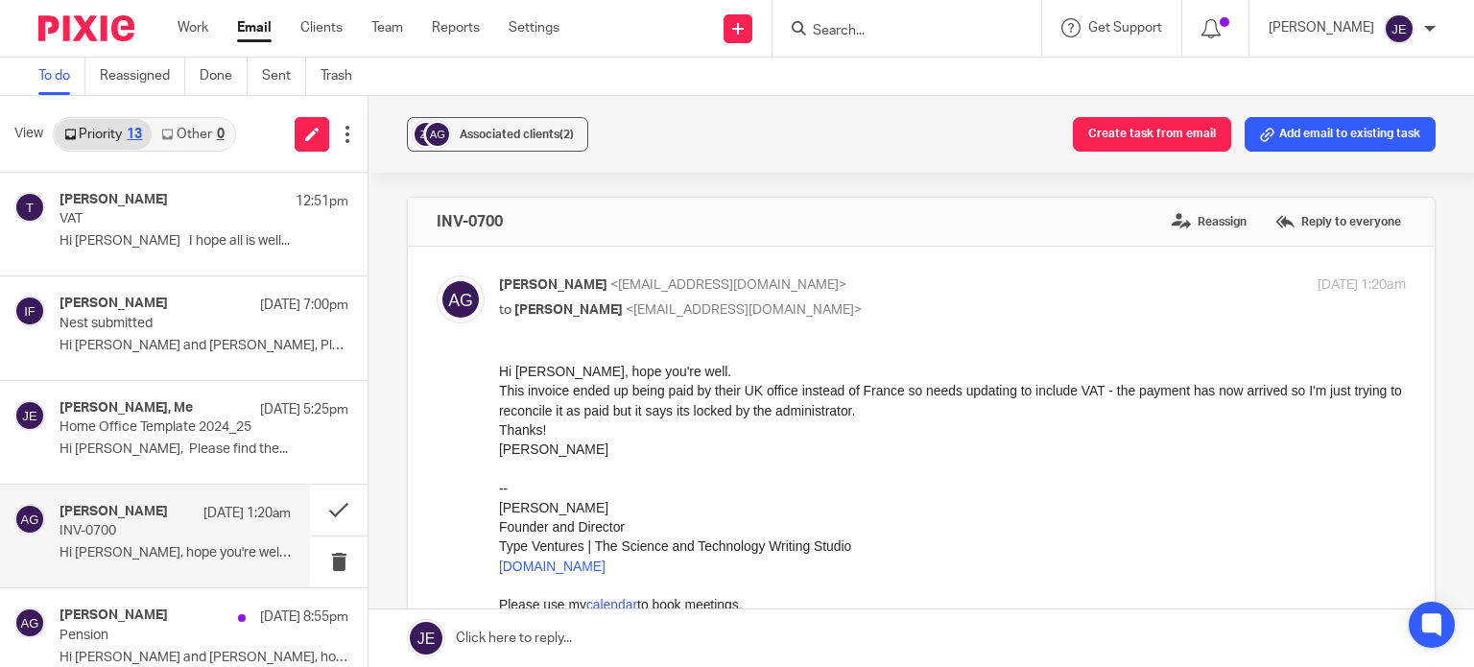
click at [726, 651] on link at bounding box center [920, 638] width 1105 height 58
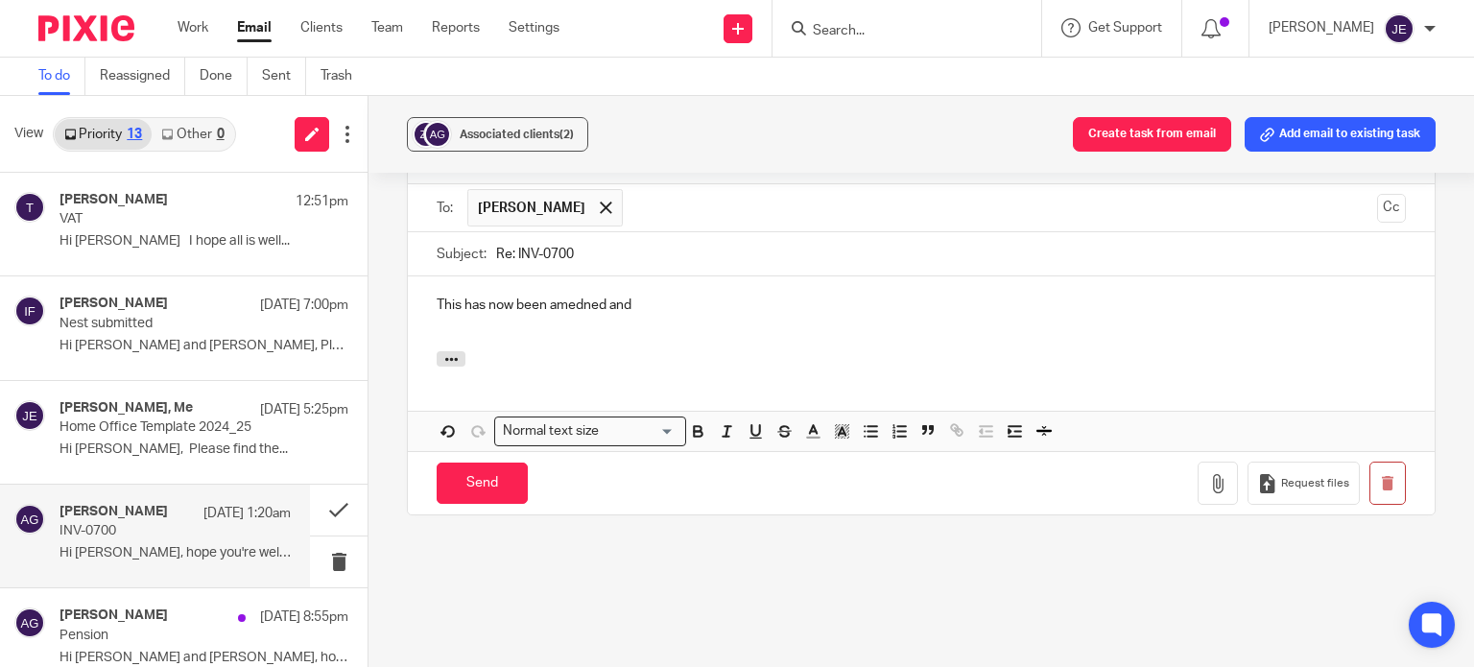
click at [580, 295] on div "This has now been amedned and" at bounding box center [921, 313] width 1027 height 75
click at [668, 296] on p "This has now been amended and" at bounding box center [921, 305] width 969 height 19
click at [507, 464] on input "Send" at bounding box center [482, 482] width 91 height 41
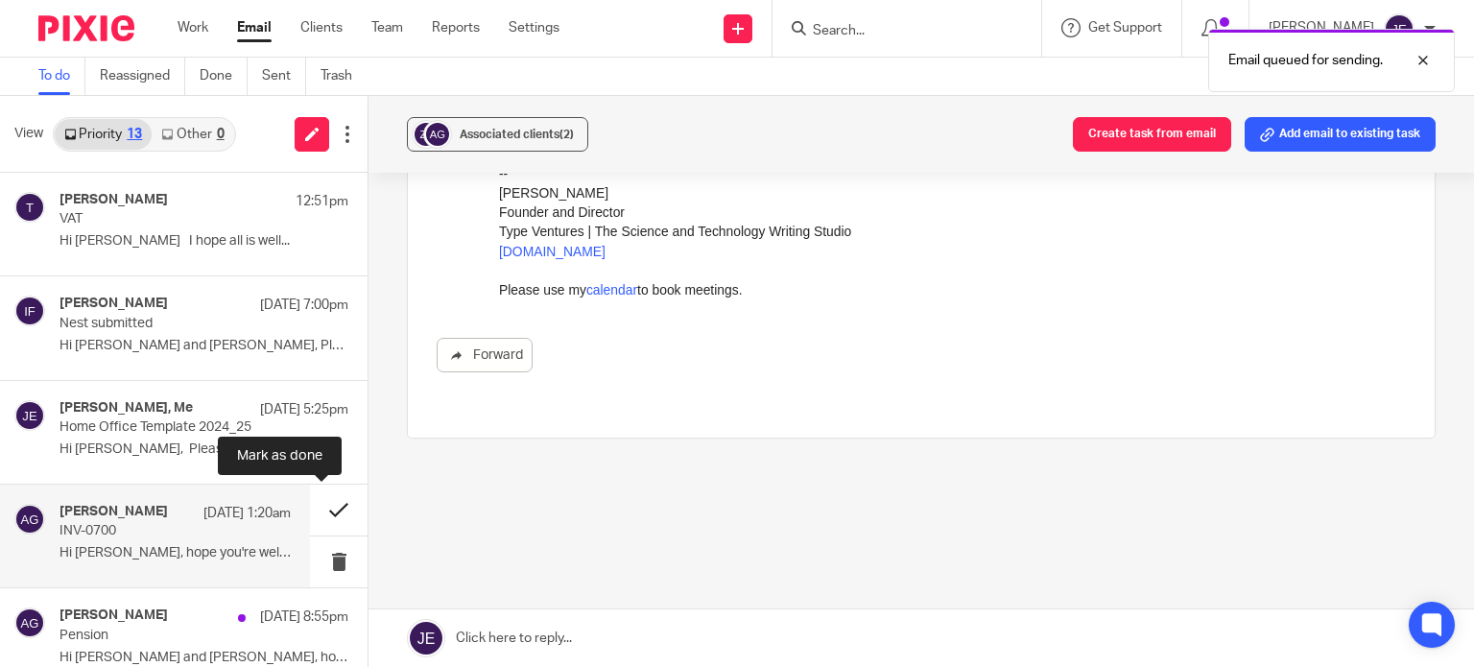
click at [318, 505] on button at bounding box center [339, 510] width 58 height 51
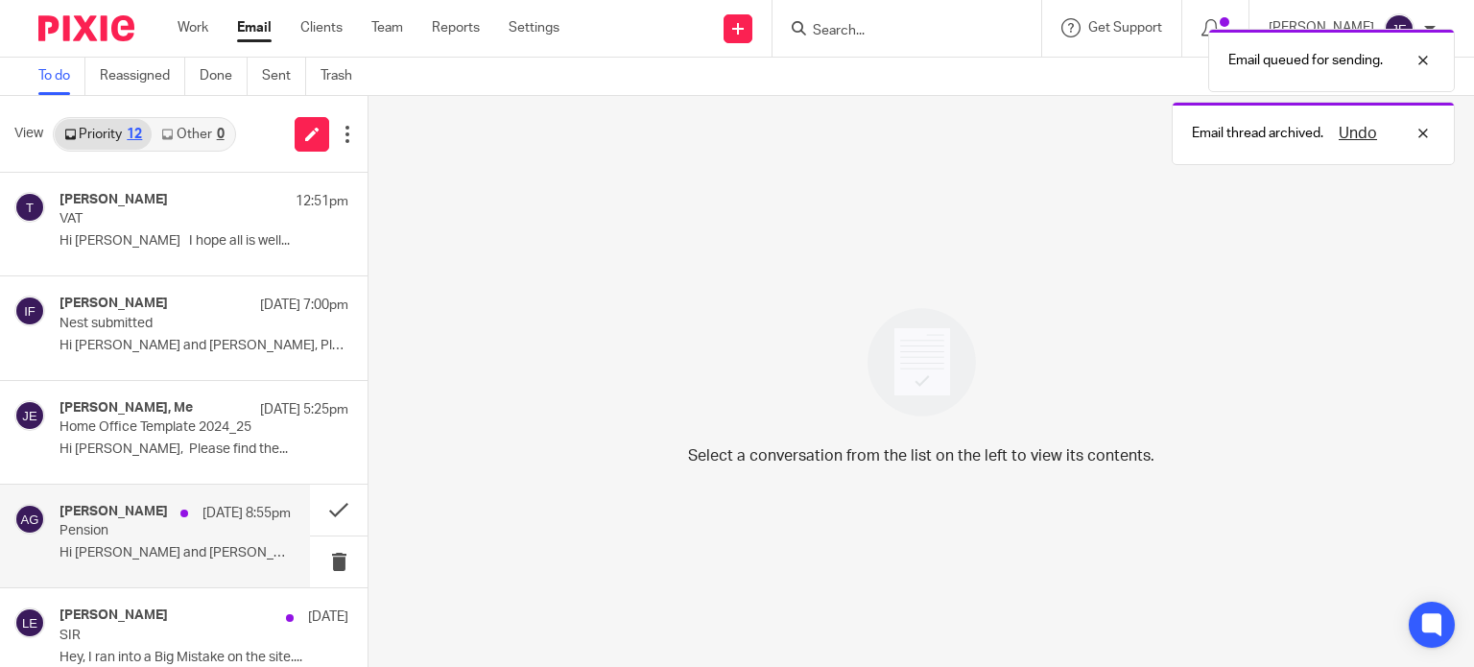
click at [203, 525] on p "Pension" at bounding box center [151, 531] width 185 height 16
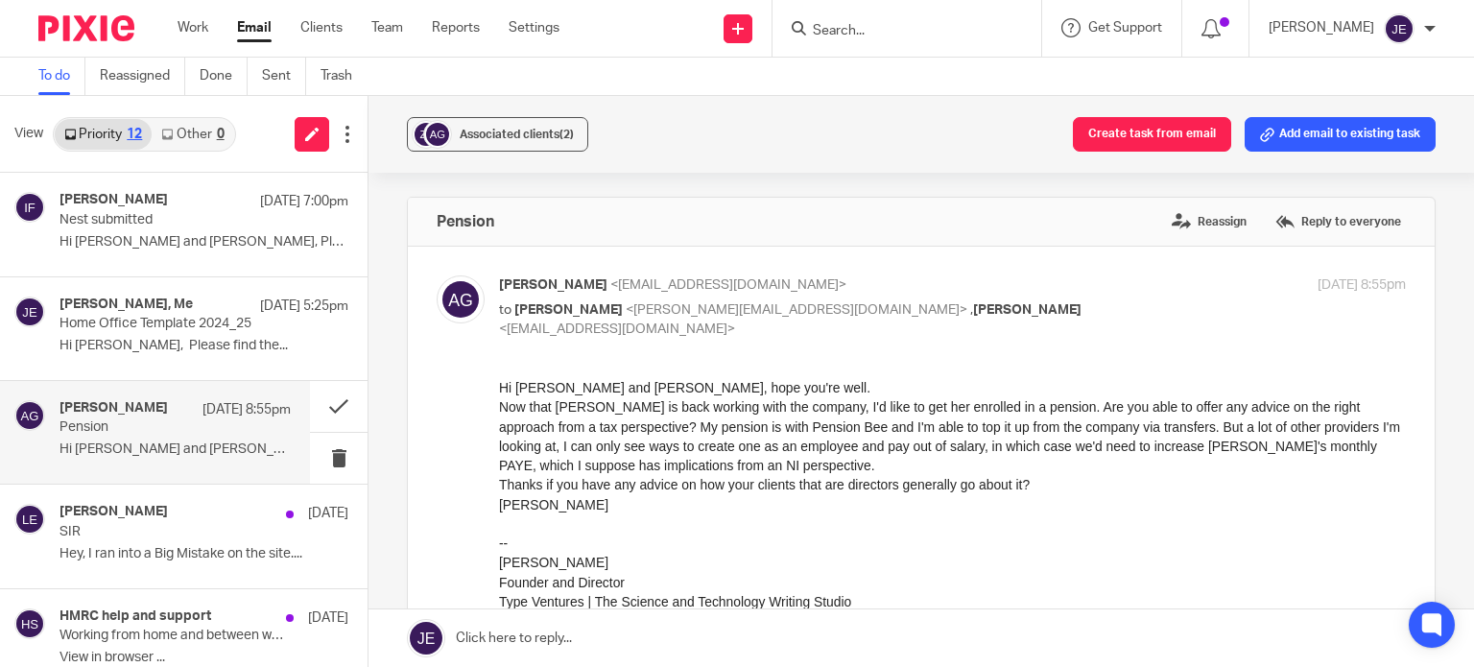
scroll to position [288, 0]
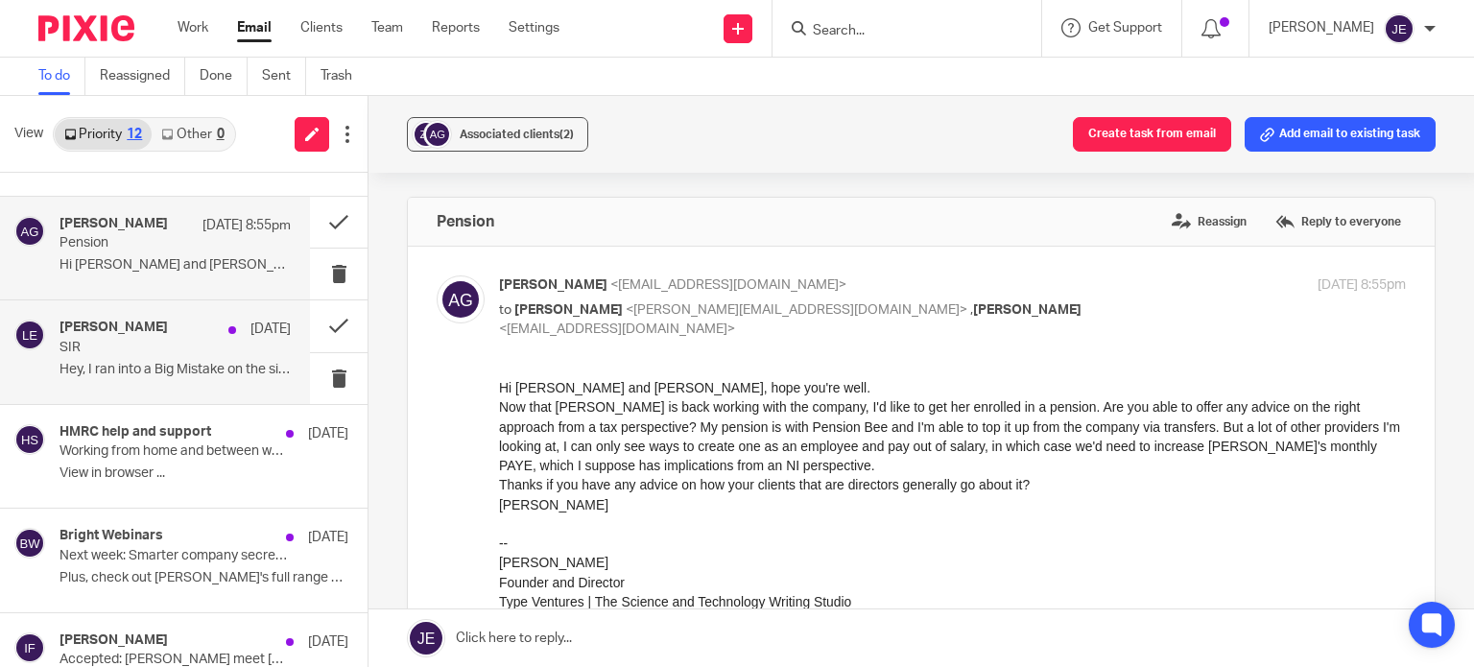
click at [169, 348] on p "SIR" at bounding box center [151, 348] width 185 height 16
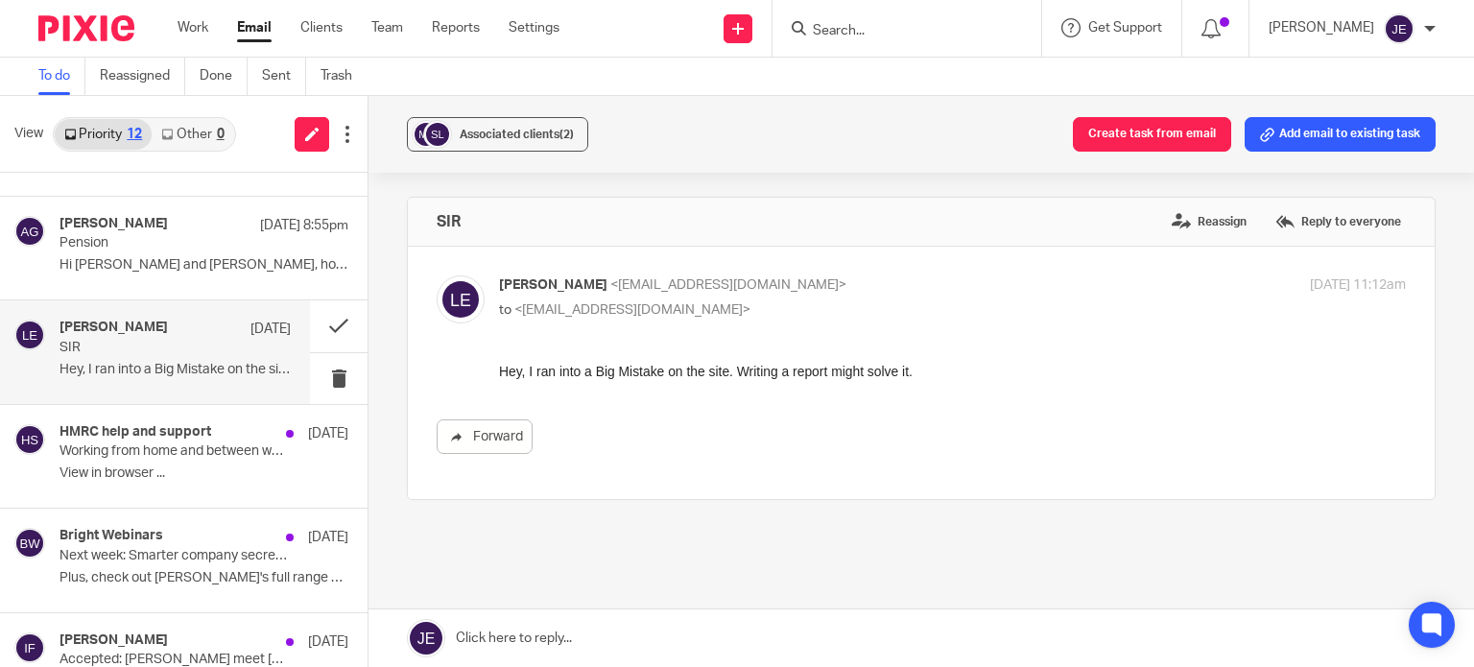
scroll to position [0, 0]
click at [326, 315] on button at bounding box center [339, 325] width 58 height 51
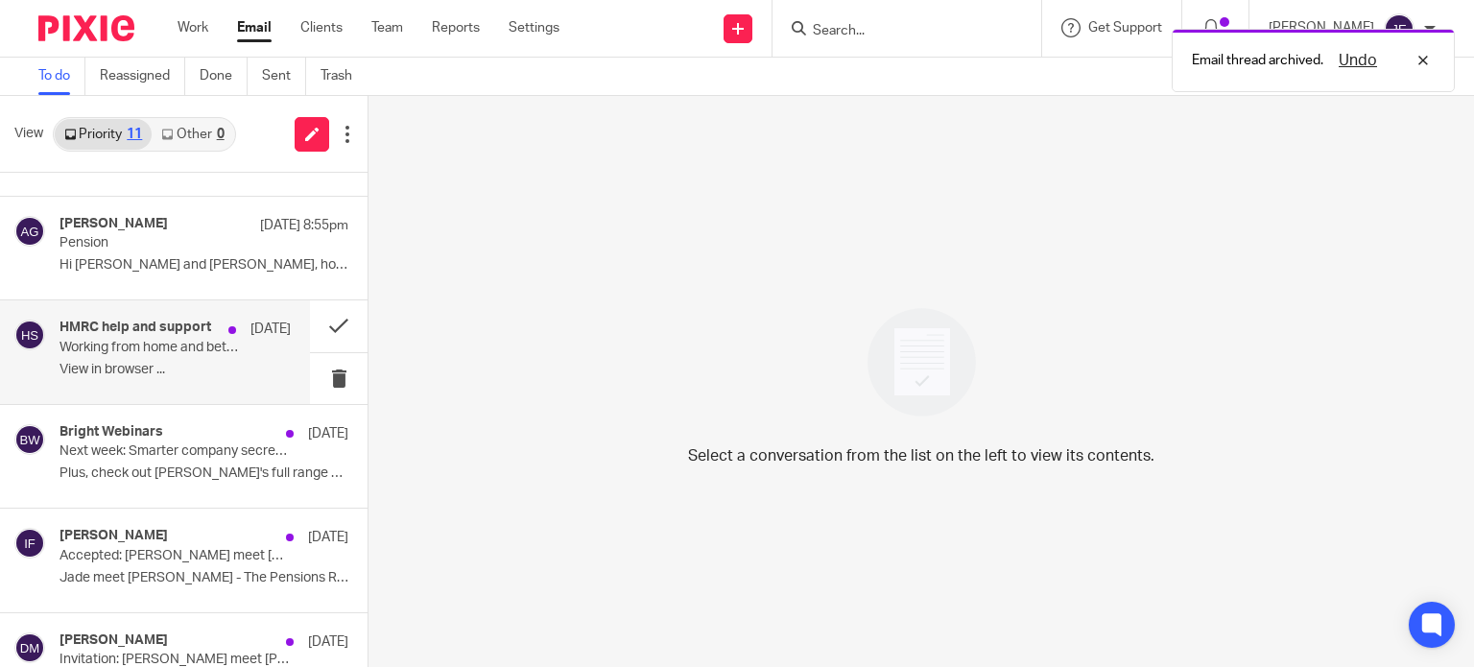
click at [150, 340] on p "Working from home and between workplaces" at bounding box center [151, 348] width 185 height 16
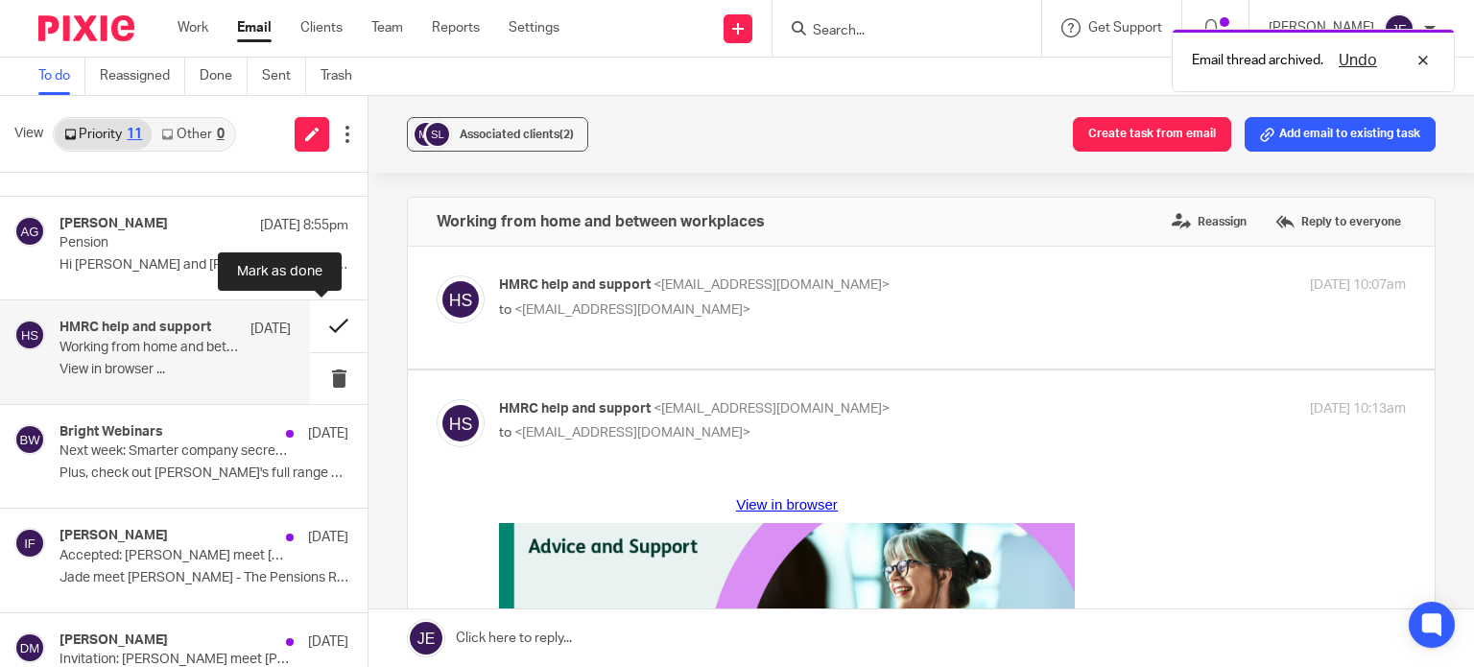
click at [316, 326] on button at bounding box center [339, 325] width 58 height 51
click at [153, 356] on div "HMRC help and support 8 Aug Working from home and between workplaces ﻿View in b…" at bounding box center [174, 352] width 231 height 64
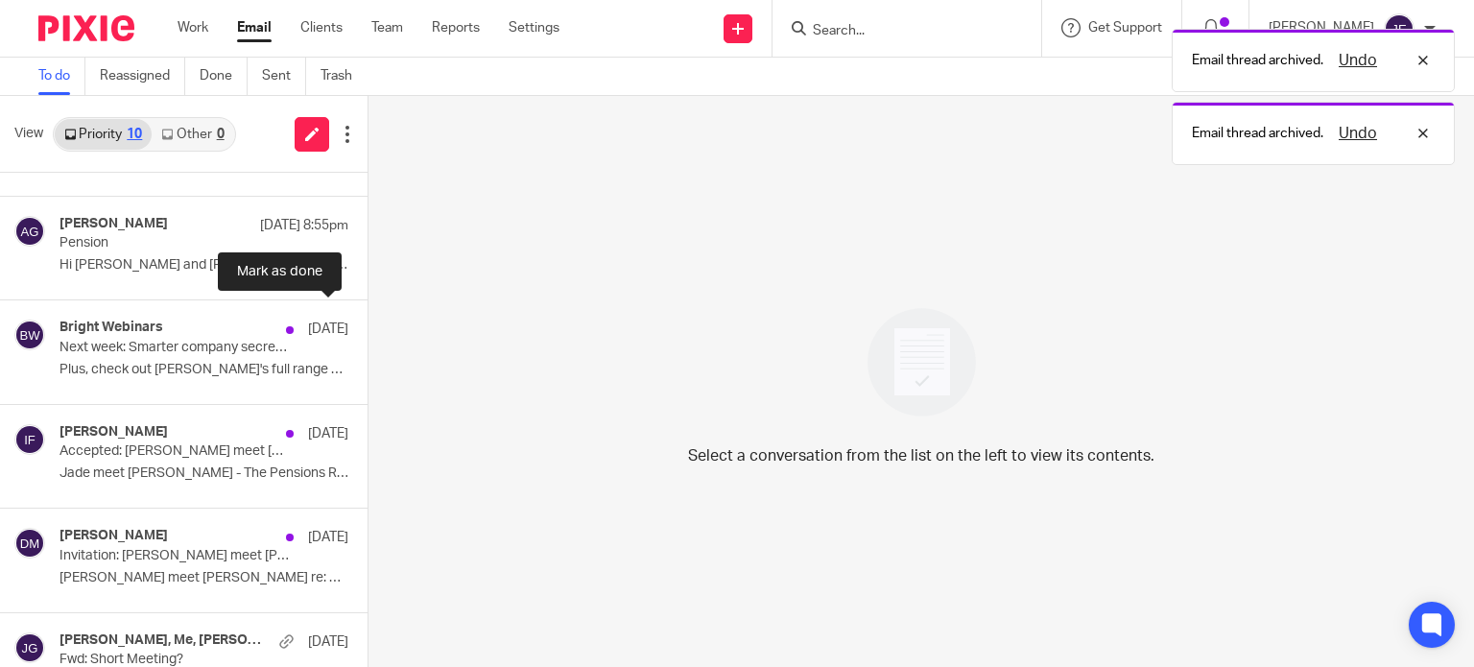
click at [367, 325] on button at bounding box center [374, 325] width 15 height 51
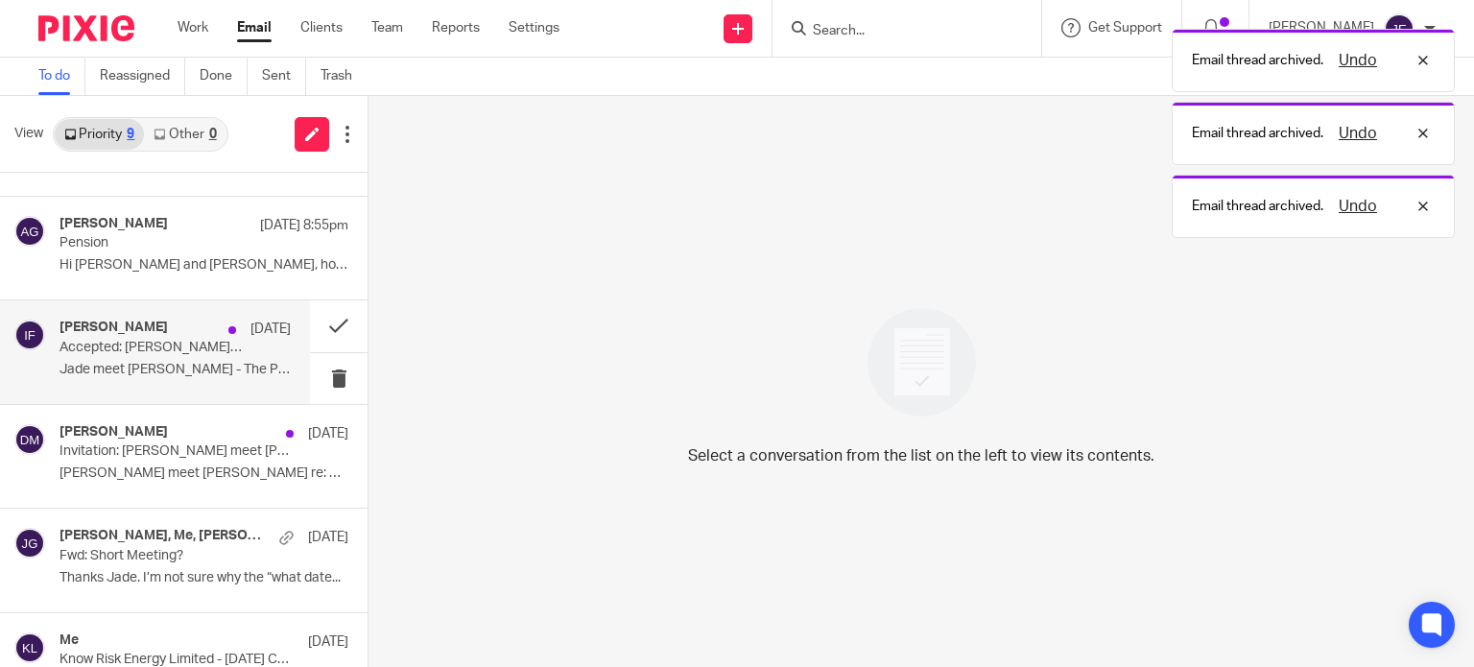
click at [198, 352] on p "Accepted: Jade meet Iwona - The Pensions Regulator @ Mon 11 Aug 2025 9:30am - 1…" at bounding box center [151, 348] width 185 height 16
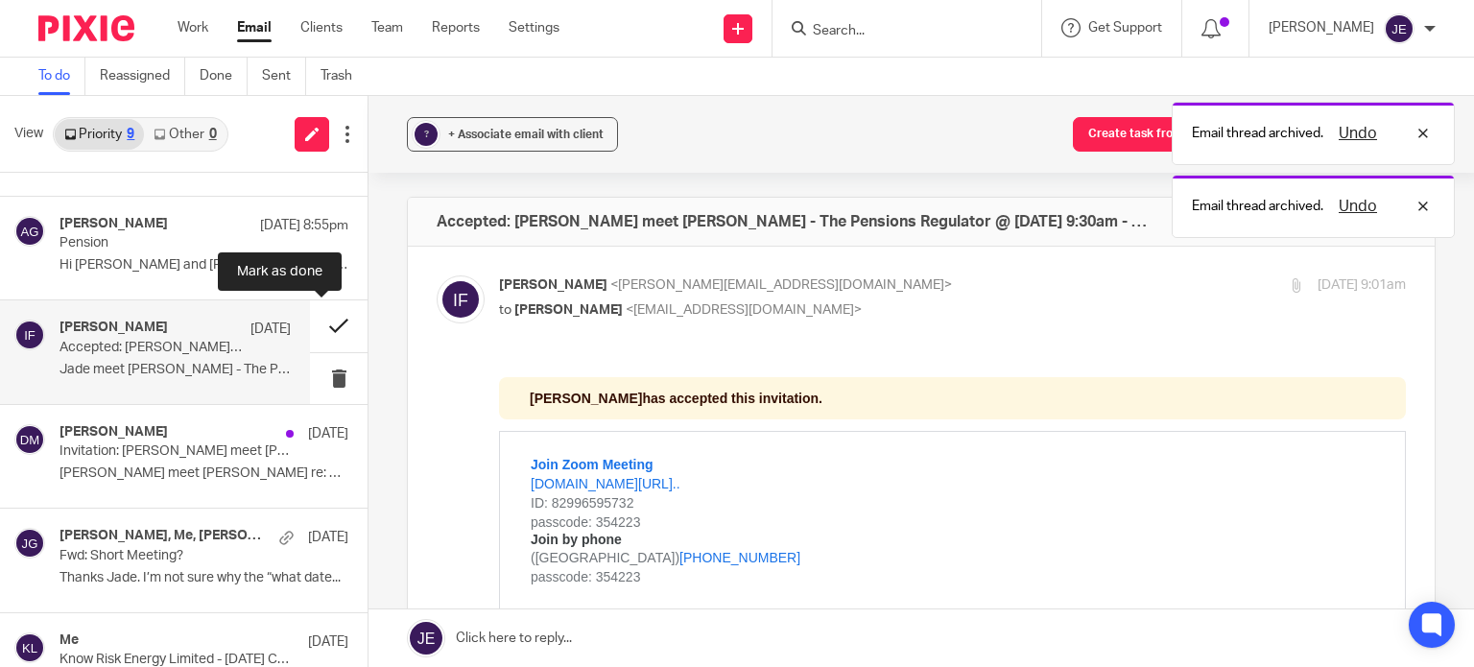
click at [310, 329] on button at bounding box center [339, 325] width 58 height 51
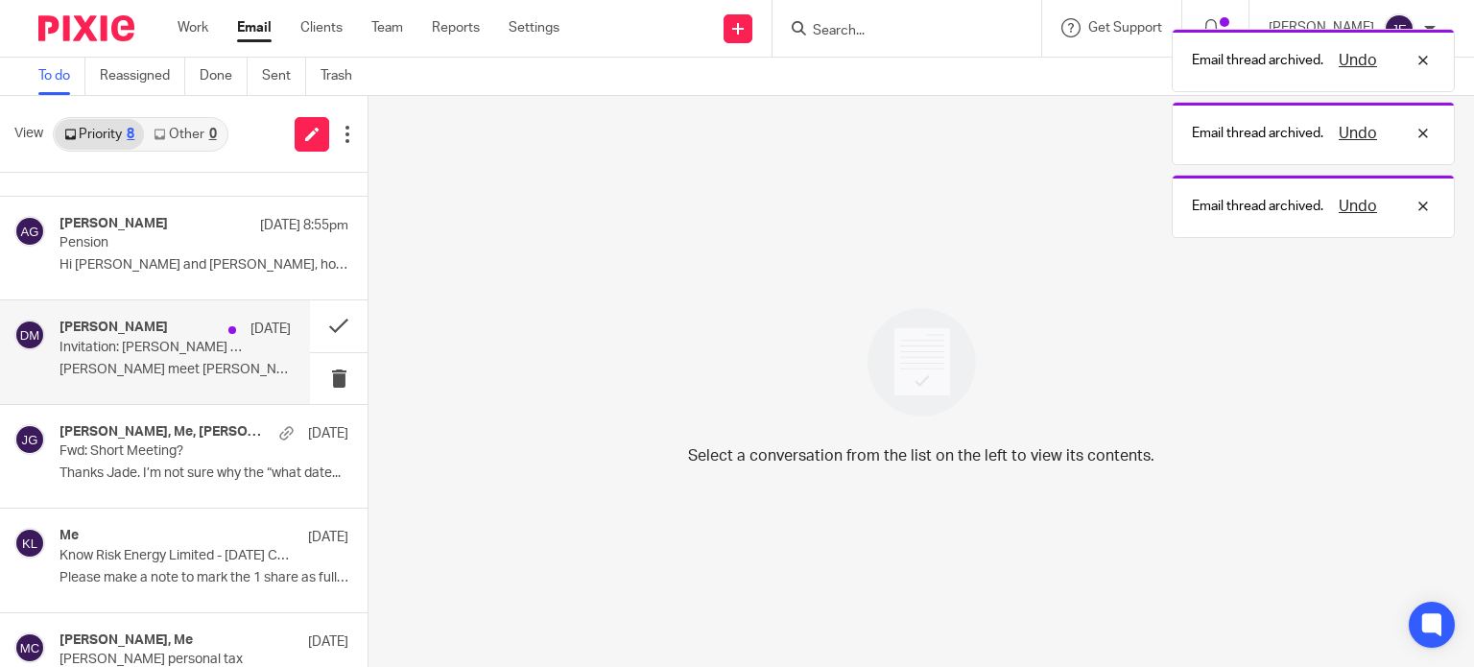
click at [188, 357] on div "David Munro 7 Aug Invitation: David meet Jade re: STHL @ Fri 8 Aug 2025 10:30am…" at bounding box center [174, 352] width 231 height 64
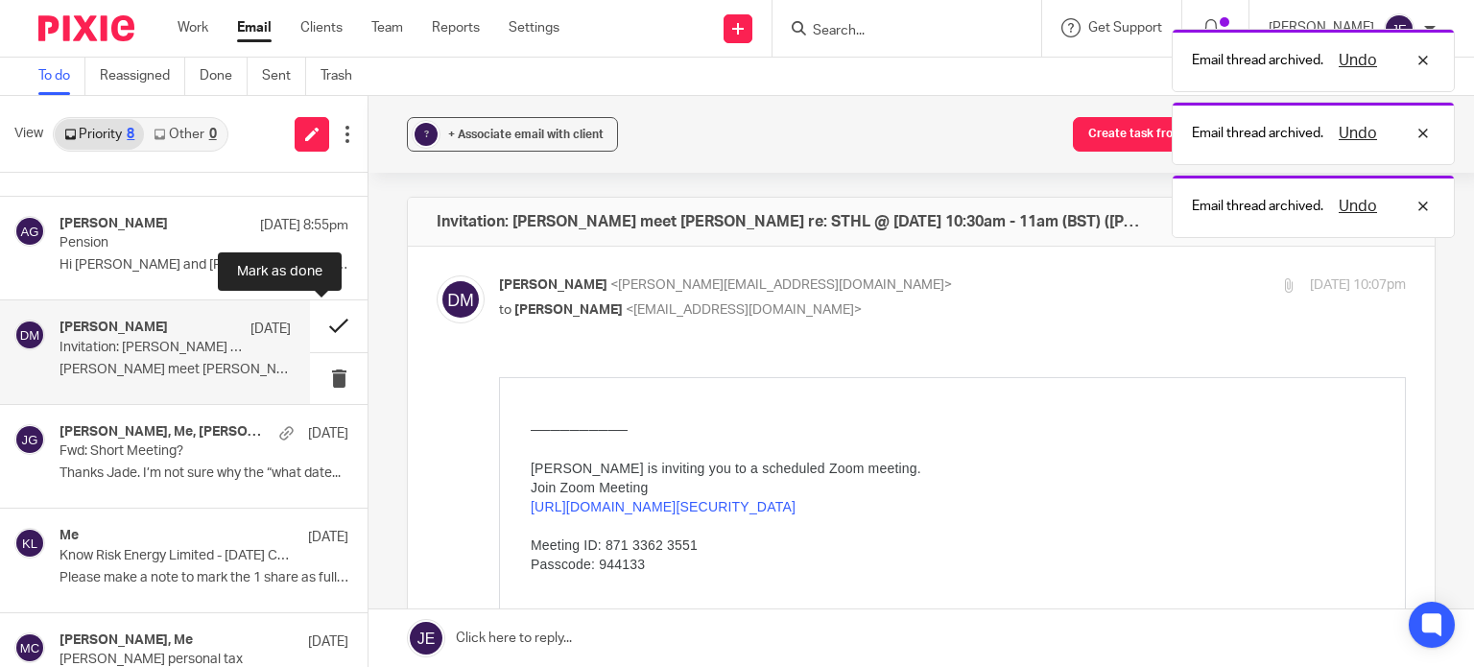
click at [317, 329] on button at bounding box center [339, 325] width 58 height 51
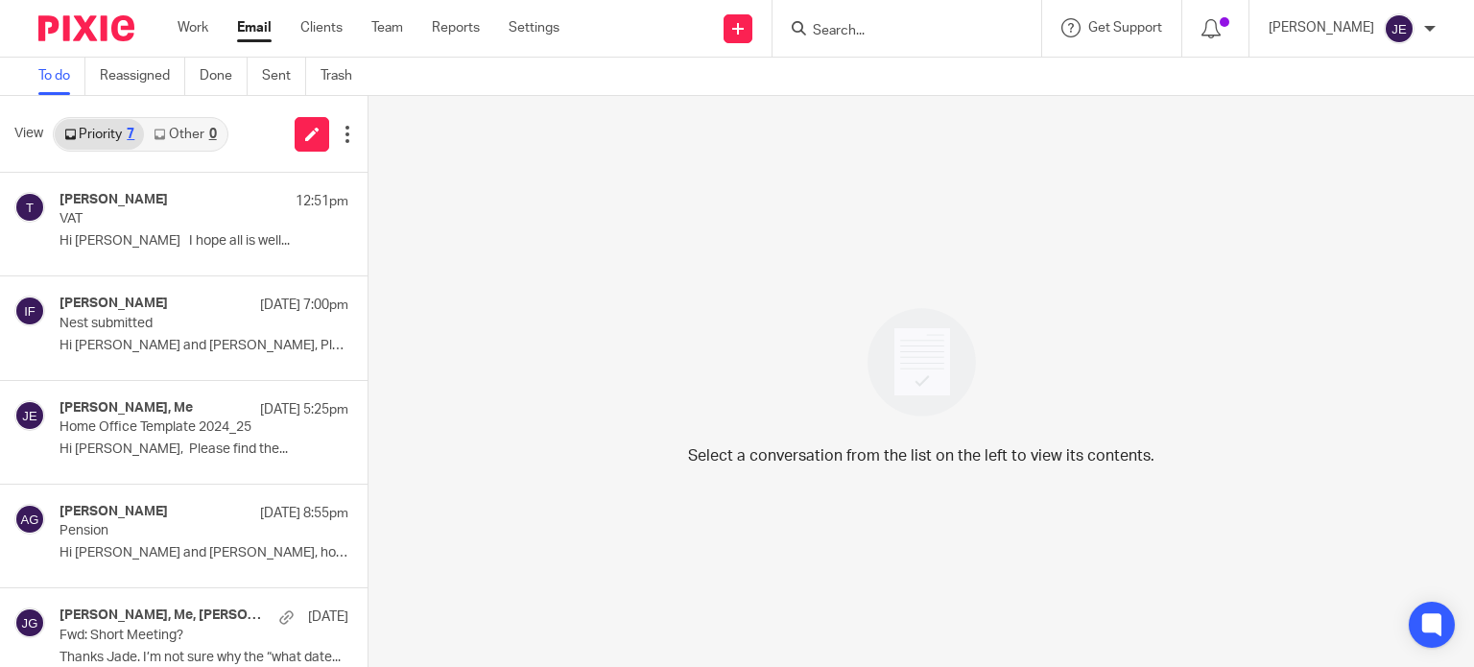
click at [905, 30] on div "Email thread archived. Undo" at bounding box center [1096, 55] width 718 height 73
click at [877, 30] on input "Search" at bounding box center [897, 31] width 173 height 17
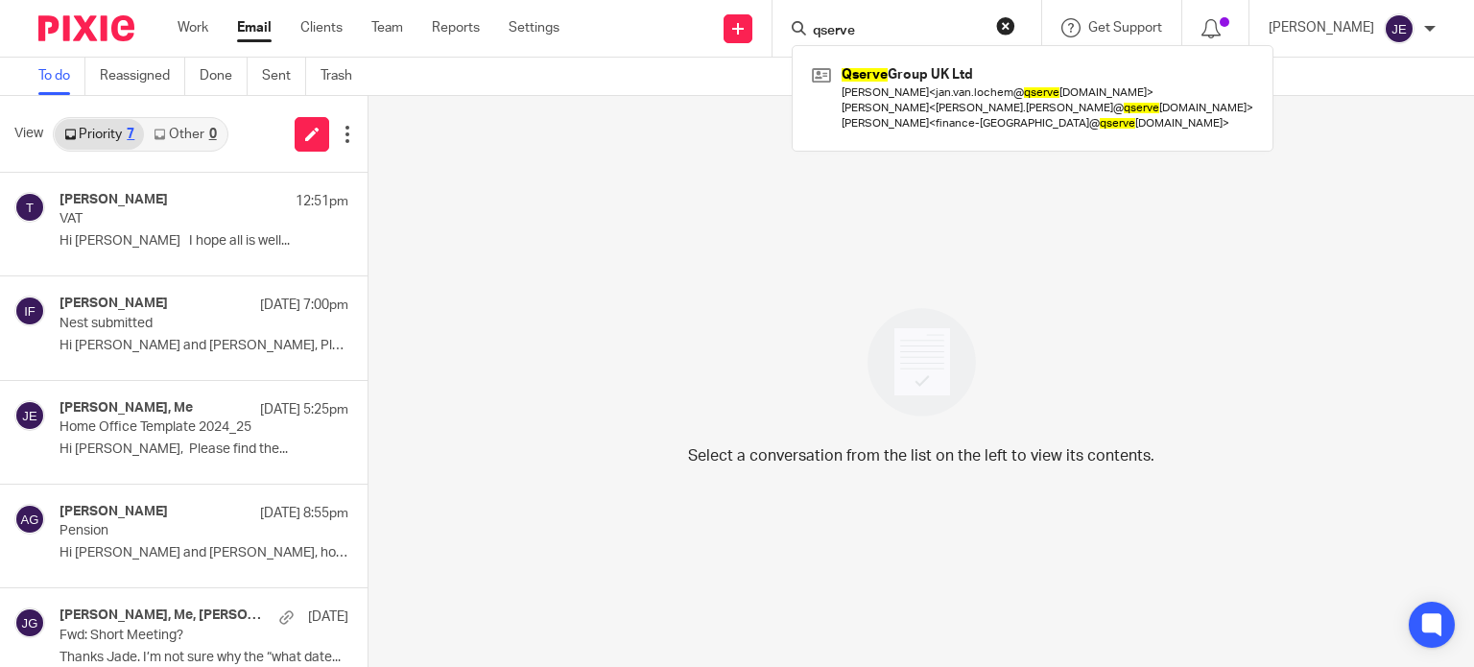
type input "qserve"
click button "submit" at bounding box center [0, 0] width 0 height 0
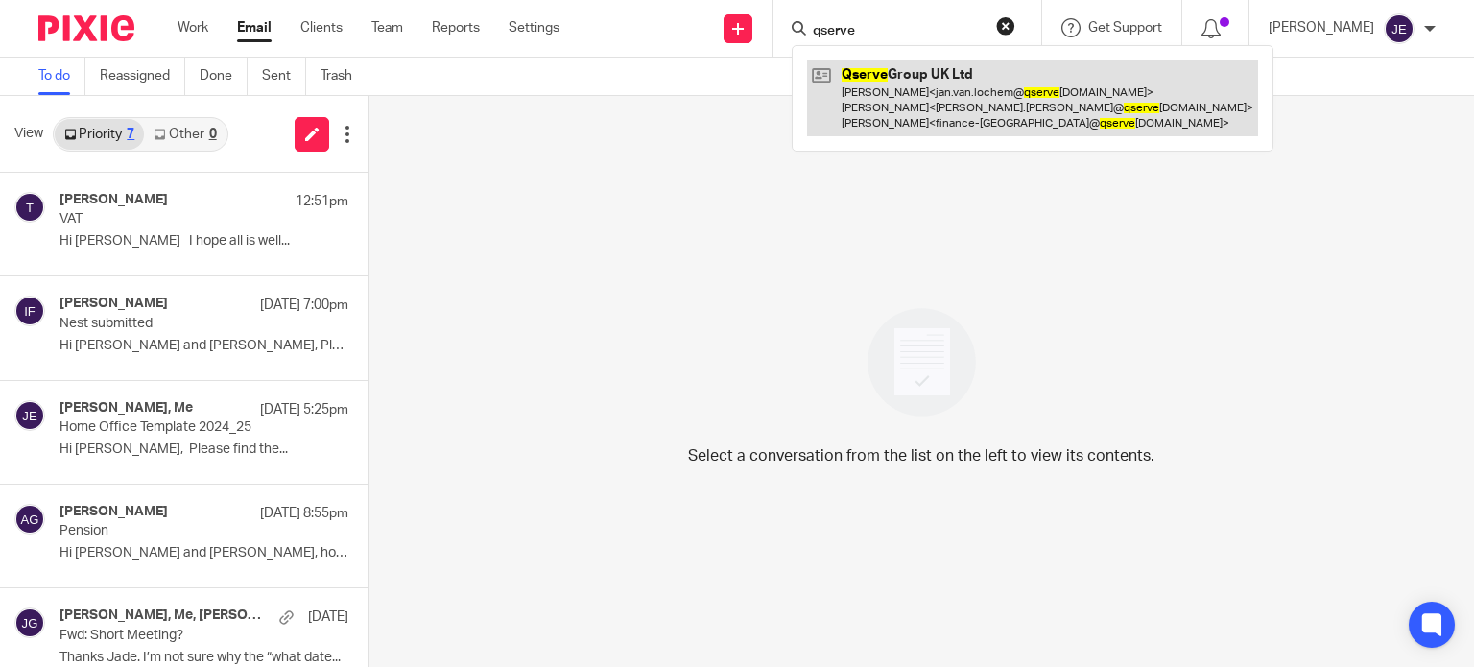
click at [897, 81] on link at bounding box center [1032, 98] width 451 height 76
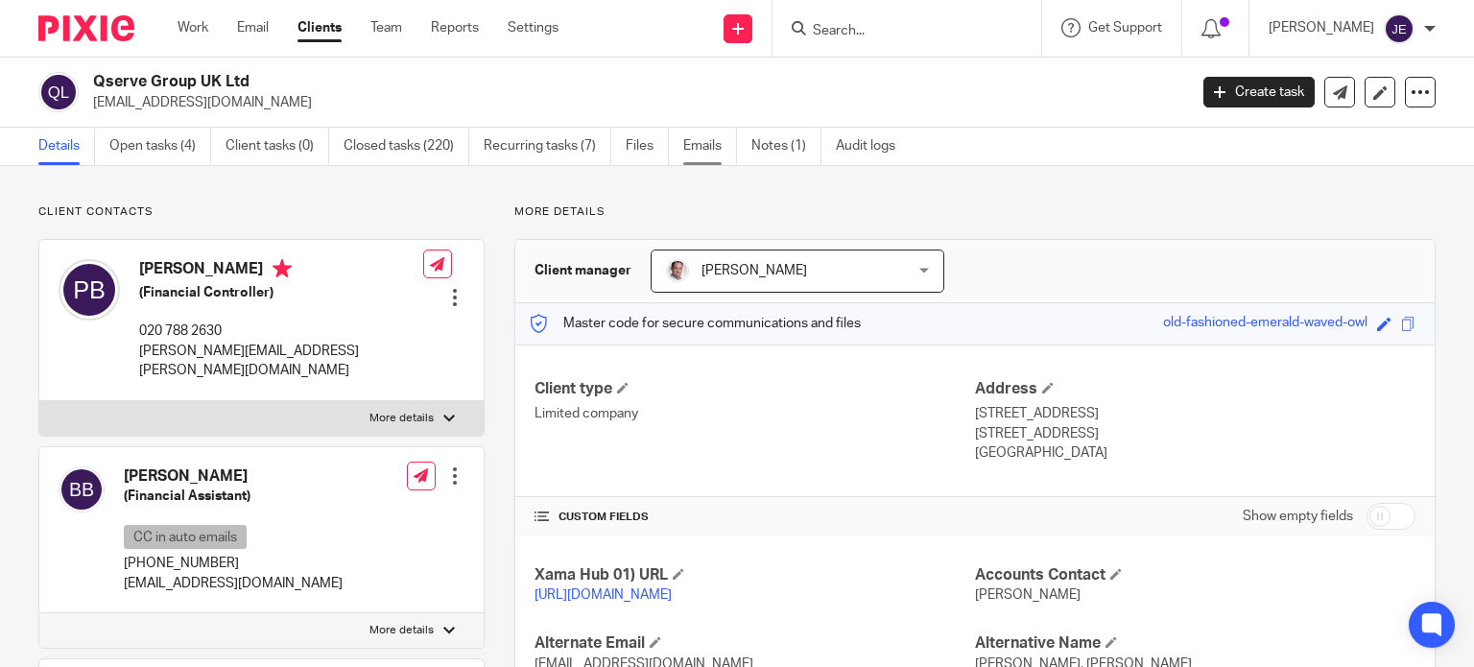
click at [699, 151] on link "Emails" at bounding box center [710, 146] width 54 height 37
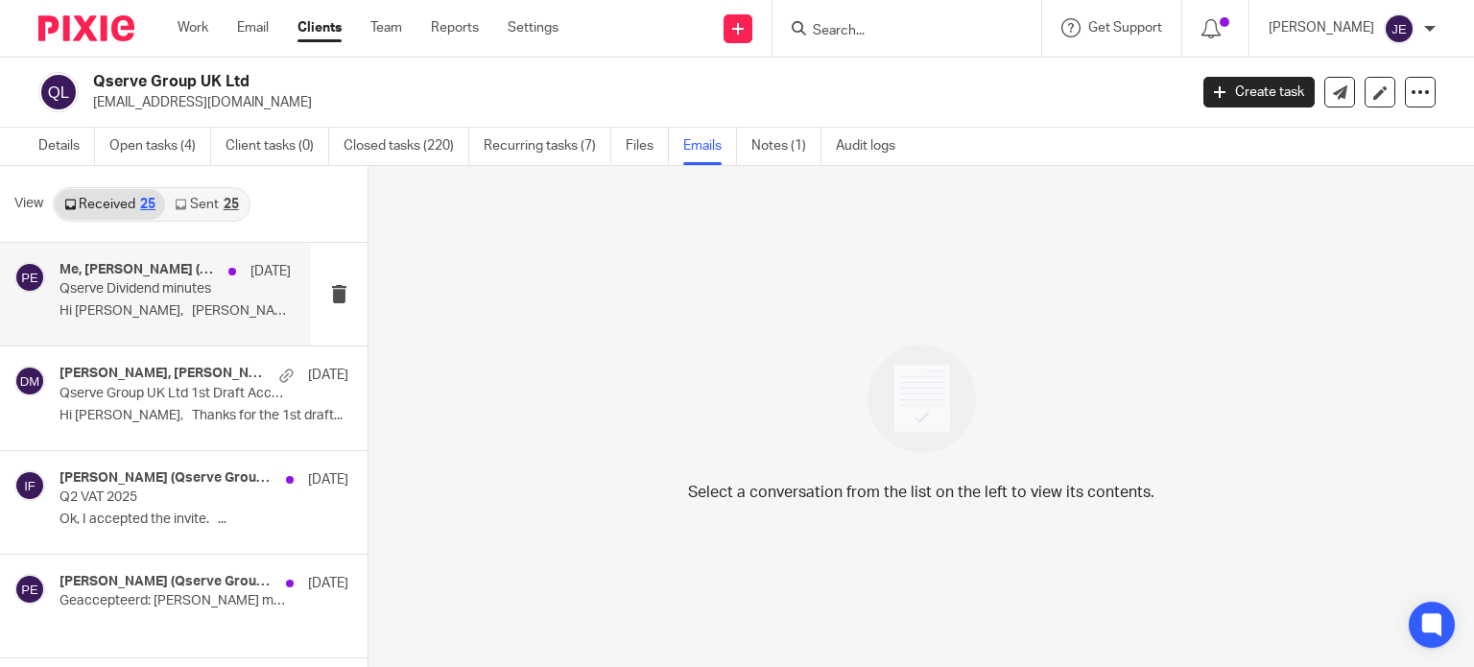
click at [138, 318] on p "Hi [PERSON_NAME], [PERSON_NAME] are the minutes of..." at bounding box center [174, 311] width 231 height 16
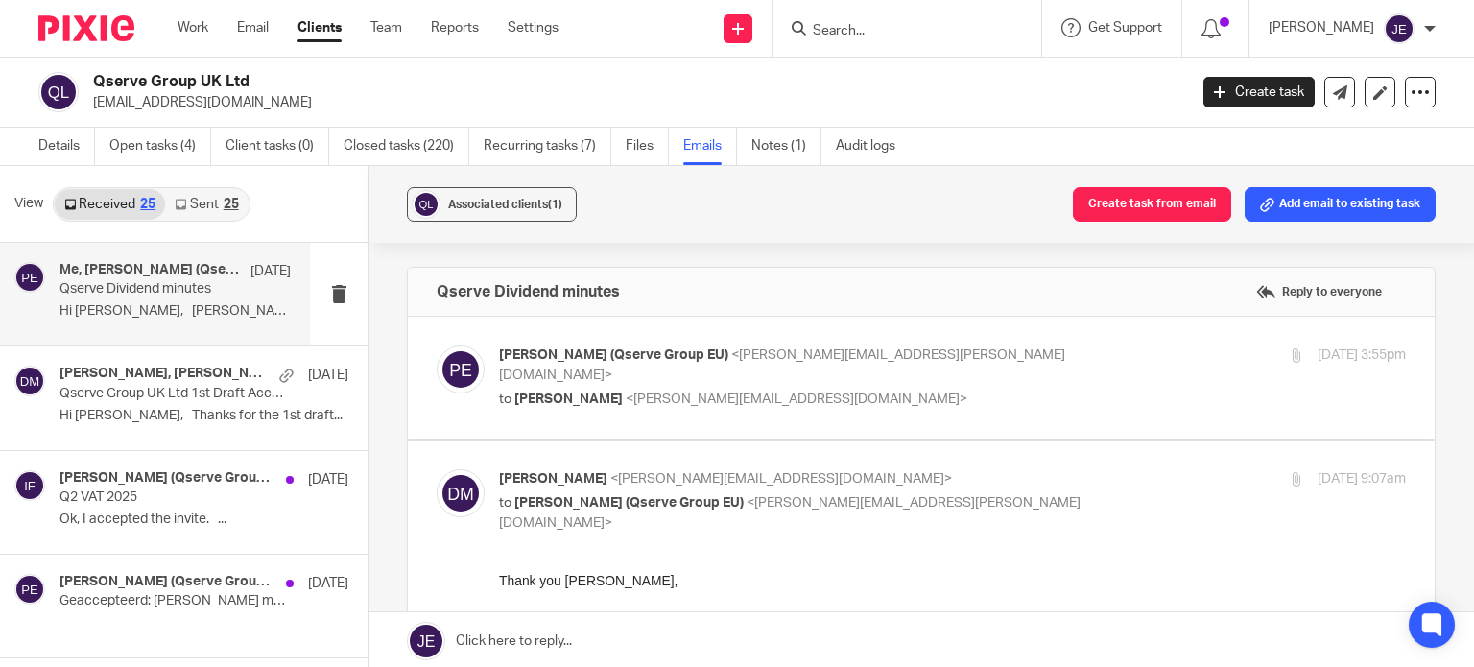
click at [987, 390] on p "to [PERSON_NAME] <[PERSON_NAME][EMAIL_ADDRESS][DOMAIN_NAME]>" at bounding box center [801, 400] width 604 height 20
checkbox input "true"
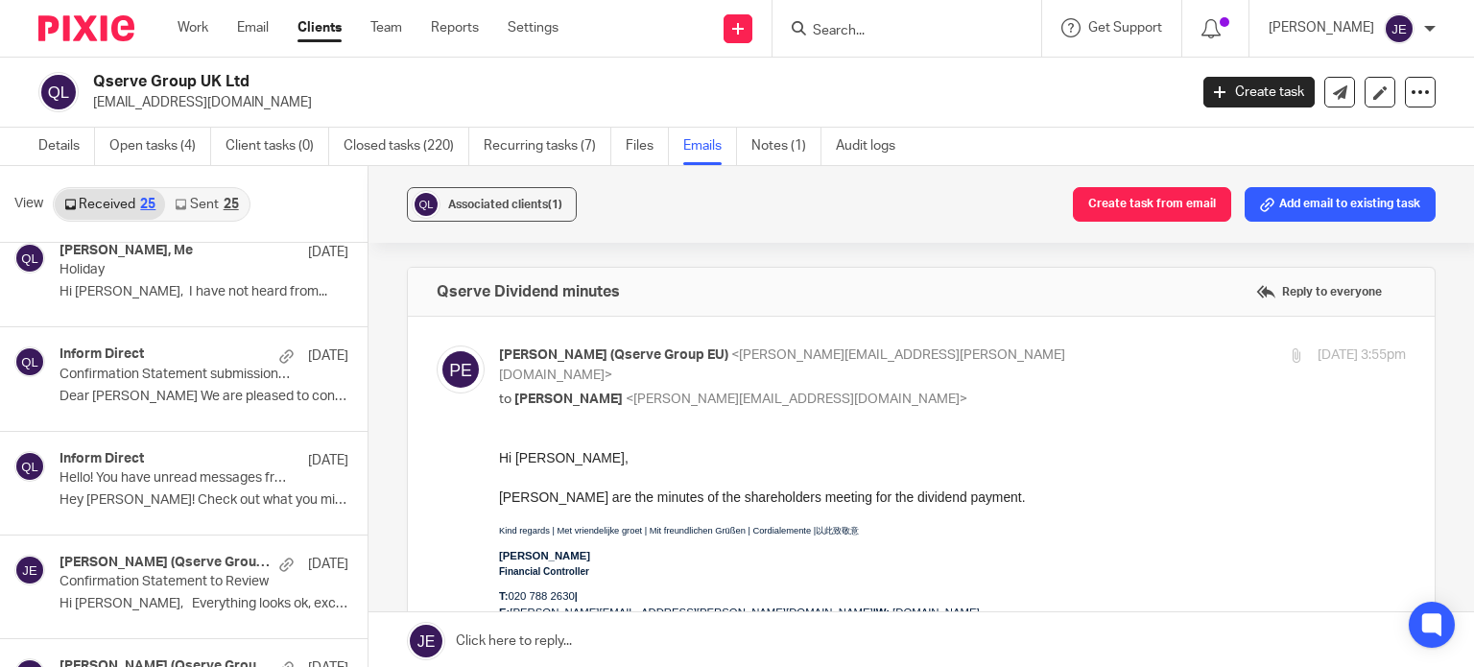
scroll to position [864, 0]
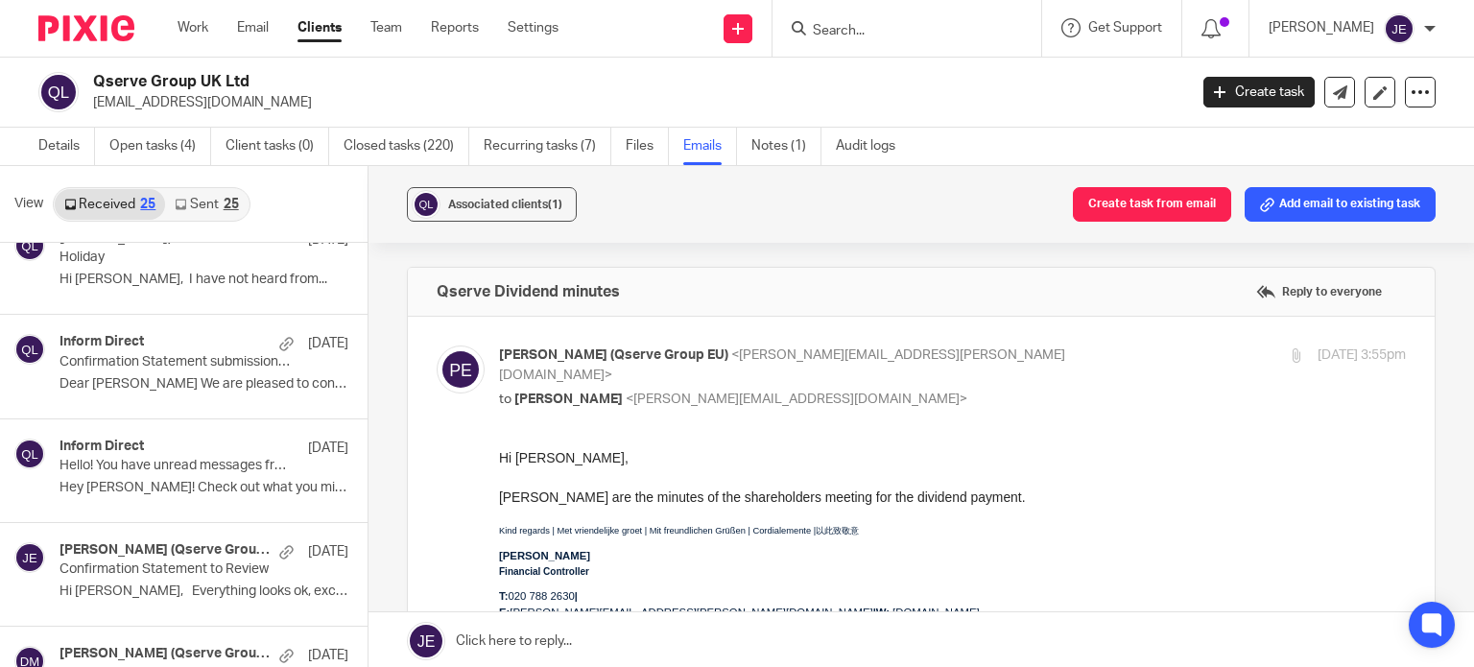
click at [199, 458] on p "Hello! You have unread messages from secure.informdirect.co.uk" at bounding box center [174, 466] width 231 height 16
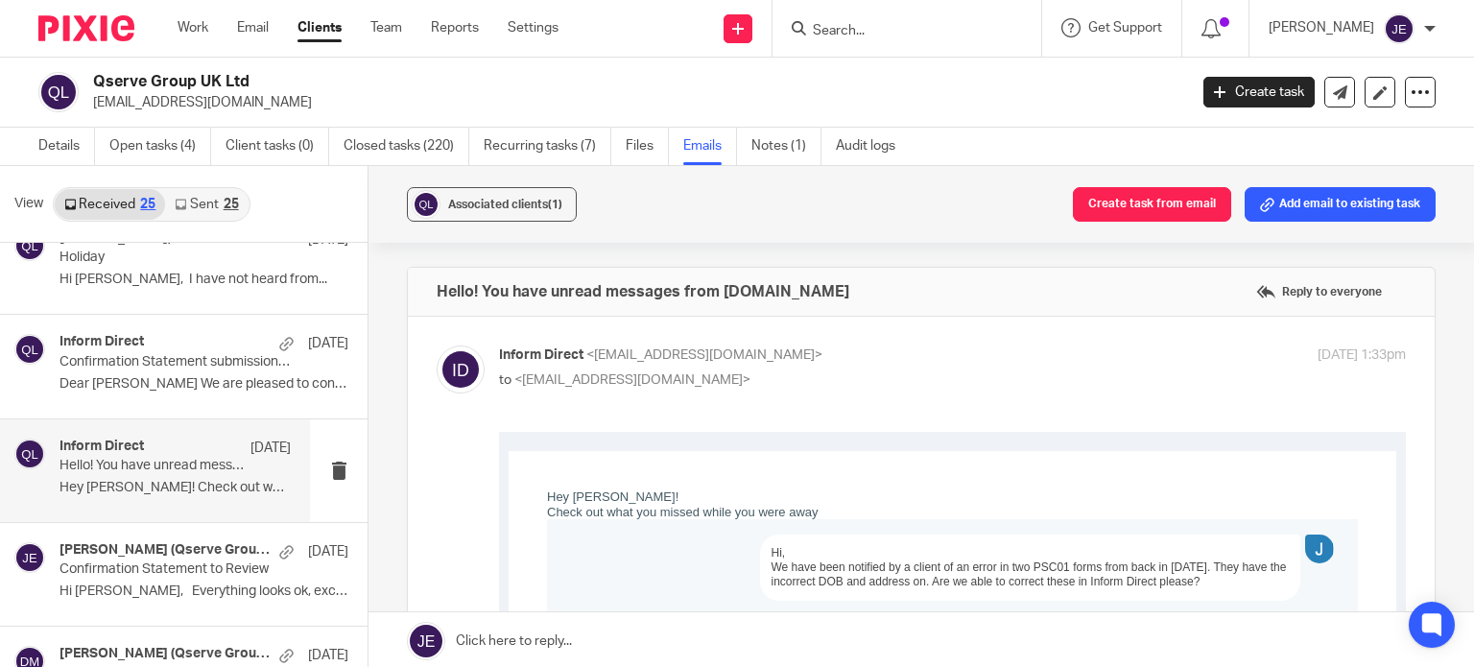
scroll to position [0, 0]
click at [212, 555] on div "11 Jul" at bounding box center [251, 551] width 79 height 19
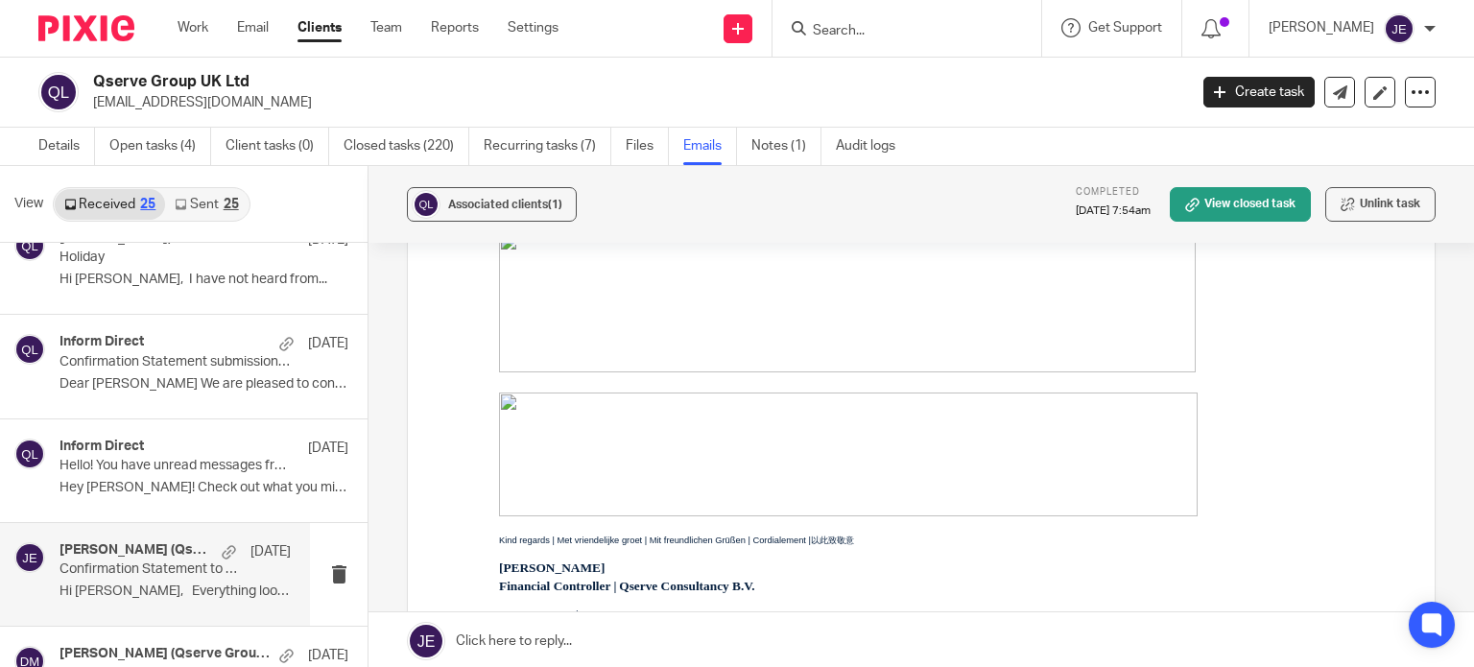
scroll to position [340, 0]
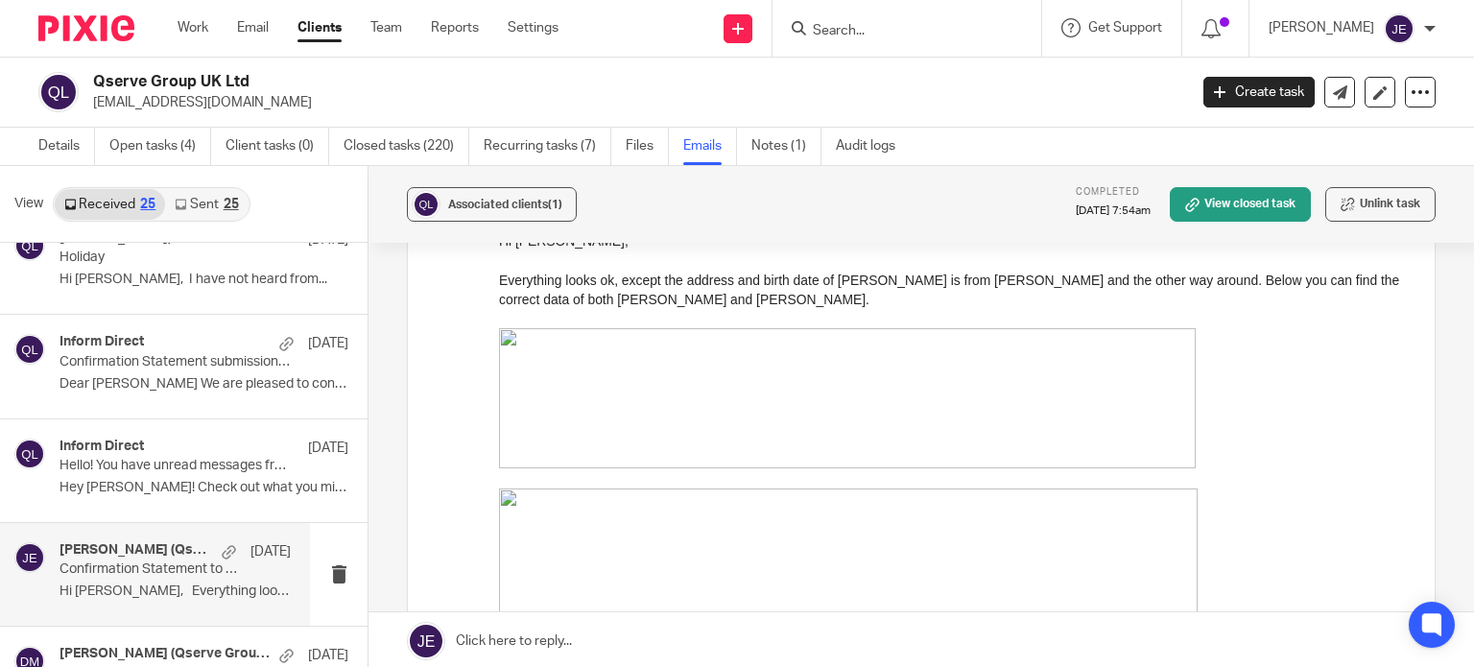
drag, startPoint x: 754, startPoint y: 22, endPoint x: 771, endPoint y: 50, distance: 32.8
click at [744, 23] on icon at bounding box center [738, 29] width 12 height 12
click at [792, 80] on link "Send new email" at bounding box center [758, 90] width 118 height 28
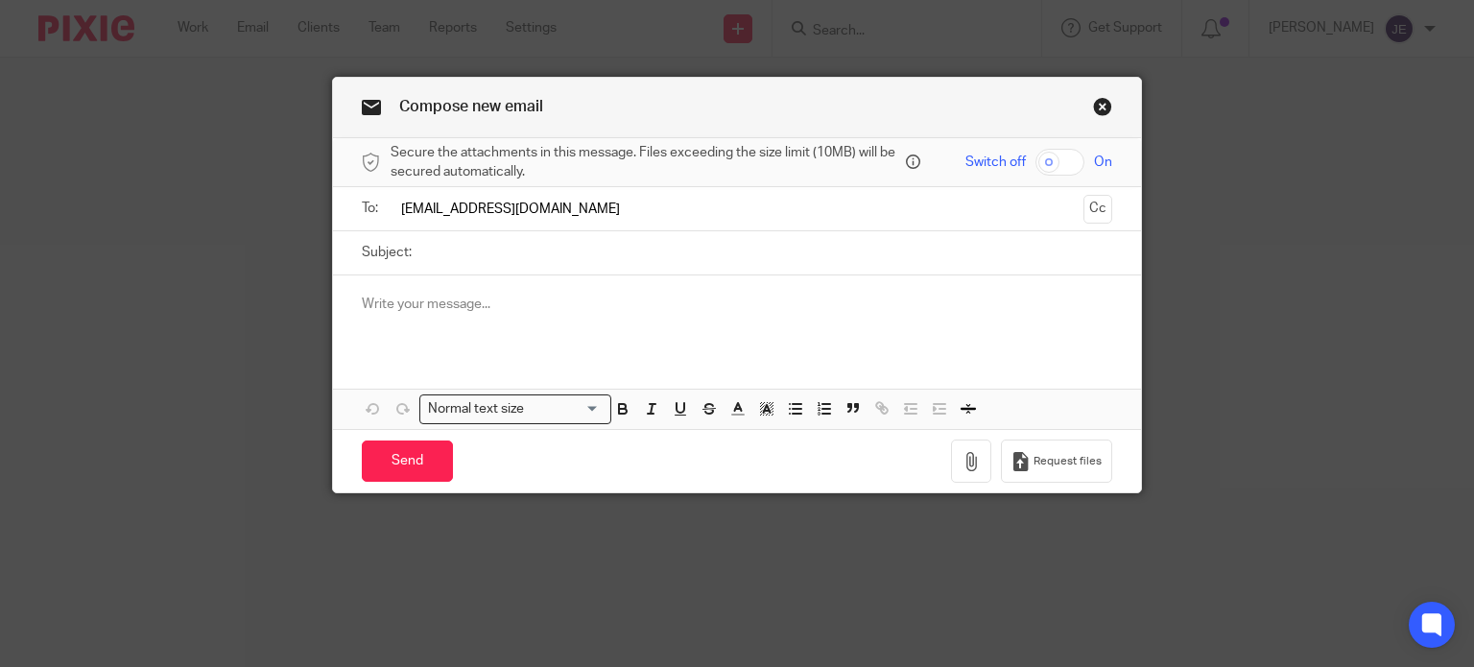
type input "[EMAIL_ADDRESS][DOMAIN_NAME]"
click at [629, 273] on input "Subject:" at bounding box center [767, 252] width 692 height 43
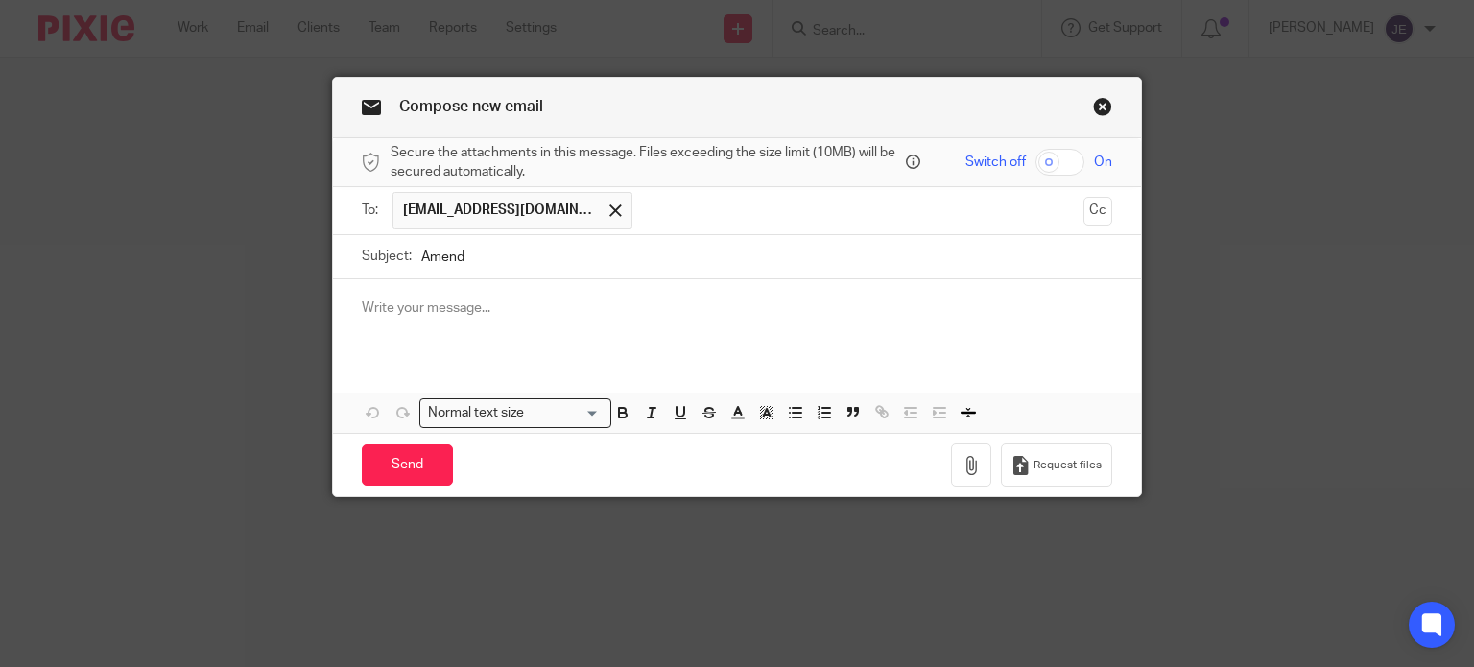
click at [486, 255] on input "Amend" at bounding box center [767, 256] width 692 height 43
click at [484, 256] on input "Amend" at bounding box center [767, 256] width 692 height 43
paste input "PSC01 (onef) Notice of Individual Person with Significant Control"
drag, startPoint x: 502, startPoint y: 256, endPoint x: 541, endPoint y: 263, distance: 39.9
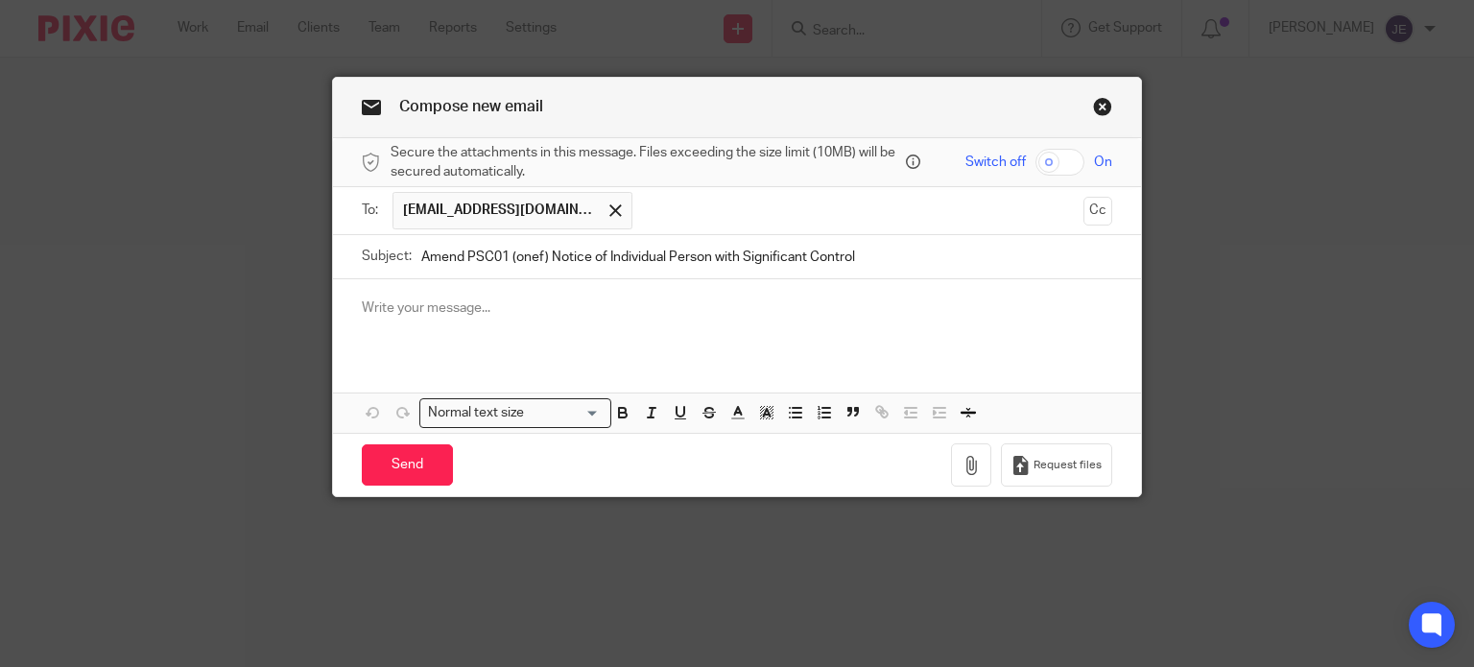
click at [541, 263] on input "Amend PSC01 (onef) Notice of Individual Person with Significant Control" at bounding box center [767, 256] width 692 height 43
type input "Amend PSC01 - Notice of Individual Person with Significant Control"
click at [503, 305] on p at bounding box center [737, 307] width 751 height 19
click at [460, 283] on div at bounding box center [737, 316] width 809 height 75
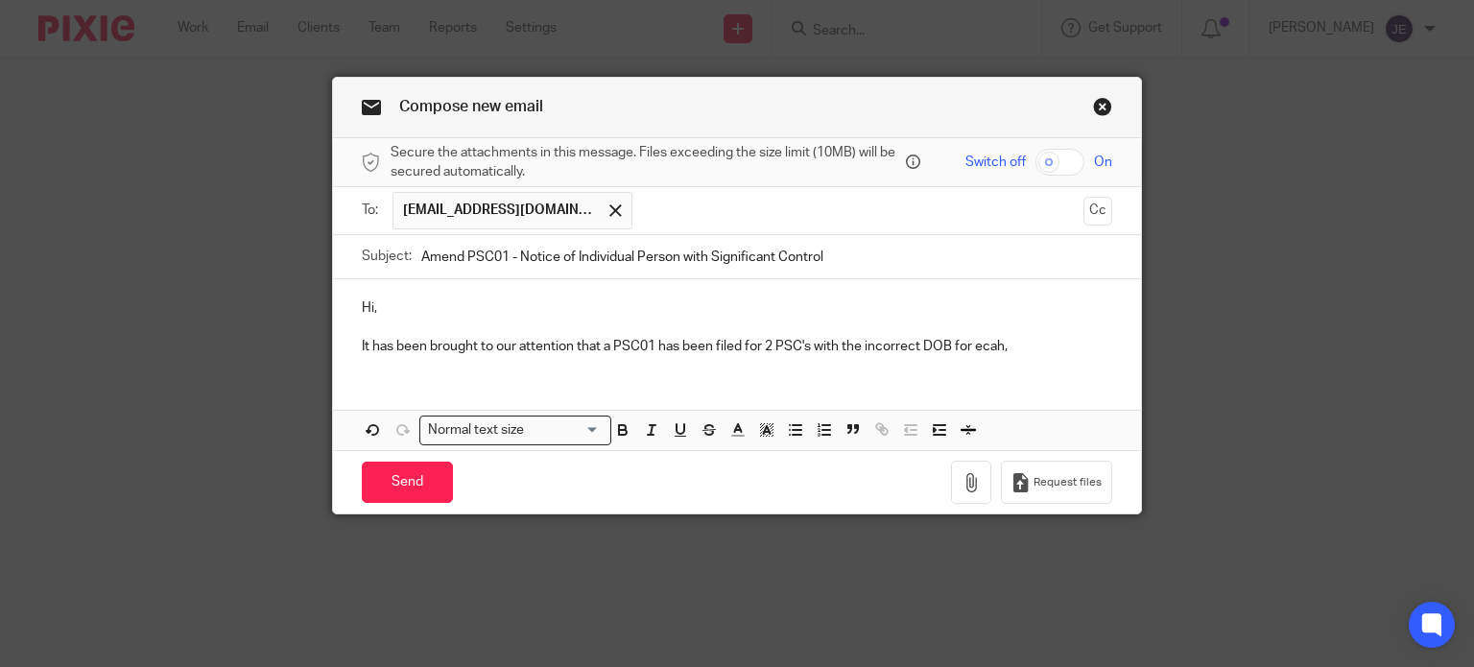
click at [977, 353] on p "It has been brought to our attention that a PSC01 has been filed for 2 PSC's wi…" at bounding box center [737, 346] width 751 height 19
click at [985, 348] on p "It has been brought to our attention that a PSC01 has been filed for 2 PSC's wi…" at bounding box center [737, 346] width 751 height 19
drag, startPoint x: 944, startPoint y: 344, endPoint x: 1007, endPoint y: 347, distance: 63.4
click at [1007, 347] on p "It has been brought to our attention that a PSC01 has been filed for 2 PSC's wi…" at bounding box center [737, 346] width 751 height 19
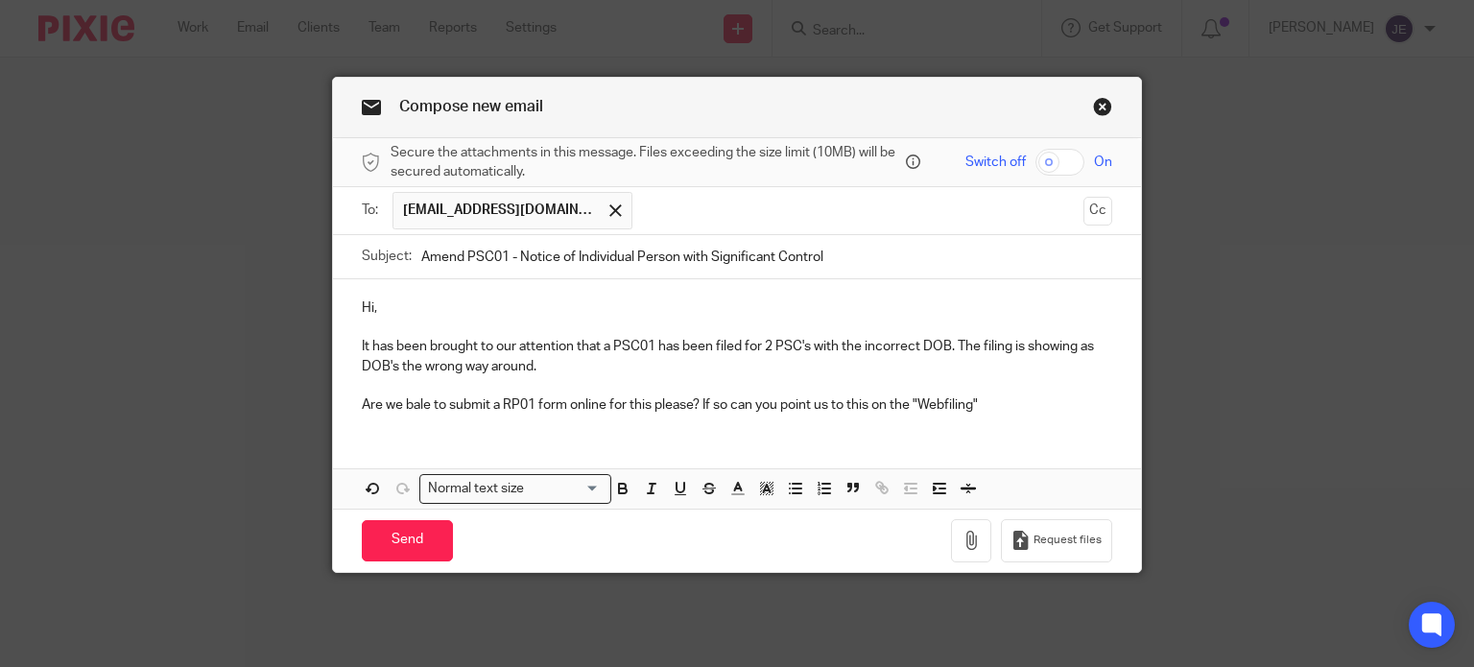
click at [948, 407] on p "Are we bale to submit a RP01 form online for this please? If so can you point u…" at bounding box center [737, 404] width 751 height 19
click at [1001, 417] on div "Hi, It has been brought to our attention that a PSC01 has been filed for 2 PSC'…" at bounding box center [737, 354] width 809 height 151
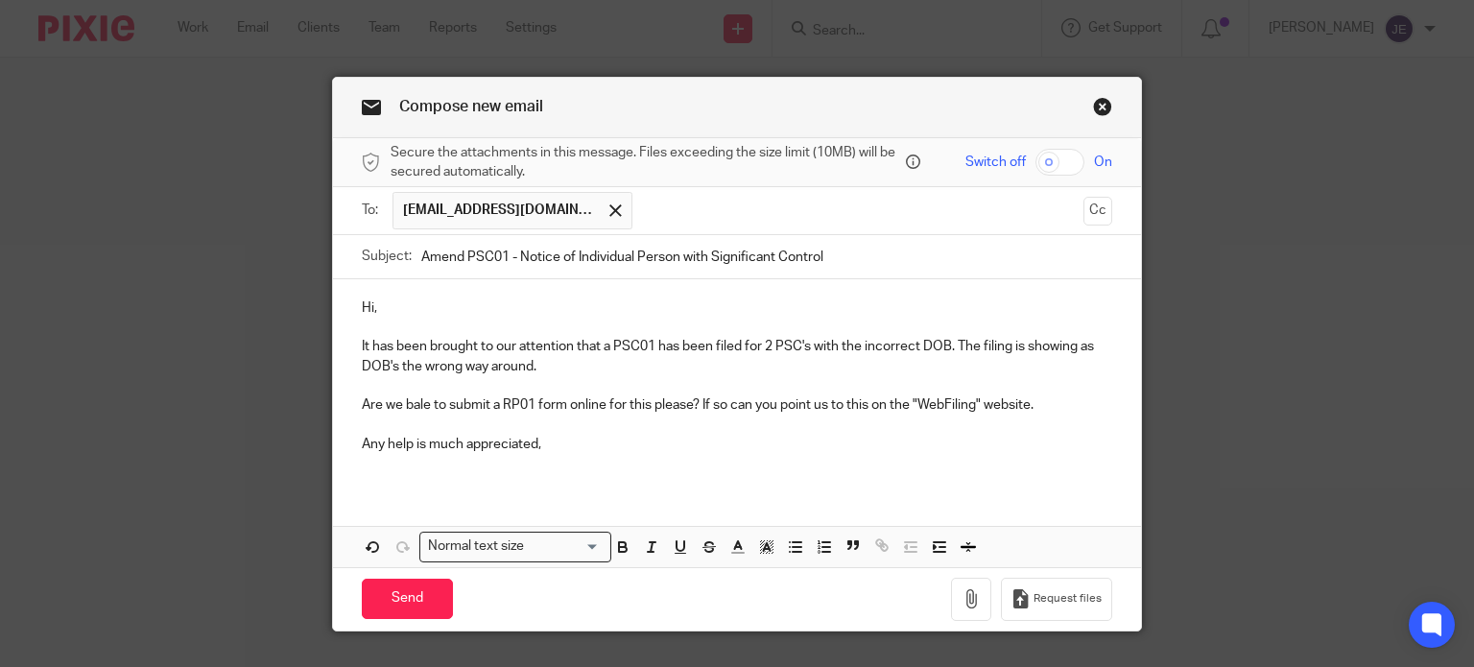
click at [553, 442] on p "Any help is much appreciated," at bounding box center [737, 444] width 751 height 19
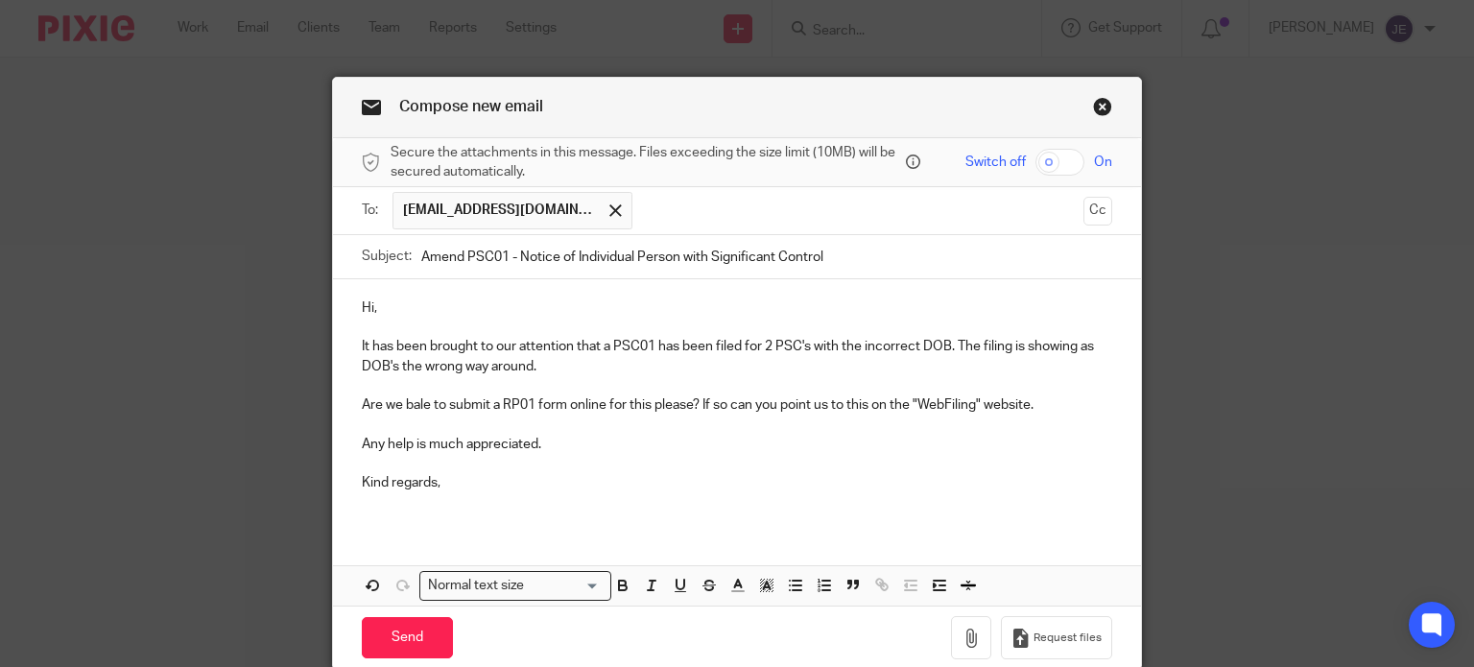
click at [936, 406] on p "Are we bale to submit a RP01 form online for this please? If so can you point u…" at bounding box center [737, 404] width 751 height 19
click at [408, 405] on p "Are we bale to submit a RP01 form online for this please? If so can you point u…" at bounding box center [737, 404] width 751 height 19
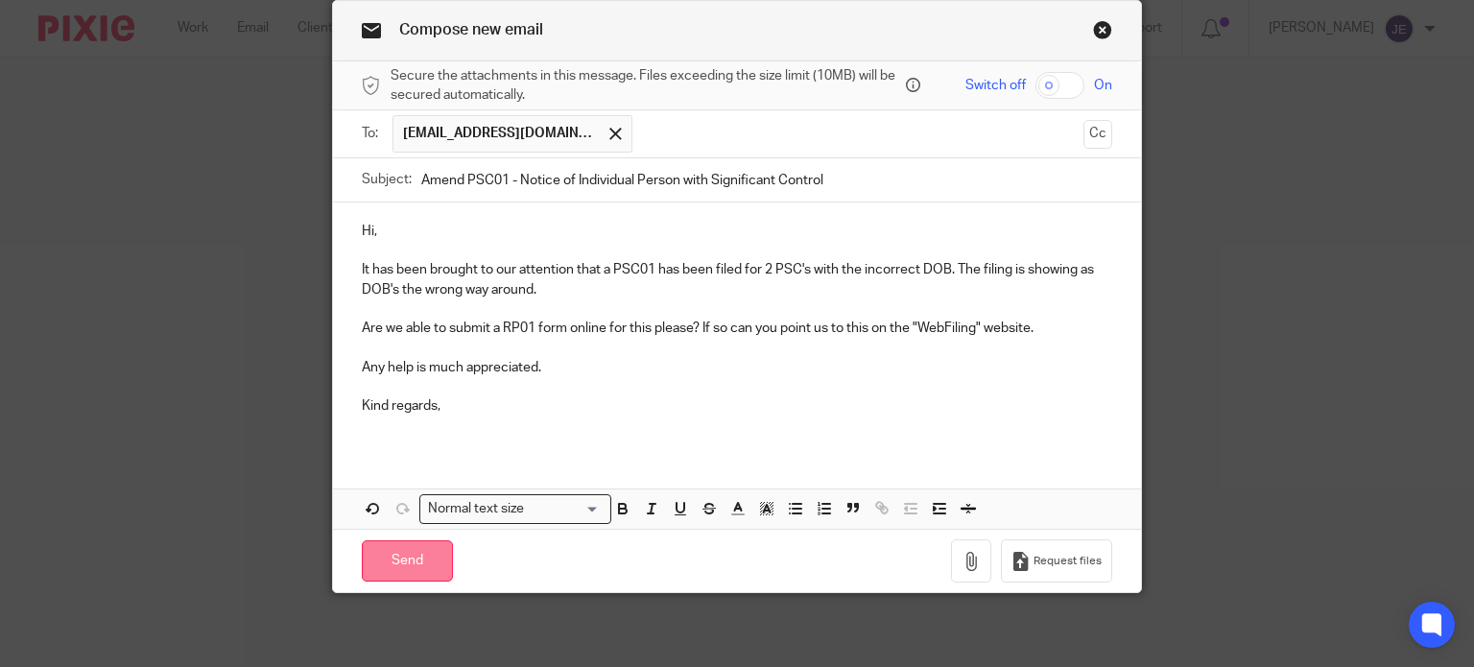
click at [401, 562] on input "Send" at bounding box center [407, 560] width 91 height 41
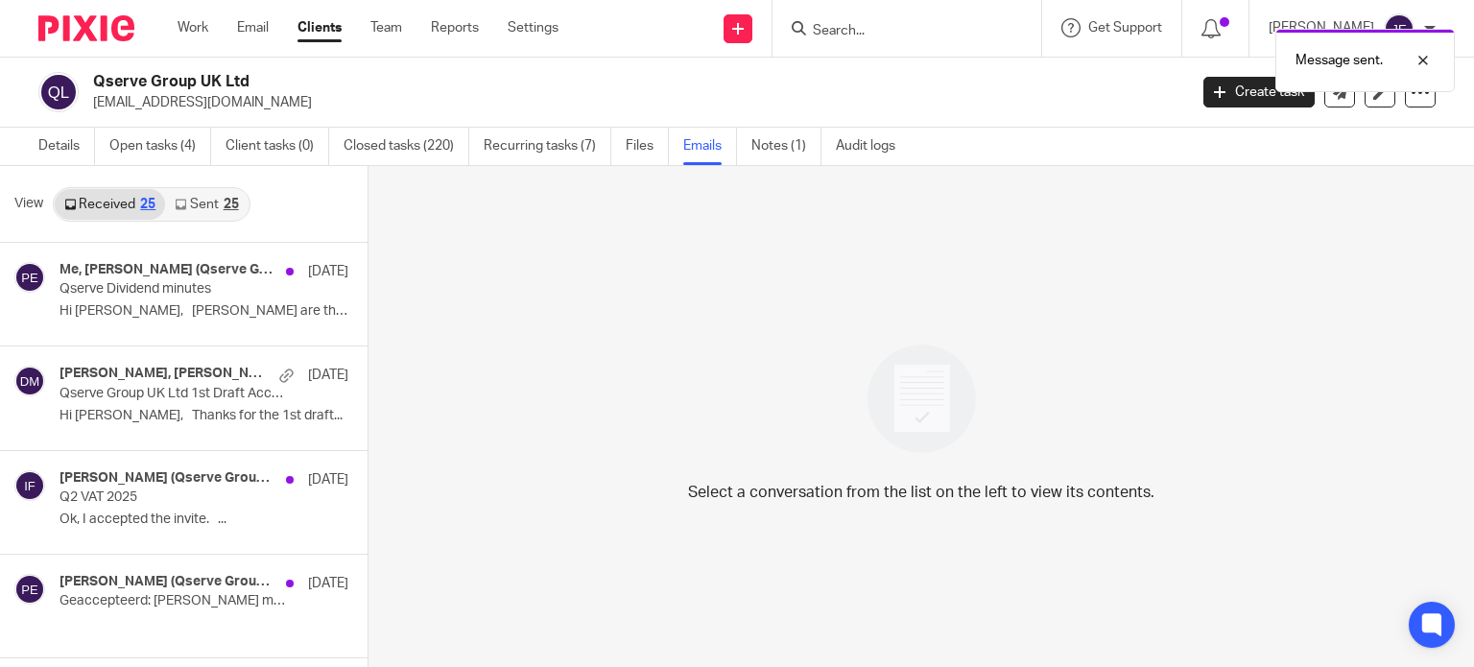
click at [272, 35] on ul "Work Email Clients Team Reports Settings" at bounding box center [383, 27] width 410 height 19
click at [263, 30] on link "Email" at bounding box center [253, 27] width 32 height 19
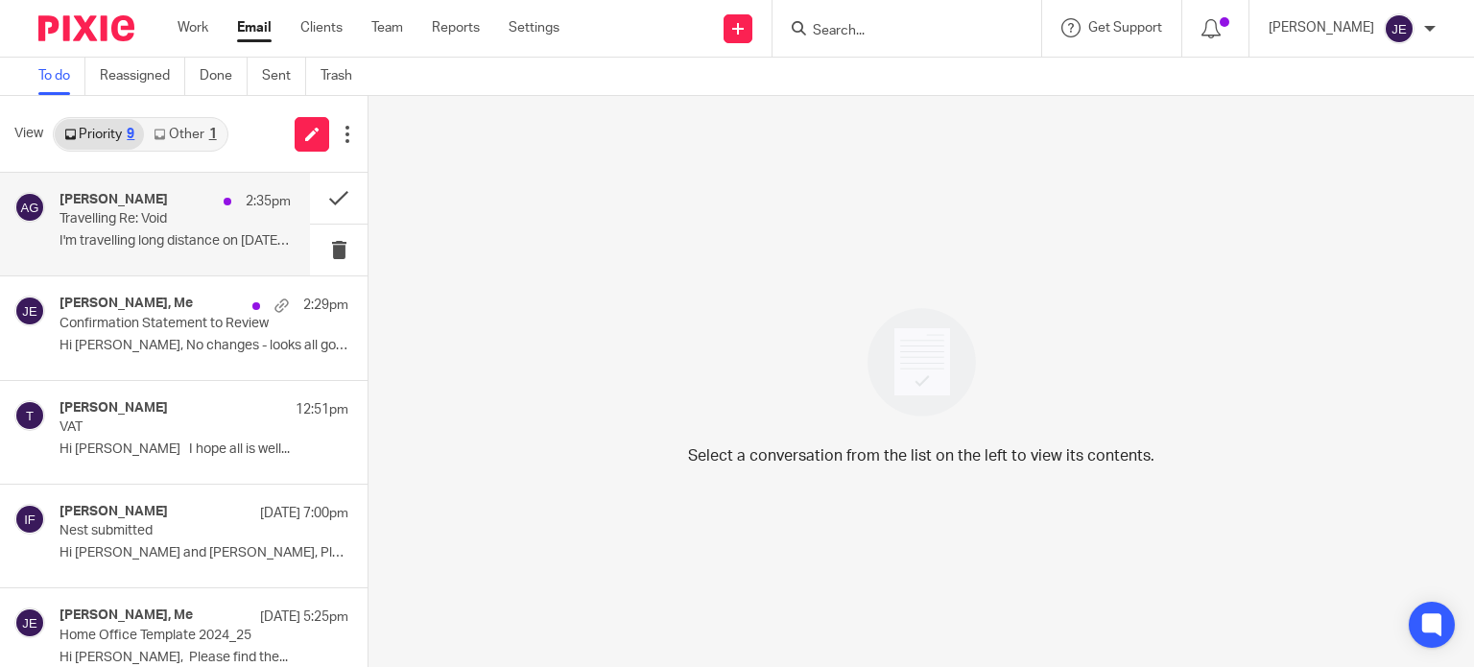
click at [224, 202] on div at bounding box center [228, 202] width 8 height 8
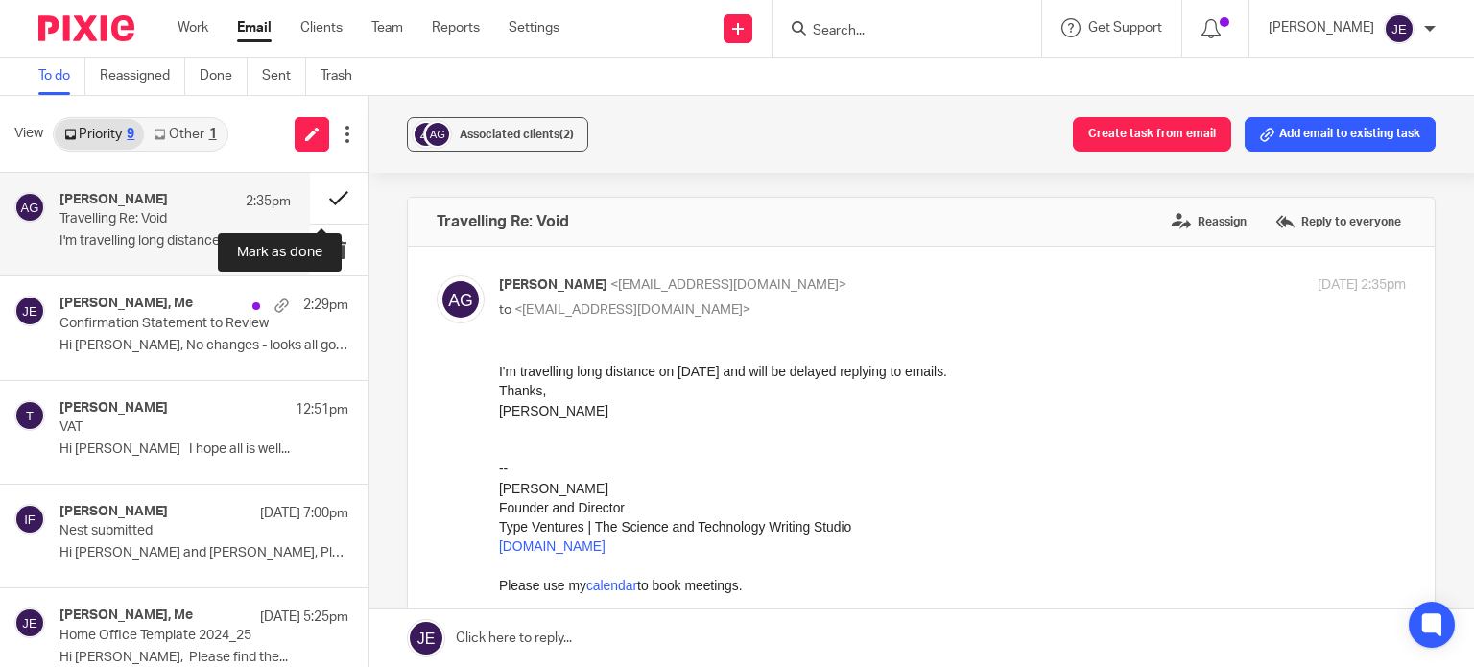
click at [324, 198] on button at bounding box center [339, 198] width 58 height 51
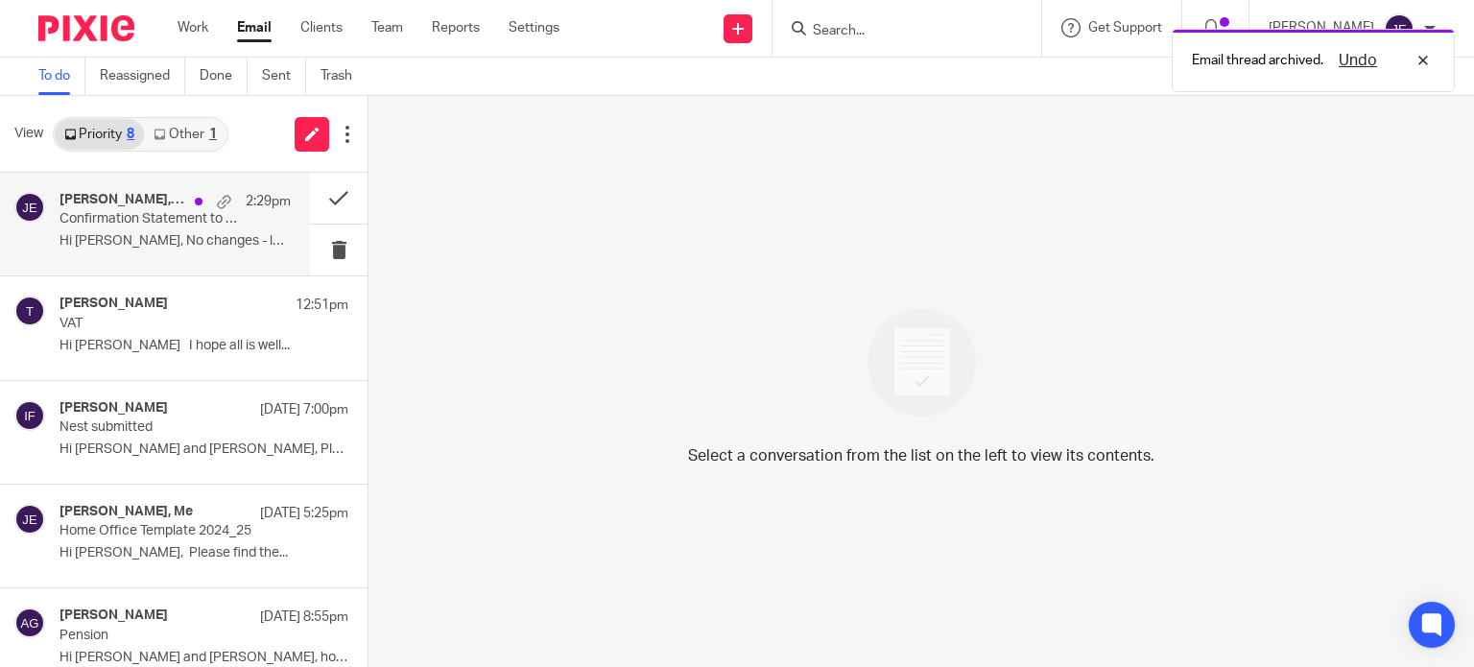
click at [191, 231] on div "Angus Gafney, Me 2:29pm Confirmation Statement to Review Hi Jade, No changes - …" at bounding box center [174, 224] width 231 height 64
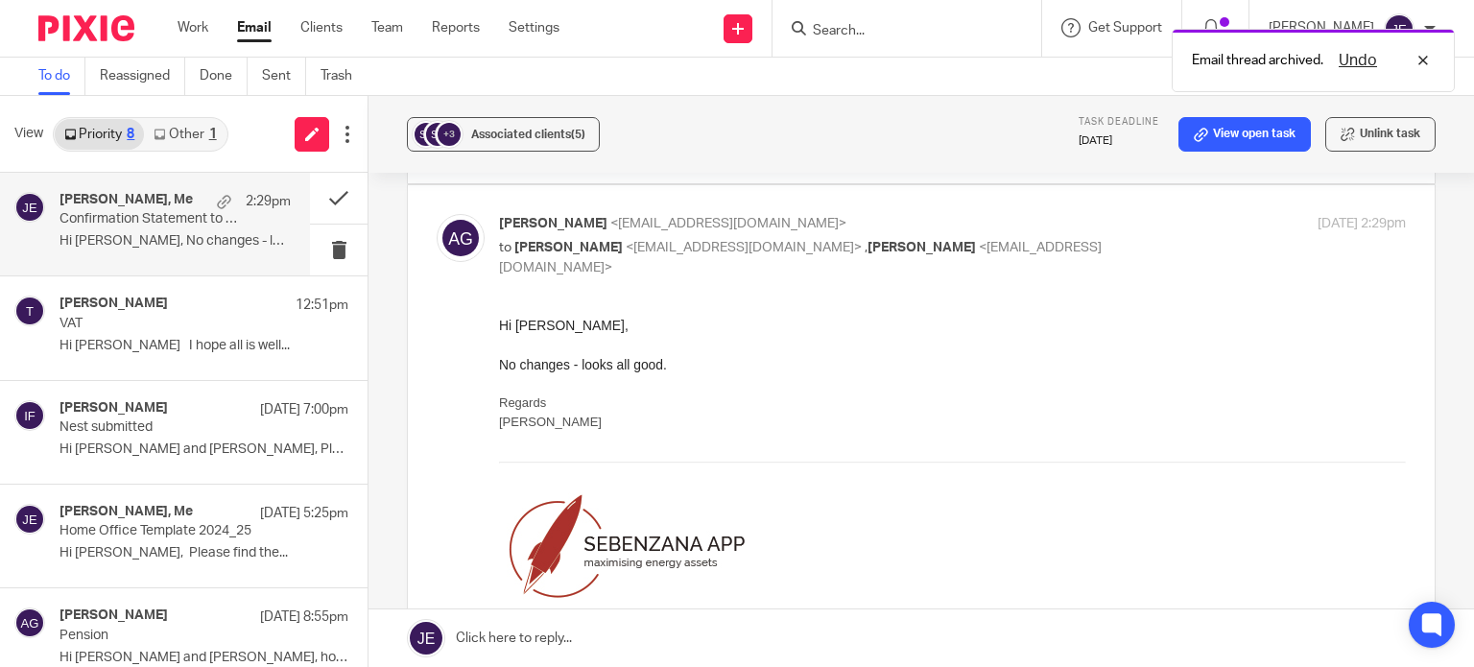
scroll to position [192, 0]
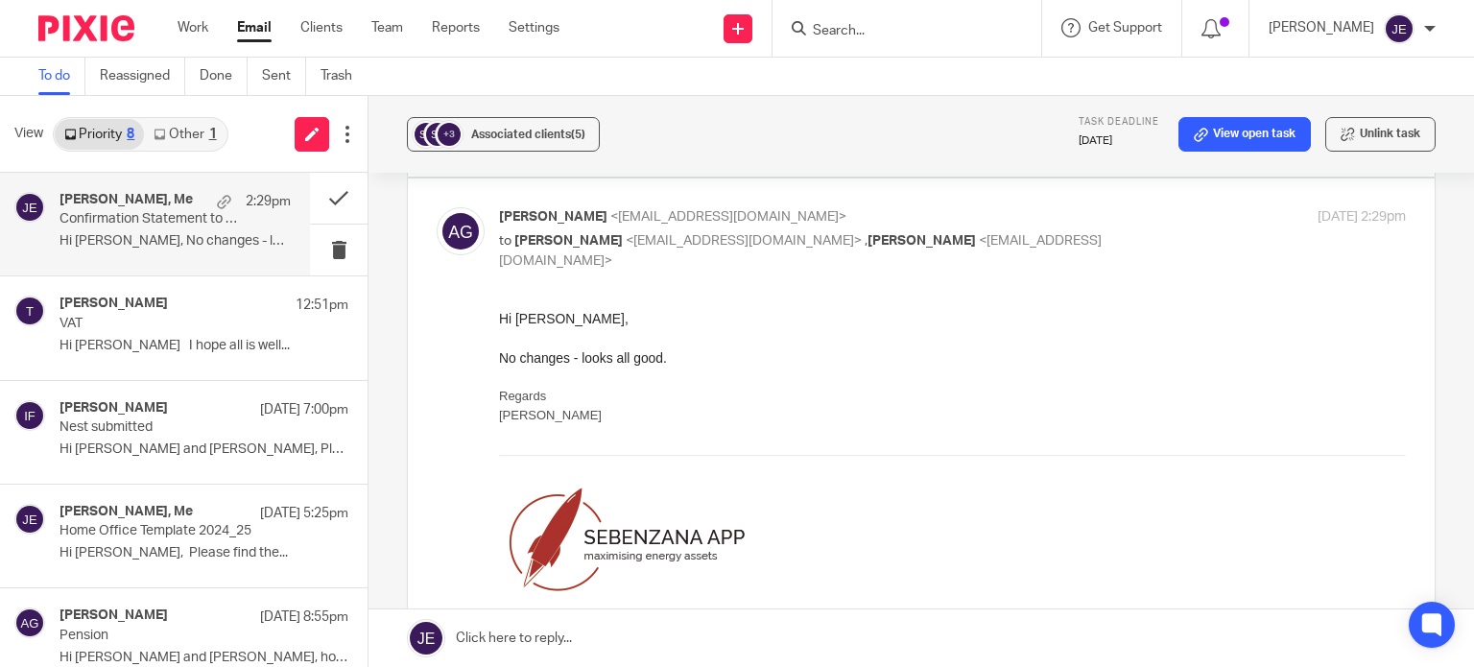
click at [177, 136] on link "Other 1" at bounding box center [185, 134] width 82 height 31
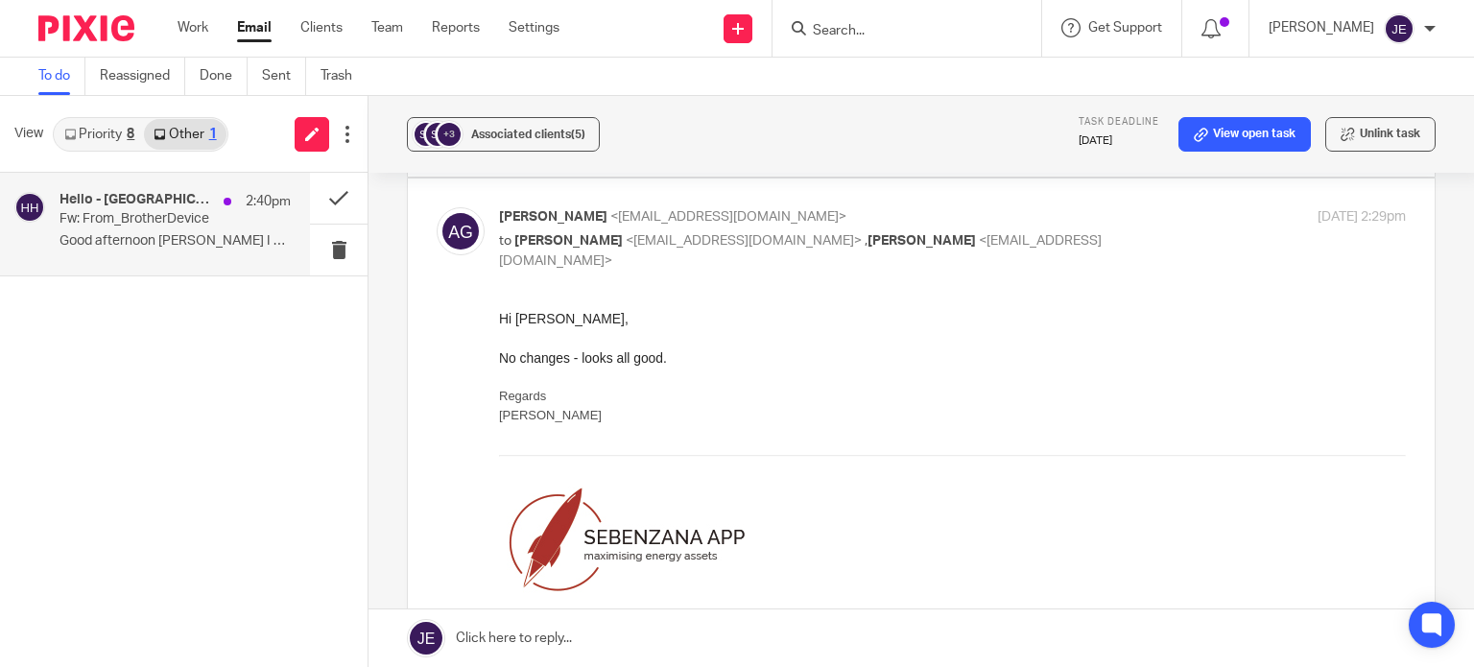
click at [166, 222] on p "Fw: From_BrotherDevice" at bounding box center [151, 219] width 185 height 16
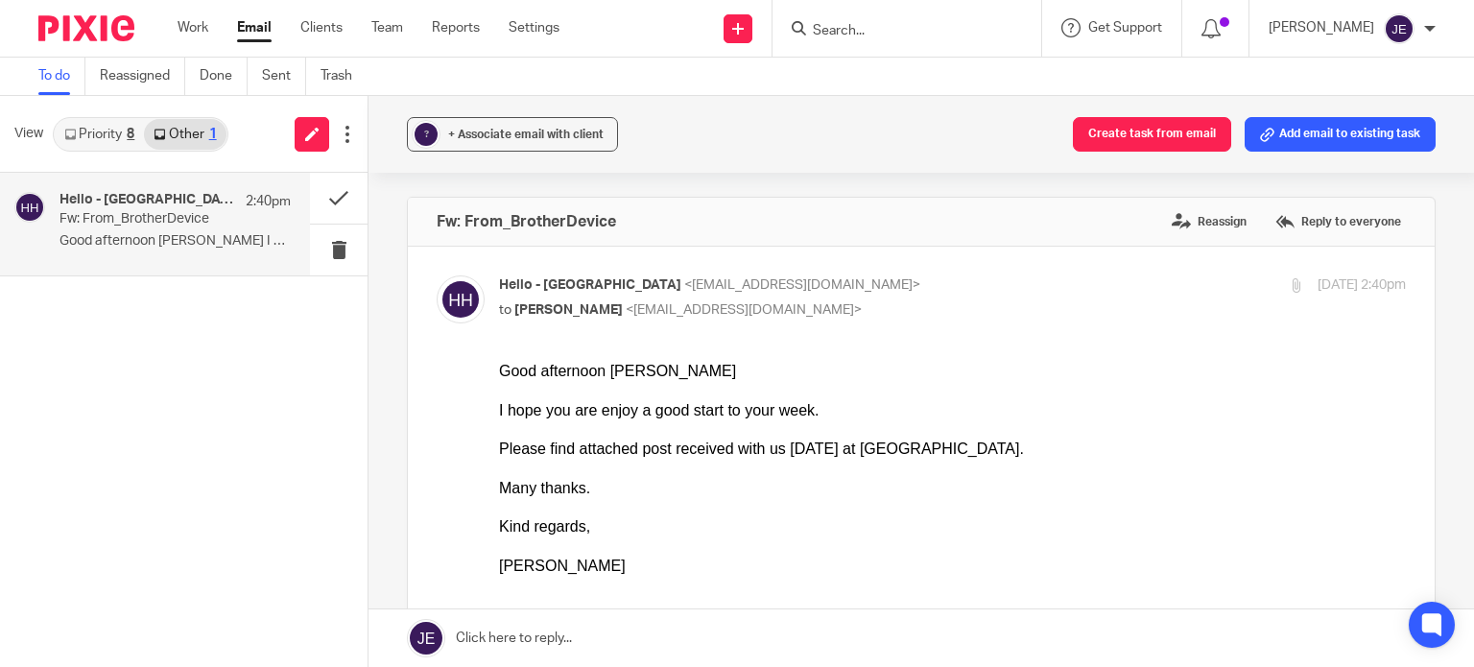
scroll to position [0, 0]
click at [216, 72] on link "Done" at bounding box center [224, 76] width 48 height 37
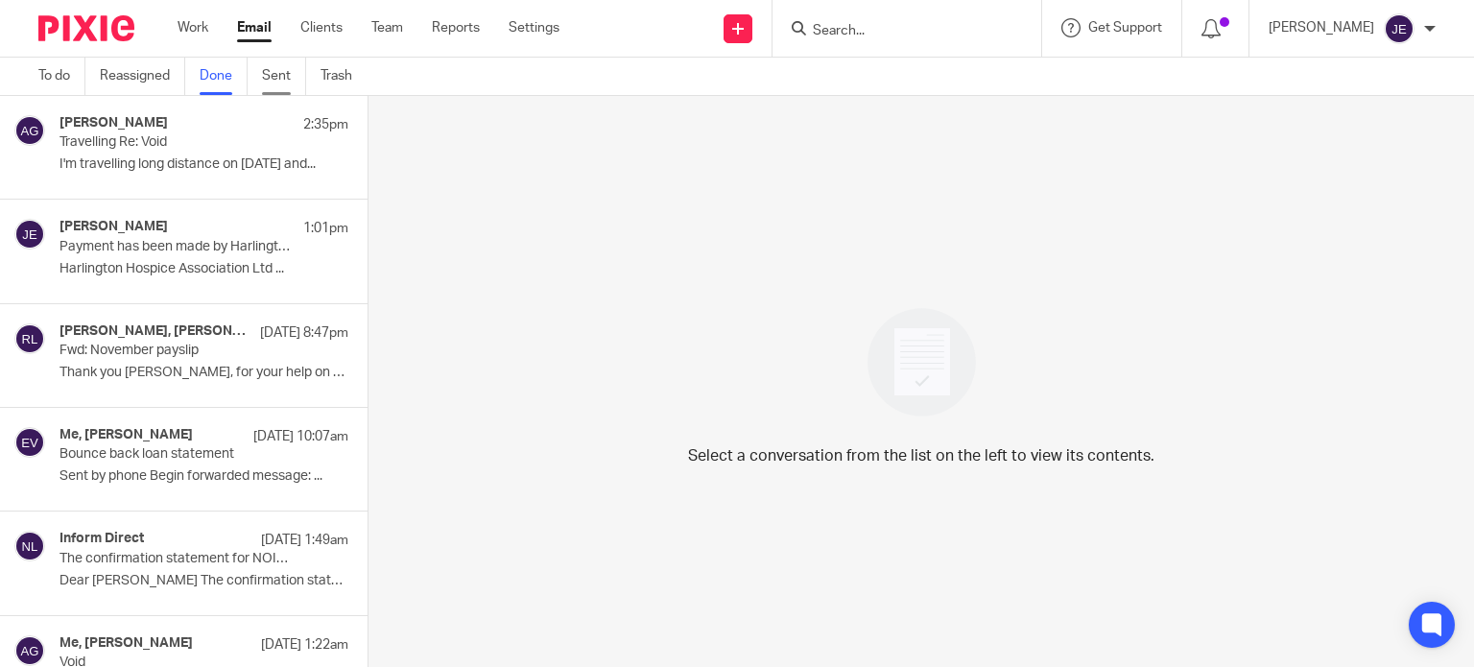
click at [270, 79] on link "Sent" at bounding box center [284, 76] width 44 height 37
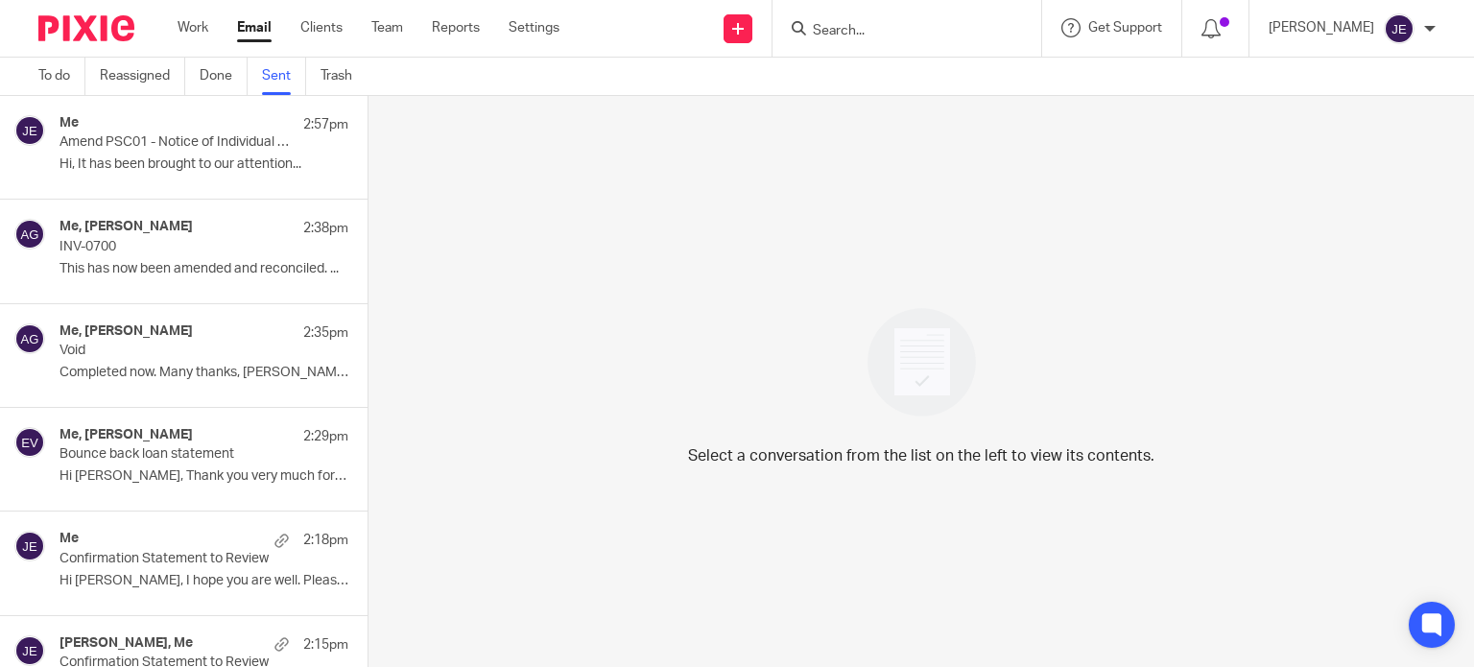
click at [207, 146] on p "Amend PSC01 - Notice of Individual Person with Significant Control" at bounding box center [174, 142] width 231 height 16
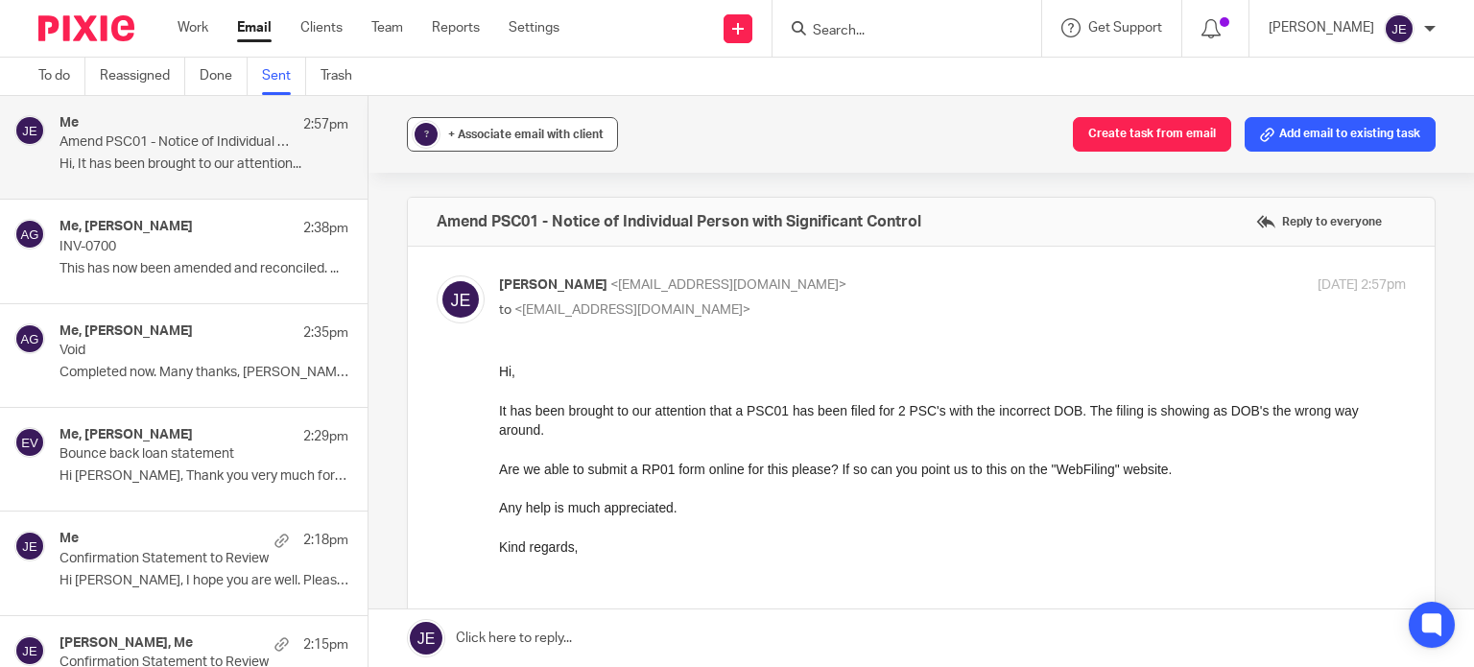
drag, startPoint x: 487, startPoint y: 128, endPoint x: 524, endPoint y: 157, distance: 47.1
click at [487, 129] on span "+ Associate email with client" at bounding box center [525, 135] width 155 height 12
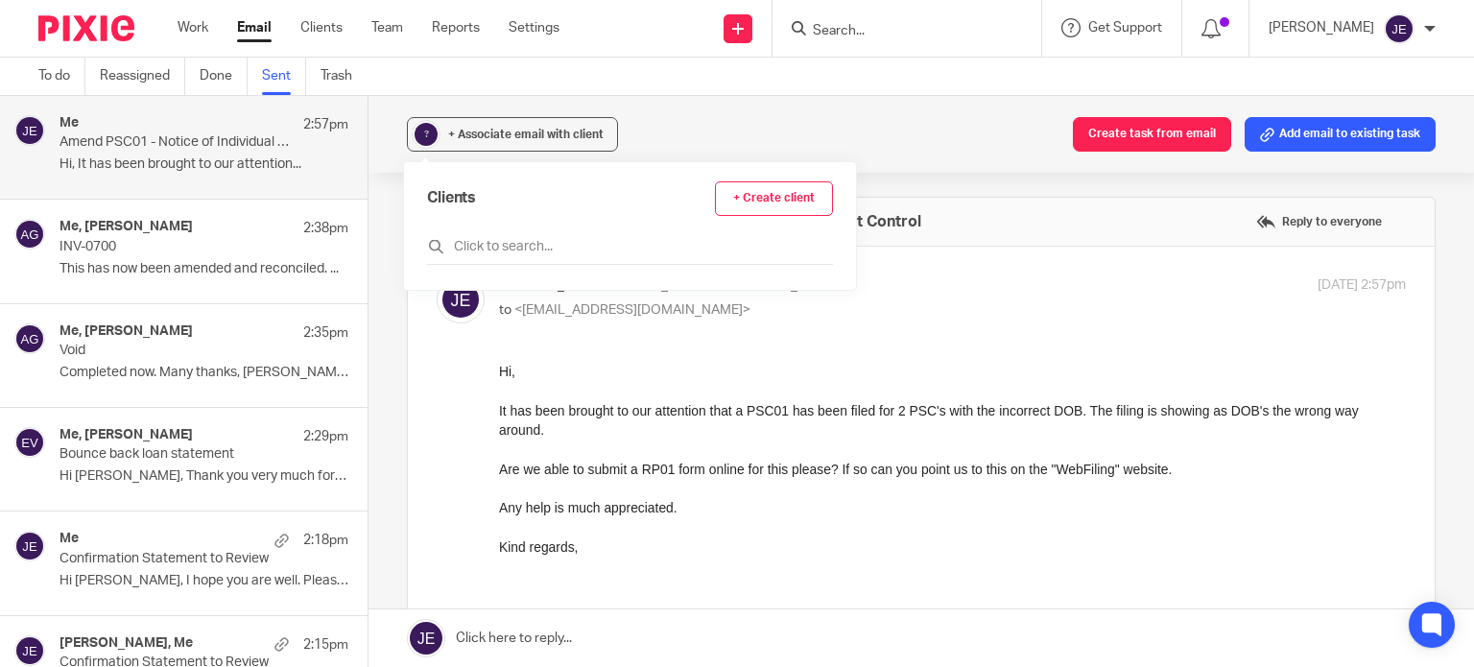
drag, startPoint x: 526, startPoint y: 229, endPoint x: 522, endPoint y: 256, distance: 27.1
click at [526, 231] on div "Clients + Create client" at bounding box center [630, 222] width 406 height 83
click at [522, 256] on div at bounding box center [630, 250] width 406 height 30
click at [541, 242] on input "text" at bounding box center [630, 246] width 406 height 19
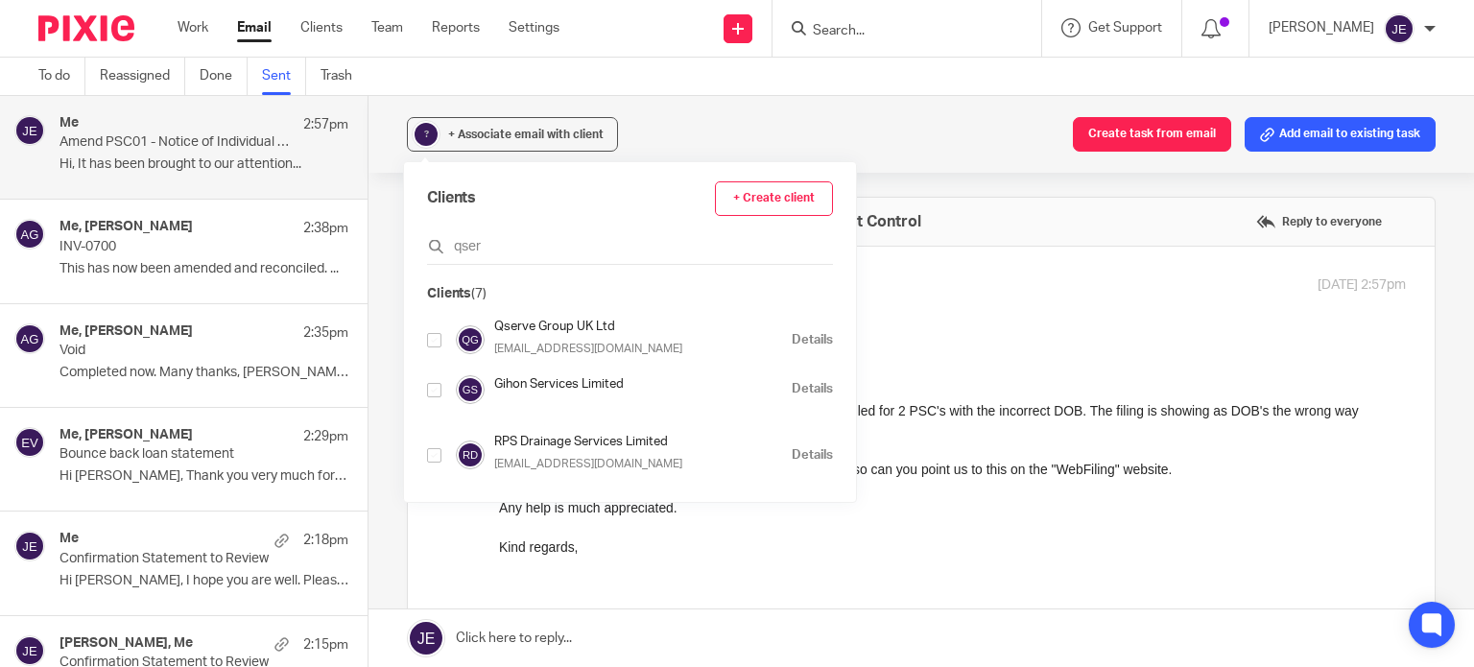
type input "qser"
click at [435, 338] on input "checkbox" at bounding box center [434, 340] width 14 height 14
checkbox input "true"
